Goal: Task Accomplishment & Management: Manage account settings

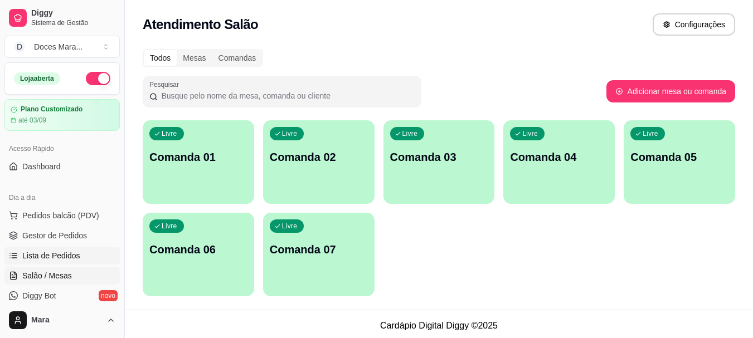
click at [61, 252] on span "Lista de Pedidos" at bounding box center [51, 255] width 58 height 11
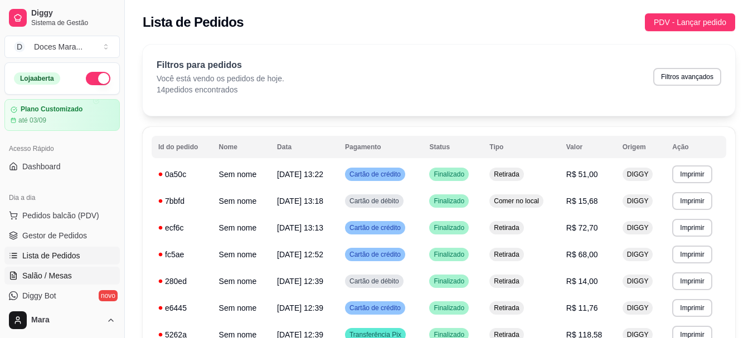
click at [57, 272] on span "Salão / Mesas" at bounding box center [47, 275] width 50 height 11
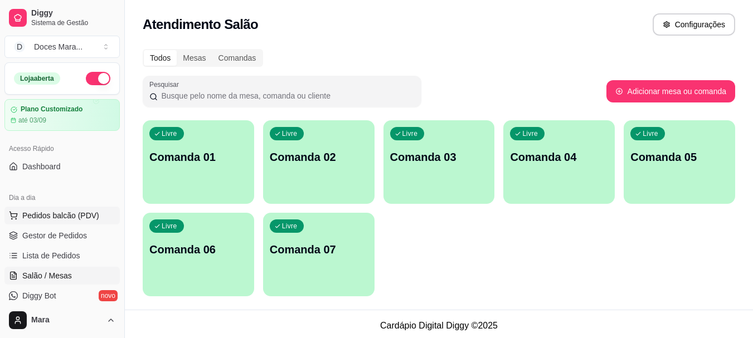
click at [57, 217] on span "Pedidos balcão (PDV)" at bounding box center [60, 215] width 77 height 11
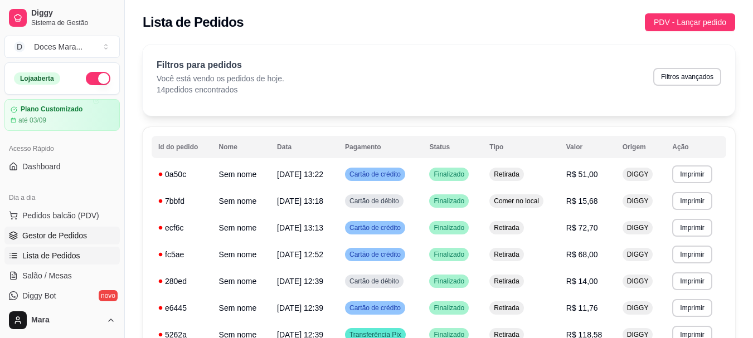
click at [64, 231] on span "Gestor de Pedidos" at bounding box center [54, 235] width 65 height 11
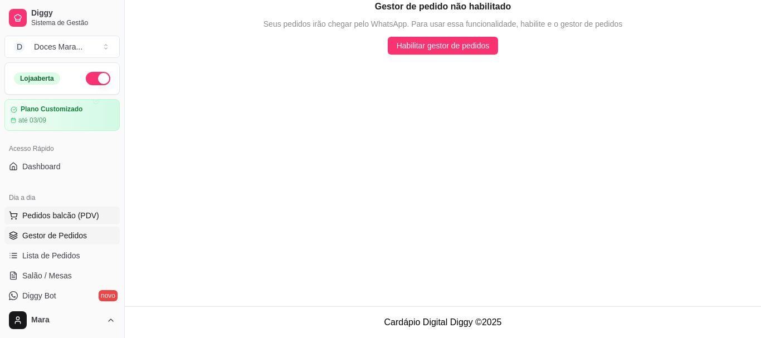
click at [57, 215] on span "Pedidos balcão (PDV)" at bounding box center [60, 215] width 77 height 11
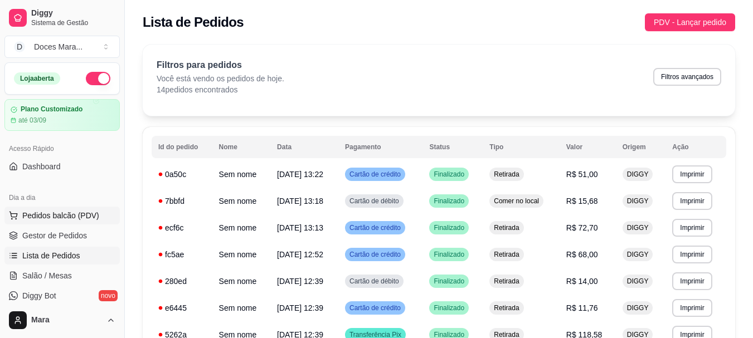
click at [44, 216] on span "Pedidos balcão (PDV)" at bounding box center [60, 215] width 77 height 11
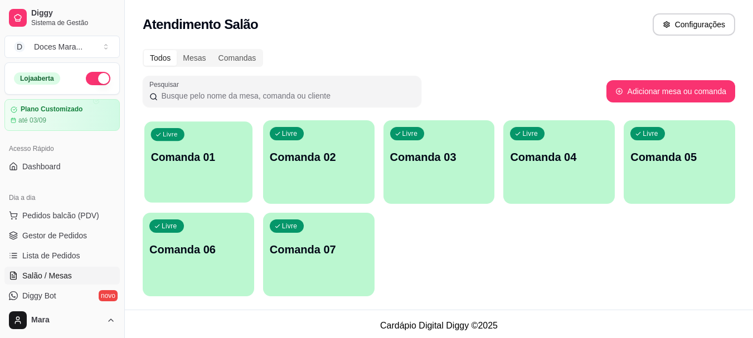
click at [175, 179] on div "Livre Comanda 01" at bounding box center [198, 155] width 108 height 68
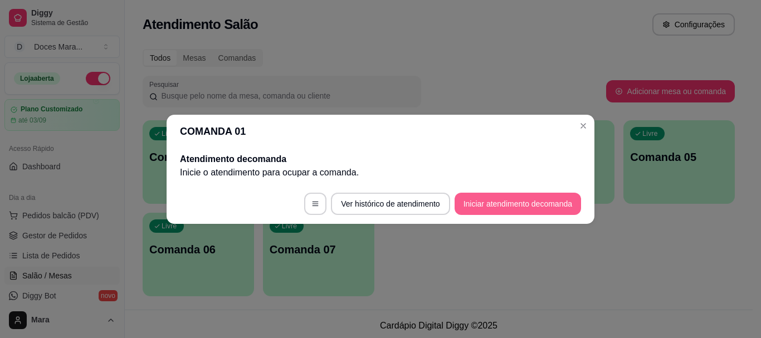
click at [492, 212] on button "Iniciar atendimento de comanda" at bounding box center [518, 204] width 126 height 22
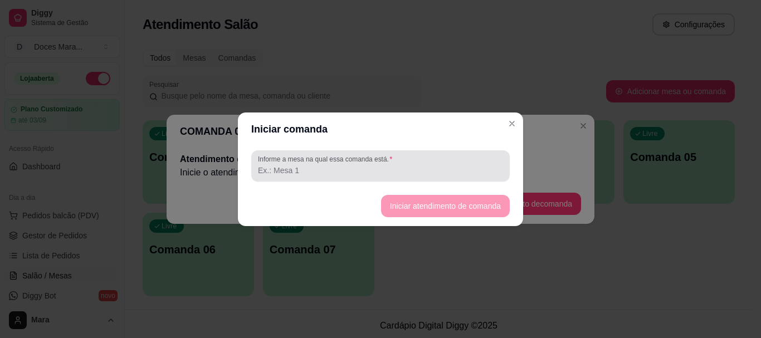
click at [312, 167] on input "Informe a mesa na qual essa comanda está." at bounding box center [380, 170] width 245 height 11
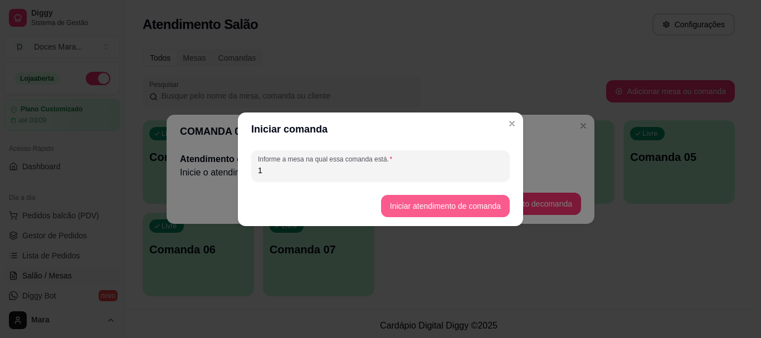
type input "1"
click at [437, 211] on button "Iniciar atendimento de comanda" at bounding box center [445, 206] width 125 height 22
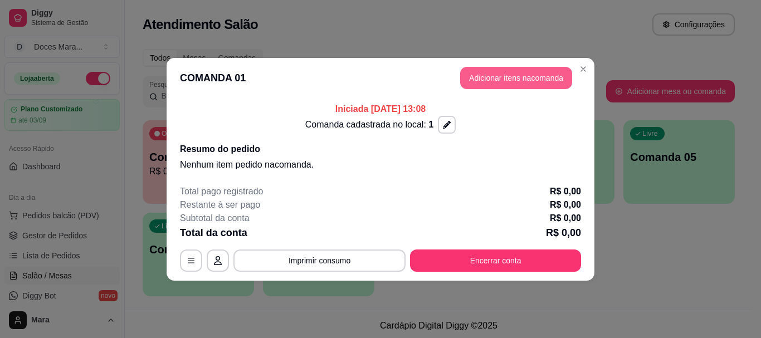
click at [516, 78] on button "Adicionar itens na comanda" at bounding box center [516, 78] width 112 height 22
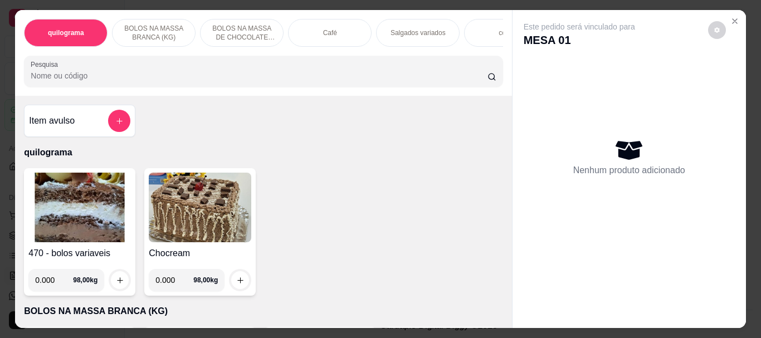
click at [315, 33] on div "Café" at bounding box center [330, 33] width 84 height 28
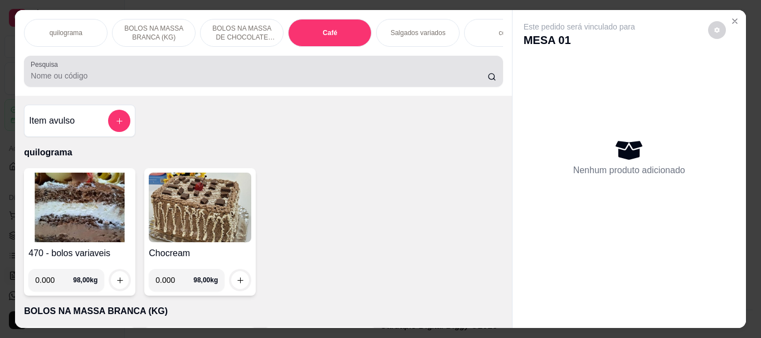
scroll to position [30, 0]
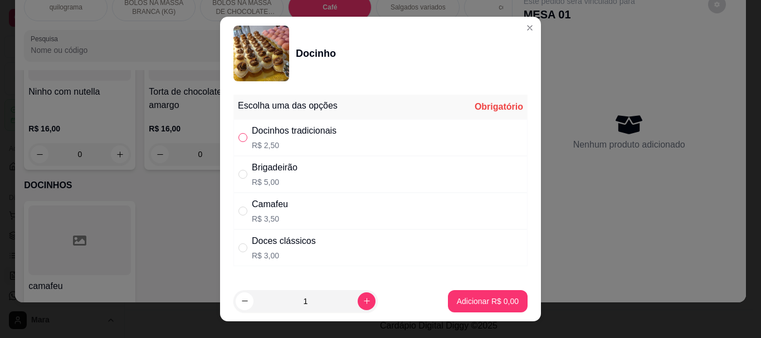
click at [238, 132] on label "" at bounding box center [242, 137] width 9 height 12
click at [238, 133] on input "" at bounding box center [242, 137] width 9 height 9
click at [239, 137] on input "" at bounding box center [242, 137] width 9 height 9
radio input "true"
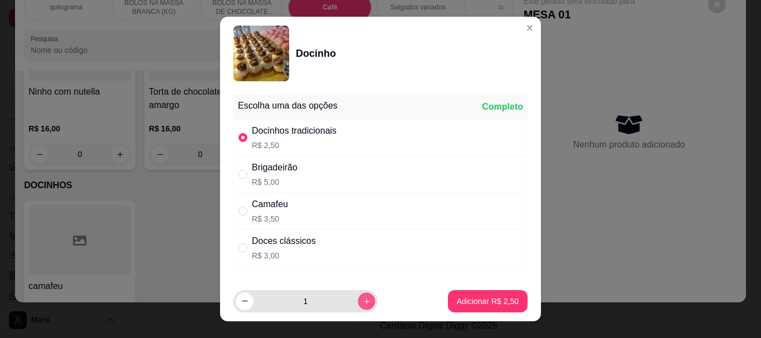
click at [358, 302] on button "increase-product-quantity" at bounding box center [366, 300] width 17 height 17
type input "3"
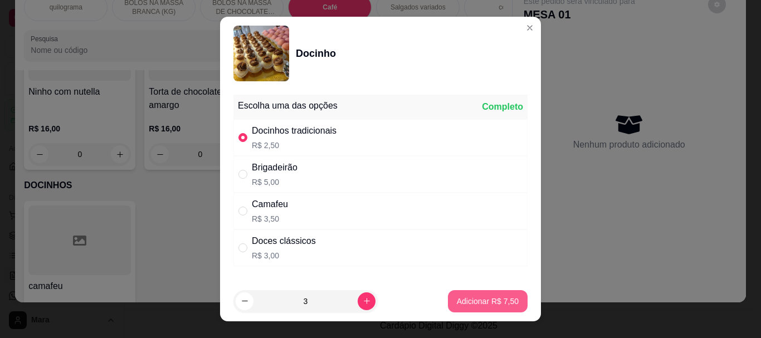
click at [457, 299] on p "Adicionar R$ 7,50" at bounding box center [488, 301] width 62 height 11
type input "3"
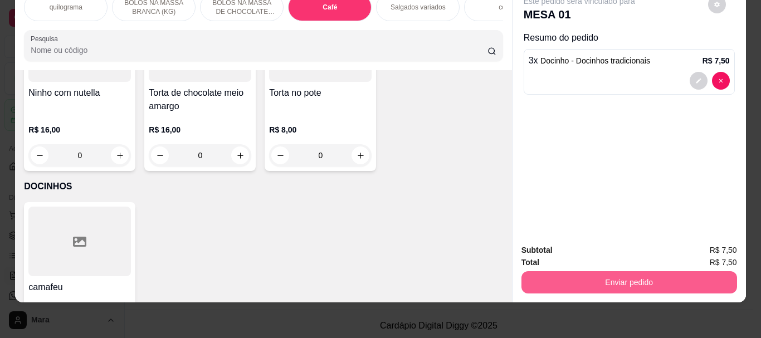
click at [613, 271] on button "Enviar pedido" at bounding box center [629, 282] width 216 height 22
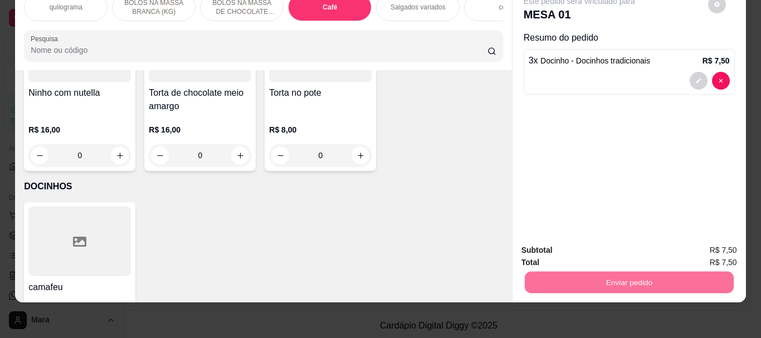
click at [584, 246] on button "Não registrar e enviar pedido" at bounding box center [592, 246] width 113 height 21
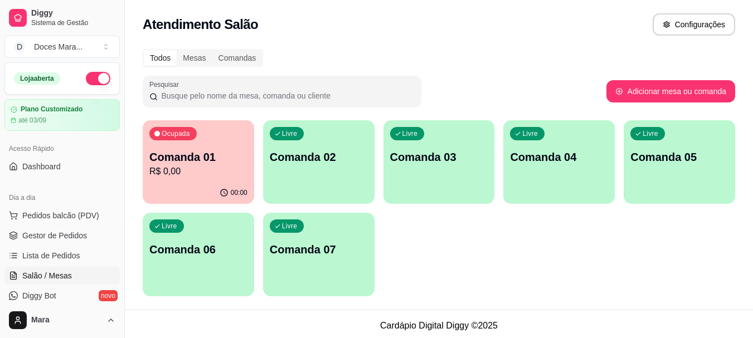
click at [211, 155] on p "Comanda 01" at bounding box center [198, 157] width 98 height 16
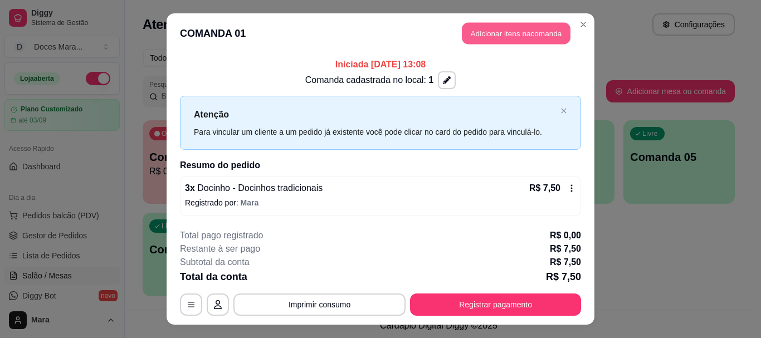
click at [490, 36] on button "Adicionar itens na comanda" at bounding box center [516, 34] width 109 height 22
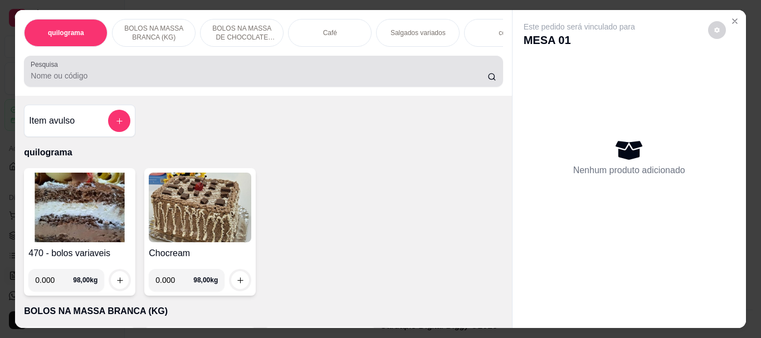
click at [76, 81] on input "Pesquisa" at bounding box center [259, 75] width 457 height 11
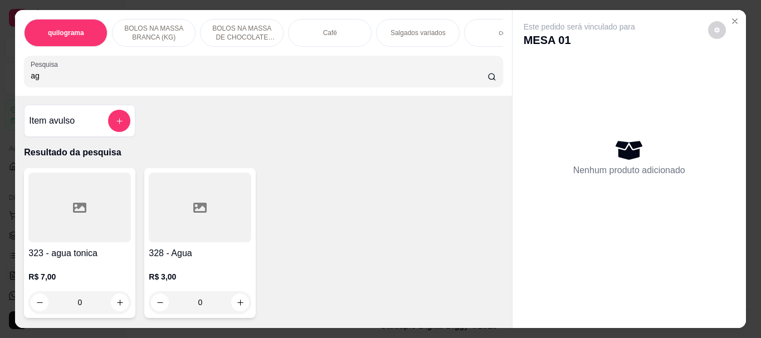
type input "ag"
click at [175, 229] on div at bounding box center [200, 208] width 102 height 70
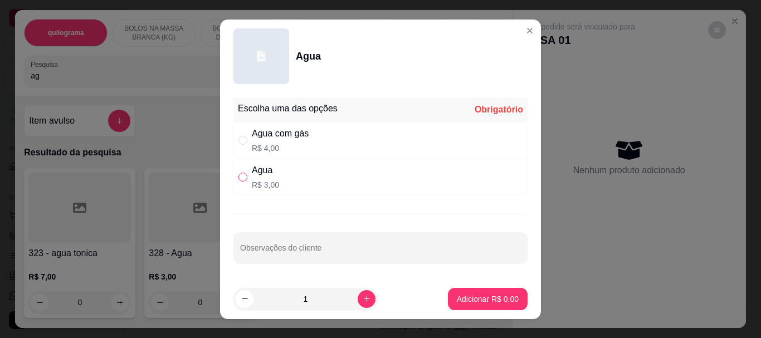
click at [242, 172] on label "" at bounding box center [242, 177] width 9 height 12
click at [242, 173] on input "" at bounding box center [242, 177] width 9 height 9
click at [239, 182] on label "" at bounding box center [242, 177] width 9 height 12
click at [239, 182] on input "" at bounding box center [242, 177] width 9 height 9
click at [241, 179] on input "" at bounding box center [242, 177] width 9 height 9
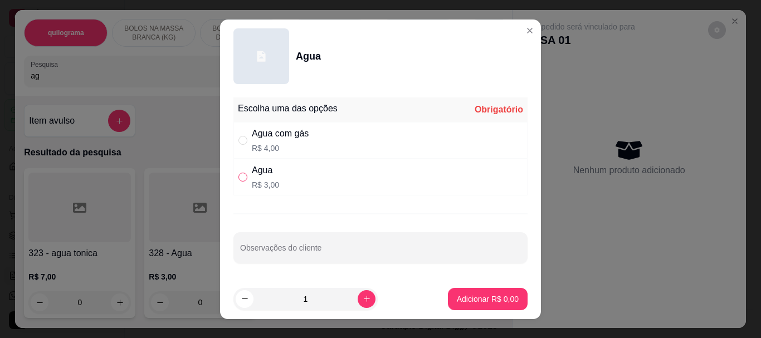
radio input "true"
click at [497, 301] on p "Adicionar R$ 3,00" at bounding box center [488, 299] width 62 height 11
type input "1"
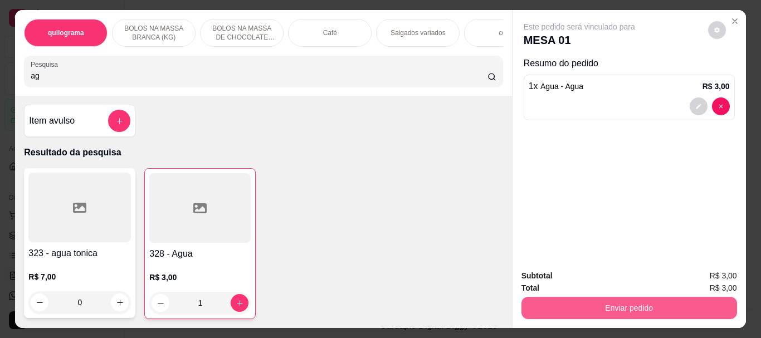
click at [671, 297] on button "Enviar pedido" at bounding box center [629, 308] width 216 height 22
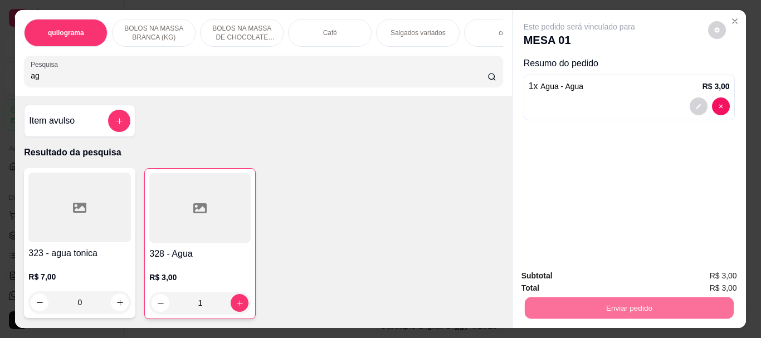
click at [629, 282] on button "Não registrar e enviar pedido" at bounding box center [592, 276] width 116 height 21
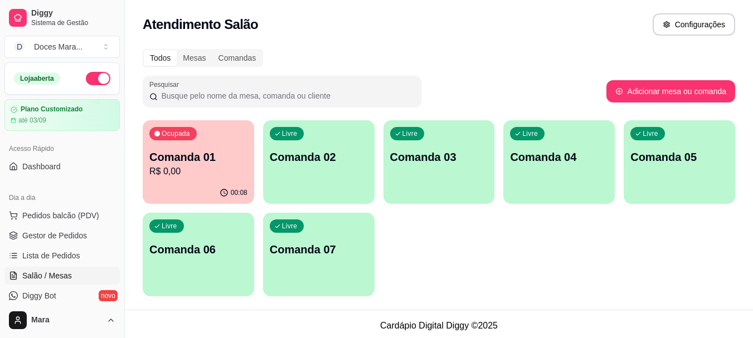
click at [193, 174] on p "R$ 0,00" at bounding box center [198, 171] width 98 height 13
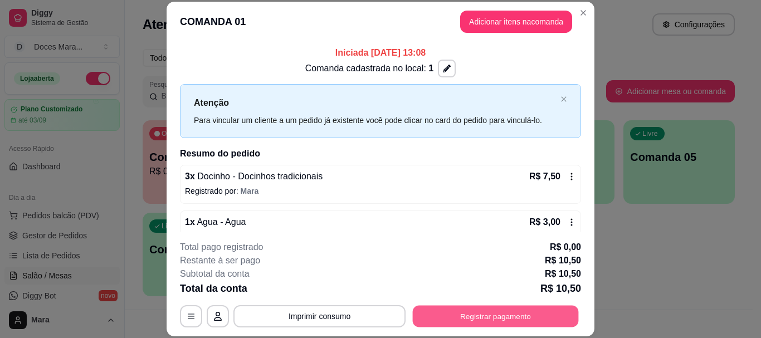
click at [520, 311] on button "Registrar pagamento" at bounding box center [496, 317] width 166 height 22
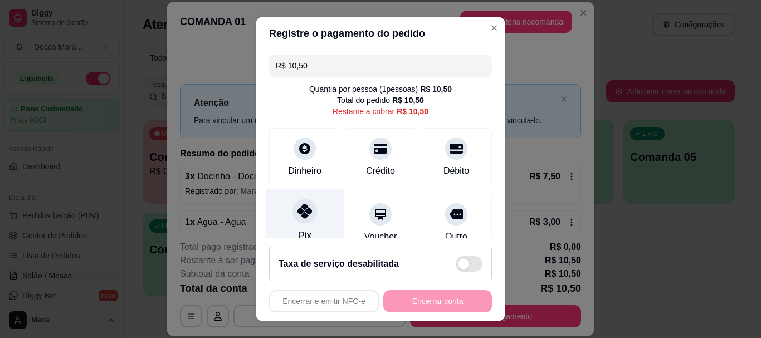
click at [304, 215] on icon at bounding box center [304, 211] width 14 height 14
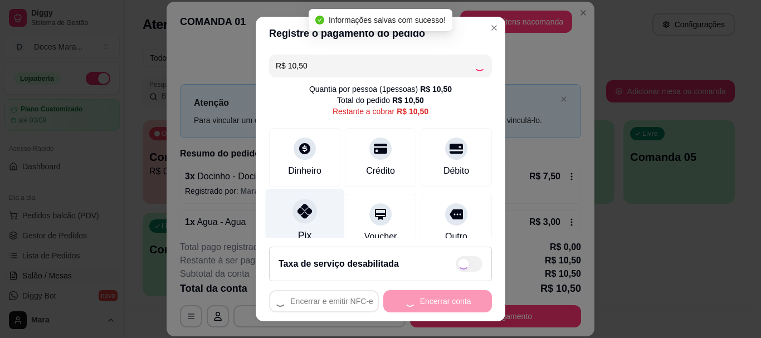
type input "R$ 0,00"
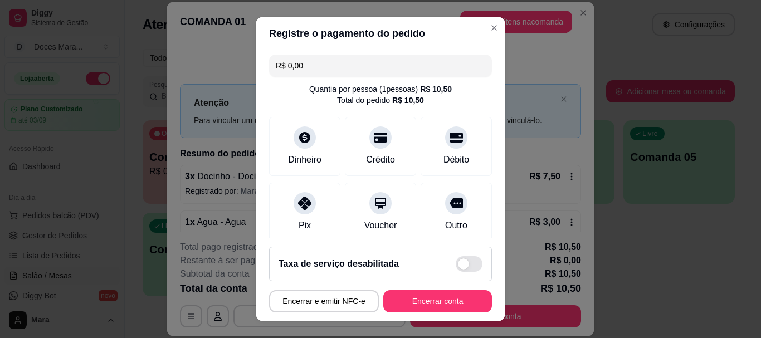
scroll to position [19, 0]
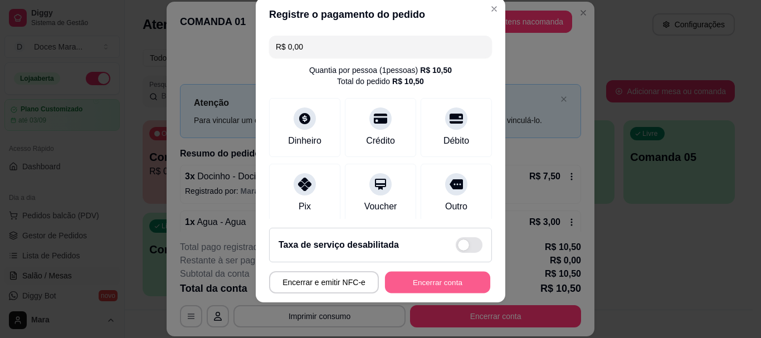
click at [449, 277] on button "Encerrar conta" at bounding box center [437, 282] width 105 height 22
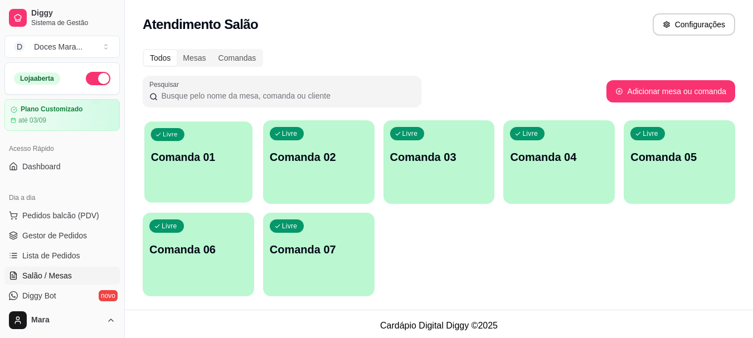
click at [187, 155] on p "Comanda 01" at bounding box center [198, 157] width 95 height 15
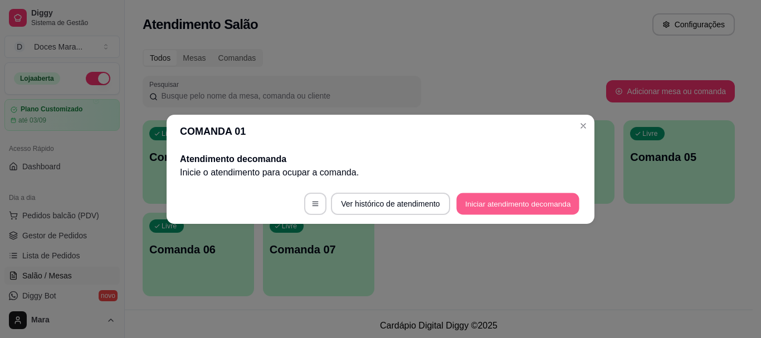
click at [509, 202] on button "Iniciar atendimento de comanda" at bounding box center [517, 204] width 123 height 22
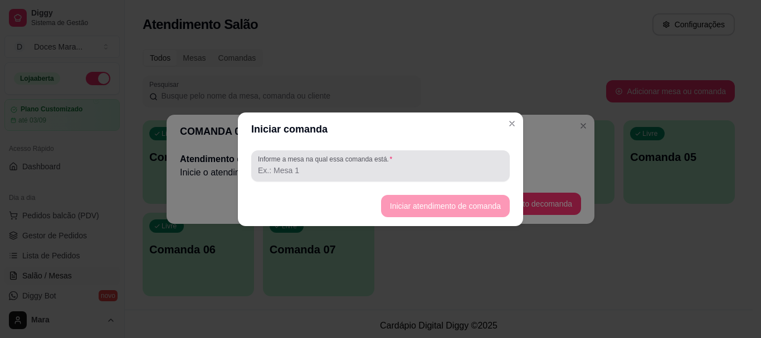
click at [321, 168] on input "Informe a mesa na qual essa comanda está." at bounding box center [380, 170] width 245 height 11
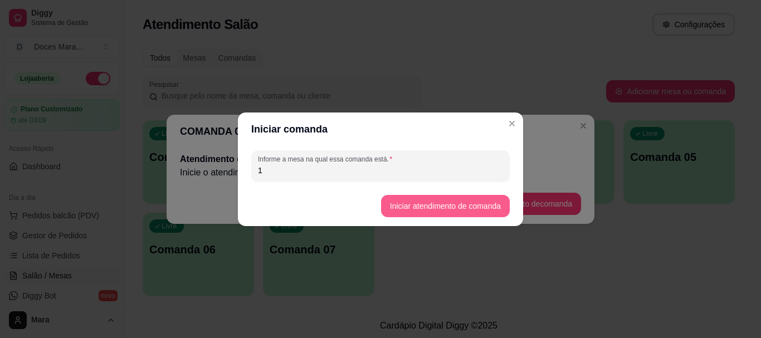
type input "1"
click at [451, 211] on button "Iniciar atendimento de comanda" at bounding box center [445, 206] width 129 height 22
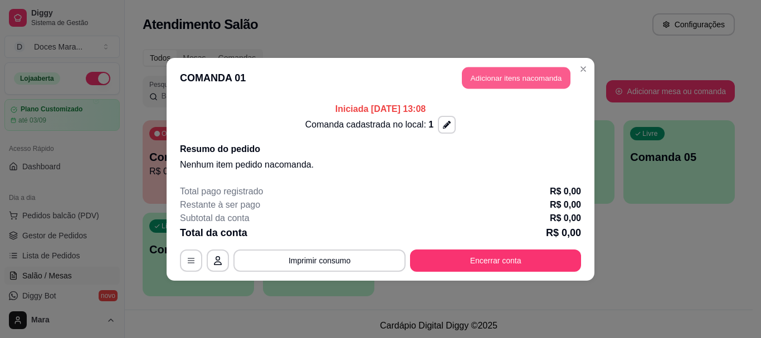
click at [520, 74] on button "Adicionar itens na comanda" at bounding box center [516, 78] width 109 height 22
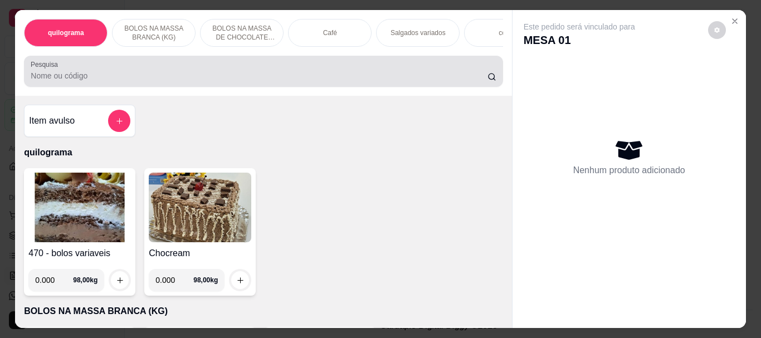
click at [211, 79] on input "Pesquisa" at bounding box center [259, 75] width 457 height 11
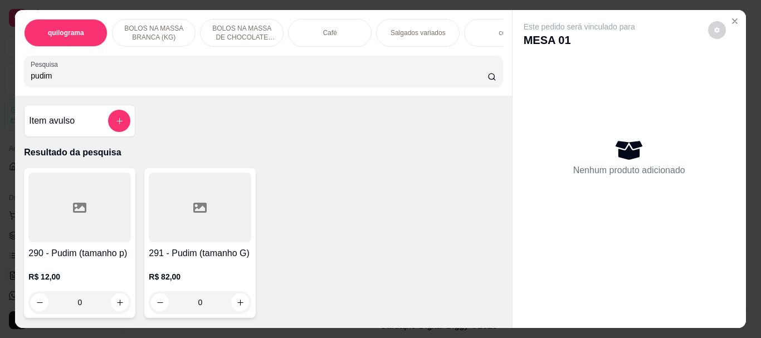
type input "pudim"
click at [86, 215] on div at bounding box center [79, 208] width 102 height 70
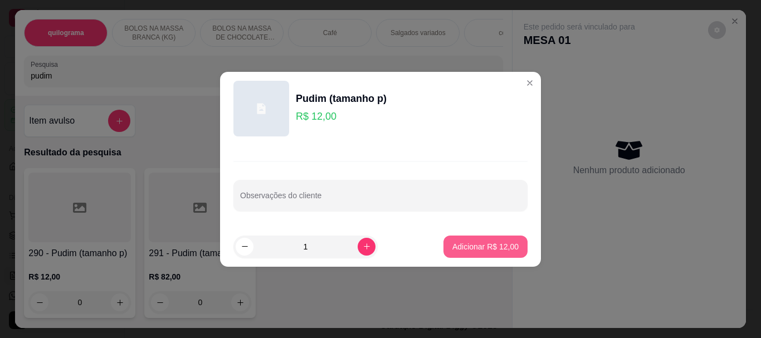
click at [466, 243] on p "Adicionar R$ 12,00" at bounding box center [485, 246] width 66 height 11
type input "1"
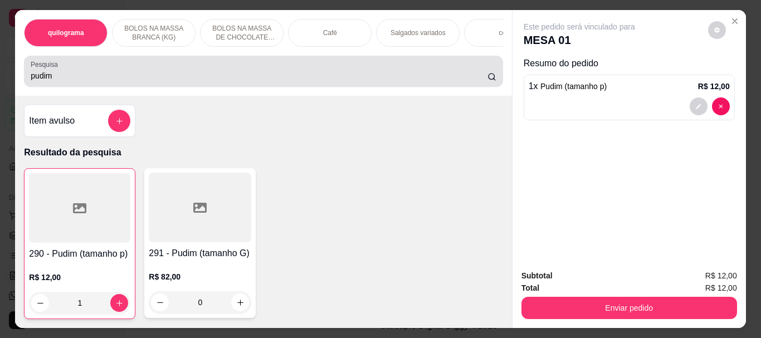
click at [52, 78] on input "pudim" at bounding box center [259, 75] width 457 height 11
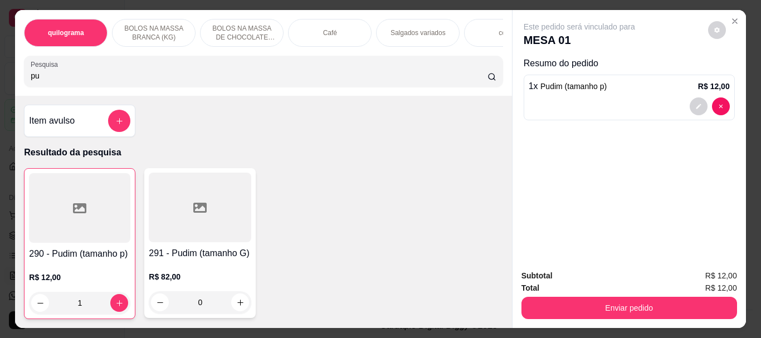
type input "p"
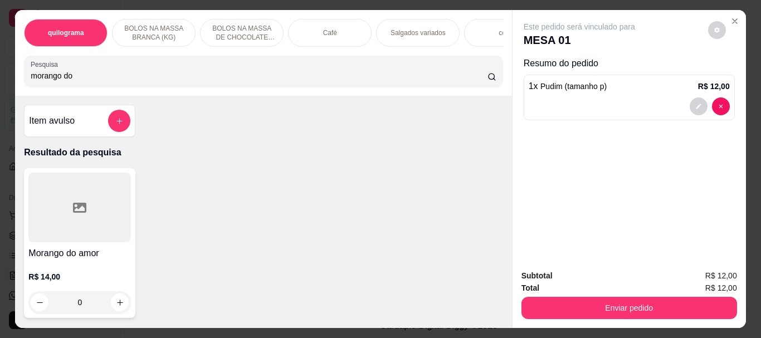
type input "morango do"
click at [51, 235] on div at bounding box center [79, 208] width 102 height 70
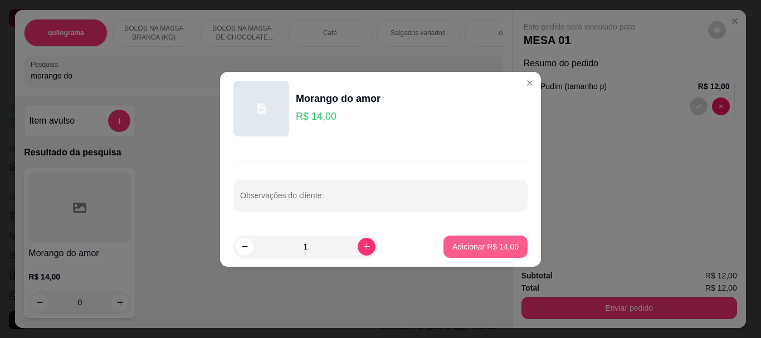
click at [457, 243] on p "Adicionar R$ 14,00" at bounding box center [485, 246] width 66 height 11
type input "1"
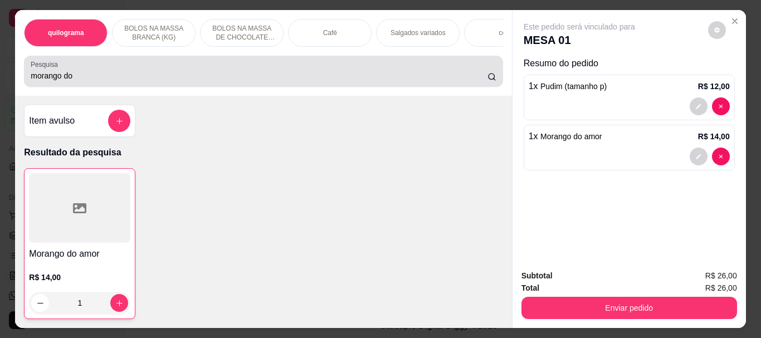
click at [75, 81] on input "morango do" at bounding box center [259, 75] width 457 height 11
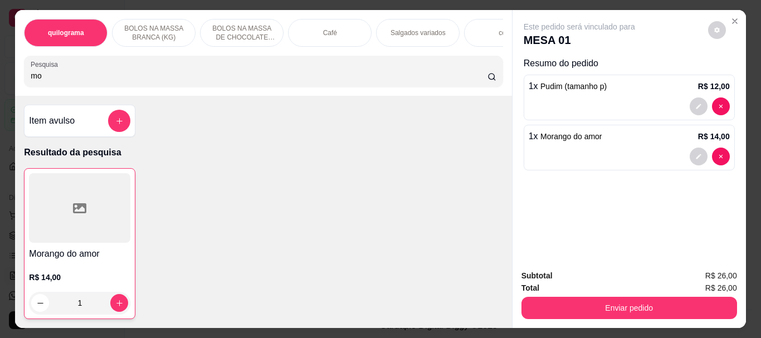
type input "m"
click at [315, 32] on div "Café" at bounding box center [330, 33] width 84 height 28
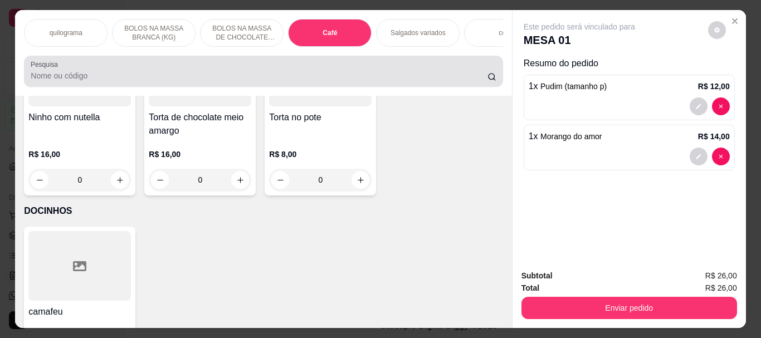
scroll to position [30, 0]
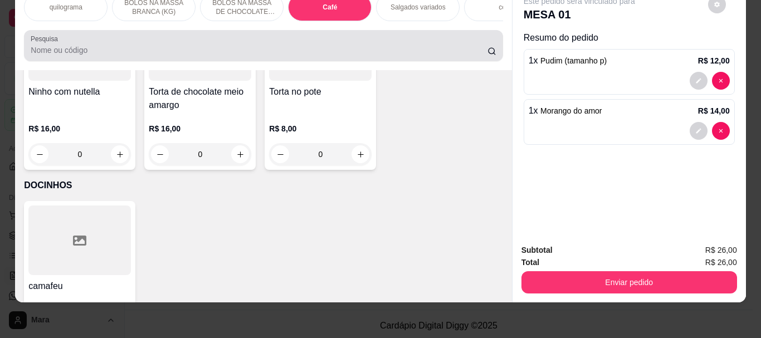
click at [319, 33] on div "Pesquisa" at bounding box center [263, 45] width 478 height 31
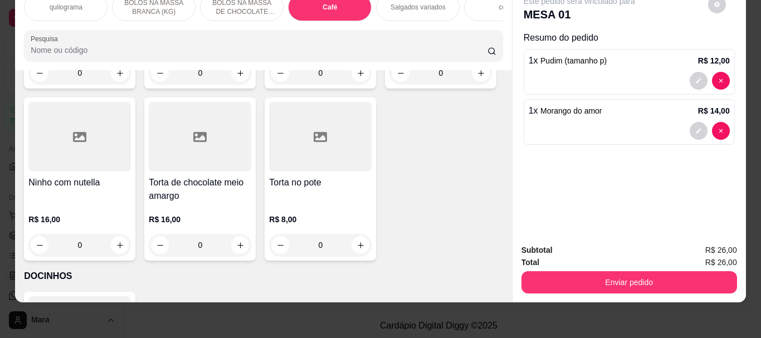
scroll to position [3890, 0]
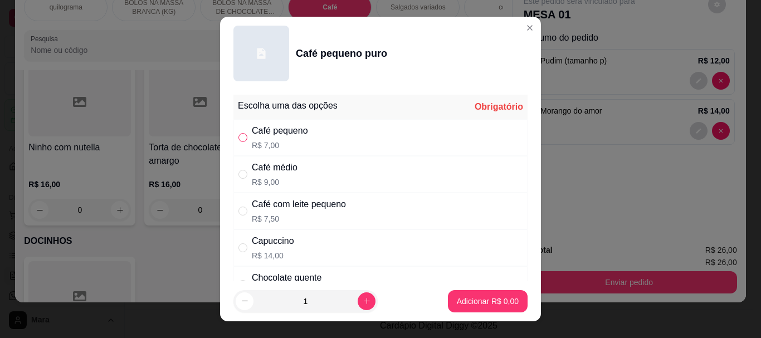
click at [241, 136] on input "" at bounding box center [242, 137] width 9 height 9
radio input "true"
click at [486, 300] on p "Adicionar R$ 7,00" at bounding box center [487, 301] width 60 height 11
type input "1"
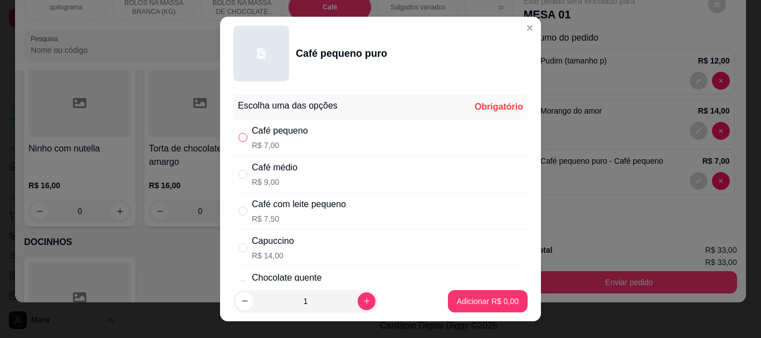
click at [241, 136] on input "" at bounding box center [242, 137] width 9 height 9
radio input "true"
click at [460, 294] on button "Adicionar R$ 7,00" at bounding box center [488, 301] width 80 height 22
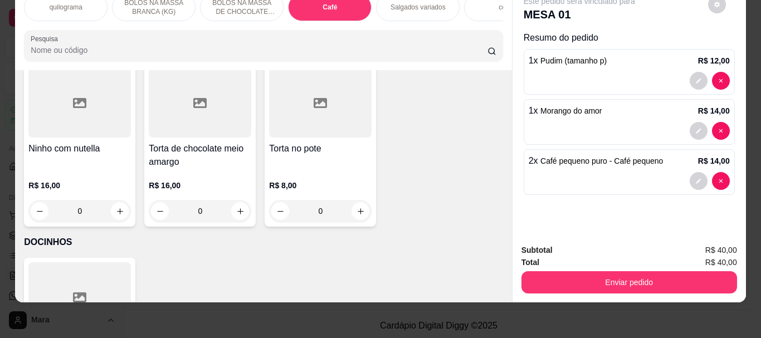
type input "2"
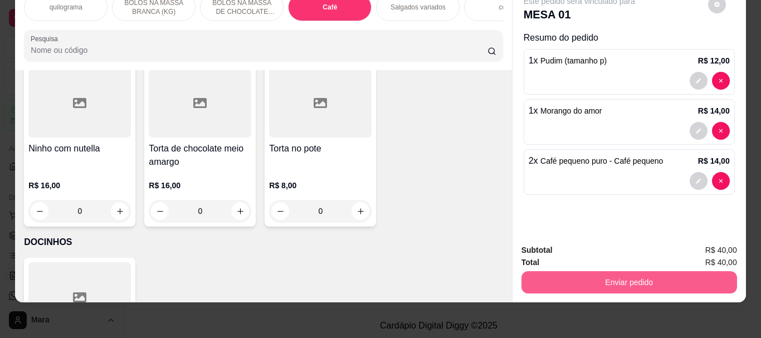
click at [589, 273] on button "Enviar pedido" at bounding box center [629, 282] width 216 height 22
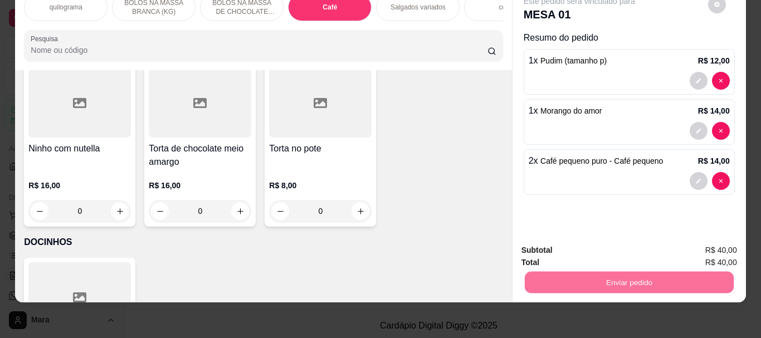
click at [588, 245] on button "Não registrar e enviar pedido" at bounding box center [592, 246] width 116 height 21
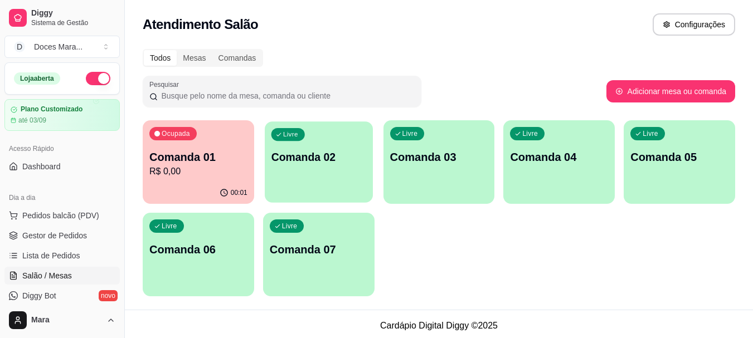
click at [301, 167] on div "Livre Comanda 02" at bounding box center [319, 155] width 108 height 68
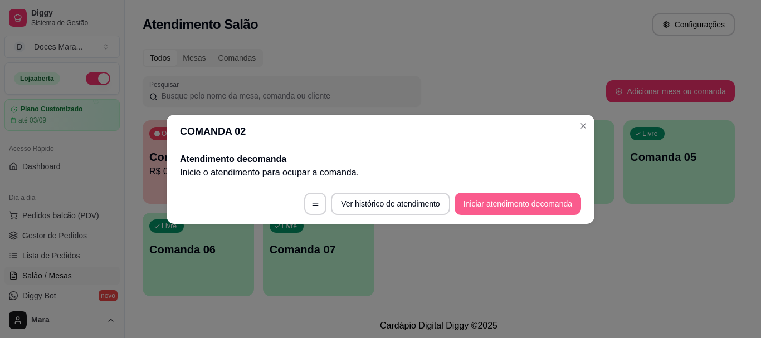
click at [504, 206] on button "Iniciar atendimento de comanda" at bounding box center [518, 204] width 126 height 22
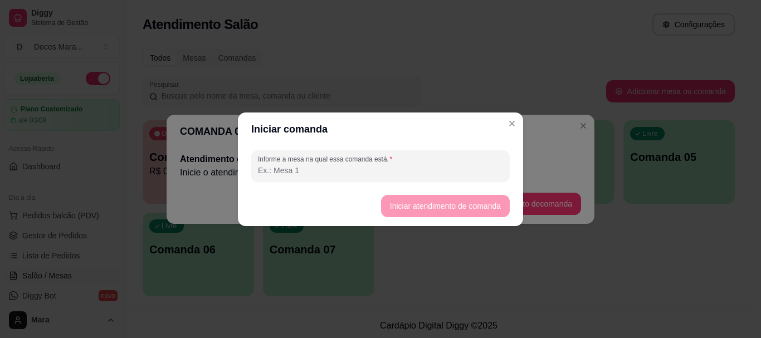
click at [339, 170] on input "Informe a mesa na qual essa comanda está." at bounding box center [380, 170] width 245 height 11
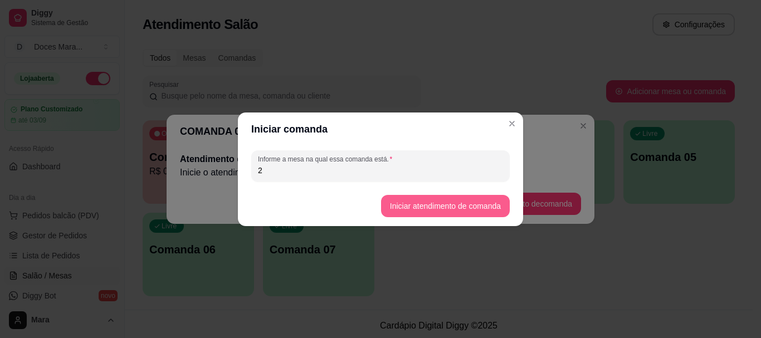
type input "2"
click at [437, 206] on button "Iniciar atendimento de comanda" at bounding box center [445, 206] width 125 height 22
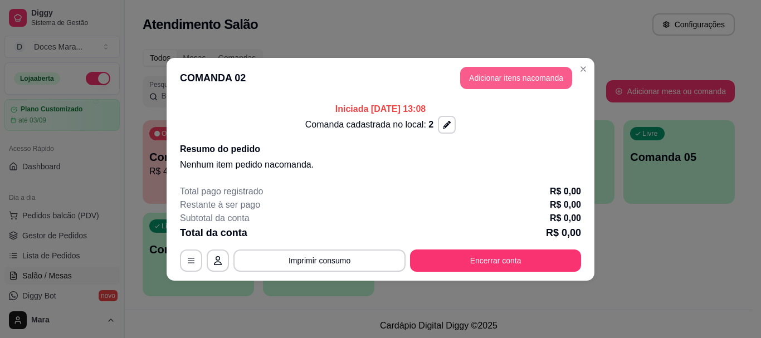
click at [524, 74] on button "Adicionar itens na comanda" at bounding box center [516, 78] width 112 height 22
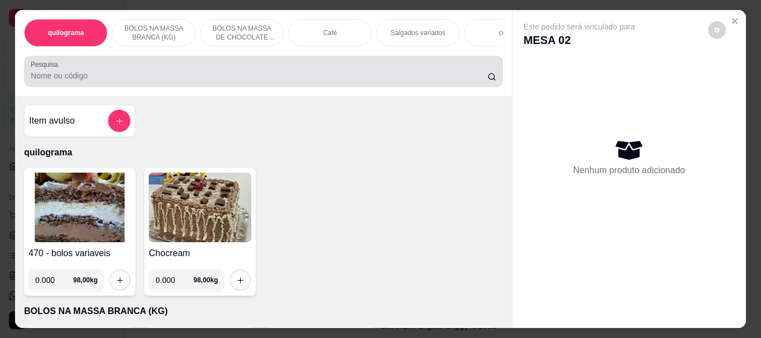
click at [158, 59] on div "quilograma BOLOS NA MASSA BRANCA (KG) BOLOS NA MASSA DE CHOCOLATE preço por (KG…" at bounding box center [263, 53] width 496 height 86
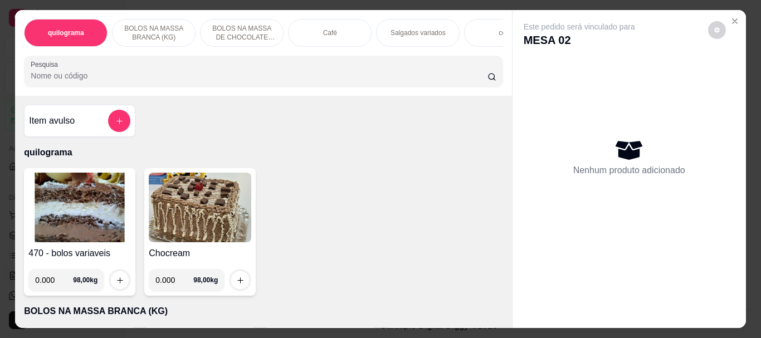
type input "g"
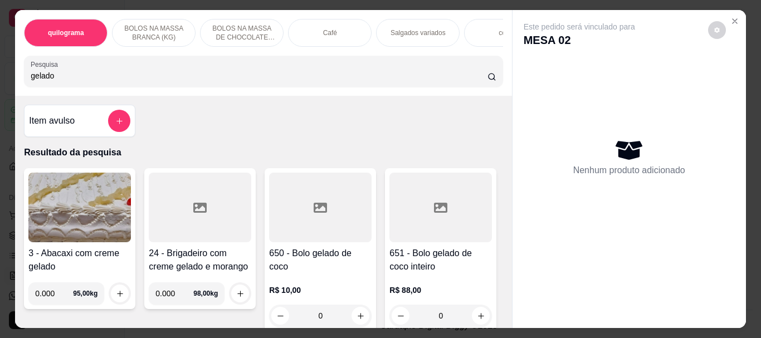
type input "gelado"
click at [286, 196] on div at bounding box center [320, 208] width 102 height 70
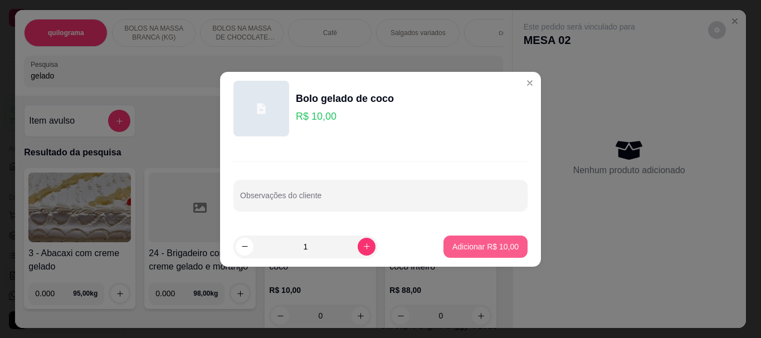
click at [456, 246] on p "Adicionar R$ 10,00" at bounding box center [485, 246] width 66 height 11
type input "1"
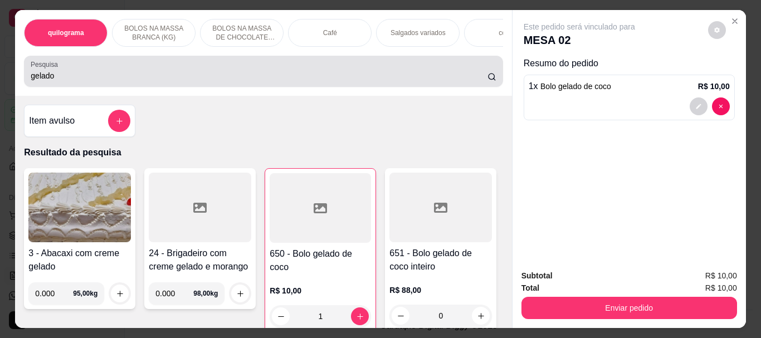
click at [96, 87] on div "Pesquisa gelado" at bounding box center [263, 71] width 478 height 31
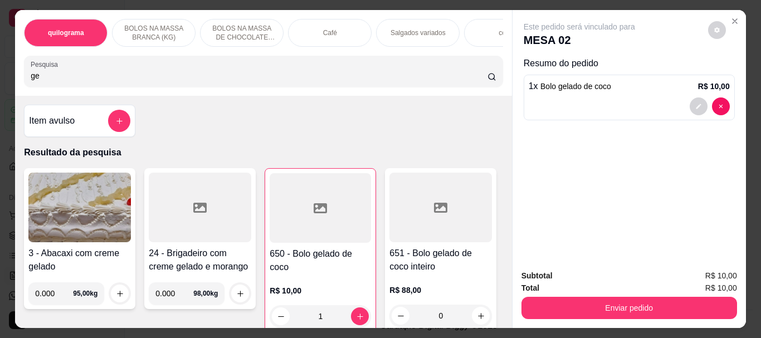
type input "g"
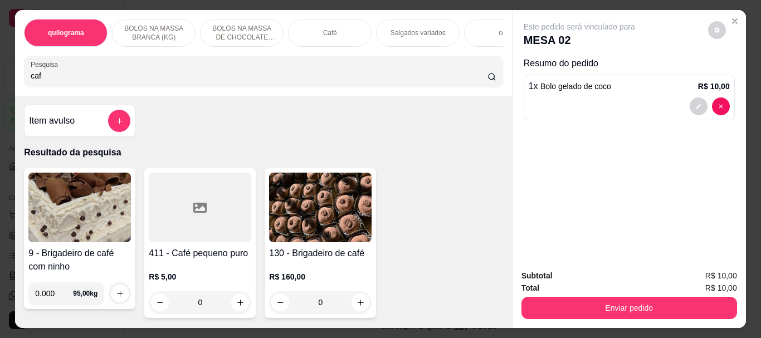
type input "caf"
click at [307, 33] on div "Café" at bounding box center [330, 33] width 84 height 28
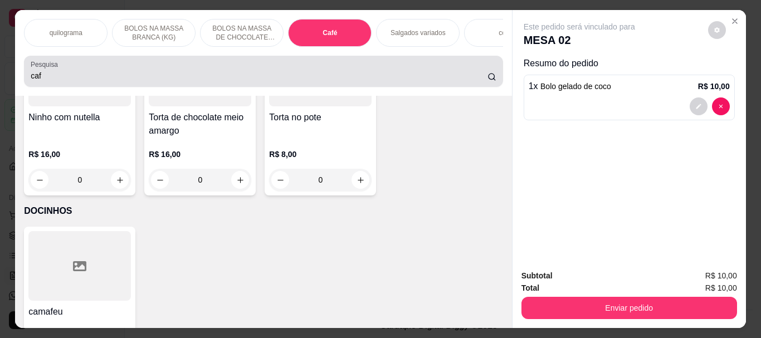
scroll to position [30, 0]
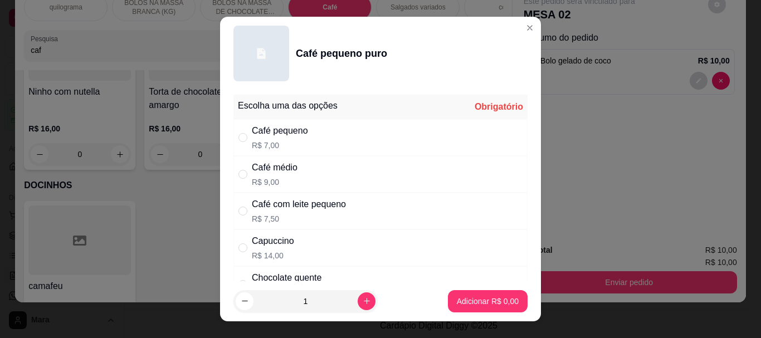
drag, startPoint x: 236, startPoint y: 142, endPoint x: 243, endPoint y: 146, distance: 8.5
click at [238, 141] on input "" at bounding box center [242, 137] width 9 height 9
radio input "true"
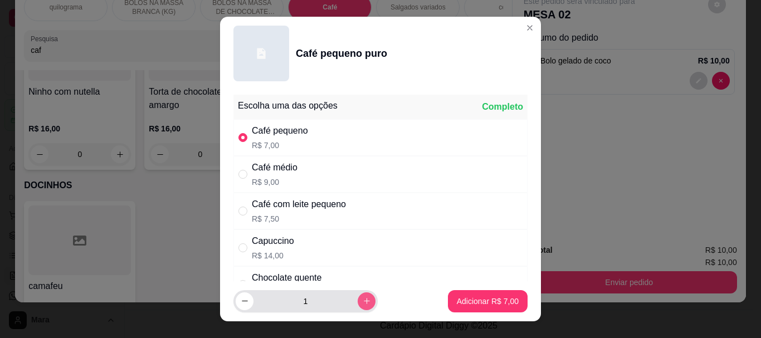
click at [363, 300] on icon "increase-product-quantity" at bounding box center [367, 301] width 8 height 8
type input "2"
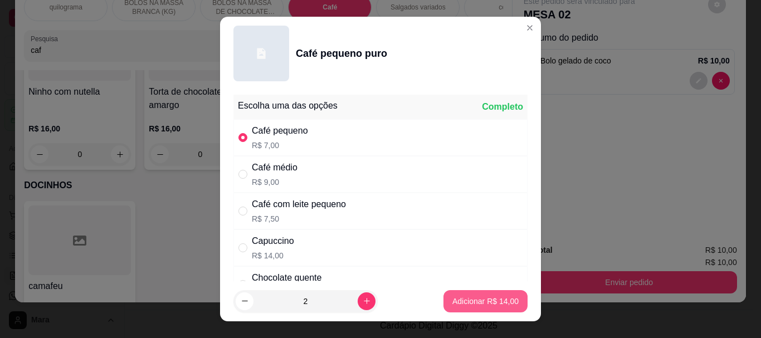
click at [467, 307] on button "Adicionar R$ 14,00" at bounding box center [485, 301] width 84 height 22
type input "2"
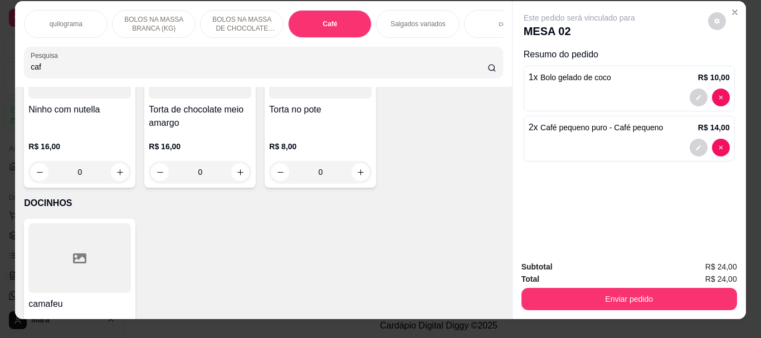
scroll to position [0, 0]
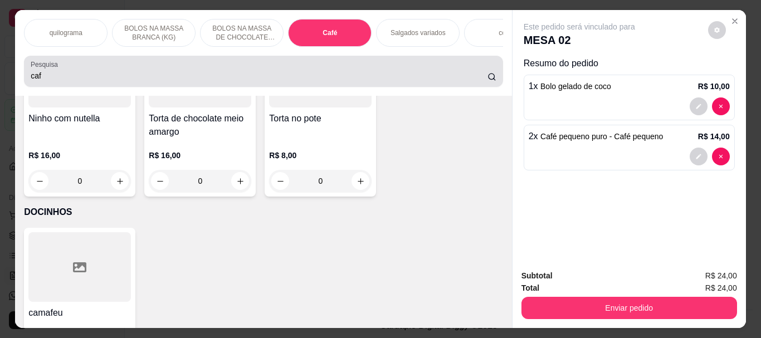
click at [87, 81] on input "caf" at bounding box center [259, 75] width 457 height 11
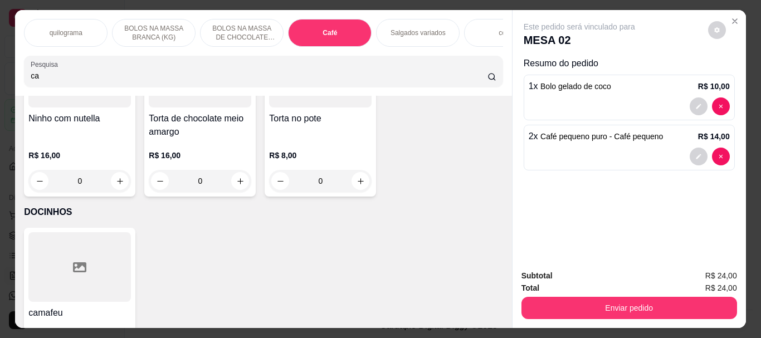
type input "c"
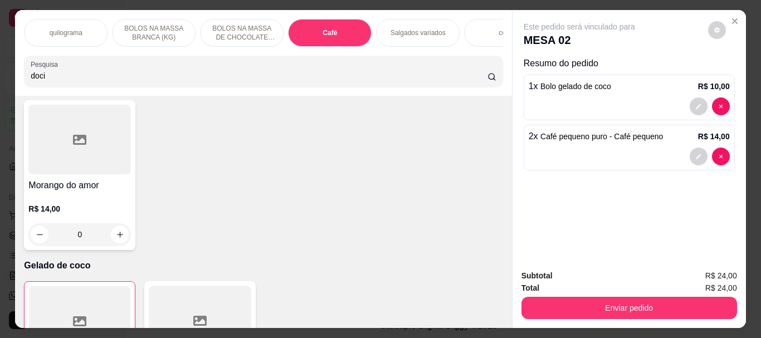
scroll to position [4312, 0]
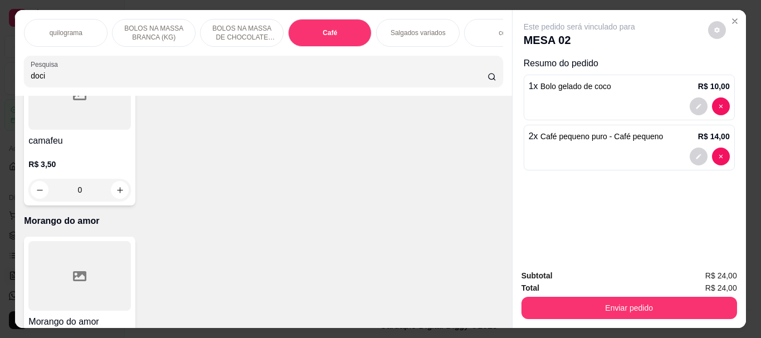
type input "doci"
click at [488, 81] on icon at bounding box center [491, 76] width 9 height 9
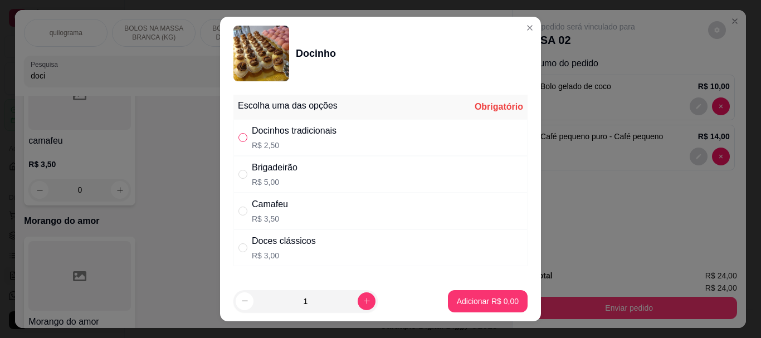
click at [238, 140] on input "" at bounding box center [242, 137] width 9 height 9
radio input "true"
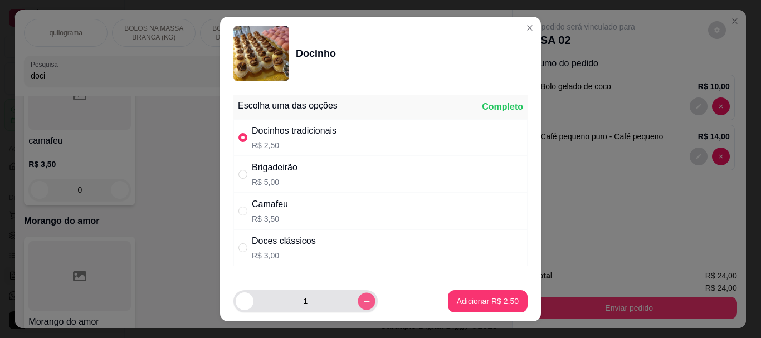
click at [364, 301] on icon "increase-product-quantity" at bounding box center [367, 302] width 6 height 6
type input "2"
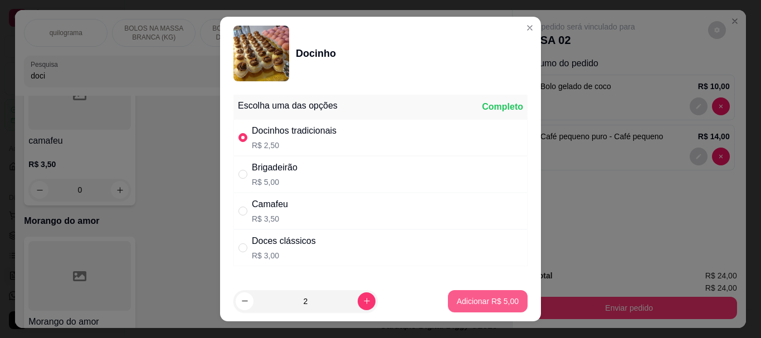
click at [466, 301] on p "Adicionar R$ 5,00" at bounding box center [488, 301] width 62 height 11
type input "2"
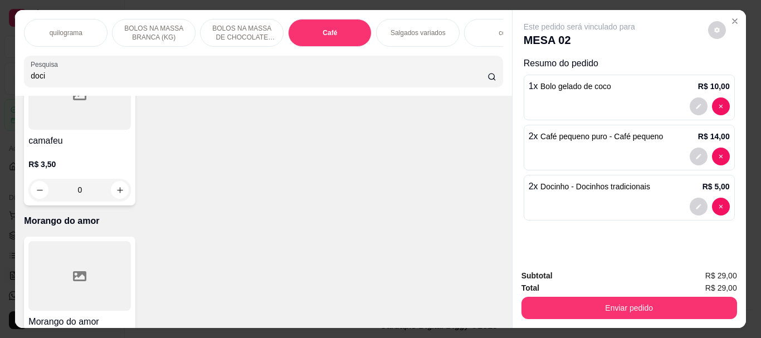
drag, startPoint x: 62, startPoint y: 81, endPoint x: 0, endPoint y: 98, distance: 64.6
click at [0, 98] on div "quilograma BOLOS NA MASSA BRANCA (KG) BOLOS NA MASSA DE CHOCOLATE preço por (KG…" at bounding box center [380, 169] width 761 height 338
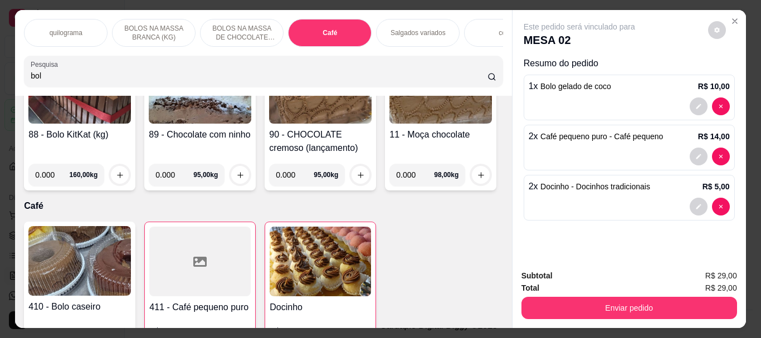
scroll to position [5331, 0]
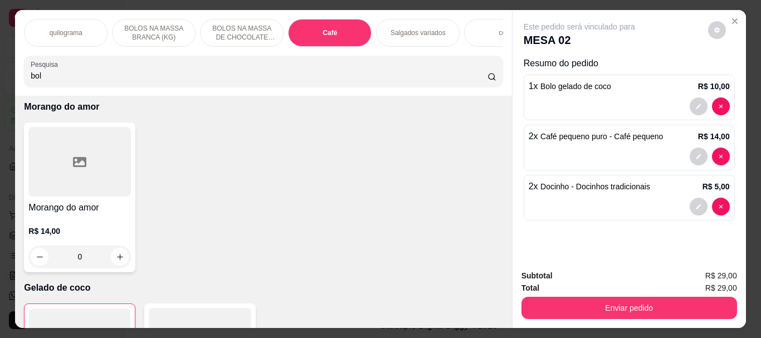
click at [55, 82] on div "bol" at bounding box center [263, 71] width 465 height 22
type input "b"
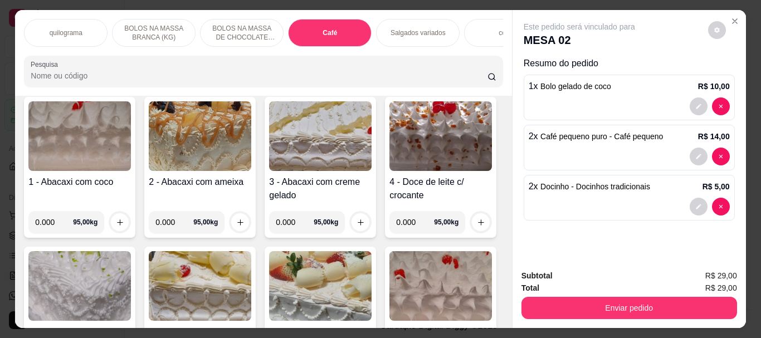
scroll to position [0, 0]
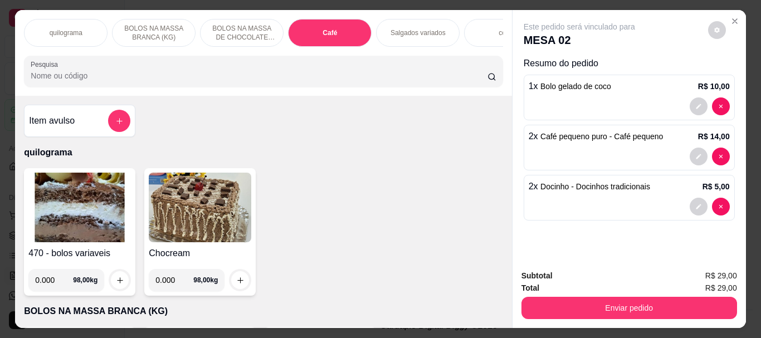
click at [64, 223] on img at bounding box center [79, 208] width 102 height 70
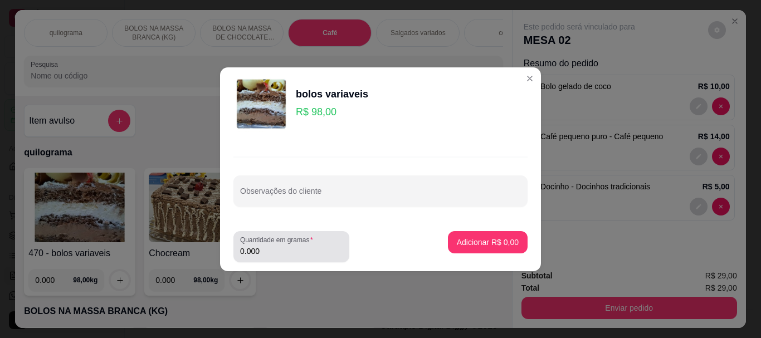
click at [272, 247] on input "0.000" at bounding box center [291, 251] width 102 height 11
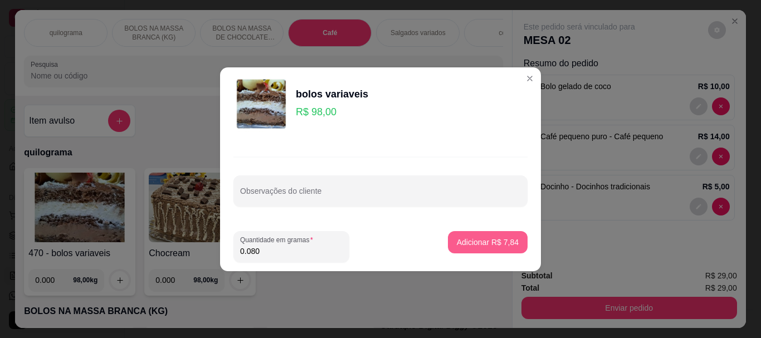
type input "0.080"
click at [494, 240] on p "Adicionar R$ 7,84" at bounding box center [487, 242] width 60 height 11
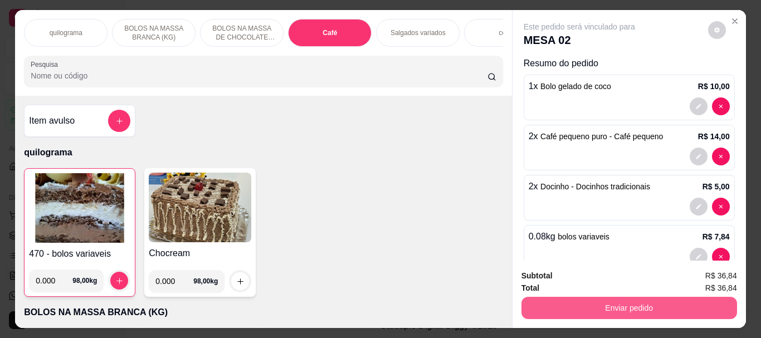
click at [641, 303] on button "Enviar pedido" at bounding box center [629, 308] width 216 height 22
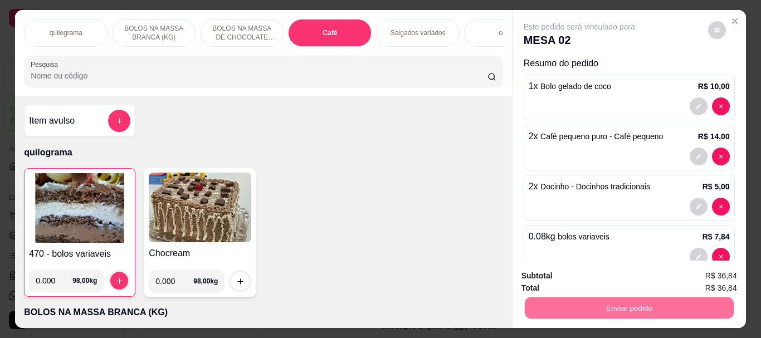
click at [621, 275] on button "Não registrar e enviar pedido" at bounding box center [592, 276] width 113 height 21
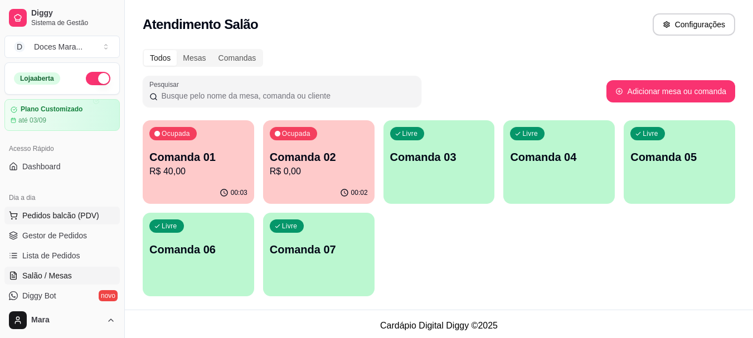
click at [51, 216] on span "Pedidos balcão (PDV)" at bounding box center [60, 215] width 77 height 11
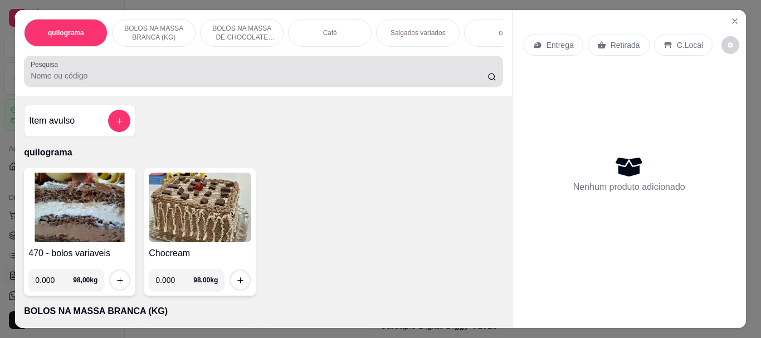
click at [71, 81] on input "Pesquisa" at bounding box center [259, 75] width 457 height 11
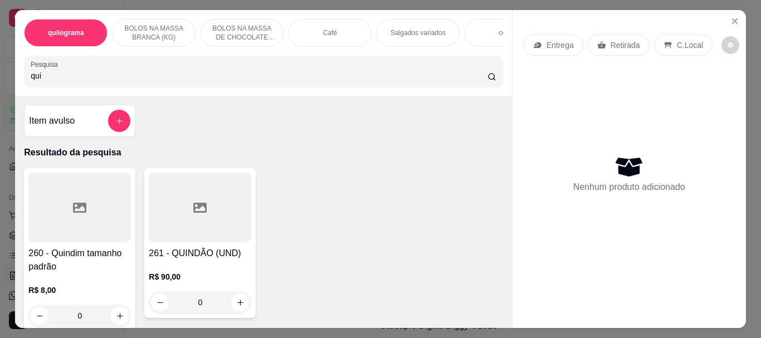
type input "qui"
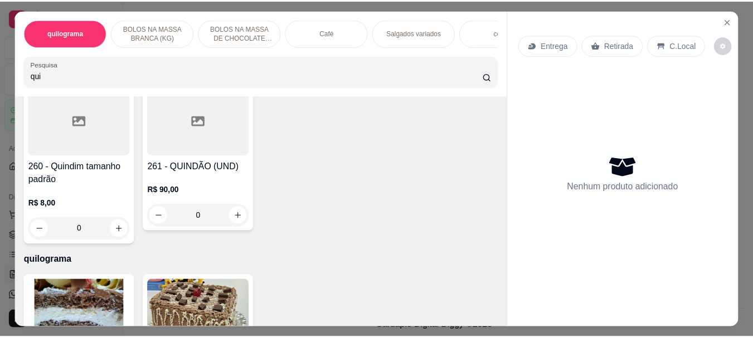
scroll to position [111, 0]
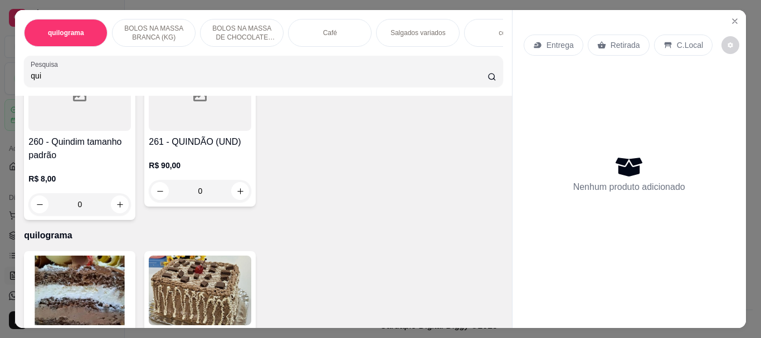
select select "ALL"
select select "0"
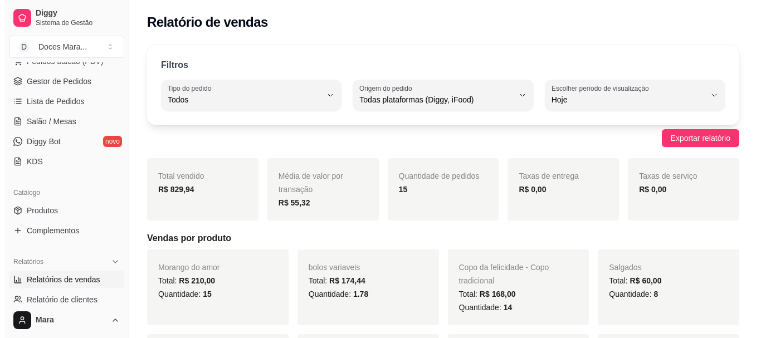
scroll to position [167, 0]
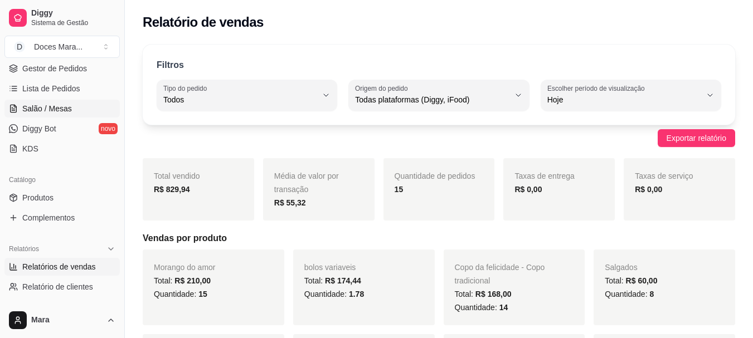
click at [44, 106] on span "Salão / Mesas" at bounding box center [47, 108] width 50 height 11
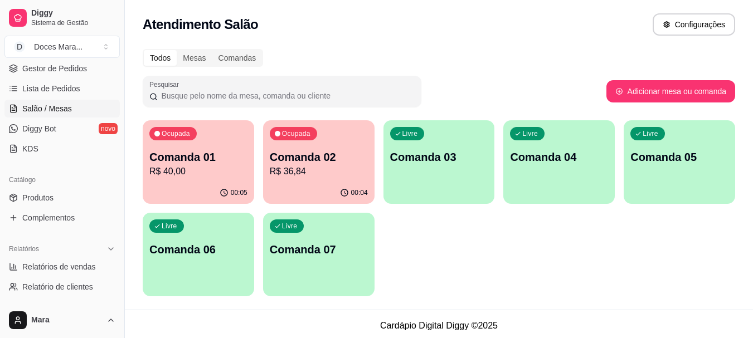
click at [311, 153] on p "Comanda 02" at bounding box center [319, 157] width 98 height 16
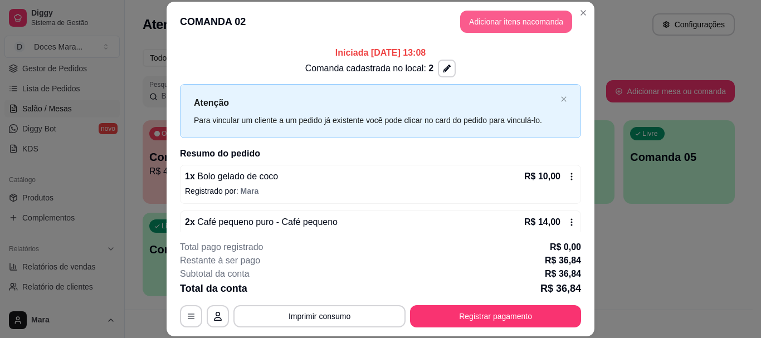
click at [514, 24] on button "Adicionar itens na comanda" at bounding box center [516, 22] width 112 height 22
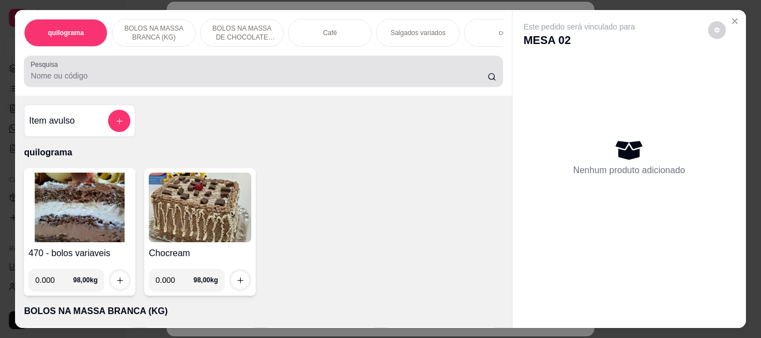
click at [106, 81] on input "Pesquisa" at bounding box center [259, 75] width 457 height 11
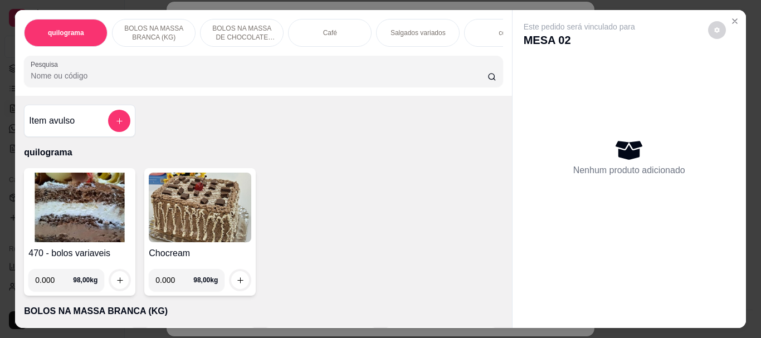
click at [97, 199] on img at bounding box center [79, 208] width 102 height 70
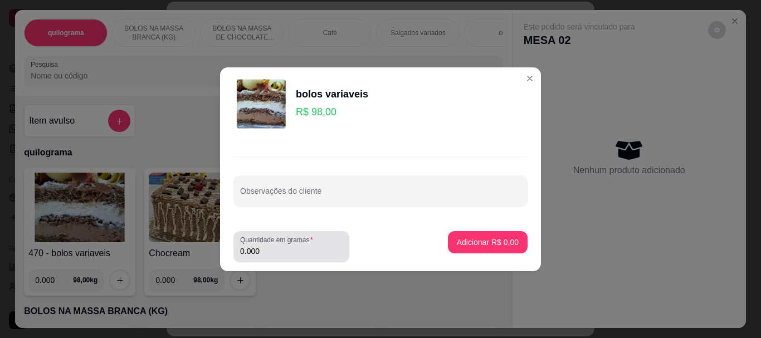
click at [284, 247] on input "0.000" at bounding box center [291, 251] width 102 height 11
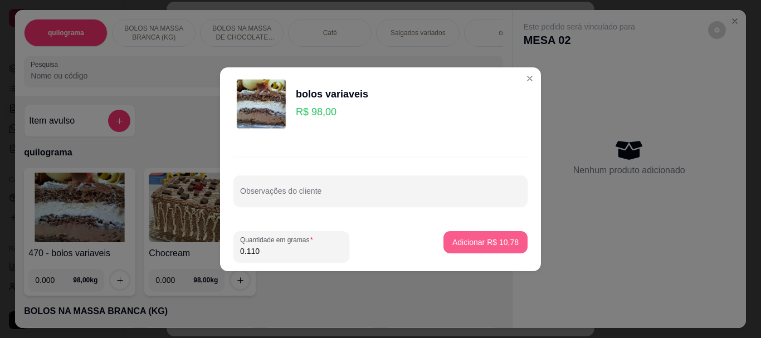
type input "0.110"
click at [457, 237] on p "Adicionar R$ 10,78" at bounding box center [485, 242] width 65 height 11
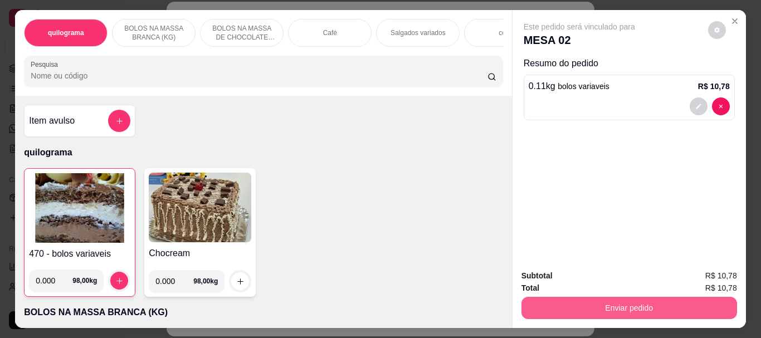
click at [637, 300] on button "Enviar pedido" at bounding box center [629, 308] width 216 height 22
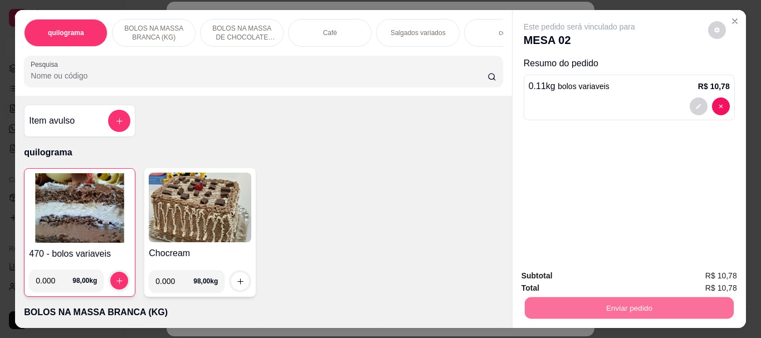
click at [599, 276] on button "Não registrar e enviar pedido" at bounding box center [592, 276] width 116 height 21
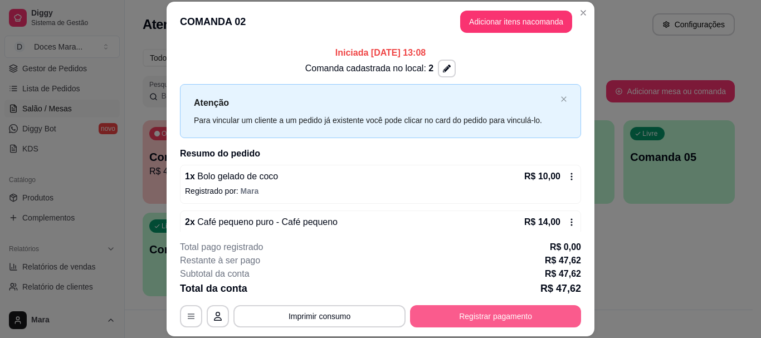
click at [486, 316] on button "Registrar pagamento" at bounding box center [495, 316] width 171 height 22
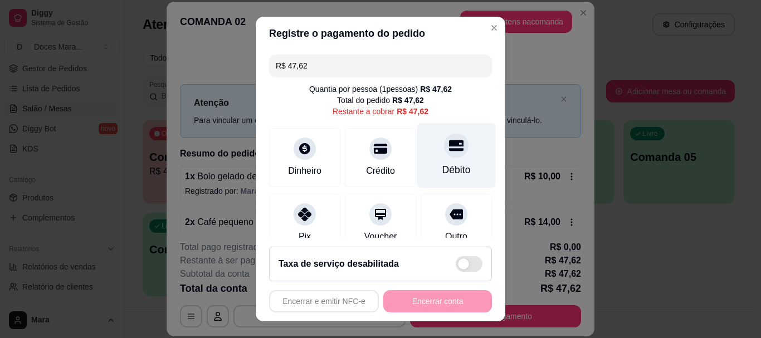
click at [444, 159] on div "Débito" at bounding box center [456, 155] width 79 height 65
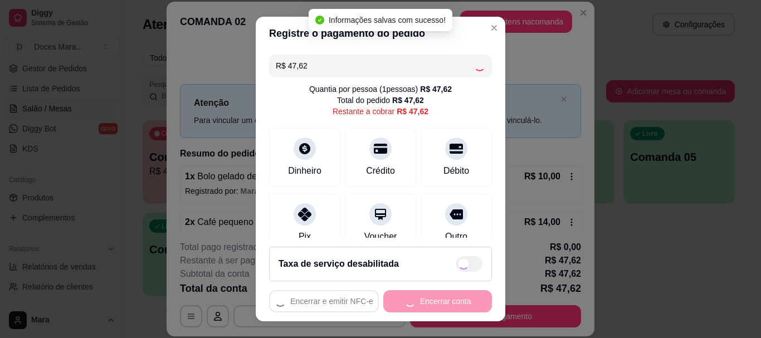
type input "R$ 0,00"
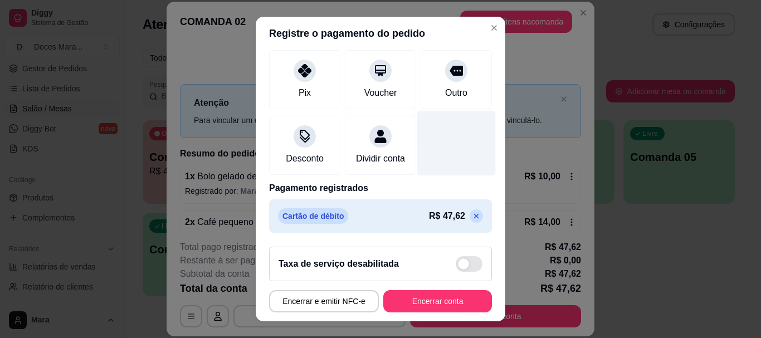
scroll to position [145, 0]
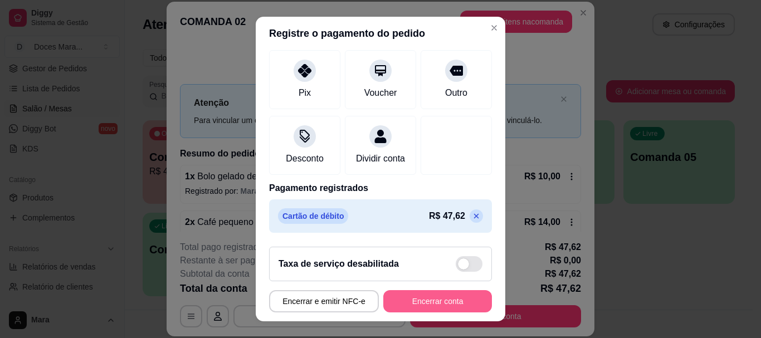
click at [443, 304] on button "Encerrar conta" at bounding box center [437, 301] width 109 height 22
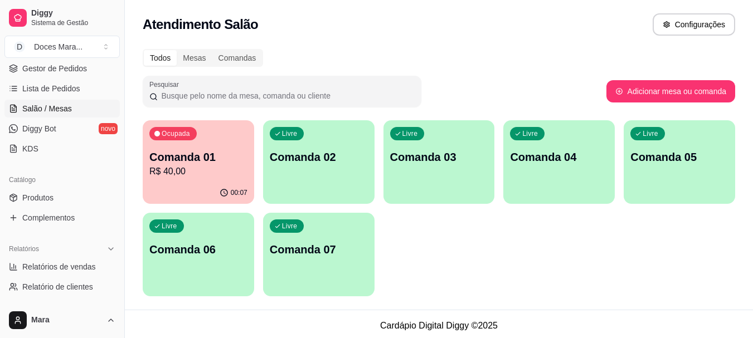
click at [173, 149] on div "Ocupada Comanda 01 R$ 40,00" at bounding box center [198, 151] width 111 height 62
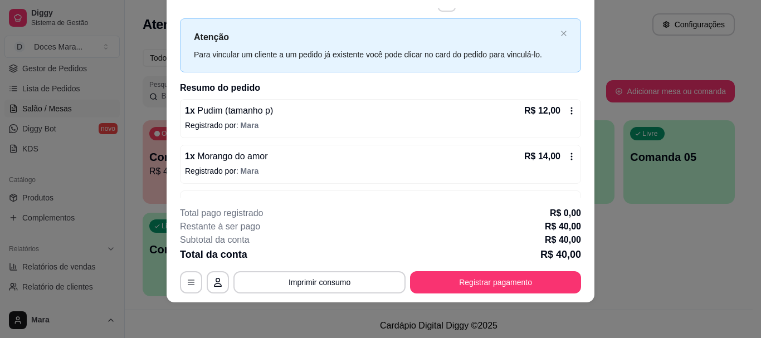
scroll to position [12, 0]
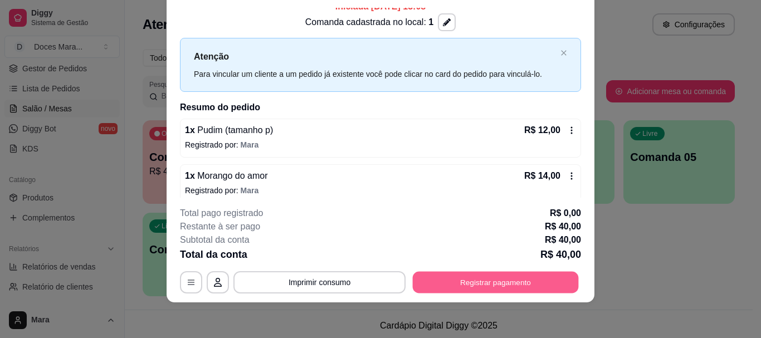
click at [491, 286] on button "Registrar pagamento" at bounding box center [496, 283] width 166 height 22
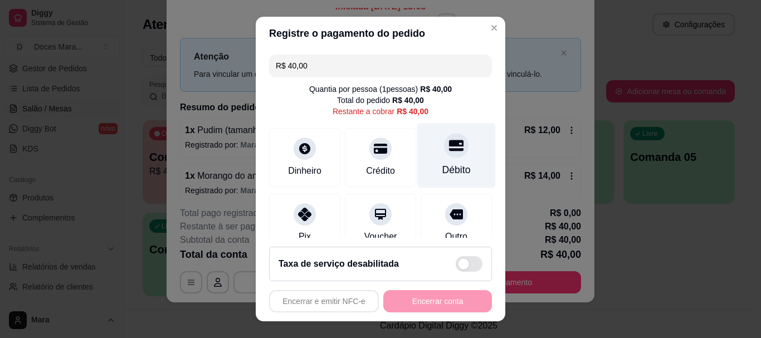
click at [436, 162] on div "Débito" at bounding box center [456, 155] width 79 height 65
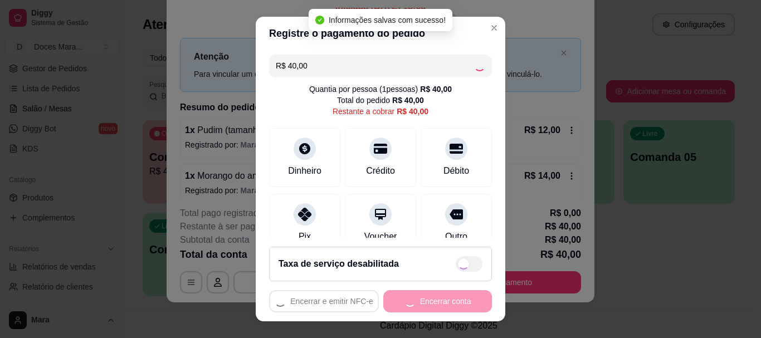
type input "R$ 0,00"
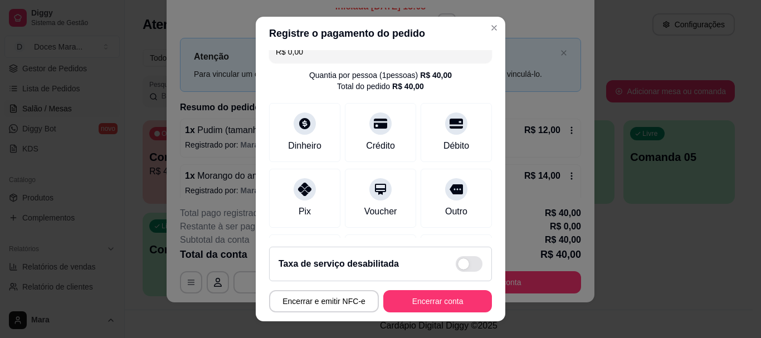
scroll to position [0, 0]
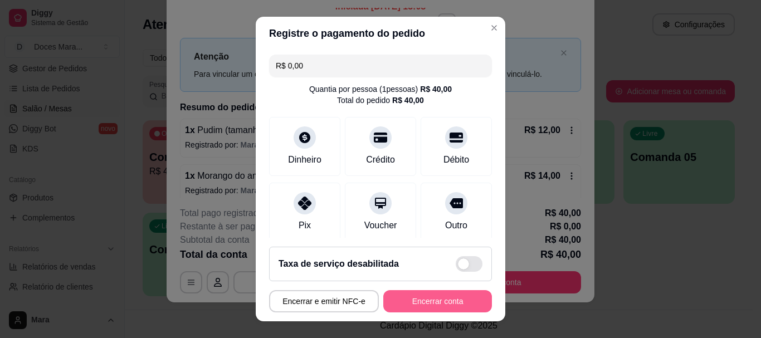
click at [455, 303] on button "Encerrar conta" at bounding box center [437, 301] width 109 height 22
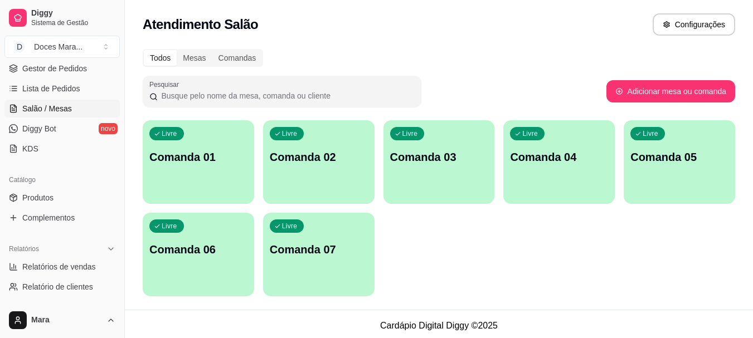
click at [246, 154] on p "Comanda 01" at bounding box center [198, 157] width 98 height 16
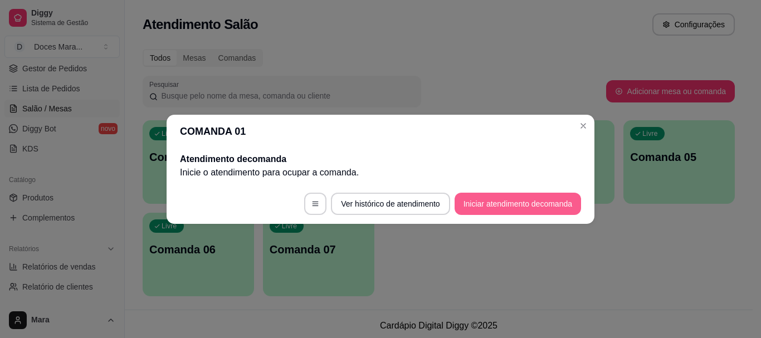
click at [521, 201] on button "Iniciar atendimento de comanda" at bounding box center [518, 204] width 126 height 22
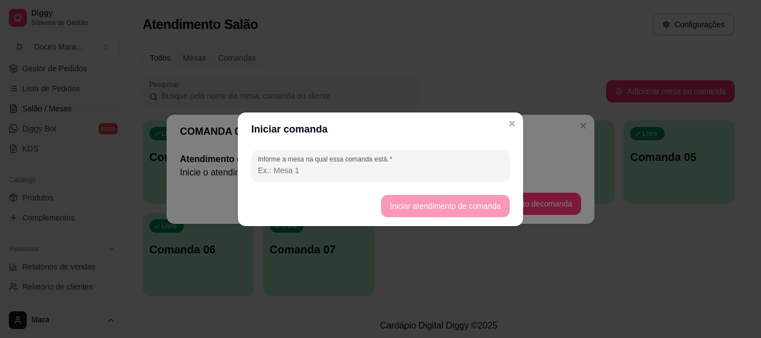
click at [268, 171] on input "Informe a mesa na qual essa comanda está." at bounding box center [380, 170] width 245 height 11
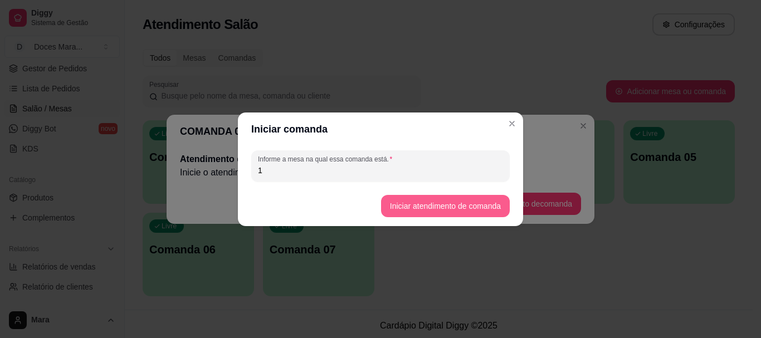
type input "1"
click at [466, 211] on button "Iniciar atendimento de comanda" at bounding box center [445, 206] width 129 height 22
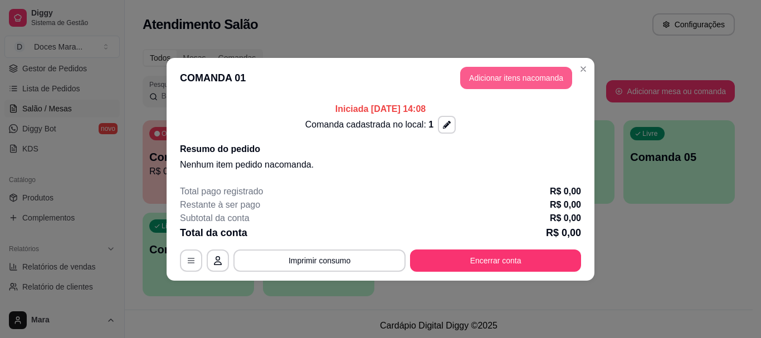
click at [510, 81] on button "Adicionar itens na comanda" at bounding box center [516, 78] width 112 height 22
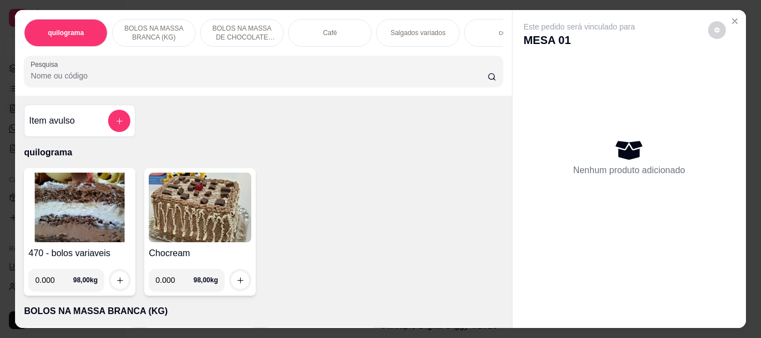
click at [82, 214] on img at bounding box center [79, 208] width 102 height 70
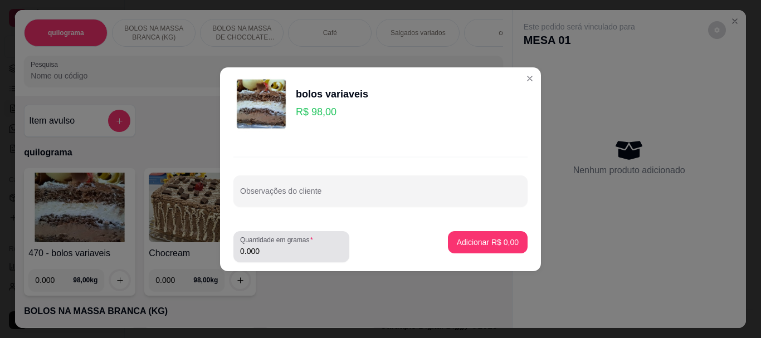
click at [272, 252] on input "0.000" at bounding box center [291, 251] width 102 height 11
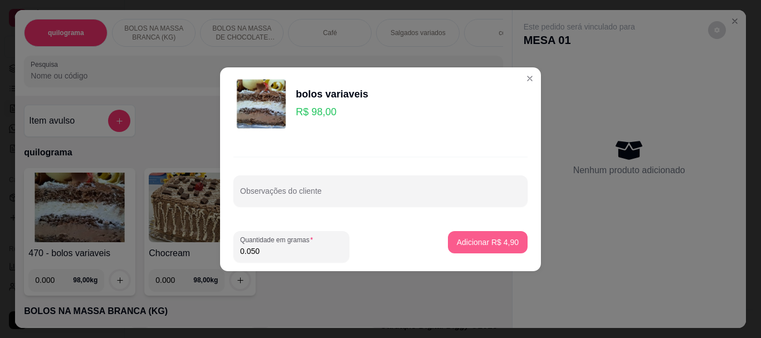
type input "0.050"
click at [475, 238] on p "Adicionar R$ 4,90" at bounding box center [488, 242] width 62 height 11
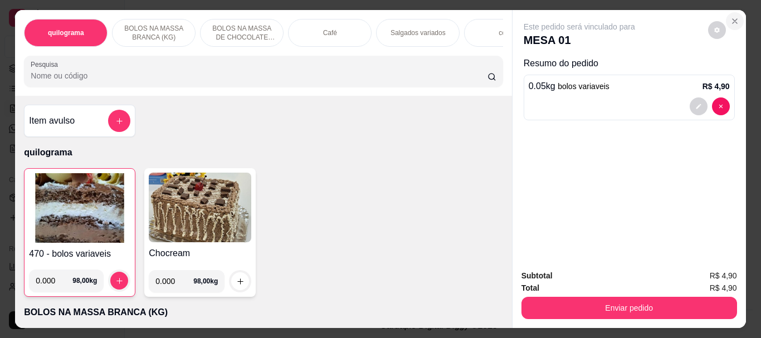
click at [730, 17] on icon "Close" at bounding box center [734, 21] width 9 height 9
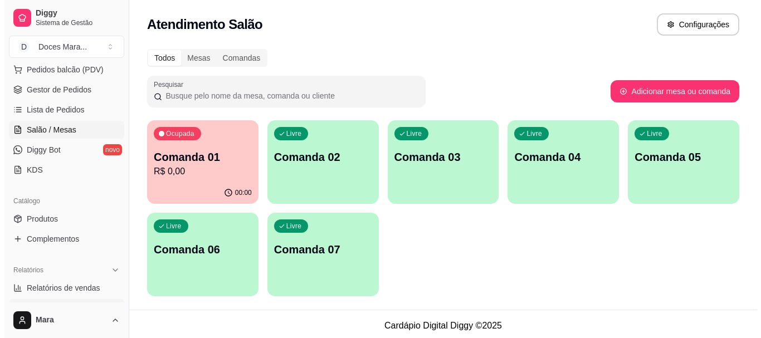
scroll to position [111, 0]
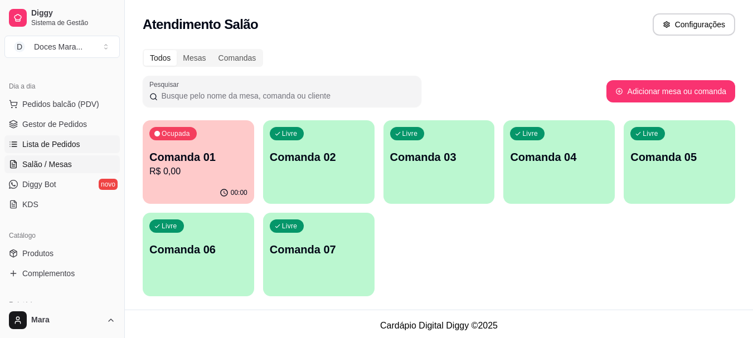
click at [55, 142] on span "Lista de Pedidos" at bounding box center [51, 144] width 58 height 11
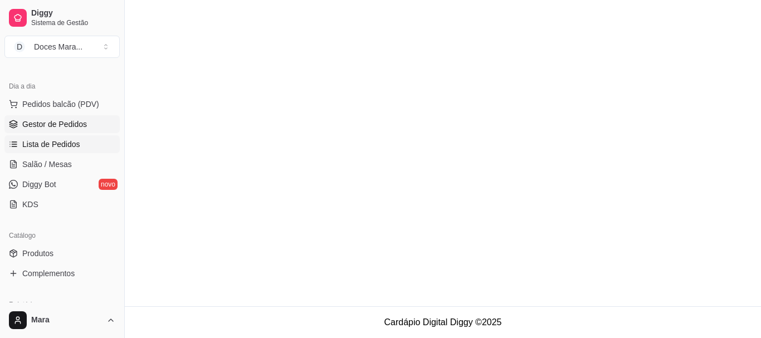
click at [53, 129] on span "Gestor de Pedidos" at bounding box center [54, 124] width 65 height 11
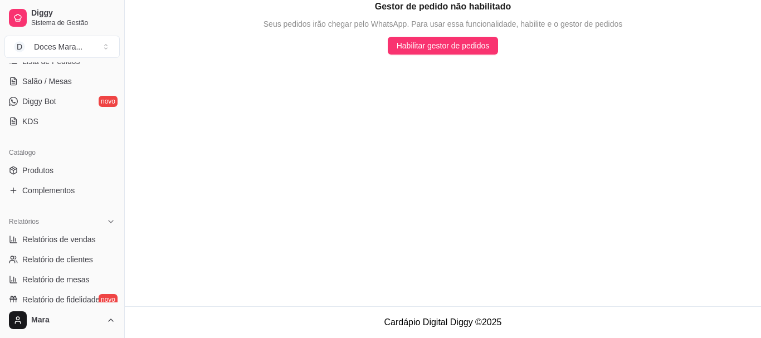
scroll to position [279, 0]
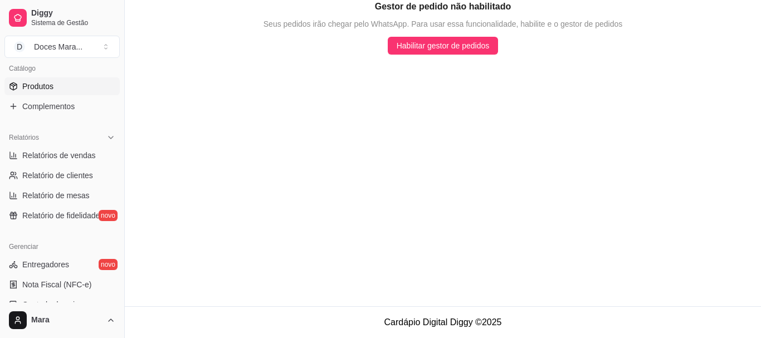
click at [47, 84] on span "Produtos" at bounding box center [37, 86] width 31 height 11
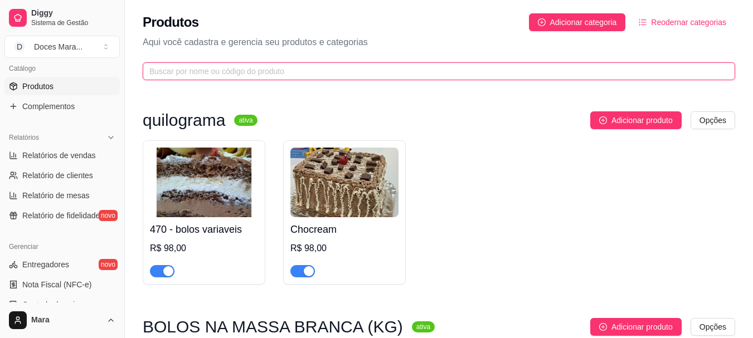
click at [157, 69] on input "text" at bounding box center [434, 71] width 570 height 12
click at [159, 66] on input "text" at bounding box center [434, 71] width 570 height 12
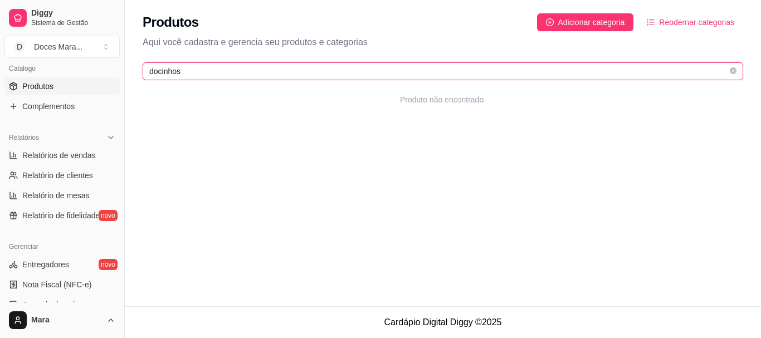
click at [228, 69] on input "docinhos" at bounding box center [438, 71] width 578 height 12
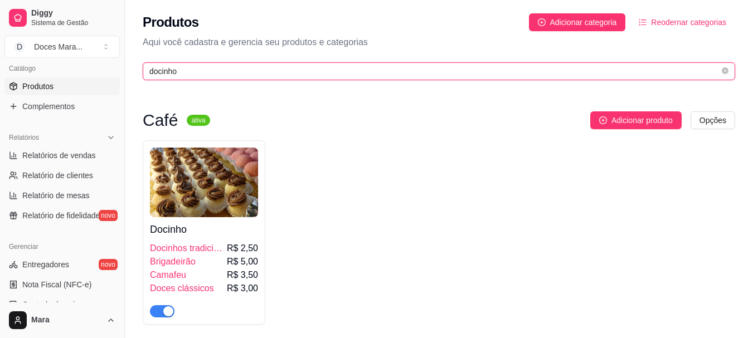
type input "docinho"
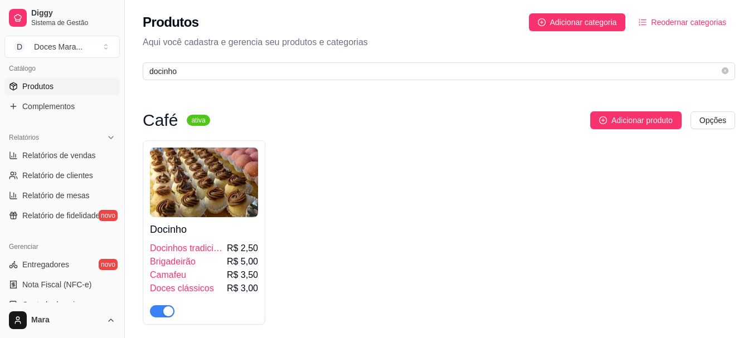
click at [199, 179] on img at bounding box center [204, 183] width 108 height 70
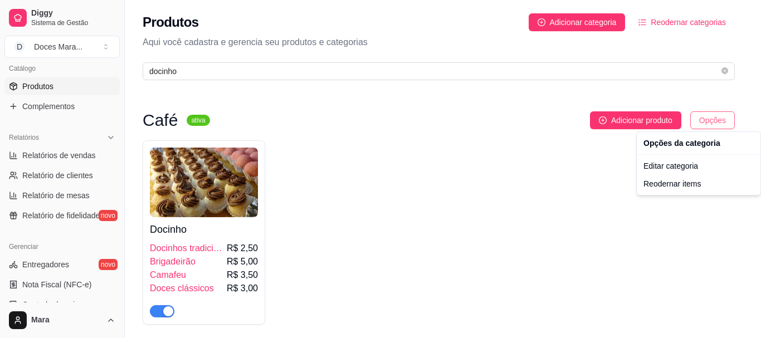
click at [704, 116] on html "Diggy Sistema de Gestão D Doces Mara ... Loja aberta Plano Customizado até 03/0…" at bounding box center [380, 169] width 761 height 338
click at [672, 164] on div "Editar categoria" at bounding box center [698, 166] width 119 height 18
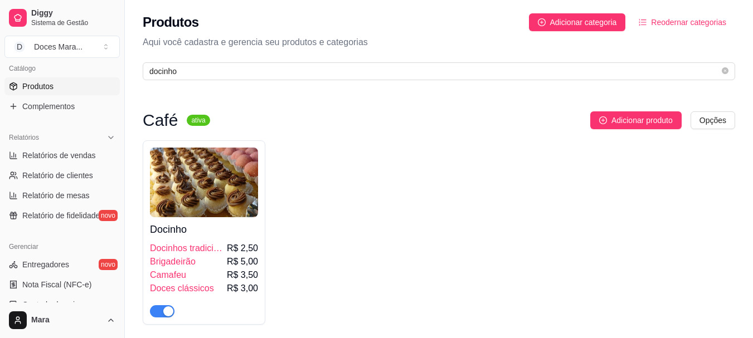
click at [185, 262] on span "Brigadeirão" at bounding box center [173, 261] width 46 height 13
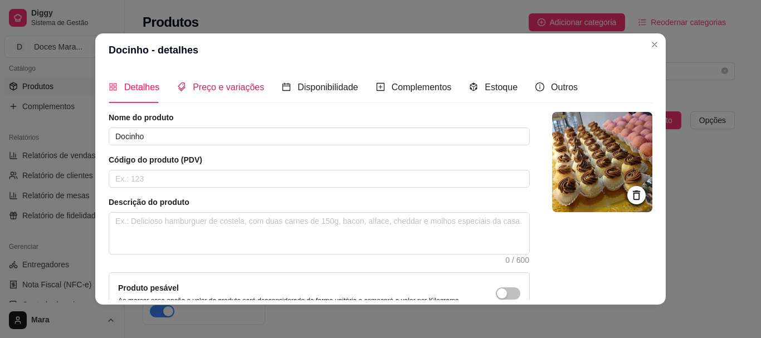
click at [223, 89] on span "Preço e variações" at bounding box center [228, 86] width 71 height 9
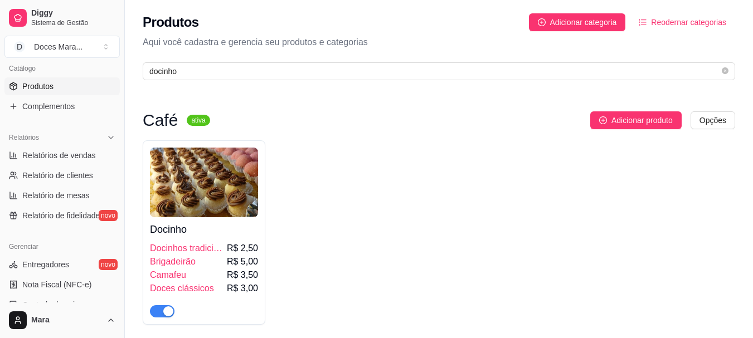
click at [185, 264] on span "Brigadeirão" at bounding box center [173, 261] width 46 height 13
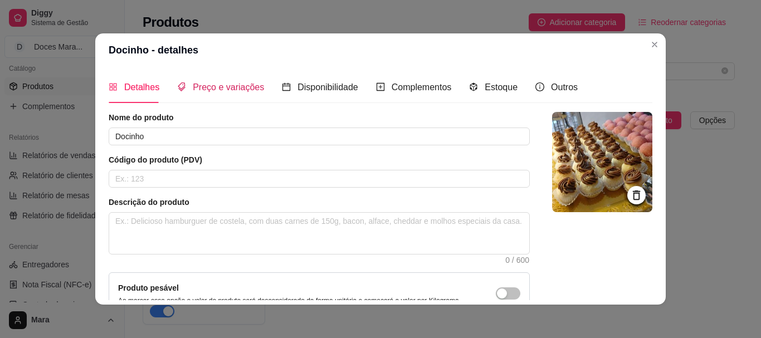
click at [223, 85] on span "Preço e variações" at bounding box center [228, 86] width 71 height 9
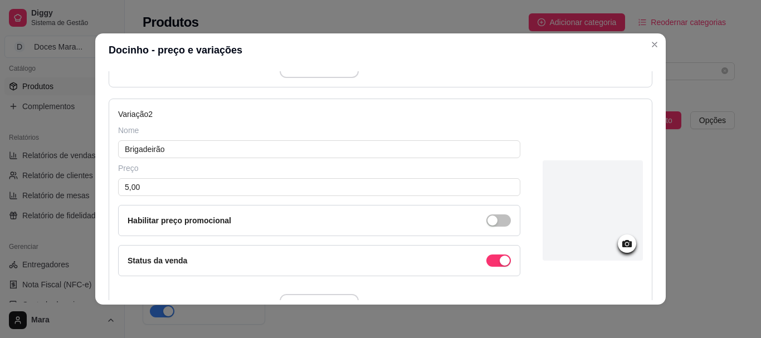
scroll to position [390, 0]
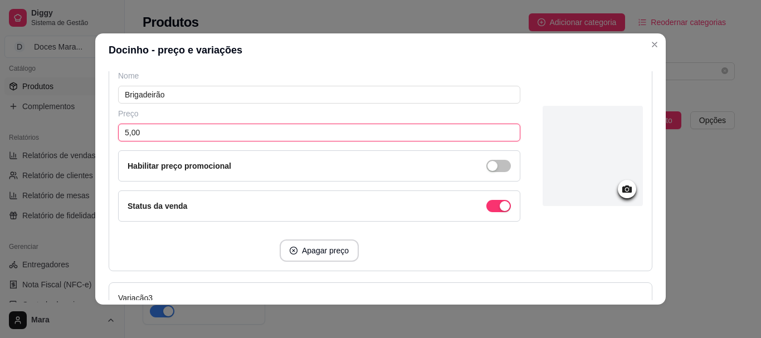
click at [195, 135] on input "5,00" at bounding box center [319, 133] width 402 height 18
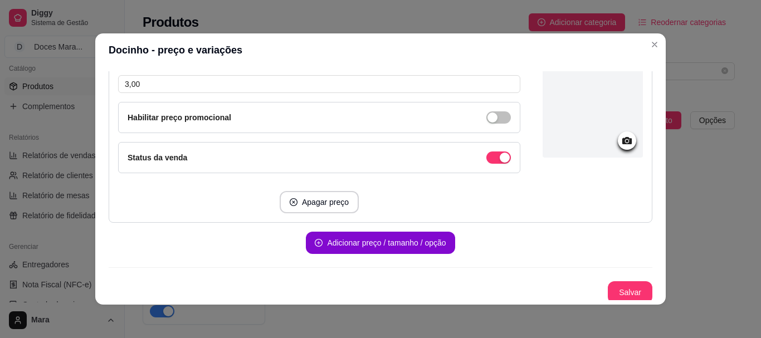
scroll to position [919, 0]
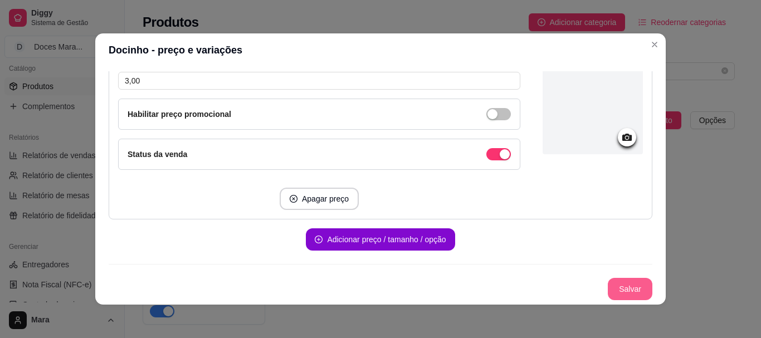
type input "6,00"
click at [613, 282] on button "Salvar" at bounding box center [629, 290] width 43 height 22
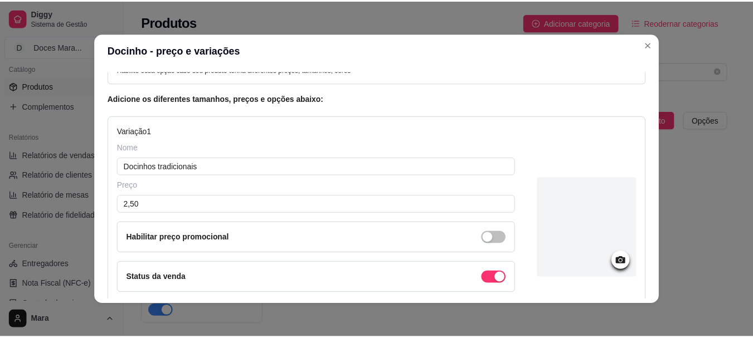
scroll to position [0, 0]
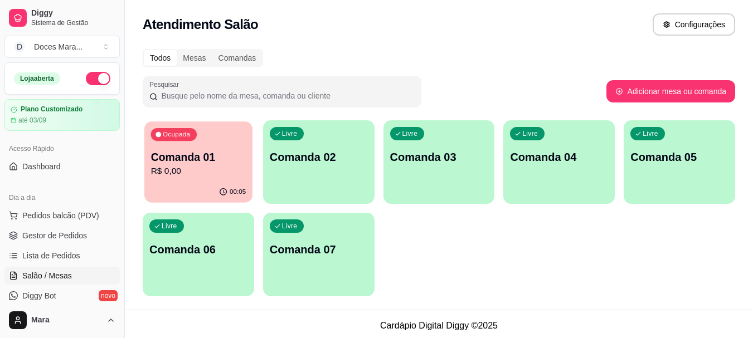
click at [208, 177] on p "R$ 0,00" at bounding box center [198, 171] width 95 height 13
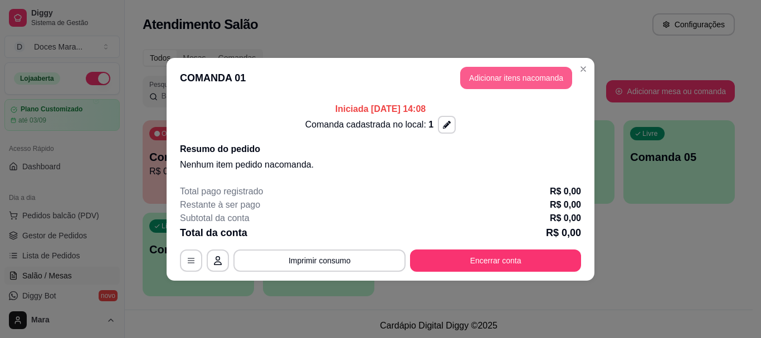
click at [530, 74] on button "Adicionar itens na comanda" at bounding box center [516, 78] width 112 height 22
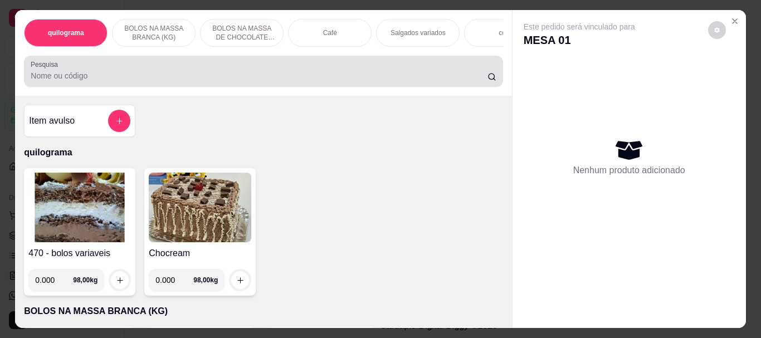
click at [144, 80] on input "Pesquisa" at bounding box center [259, 75] width 457 height 11
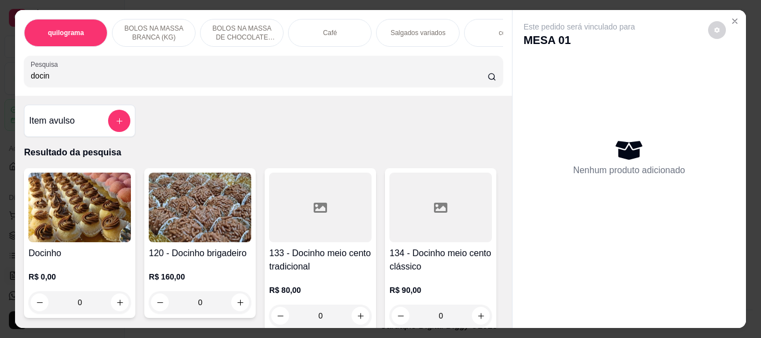
type input "docin"
click at [85, 206] on img at bounding box center [79, 208] width 102 height 70
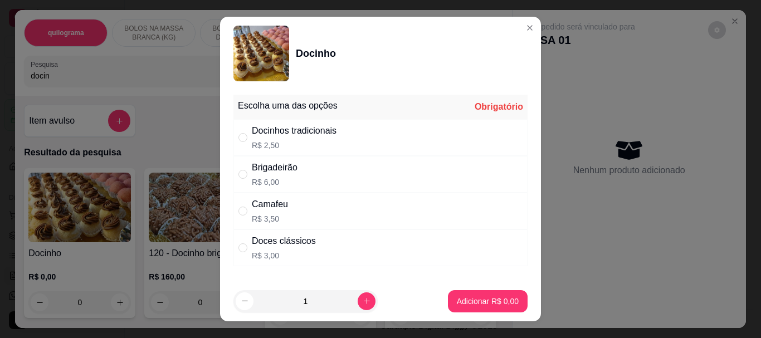
drag, startPoint x: 238, startPoint y: 135, endPoint x: 340, endPoint y: 208, distance: 124.9
click at [239, 135] on input "" at bounding box center [242, 137] width 9 height 9
radio input "true"
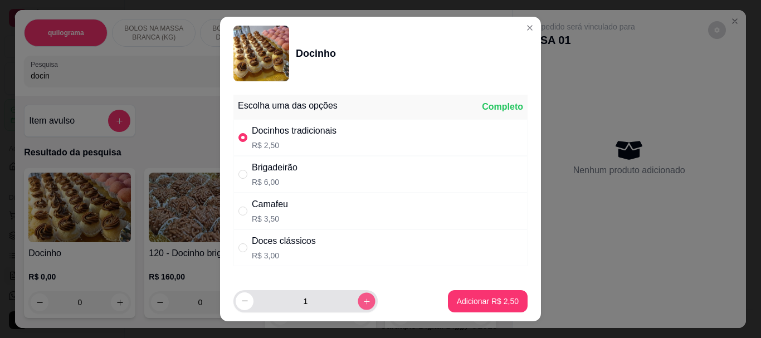
click at [363, 299] on icon "increase-product-quantity" at bounding box center [367, 301] width 8 height 8
click at [363, 297] on icon "increase-product-quantity" at bounding box center [367, 301] width 8 height 8
type input "3"
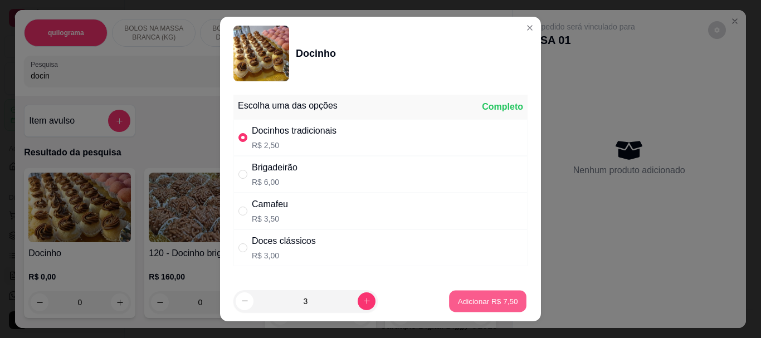
click at [489, 303] on p "Adicionar R$ 7,50" at bounding box center [487, 301] width 60 height 11
type input "3"
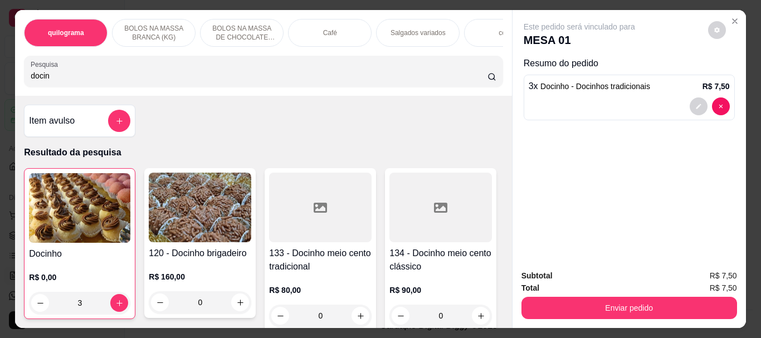
click at [2, 84] on div "quilograma BOLOS NA MASSA BRANCA (KG) BOLOS NA MASSA DE CHOCOLATE preço por (KG…" at bounding box center [380, 169] width 761 height 338
click at [50, 80] on input "docin" at bounding box center [259, 75] width 457 height 11
type input "d"
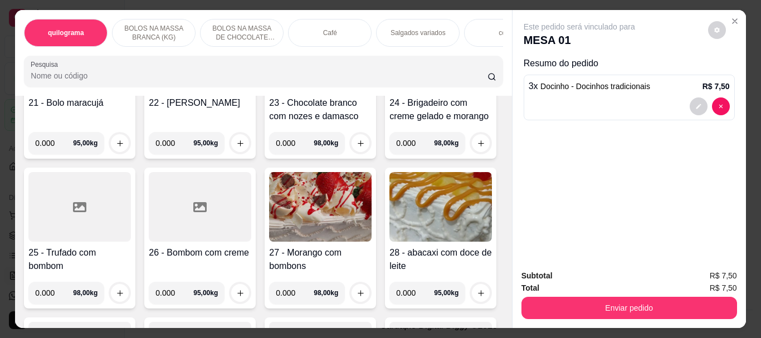
scroll to position [1003, 0]
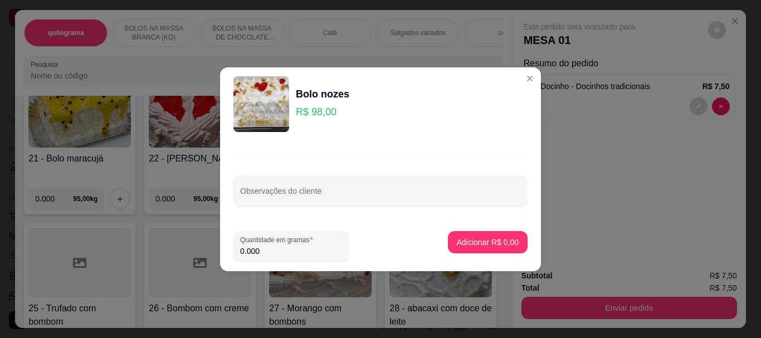
click at [309, 255] on input "0.000" at bounding box center [291, 251] width 102 height 11
type input "0.610"
click at [468, 235] on button "Adicionar R$ 59,78" at bounding box center [486, 242] width 82 height 22
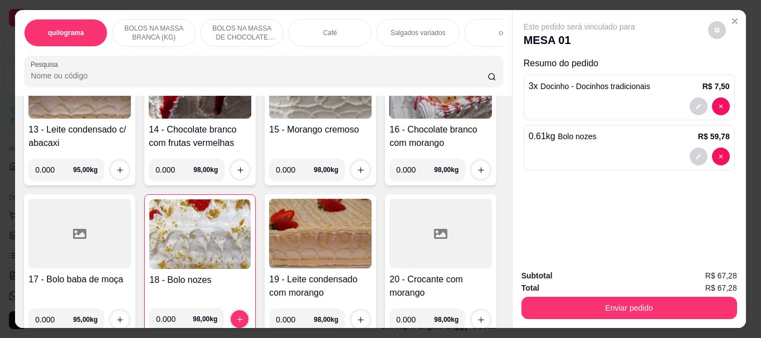
scroll to position [668, 0]
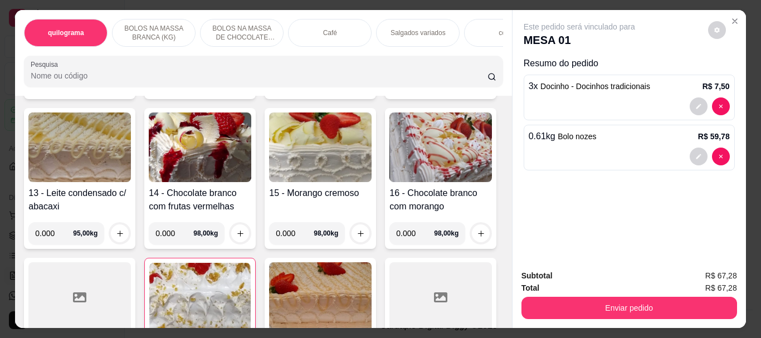
click at [327, 30] on p "Café" at bounding box center [330, 32] width 14 height 9
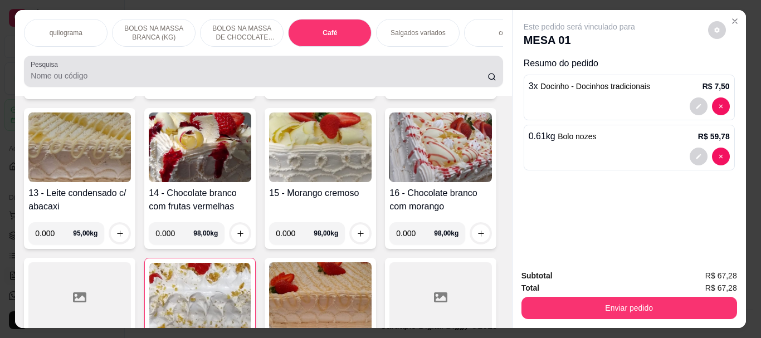
scroll to position [30, 0]
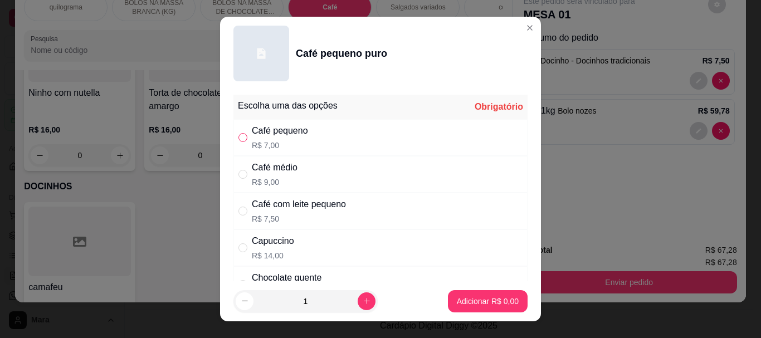
click at [240, 139] on input "" at bounding box center [242, 137] width 9 height 9
radio input "true"
click at [476, 297] on p "Adicionar R$ 7,00" at bounding box center [488, 301] width 62 height 11
type input "1"
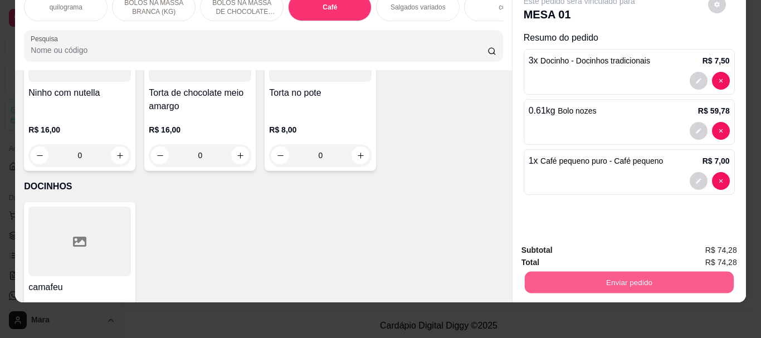
click at [631, 271] on button "Enviar pedido" at bounding box center [628, 282] width 209 height 22
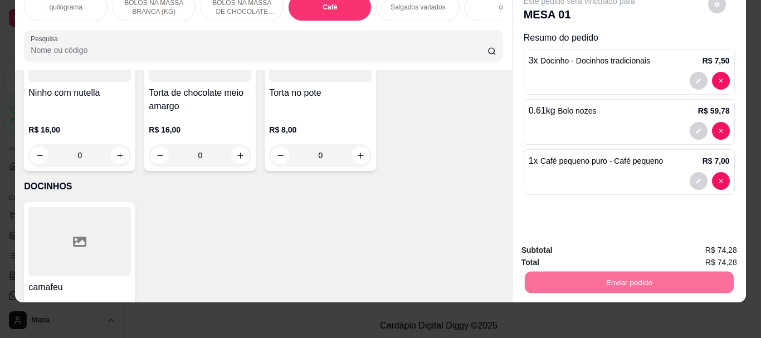
click at [619, 254] on button "Não registrar e enviar pedido" at bounding box center [592, 246] width 113 height 21
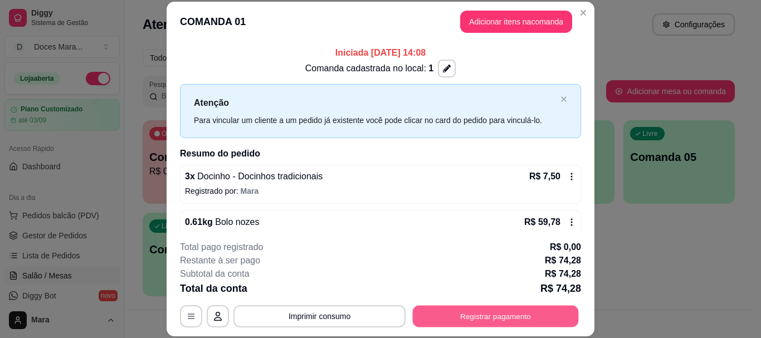
click at [521, 319] on button "Registrar pagamento" at bounding box center [496, 317] width 166 height 22
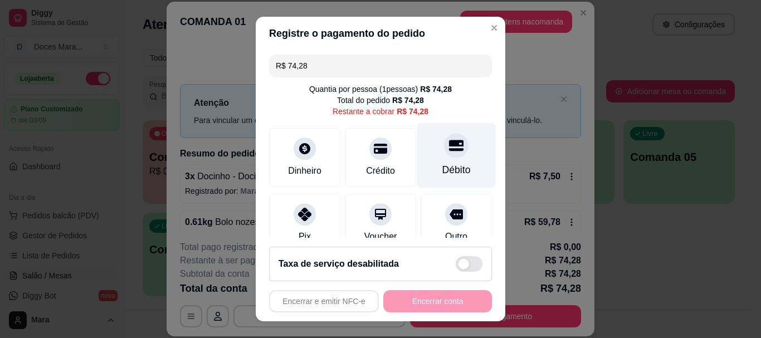
click at [444, 154] on div at bounding box center [456, 146] width 25 height 25
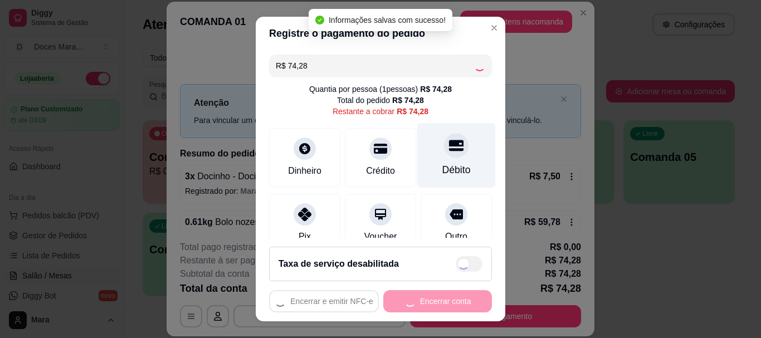
type input "R$ 0,00"
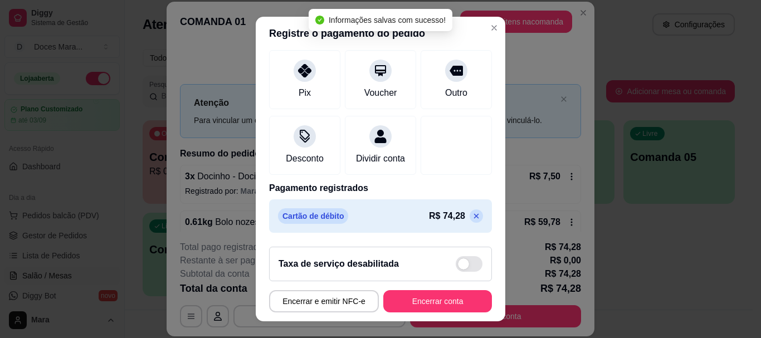
scroll to position [145, 0]
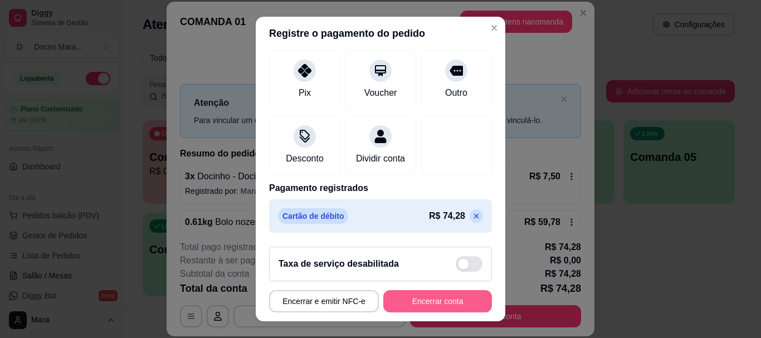
click at [443, 303] on button "Encerrar conta" at bounding box center [437, 301] width 109 height 22
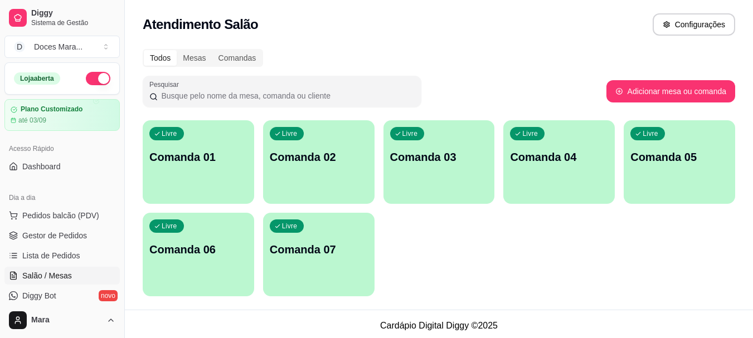
click at [199, 161] on p "Comanda 01" at bounding box center [198, 157] width 98 height 16
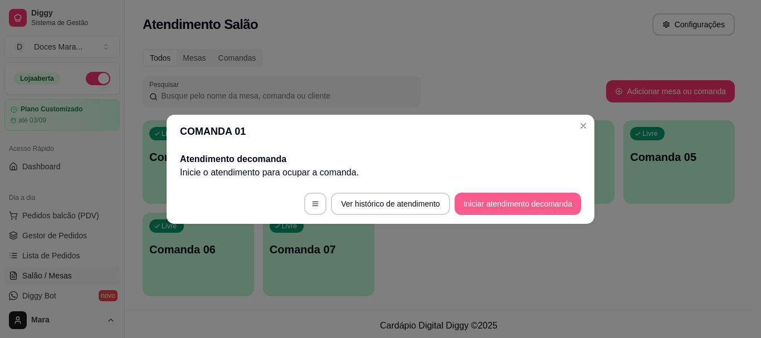
click at [516, 208] on button "Iniciar atendimento de comanda" at bounding box center [518, 204] width 126 height 22
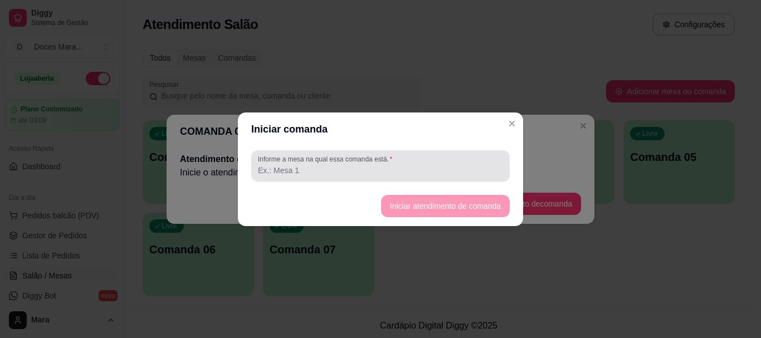
click at [332, 173] on input "Informe a mesa na qual essa comanda está." at bounding box center [380, 170] width 245 height 11
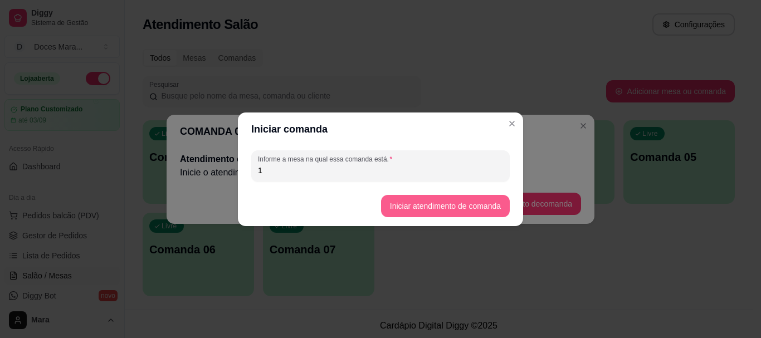
type input "1"
click at [458, 208] on button "Iniciar atendimento de comanda" at bounding box center [445, 206] width 129 height 22
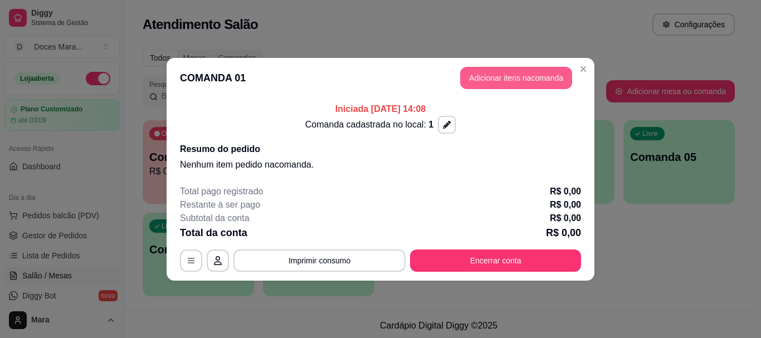
click at [533, 72] on button "Adicionar itens na comanda" at bounding box center [516, 78] width 112 height 22
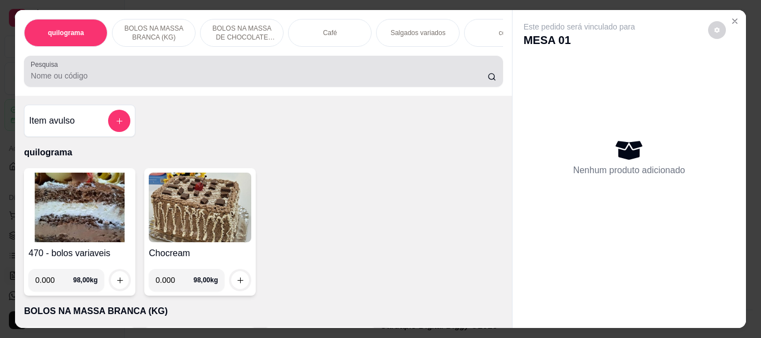
click at [111, 70] on div at bounding box center [263, 71] width 465 height 22
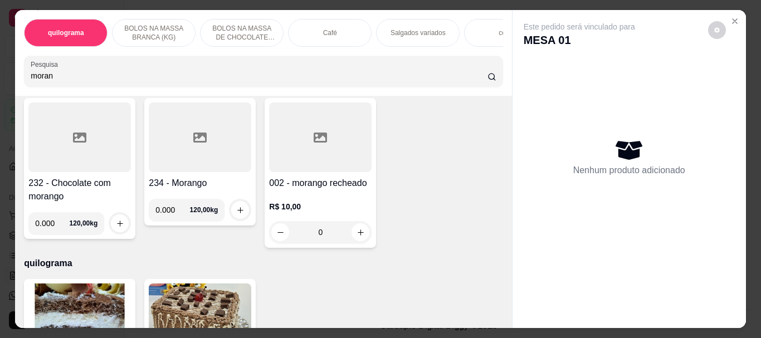
scroll to position [501, 0]
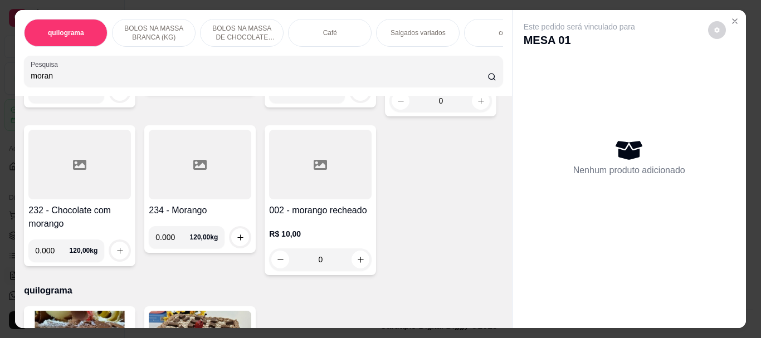
type input "moran"
click at [389, 41] on div at bounding box center [440, 6] width 102 height 70
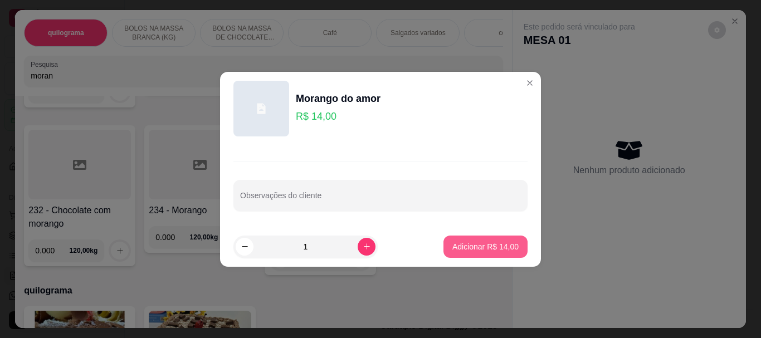
click at [502, 243] on p "Adicionar R$ 14,00" at bounding box center [485, 246] width 66 height 11
type input "1"
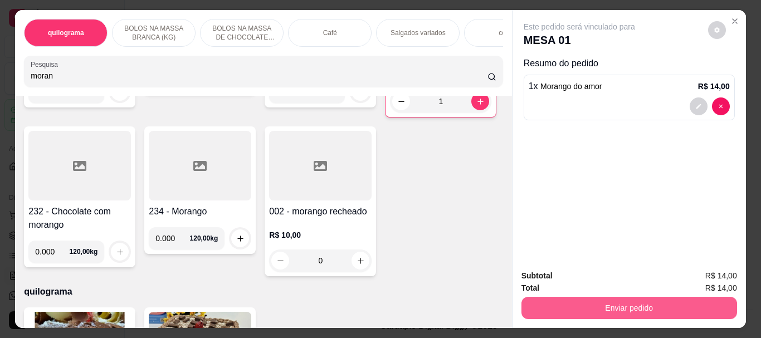
click at [652, 302] on button "Enviar pedido" at bounding box center [629, 308] width 216 height 22
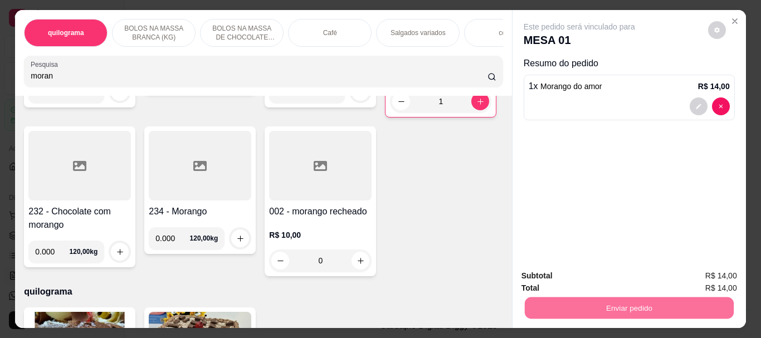
click at [588, 275] on button "Não registrar e enviar pedido" at bounding box center [592, 276] width 116 height 21
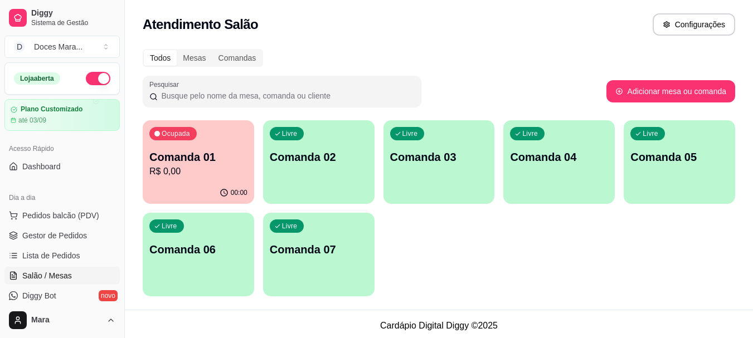
click at [199, 189] on div "00:00" at bounding box center [198, 193] width 111 height 22
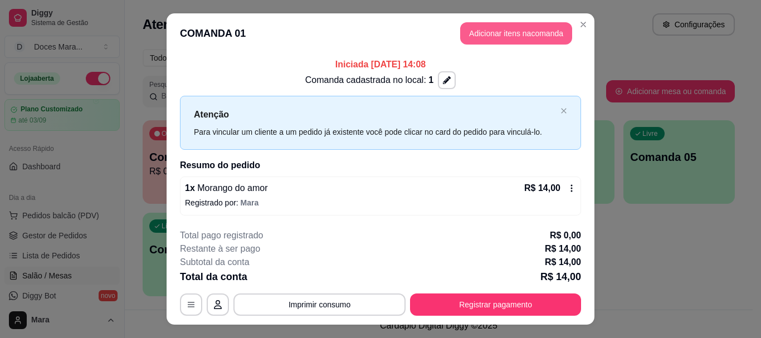
click at [540, 32] on button "Adicionar itens na comanda" at bounding box center [516, 33] width 112 height 22
click at [541, 36] on button "Adicionar itens na comanda" at bounding box center [516, 33] width 112 height 22
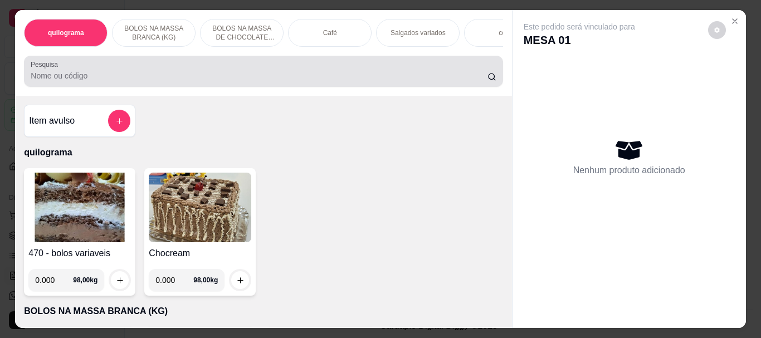
click at [79, 81] on input "Pesquisa" at bounding box center [259, 75] width 457 height 11
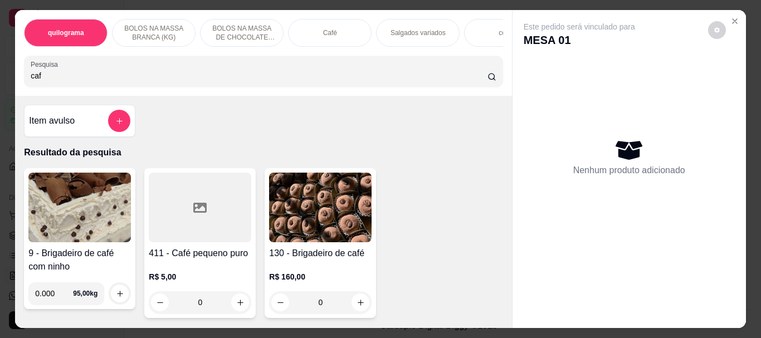
type input "caf"
click at [206, 196] on div at bounding box center [200, 208] width 102 height 70
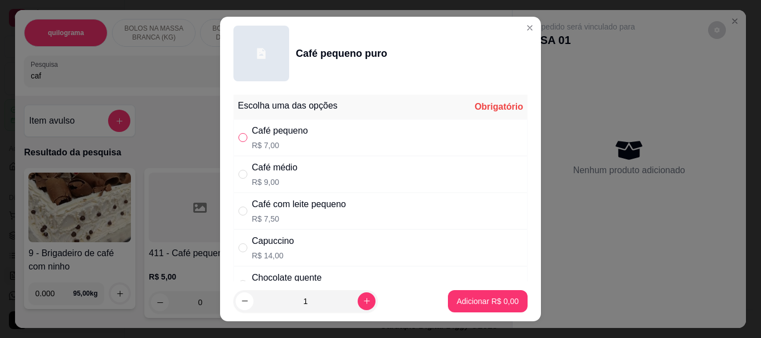
click at [238, 140] on input "" at bounding box center [242, 137] width 9 height 9
radio input "true"
click at [469, 301] on p "Adicionar R$ 7,00" at bounding box center [488, 301] width 62 height 11
type input "1"
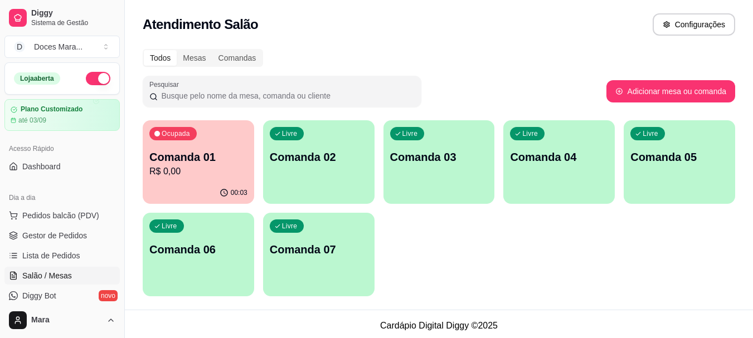
click at [176, 169] on p "R$ 0,00" at bounding box center [198, 171] width 98 height 13
click at [208, 187] on div "00:03" at bounding box center [198, 192] width 108 height 21
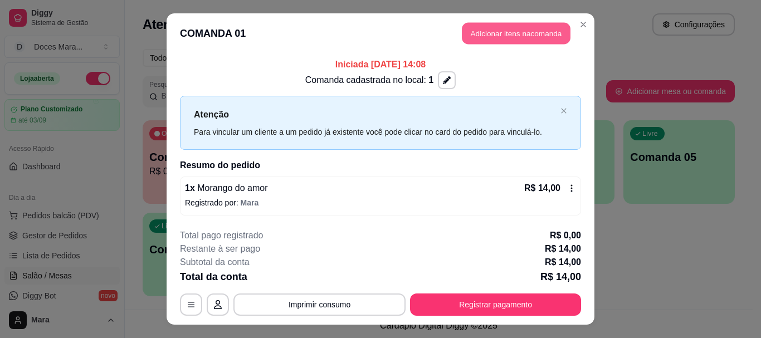
click at [515, 30] on button "Adicionar itens na comanda" at bounding box center [516, 34] width 109 height 22
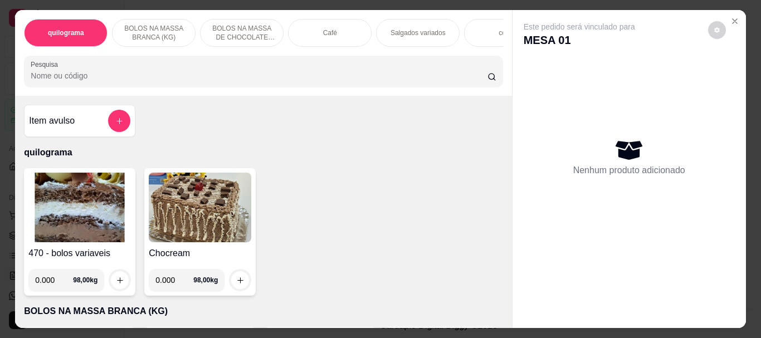
click at [306, 35] on div "Café" at bounding box center [330, 33] width 84 height 28
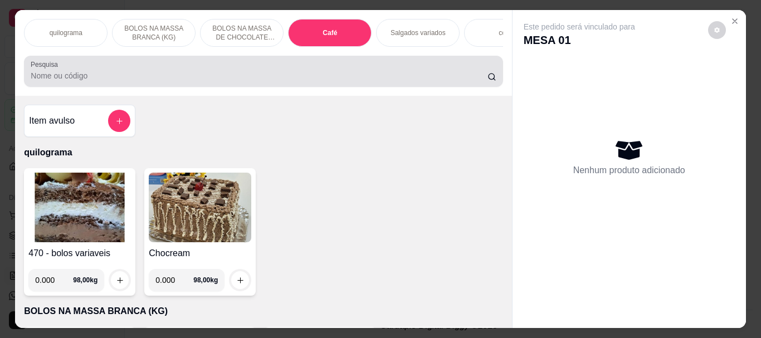
scroll to position [30, 0]
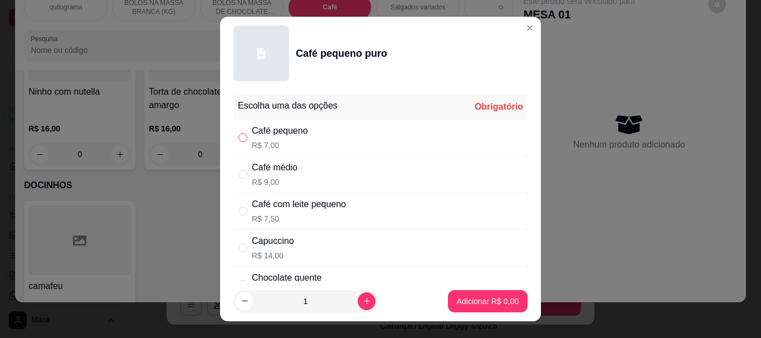
click at [241, 135] on input "" at bounding box center [242, 137] width 9 height 9
radio input "true"
click at [468, 297] on p "Adicionar R$ 7,00" at bounding box center [488, 301] width 62 height 11
type input "1"
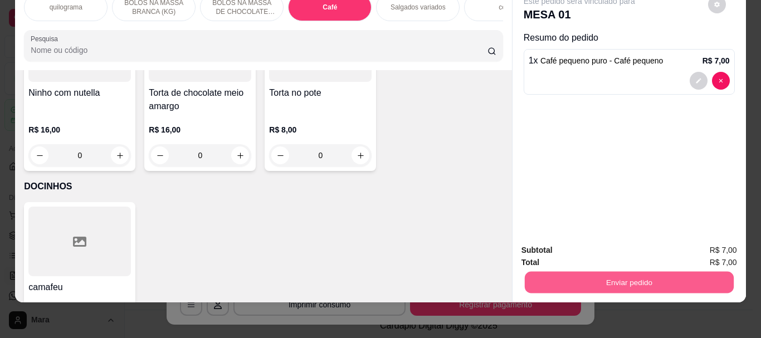
click at [622, 272] on button "Enviar pedido" at bounding box center [628, 282] width 209 height 22
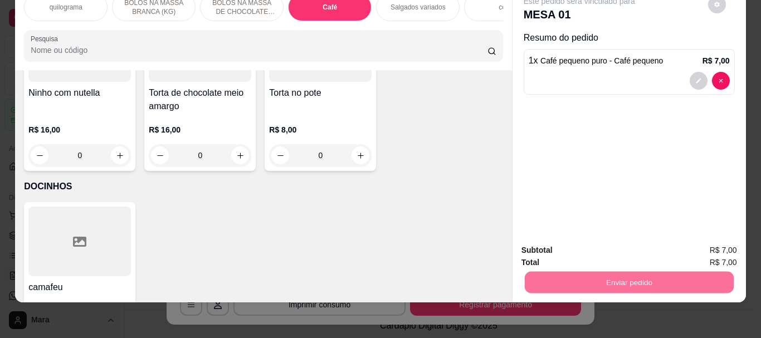
click at [608, 245] on button "Não registrar e enviar pedido" at bounding box center [592, 246] width 116 height 21
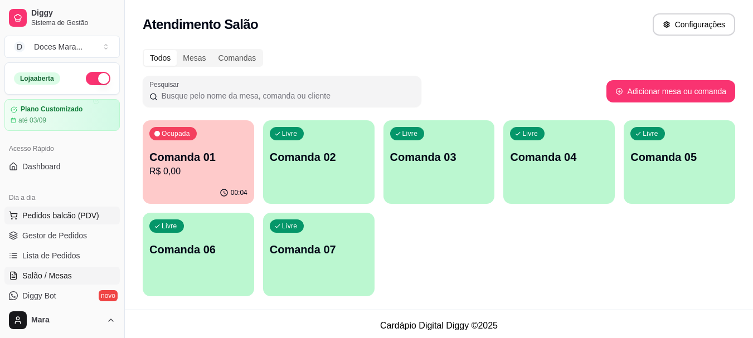
click at [55, 213] on span "Pedidos balcão (PDV)" at bounding box center [60, 215] width 77 height 11
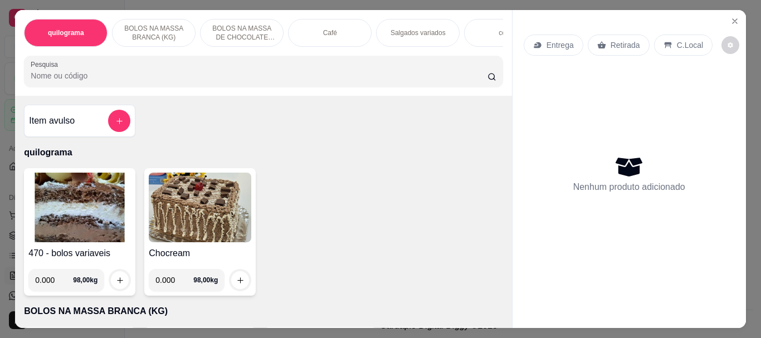
click at [95, 81] on input "Pesquisa" at bounding box center [259, 75] width 457 height 11
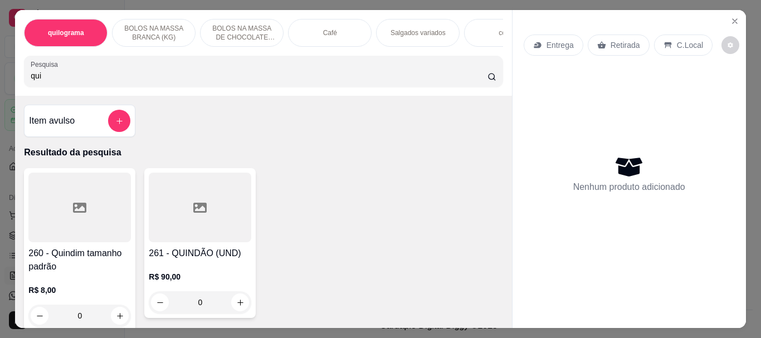
type input "qui"
click at [91, 217] on div at bounding box center [79, 208] width 102 height 70
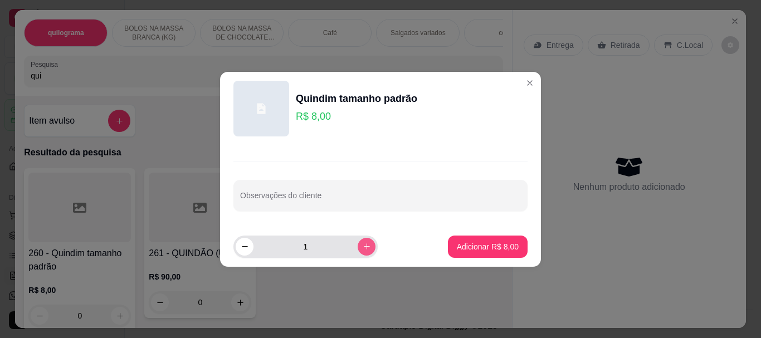
click at [358, 246] on button "increase-product-quantity" at bounding box center [367, 247] width 18 height 18
click at [358, 246] on button "increase-product-quantity" at bounding box center [366, 246] width 17 height 17
type input "3"
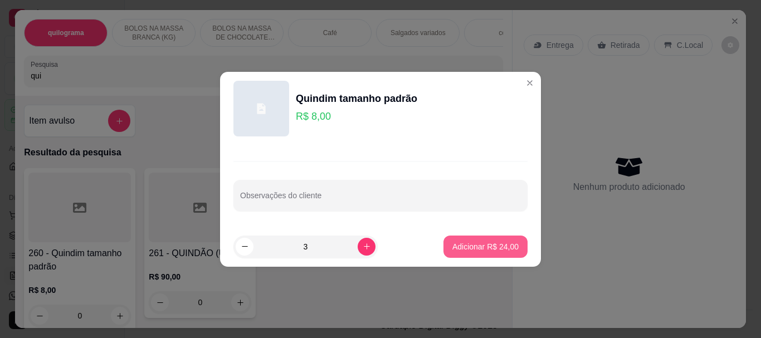
click at [467, 252] on button "Adicionar R$ 24,00" at bounding box center [485, 247] width 84 height 22
type input "3"
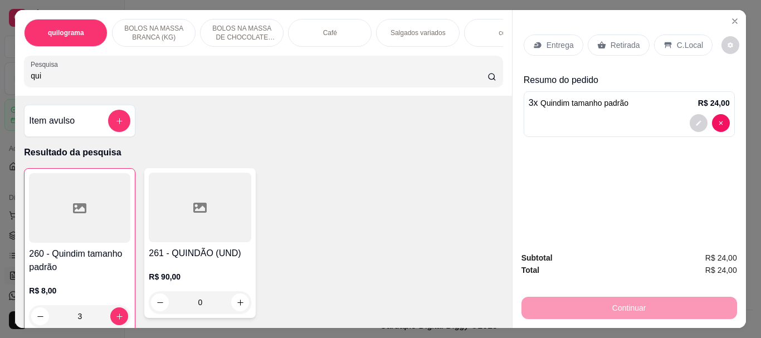
click at [625, 43] on p "Retirada" at bounding box center [625, 45] width 30 height 11
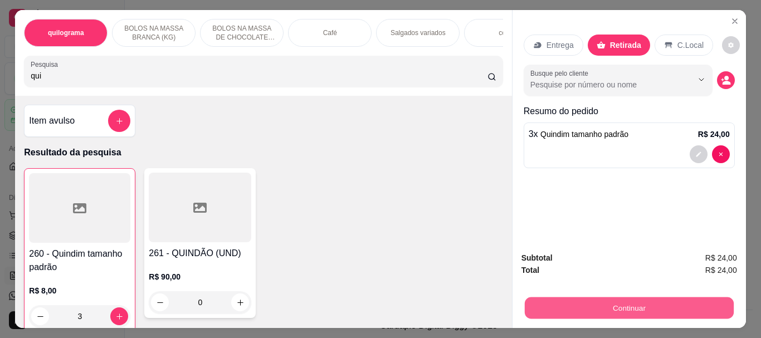
click at [638, 297] on button "Continuar" at bounding box center [628, 308] width 209 height 22
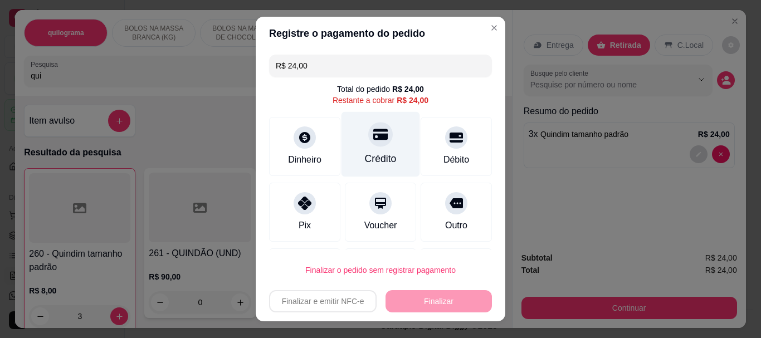
click at [374, 135] on icon at bounding box center [380, 134] width 14 height 11
type input "R$ 0,00"
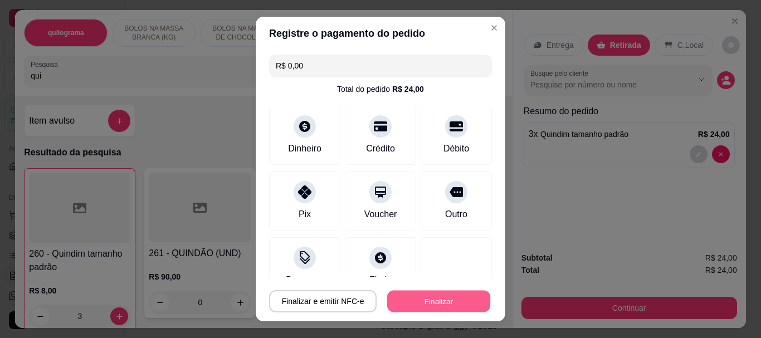
click at [456, 300] on button "Finalizar" at bounding box center [438, 301] width 103 height 22
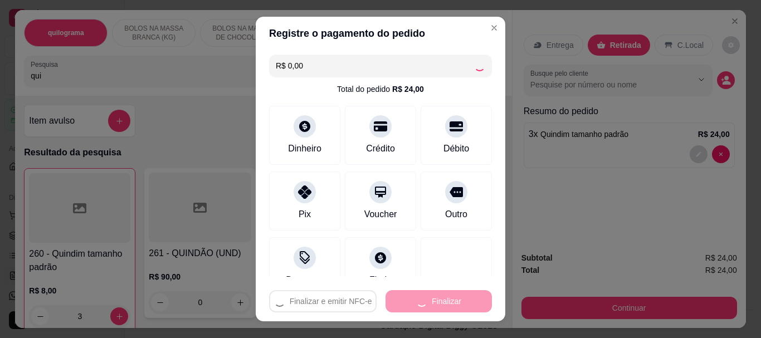
type input "0"
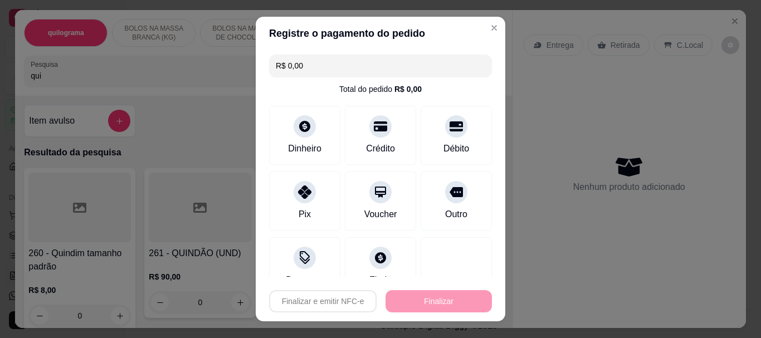
type input "-R$ 24,00"
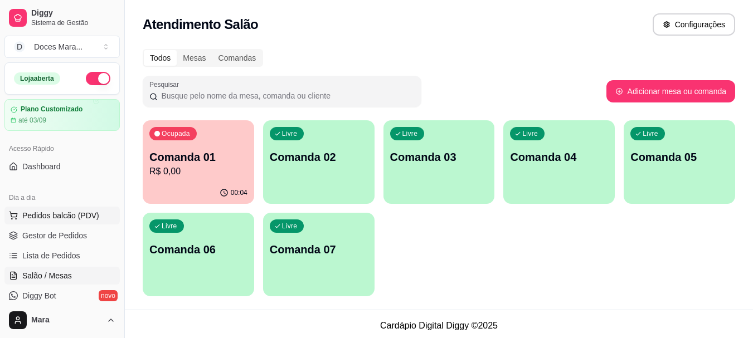
click at [65, 217] on span "Pedidos balcão (PDV)" at bounding box center [60, 215] width 77 height 11
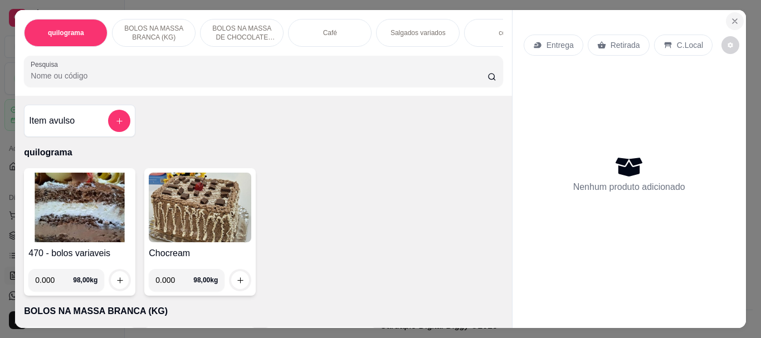
click at [730, 19] on icon "Close" at bounding box center [734, 21] width 9 height 9
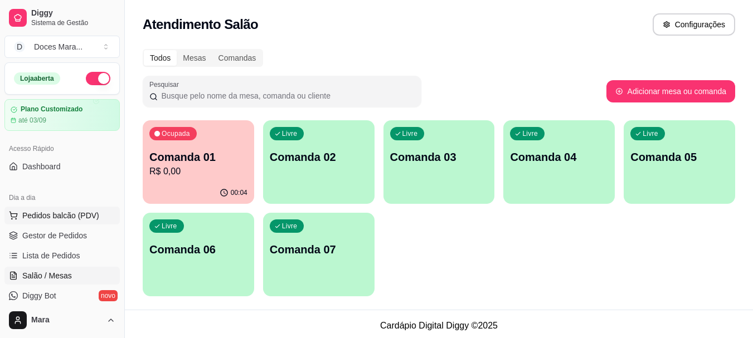
click at [36, 211] on span "Pedidos balcão (PDV)" at bounding box center [60, 215] width 77 height 11
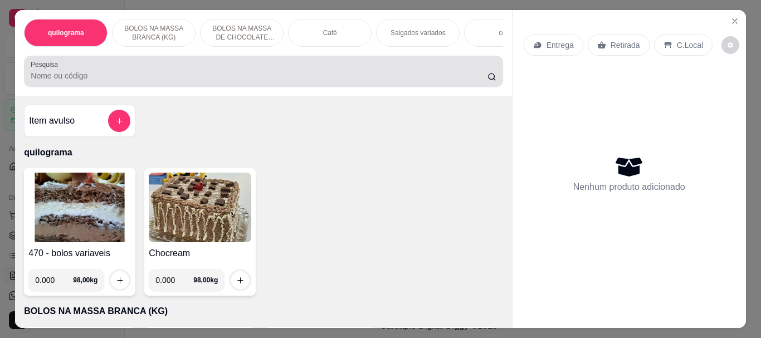
click at [88, 81] on input "Pesquisa" at bounding box center [259, 75] width 457 height 11
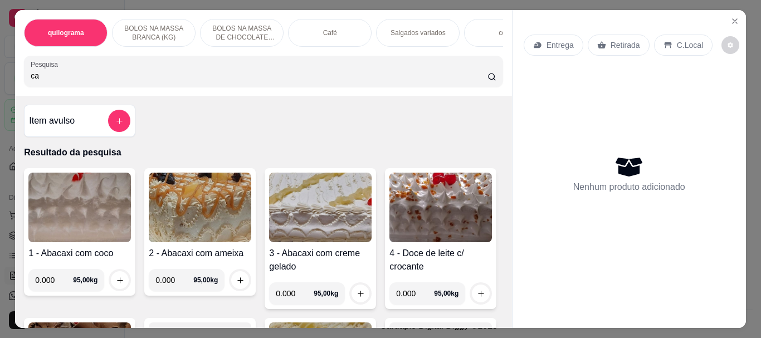
type input "ca"
click at [338, 36] on div "Café" at bounding box center [330, 33] width 84 height 28
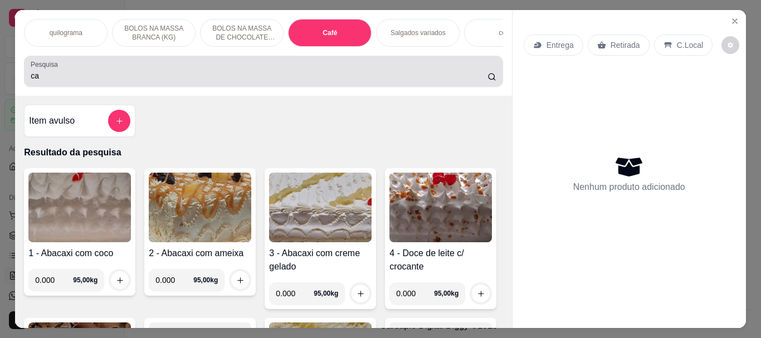
scroll to position [30, 0]
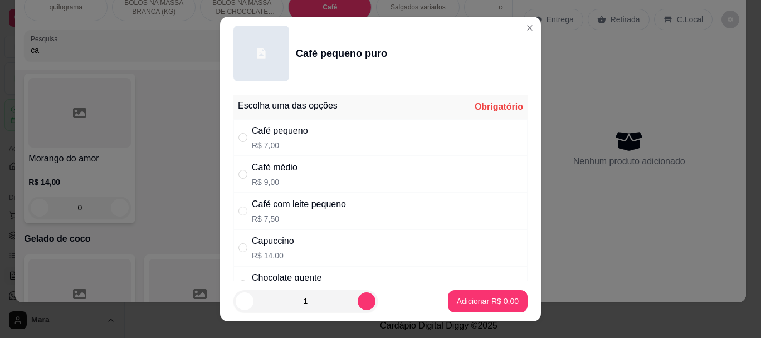
click at [243, 219] on div "Café com leite pequeno R$ 7,50" at bounding box center [380, 211] width 294 height 37
radio input "true"
click at [484, 305] on p "Adicionar R$ 7,50" at bounding box center [487, 301] width 60 height 11
type input "1"
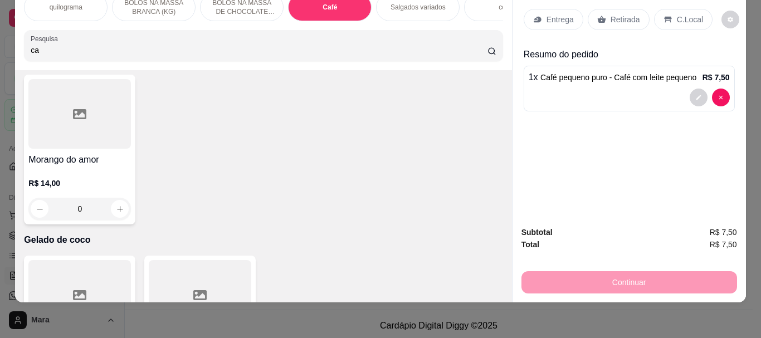
scroll to position [0, 0]
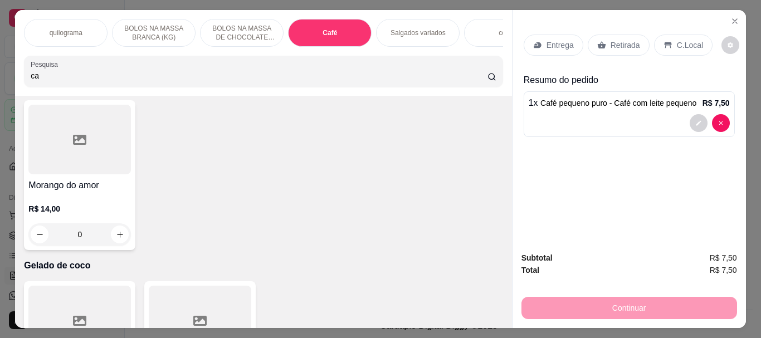
click at [626, 41] on p "Retirada" at bounding box center [625, 45] width 30 height 11
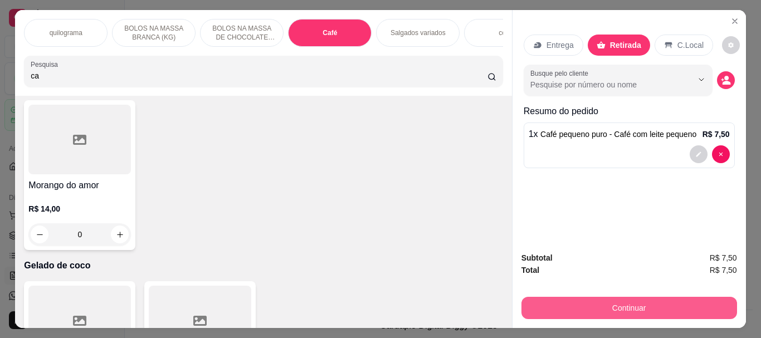
click at [618, 298] on button "Continuar" at bounding box center [629, 308] width 216 height 22
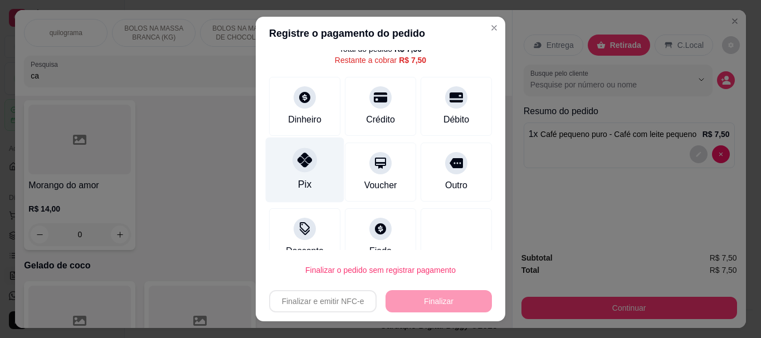
scroll to position [56, 0]
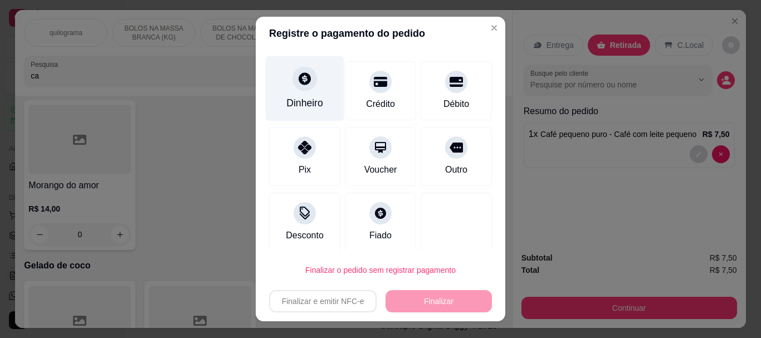
click at [310, 85] on div "Dinheiro" at bounding box center [305, 88] width 79 height 65
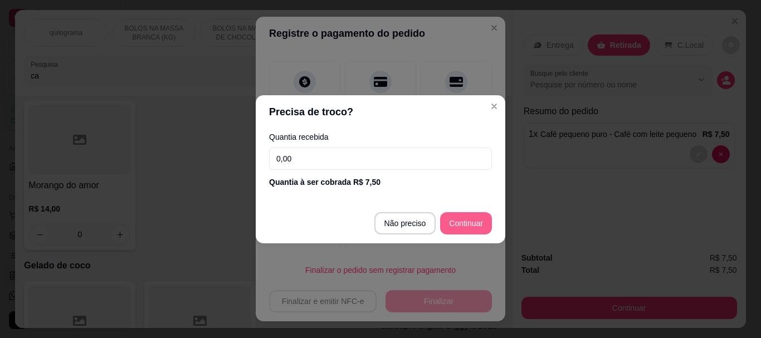
type input "R$ 0,00"
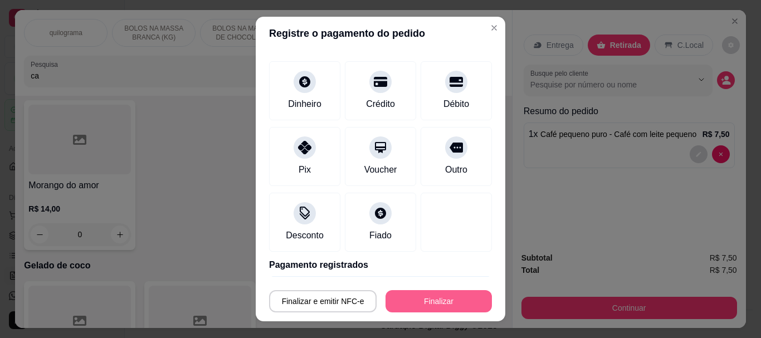
click at [453, 301] on button "Finalizar" at bounding box center [438, 301] width 106 height 22
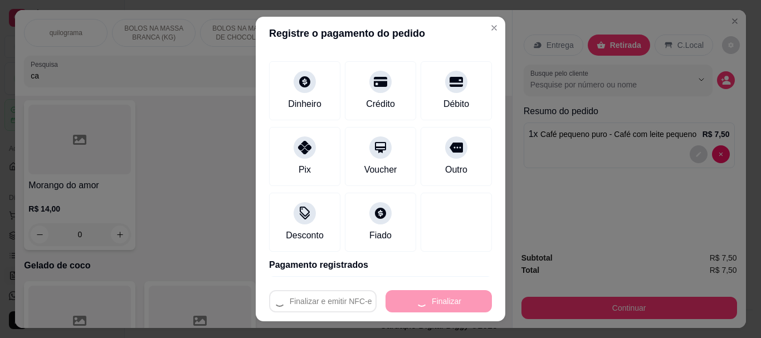
type input "0"
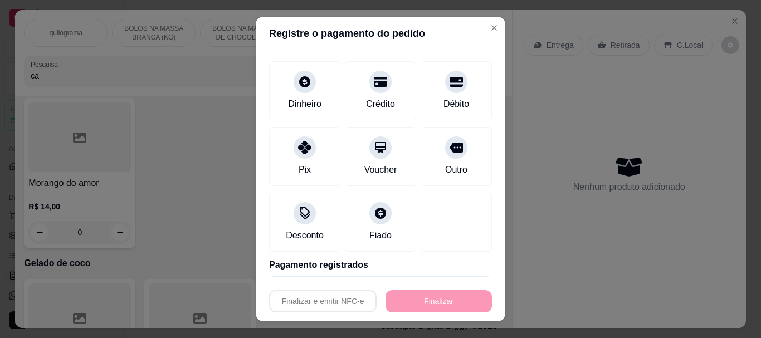
type input "-R$ 7,50"
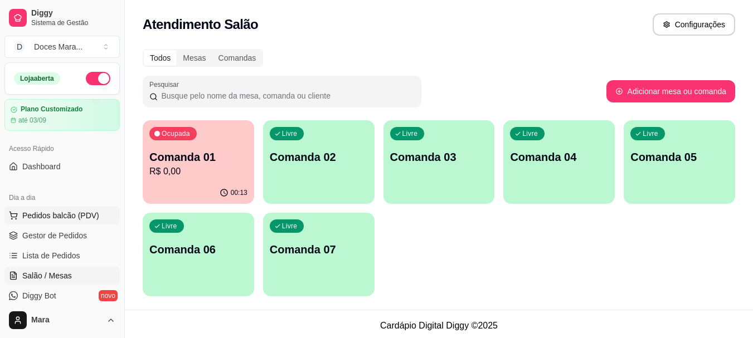
click at [61, 214] on span "Pedidos balcão (PDV)" at bounding box center [60, 215] width 77 height 11
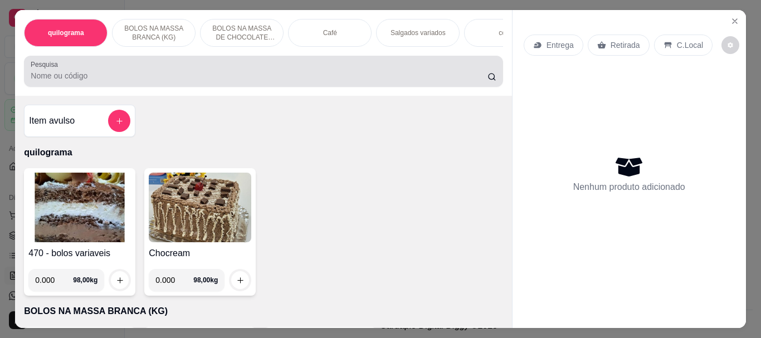
drag, startPoint x: 101, startPoint y: 74, endPoint x: 89, endPoint y: 71, distance: 12.6
click at [91, 72] on div at bounding box center [263, 71] width 465 height 22
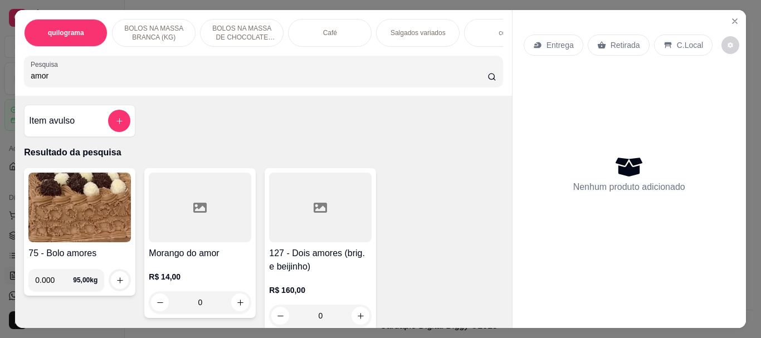
type input "amor"
click at [169, 234] on div at bounding box center [200, 208] width 102 height 70
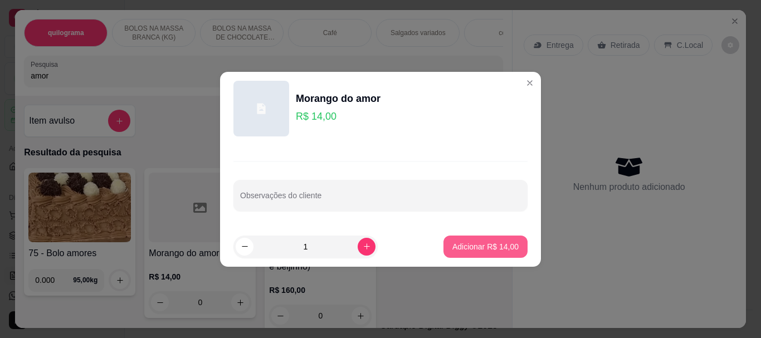
click at [487, 248] on p "Adicionar R$ 14,00" at bounding box center [485, 246] width 66 height 11
type input "1"
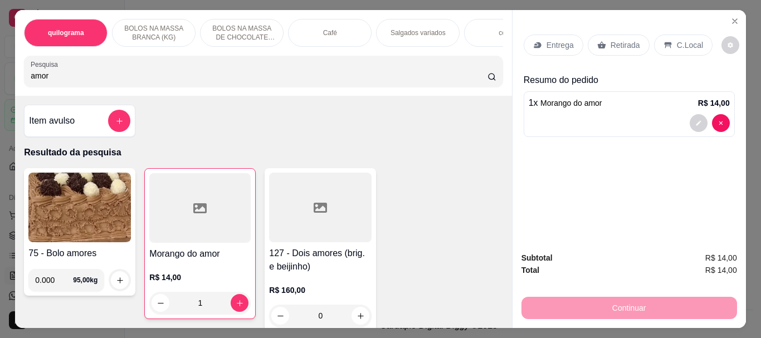
click at [620, 41] on p "Retirada" at bounding box center [625, 45] width 30 height 11
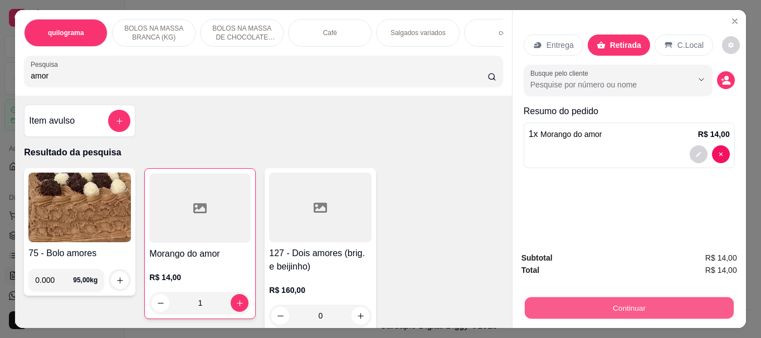
click at [609, 307] on button "Continuar" at bounding box center [628, 308] width 209 height 22
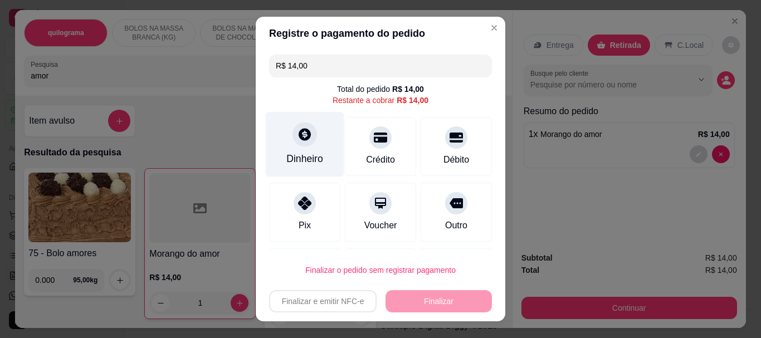
click at [304, 143] on div at bounding box center [304, 135] width 25 height 25
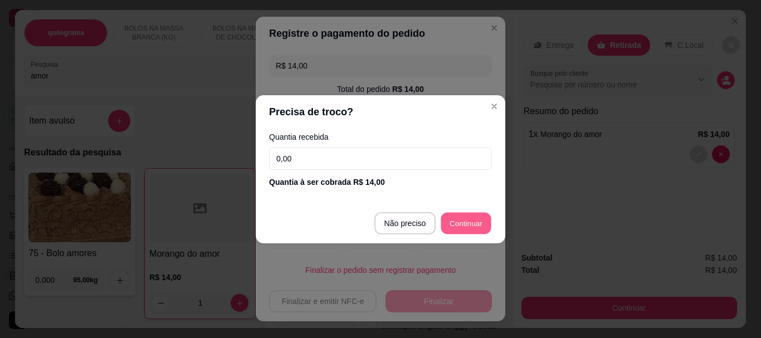
type input "R$ 0,00"
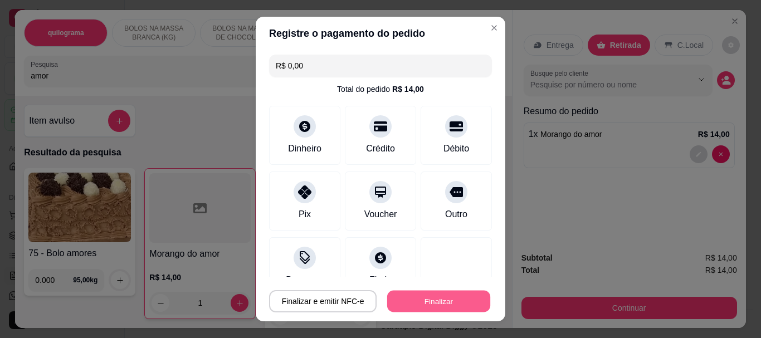
click at [423, 305] on button "Finalizar" at bounding box center [438, 301] width 103 height 22
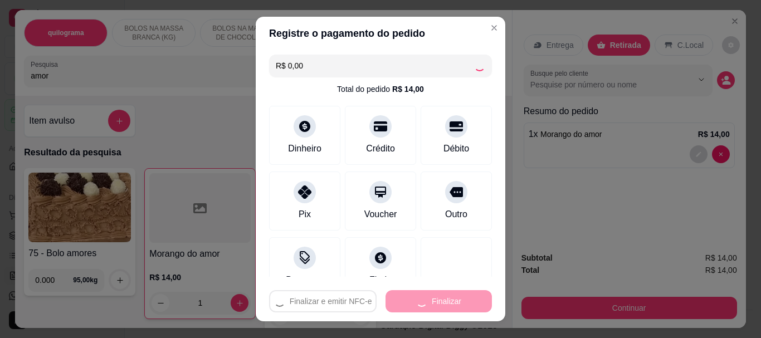
type input "0"
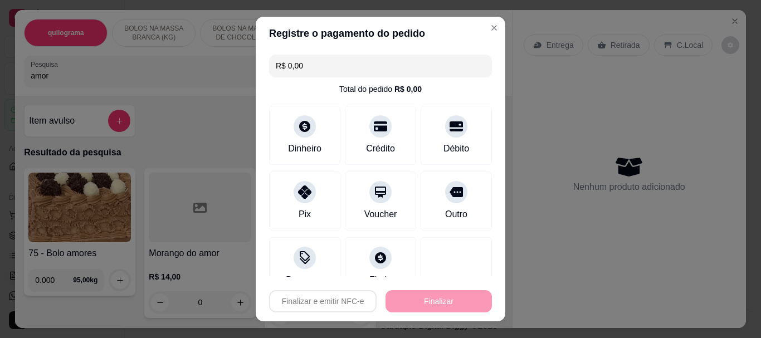
type input "-R$ 14,00"
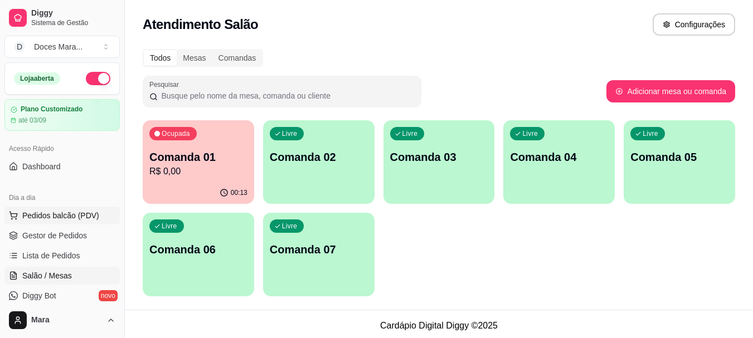
click at [75, 218] on span "Pedidos balcão (PDV)" at bounding box center [60, 215] width 77 height 11
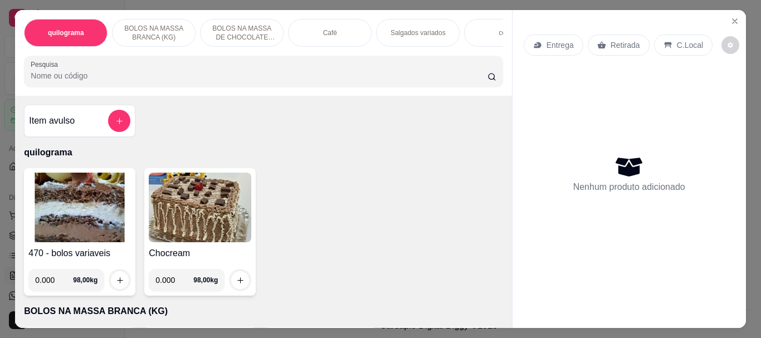
click at [159, 75] on input "Pesquisa" at bounding box center [259, 75] width 457 height 11
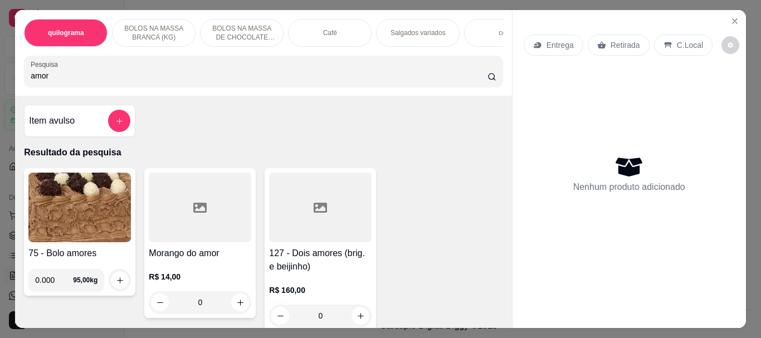
type input "amor"
click at [184, 211] on div at bounding box center [200, 208] width 102 height 70
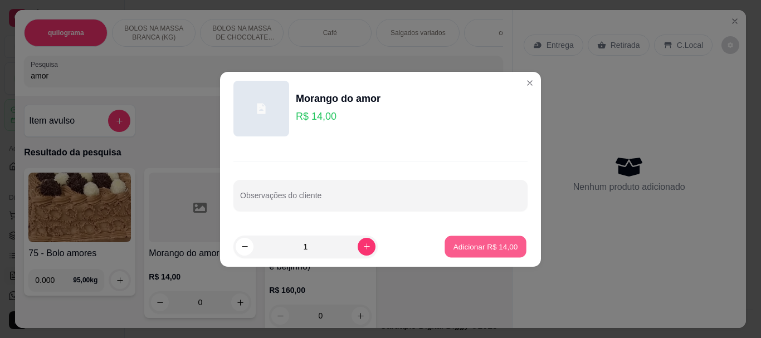
click at [453, 252] on button "Adicionar R$ 14,00" at bounding box center [486, 247] width 82 height 22
type input "1"
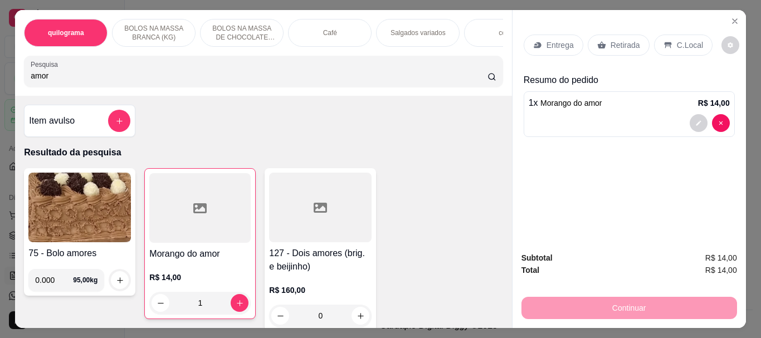
drag, startPoint x: 629, startPoint y: 37, endPoint x: 628, endPoint y: 216, distance: 178.8
click at [627, 40] on p "Retirada" at bounding box center [625, 45] width 30 height 11
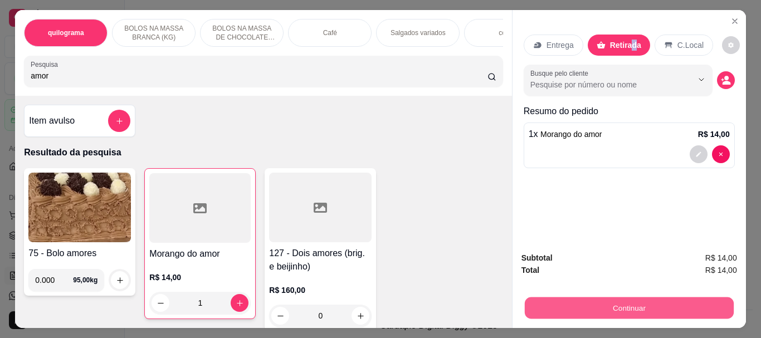
click at [606, 304] on button "Continuar" at bounding box center [628, 308] width 209 height 22
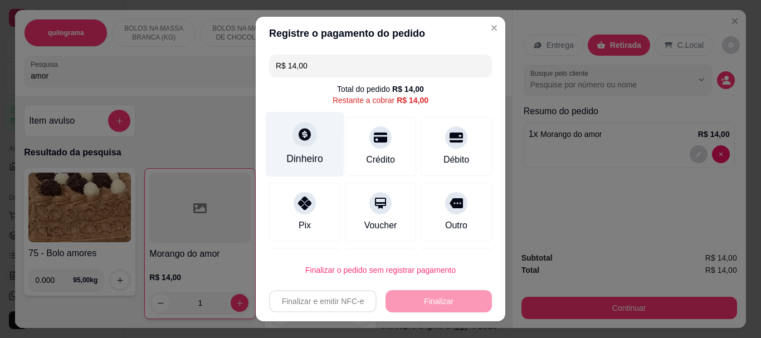
click at [287, 146] on div "Dinheiro" at bounding box center [305, 144] width 79 height 65
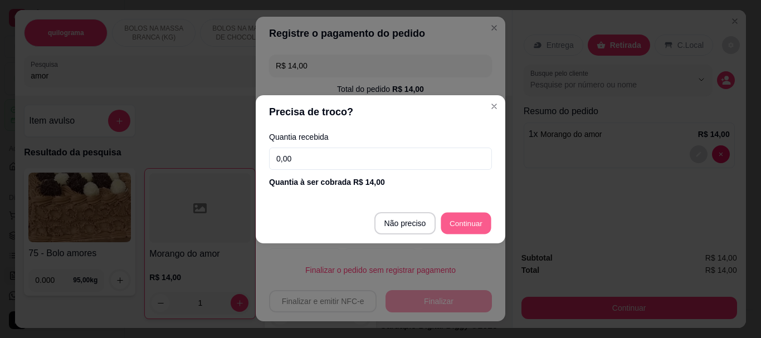
type input "R$ 0,00"
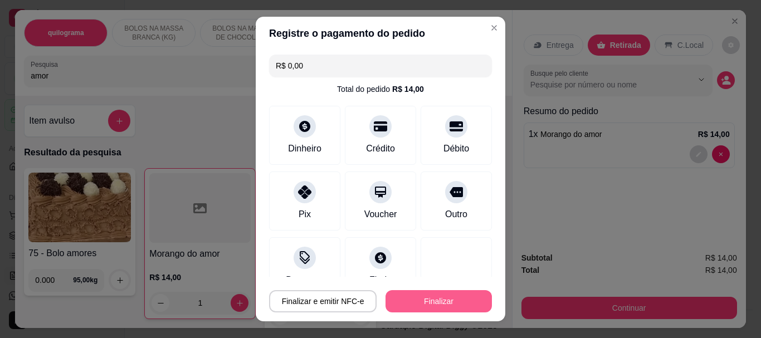
click at [448, 296] on button "Finalizar" at bounding box center [438, 301] width 106 height 22
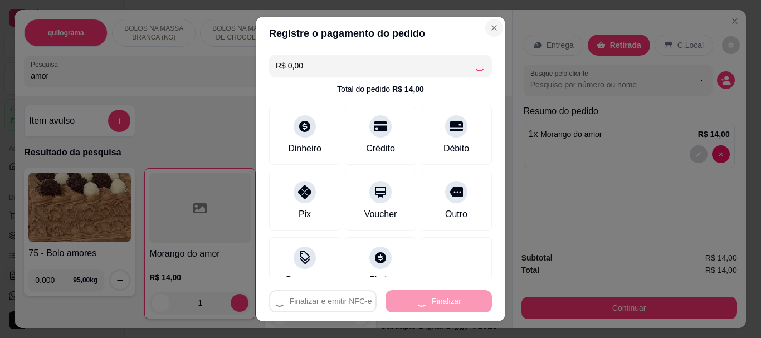
type input "0"
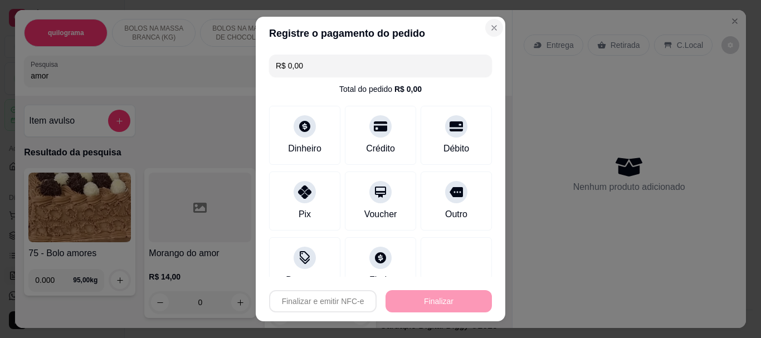
type input "-R$ 14,00"
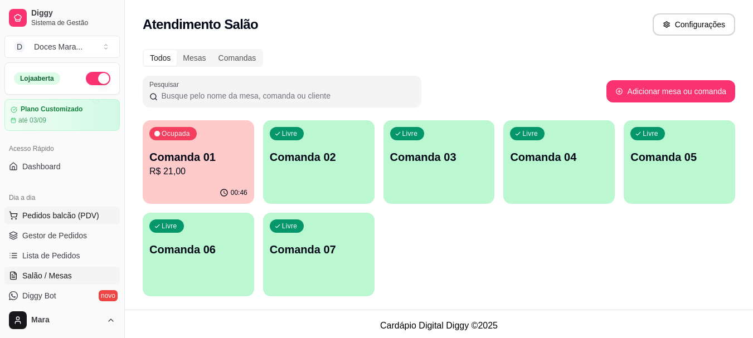
click at [77, 216] on span "Pedidos balcão (PDV)" at bounding box center [60, 215] width 77 height 11
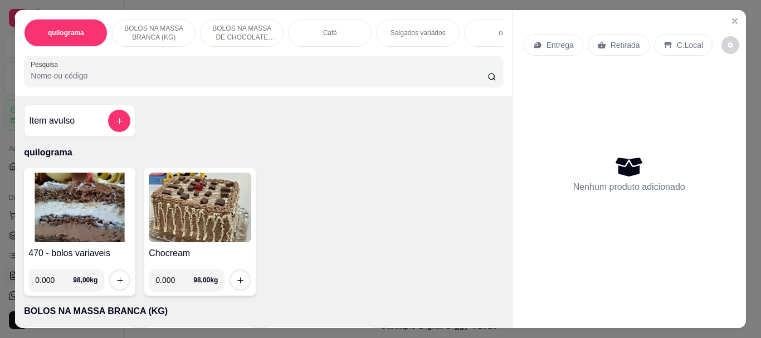
click at [87, 195] on img at bounding box center [79, 208] width 102 height 70
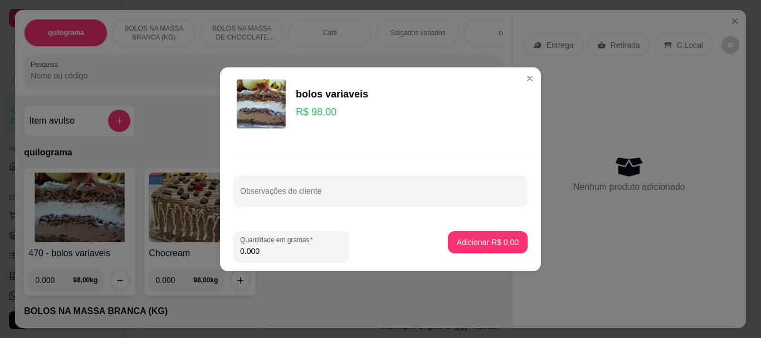
drag, startPoint x: 248, startPoint y: 254, endPoint x: 649, endPoint y: 202, distance: 404.4
click at [255, 254] on input "0.000" at bounding box center [291, 251] width 102 height 11
type input "0.120"
click at [497, 235] on button "Adicionar R$ 11,76" at bounding box center [486, 242] width 82 height 22
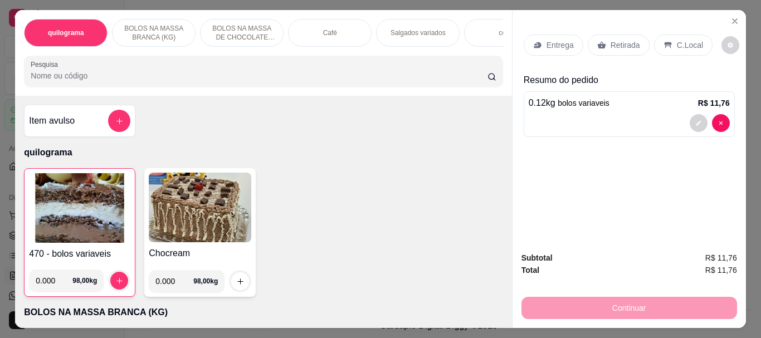
click at [636, 40] on div "Retirada" at bounding box center [619, 45] width 62 height 21
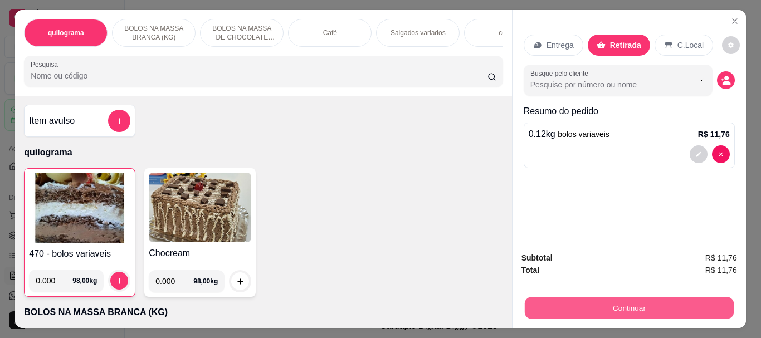
click at [619, 303] on button "Continuar" at bounding box center [628, 308] width 209 height 22
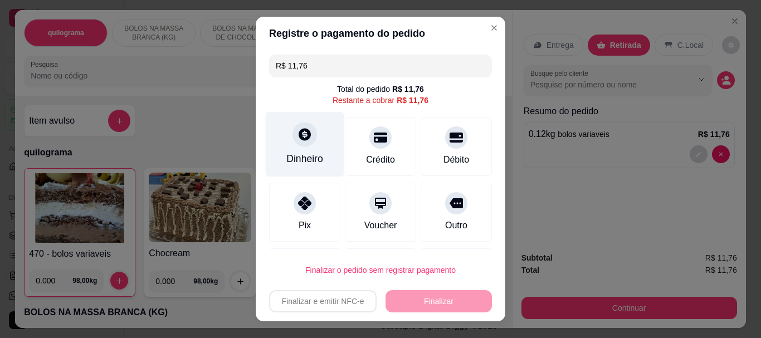
click at [299, 135] on icon at bounding box center [305, 135] width 12 height 12
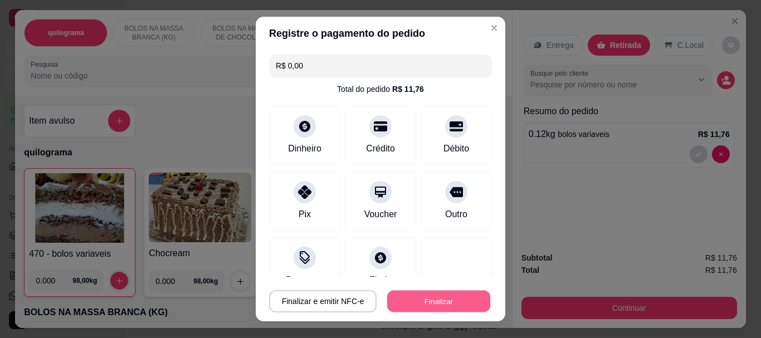
click at [418, 299] on button "Finalizar" at bounding box center [438, 301] width 103 height 22
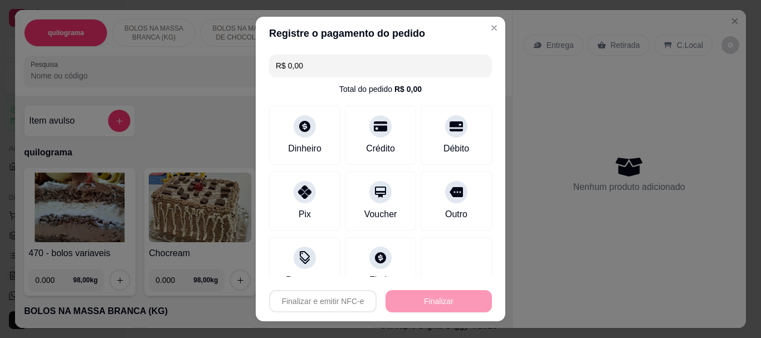
type input "-R$ 11,76"
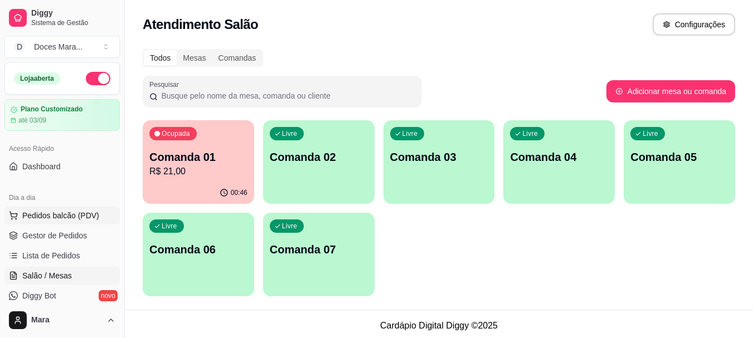
click at [72, 213] on span "Pedidos balcão (PDV)" at bounding box center [60, 215] width 77 height 11
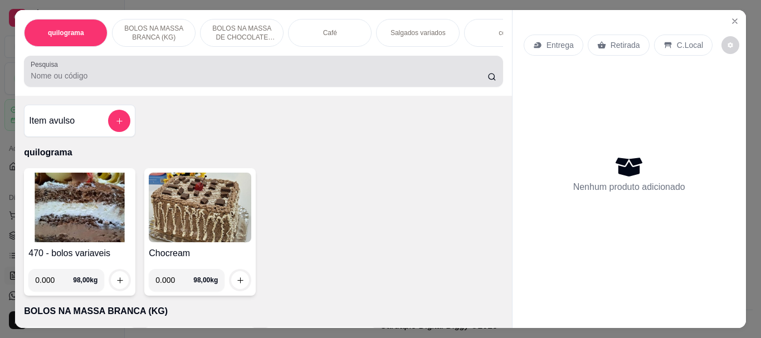
click at [109, 75] on input "Pesquisa" at bounding box center [259, 75] width 457 height 11
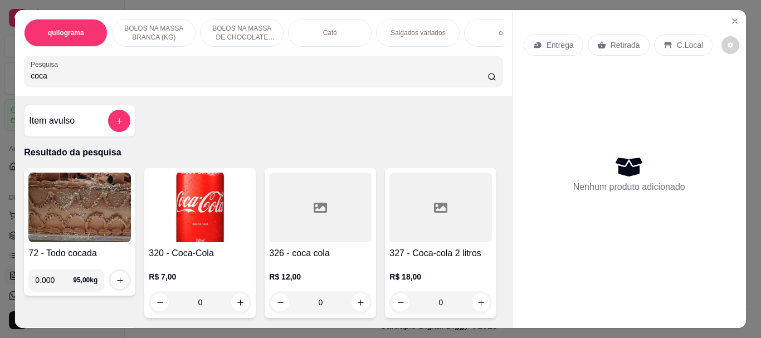
type input "coca"
click at [314, 214] on icon at bounding box center [320, 207] width 13 height 13
click at [189, 204] on img at bounding box center [200, 208] width 102 height 70
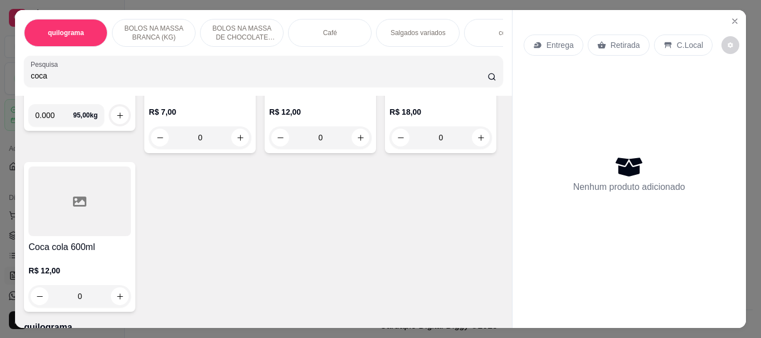
scroll to position [223, 0]
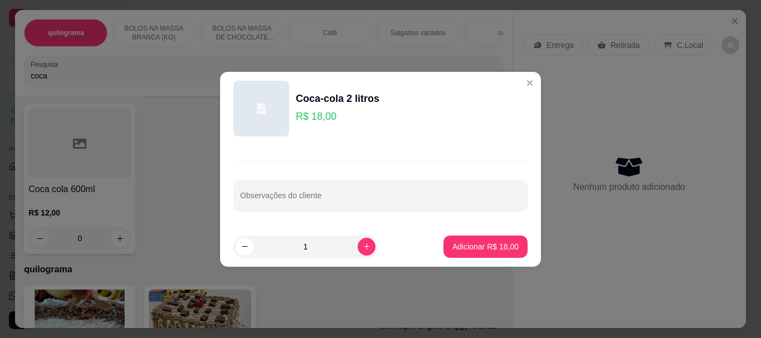
click at [445, 258] on footer "1 Adicionar R$ 18,00" at bounding box center [380, 247] width 321 height 40
click at [452, 251] on p "Adicionar R$ 18,00" at bounding box center [485, 246] width 66 height 11
type input "1"
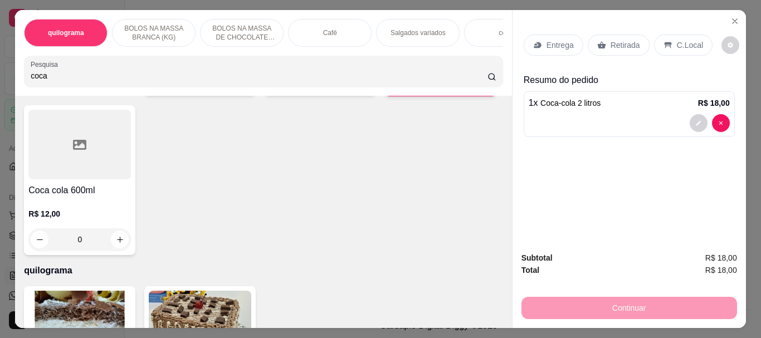
click at [616, 46] on p "Retirada" at bounding box center [625, 45] width 30 height 11
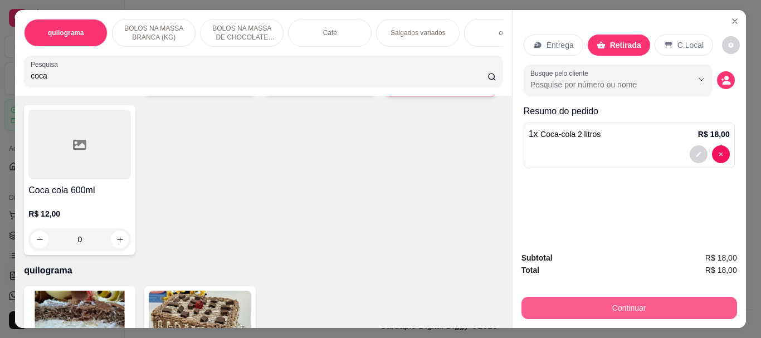
click at [592, 297] on button "Continuar" at bounding box center [629, 308] width 216 height 22
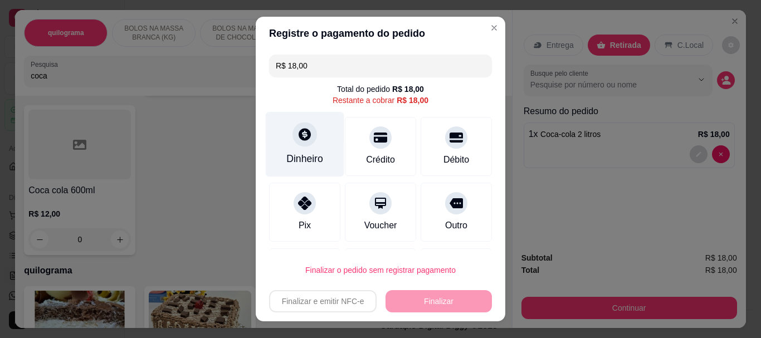
click at [296, 151] on div "Dinheiro" at bounding box center [305, 144] width 79 height 65
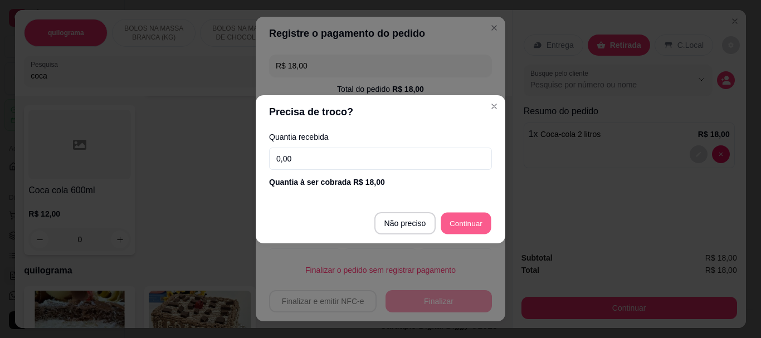
type input "R$ 0,00"
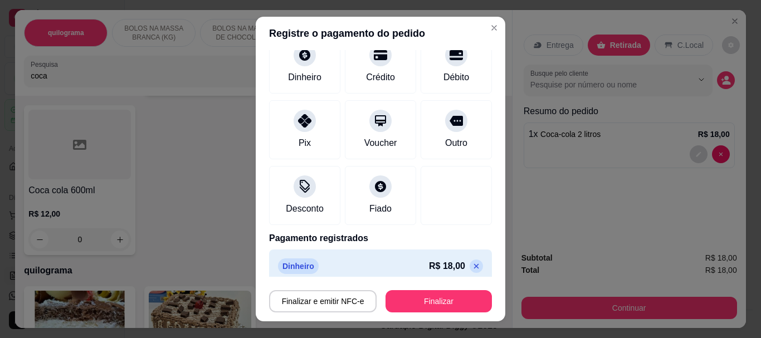
scroll to position [82, 0]
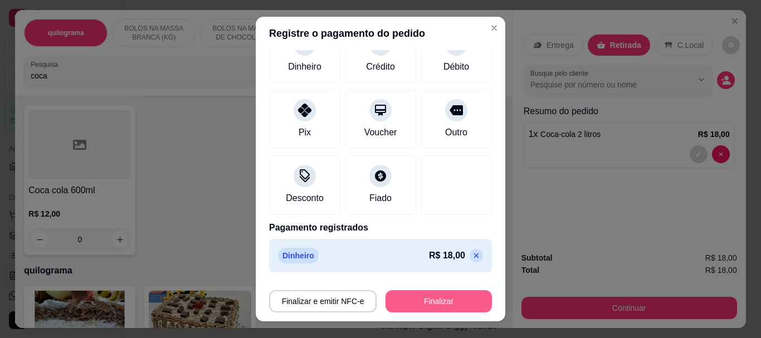
click at [424, 298] on button "Finalizar" at bounding box center [438, 301] width 106 height 22
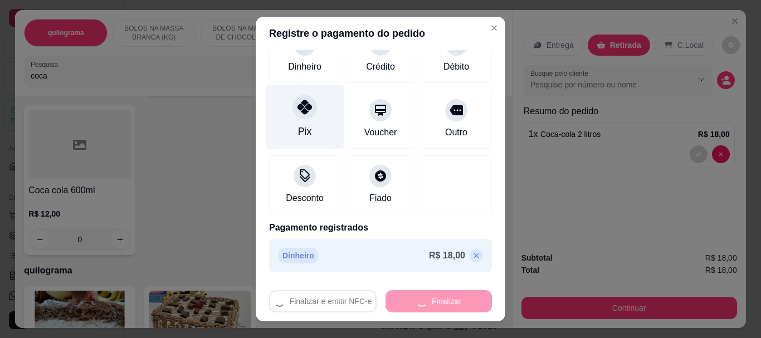
type input "0"
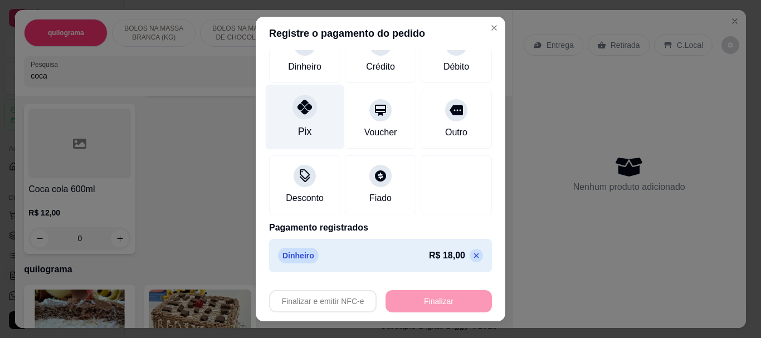
type input "-R$ 18,00"
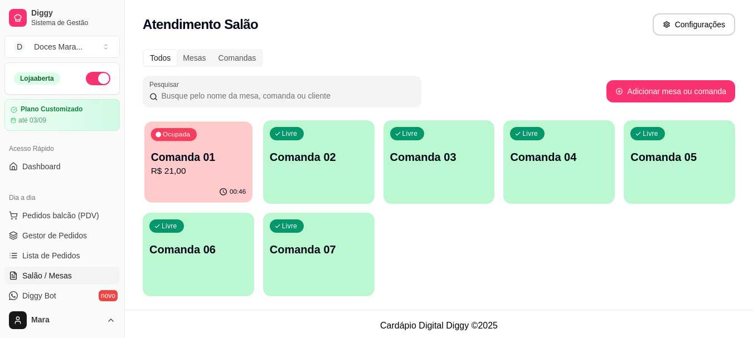
click at [175, 169] on p "R$ 21,00" at bounding box center [198, 171] width 95 height 13
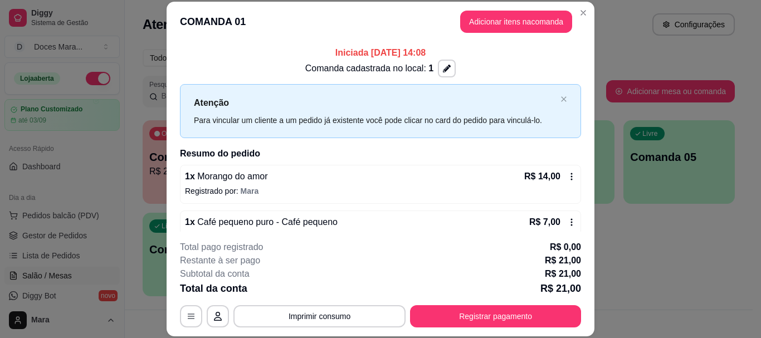
click at [567, 180] on icon at bounding box center [571, 176] width 9 height 9
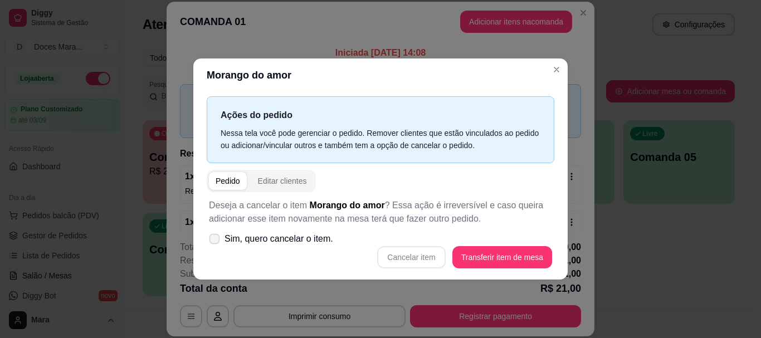
click at [222, 241] on label "Sim, quero cancelar o item." at bounding box center [270, 239] width 133 height 22
click at [216, 241] on input "Sim, quero cancelar o item." at bounding box center [211, 244] width 7 height 7
checkbox input "true"
click at [436, 263] on button "Cancelar item" at bounding box center [411, 257] width 66 height 22
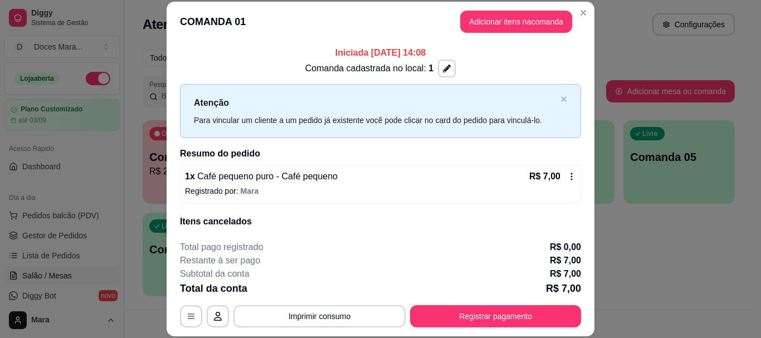
click at [567, 179] on icon at bounding box center [571, 176] width 9 height 9
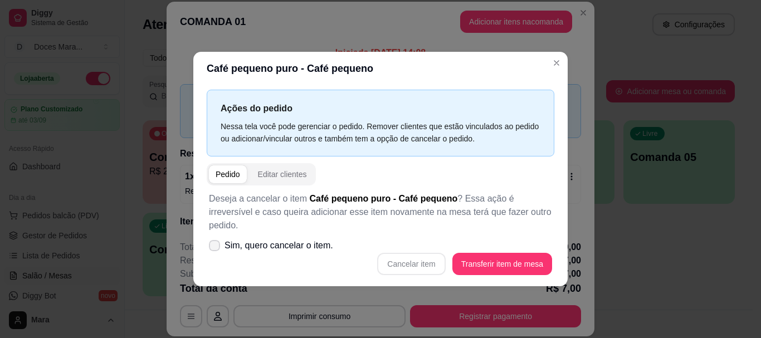
click at [214, 242] on span at bounding box center [214, 245] width 11 height 11
click at [214, 247] on input "Sim, quero cancelar o item." at bounding box center [211, 250] width 7 height 7
checkbox input "true"
click at [432, 253] on button "Cancelar item" at bounding box center [411, 264] width 68 height 22
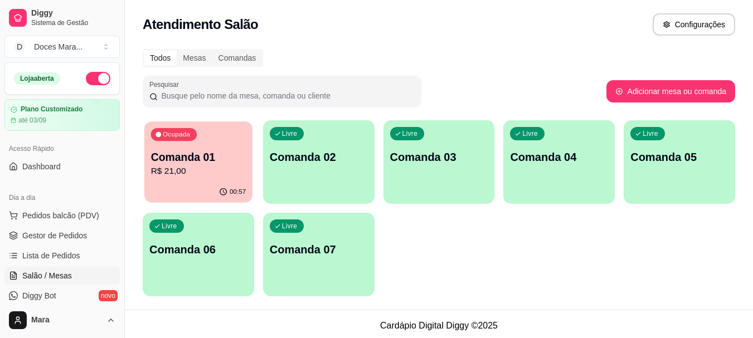
click at [203, 177] on p "R$ 21,00" at bounding box center [198, 171] width 95 height 13
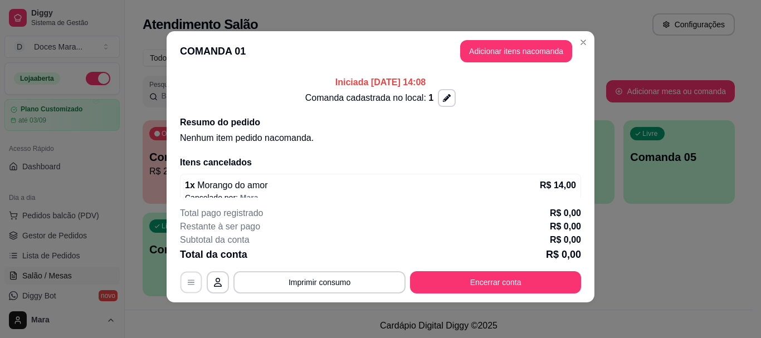
click at [184, 290] on button "button" at bounding box center [191, 283] width 22 height 22
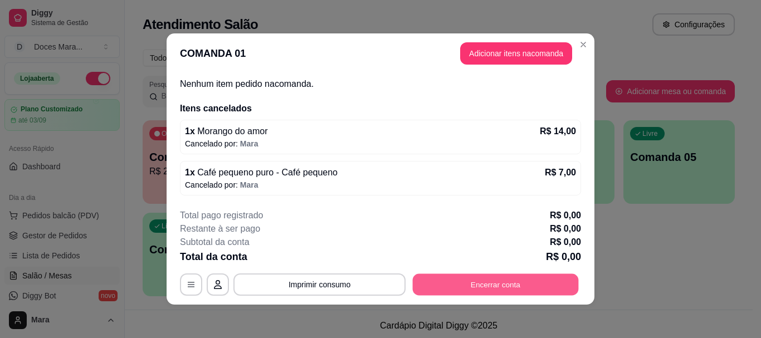
click at [512, 287] on button "Encerrar conta" at bounding box center [496, 285] width 166 height 22
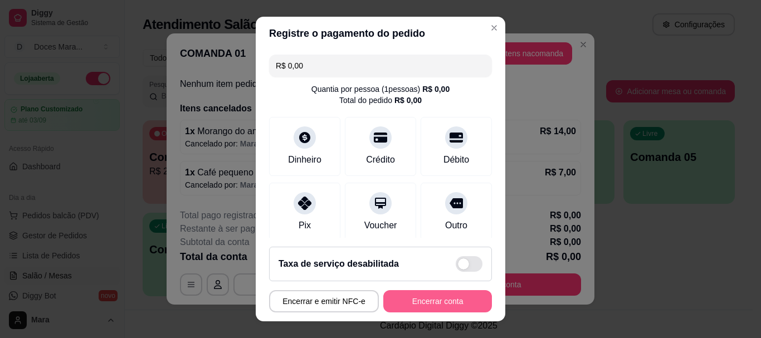
click at [453, 302] on button "Encerrar conta" at bounding box center [437, 301] width 109 height 22
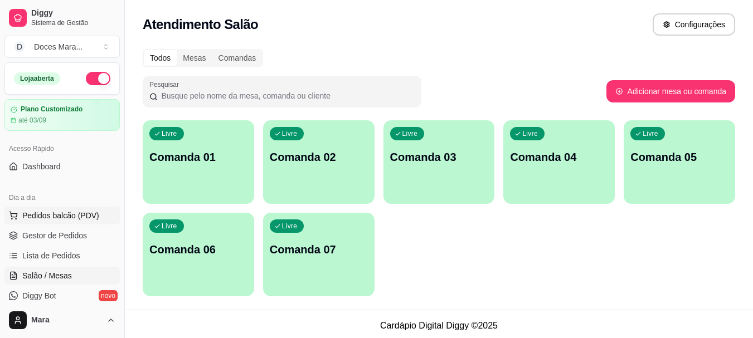
click at [58, 216] on span "Pedidos balcão (PDV)" at bounding box center [60, 215] width 77 height 11
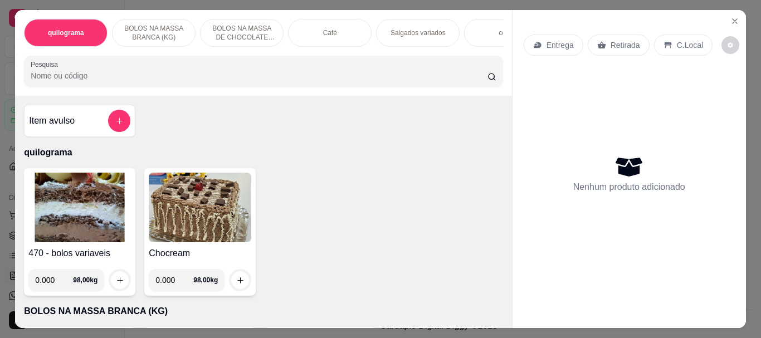
click at [144, 75] on input "Pesquisa" at bounding box center [259, 75] width 457 height 11
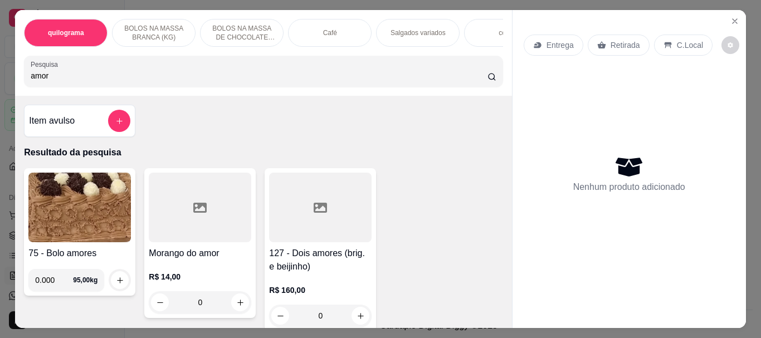
type input "amor"
click at [203, 230] on div at bounding box center [200, 208] width 102 height 70
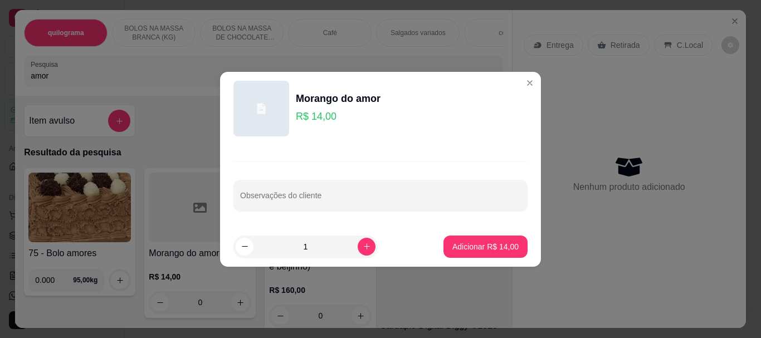
click at [314, 245] on input "1" at bounding box center [305, 247] width 104 height 22
type input "8"
click at [509, 248] on p "Adicionar R$ 112,00" at bounding box center [483, 246] width 69 height 11
type input "8"
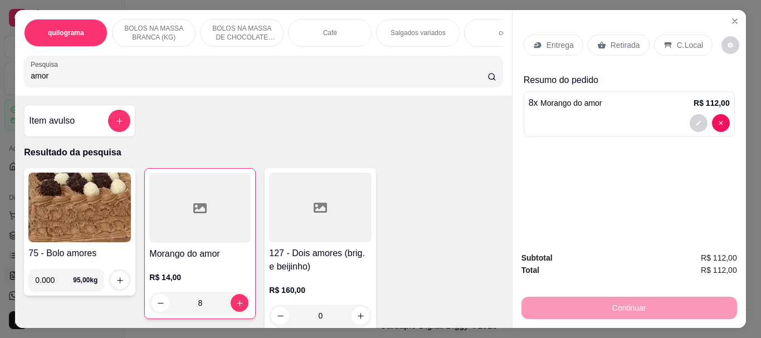
click at [634, 43] on div "Retirada" at bounding box center [619, 45] width 62 height 21
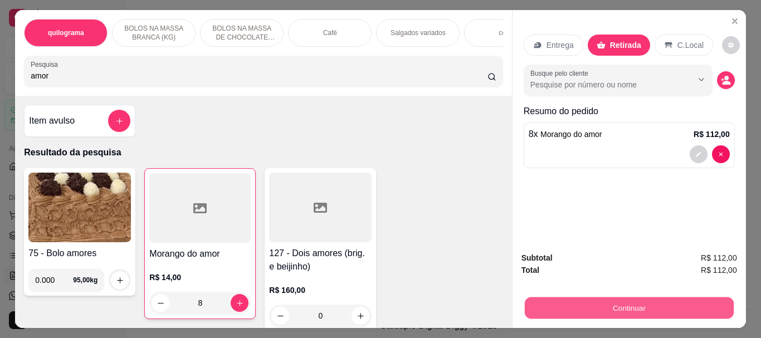
click at [613, 301] on button "Continuar" at bounding box center [628, 308] width 209 height 22
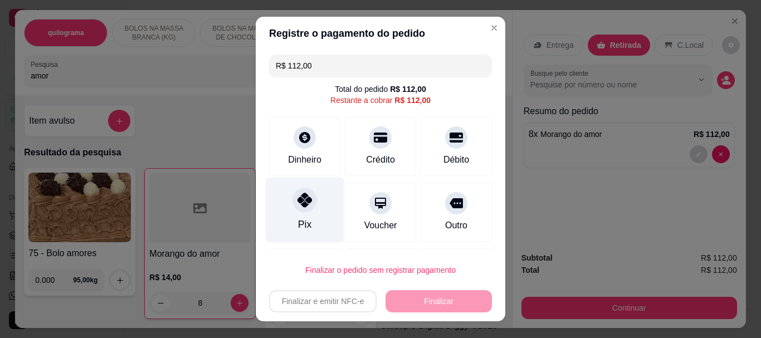
click at [292, 216] on div "Pix" at bounding box center [305, 210] width 79 height 65
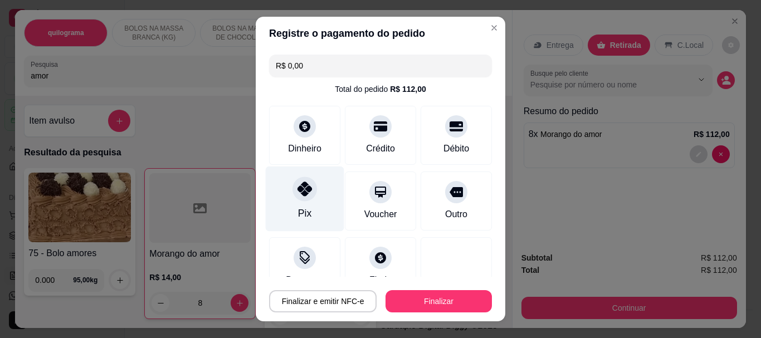
type input "R$ 0,00"
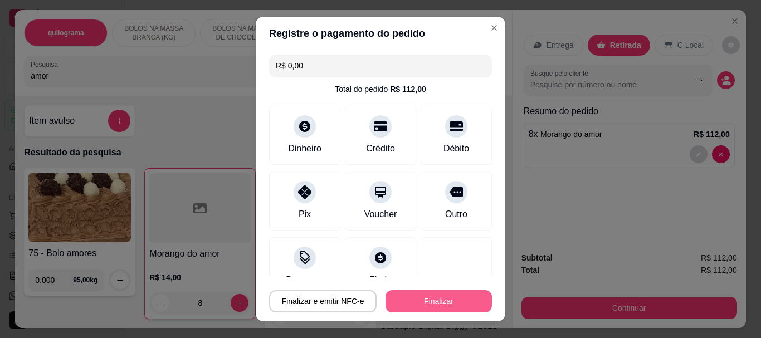
click at [423, 298] on button "Finalizar" at bounding box center [438, 301] width 106 height 22
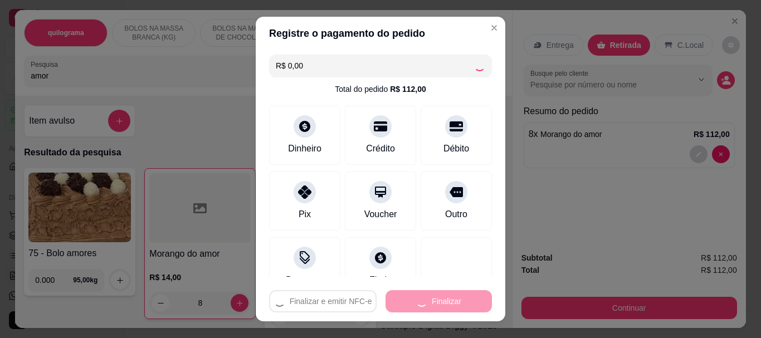
type input "0"
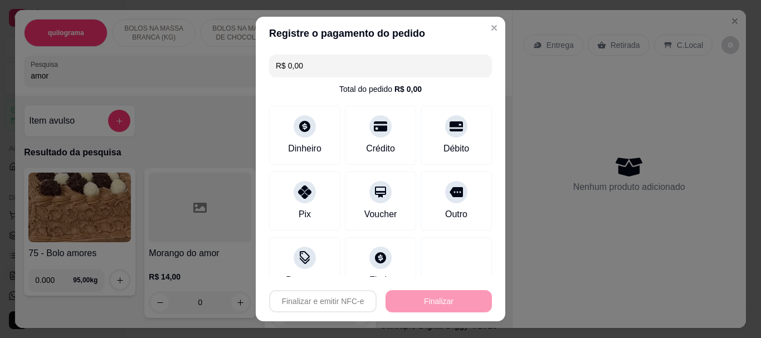
type input "-R$ 112,00"
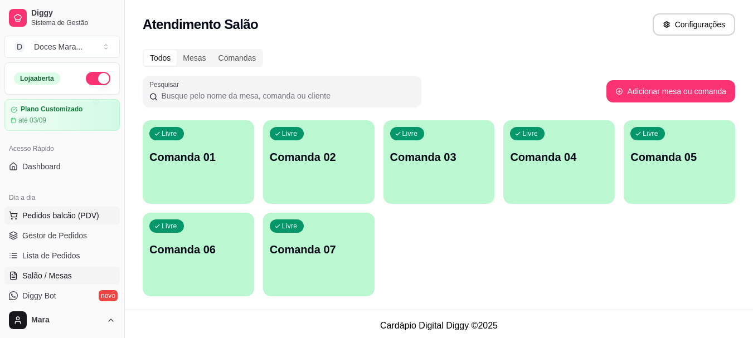
click at [42, 214] on span "Pedidos balcão (PDV)" at bounding box center [60, 215] width 77 height 11
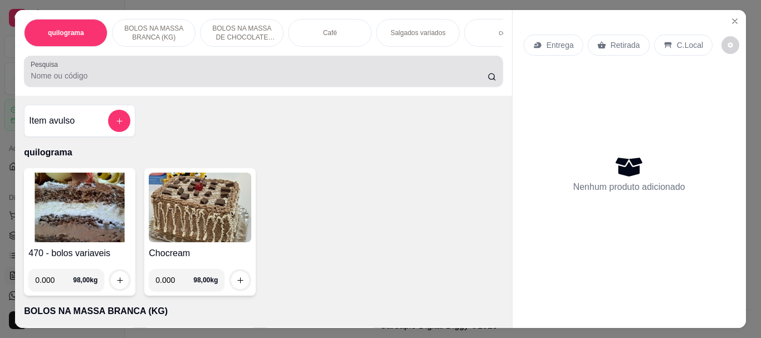
click at [77, 87] on div "Pesquisa" at bounding box center [263, 71] width 478 height 31
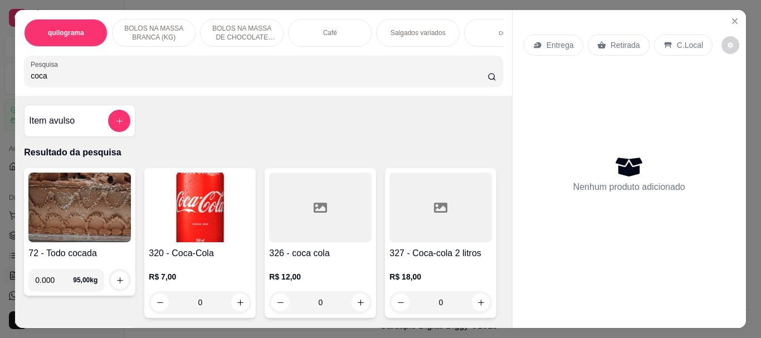
type input "coca"
click at [213, 213] on img at bounding box center [200, 208] width 102 height 70
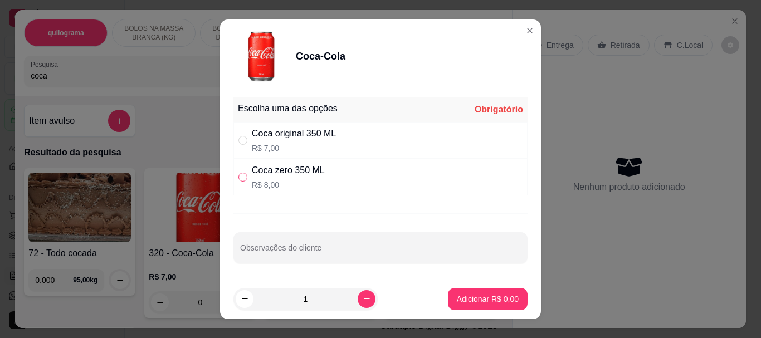
click at [238, 174] on input "" at bounding box center [242, 177] width 9 height 9
radio input "true"
click at [463, 290] on button "Adicionar R$ 8,00" at bounding box center [488, 299] width 80 height 22
type input "1"
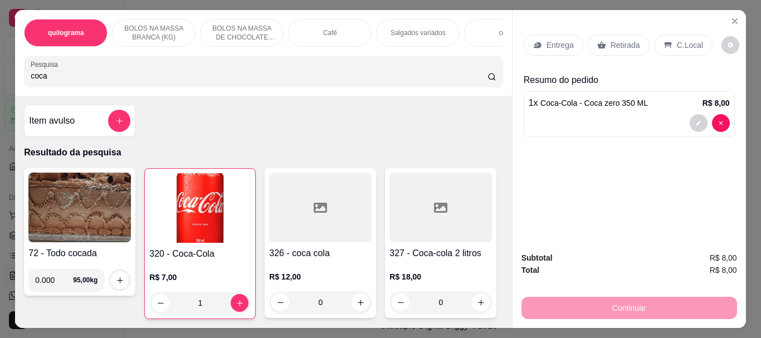
click at [622, 45] on p "Retirada" at bounding box center [625, 45] width 30 height 11
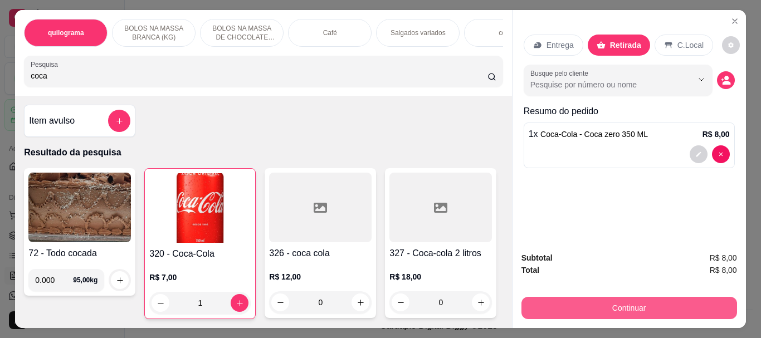
click at [614, 299] on button "Continuar" at bounding box center [629, 308] width 216 height 22
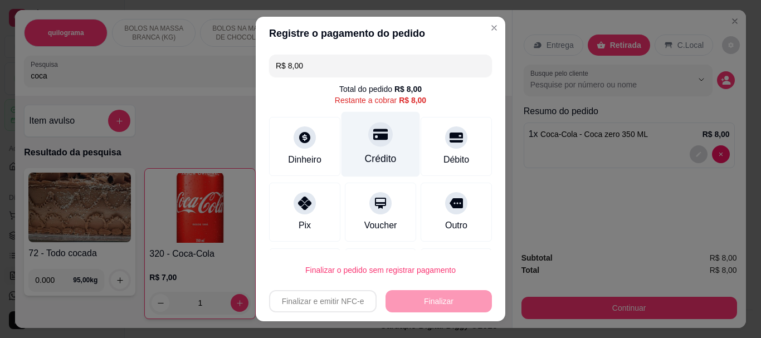
click at [380, 152] on div "Crédito" at bounding box center [381, 159] width 32 height 14
type input "R$ 0,00"
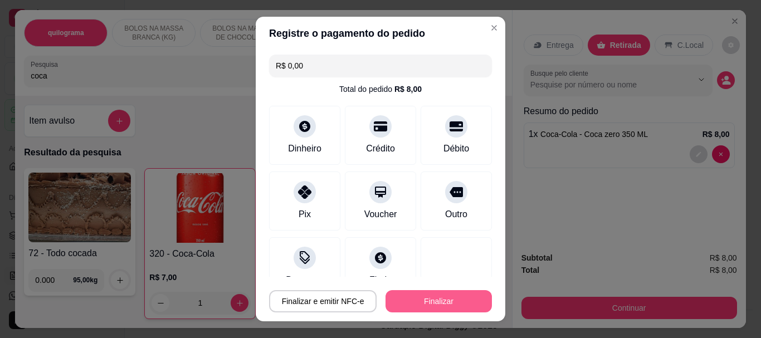
click at [444, 296] on button "Finalizar" at bounding box center [438, 301] width 106 height 22
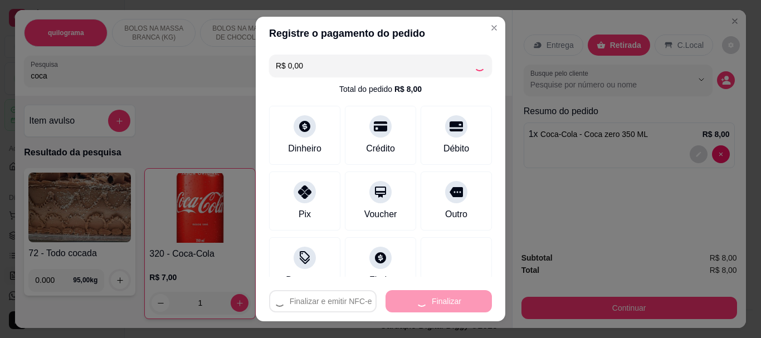
type input "0"
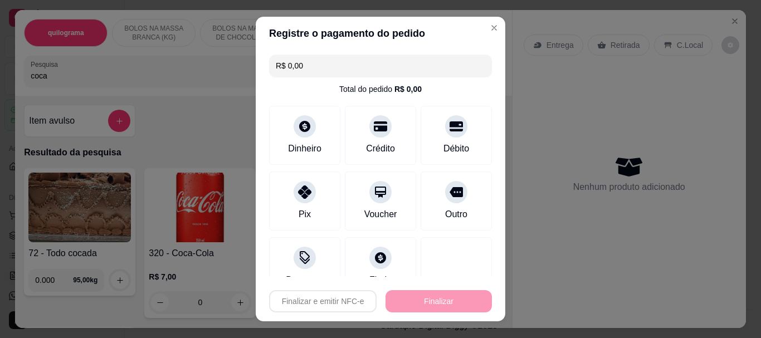
type input "-R$ 8,00"
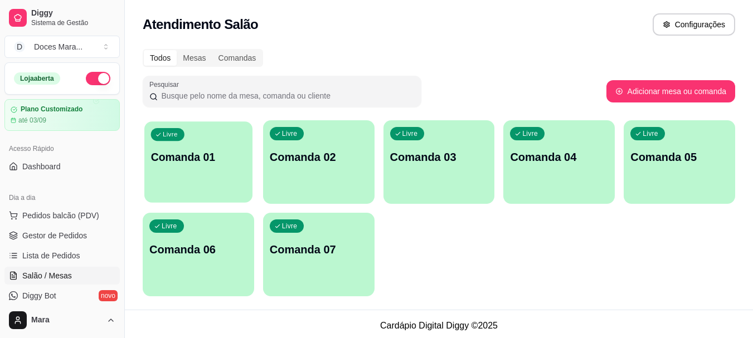
click at [218, 153] on p "Comanda 01" at bounding box center [198, 157] width 95 height 15
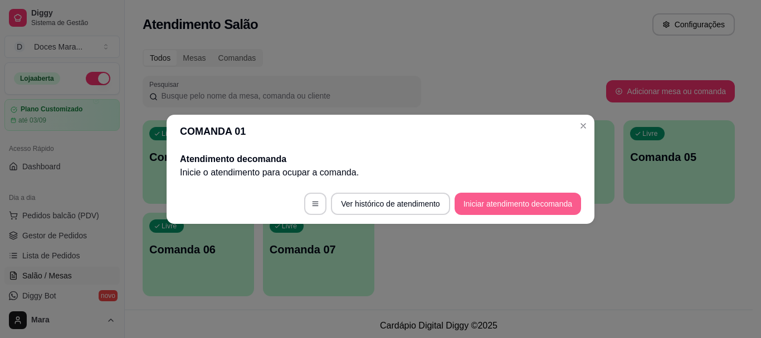
click at [501, 208] on button "Iniciar atendimento de comanda" at bounding box center [518, 204] width 126 height 22
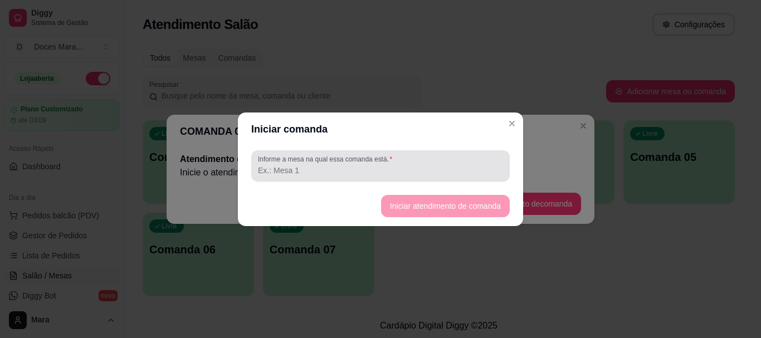
click at [372, 162] on label "Informe a mesa na qual essa comanda está." at bounding box center [327, 158] width 138 height 9
click at [372, 165] on input "Informe a mesa na qual essa comanda está." at bounding box center [380, 170] width 245 height 11
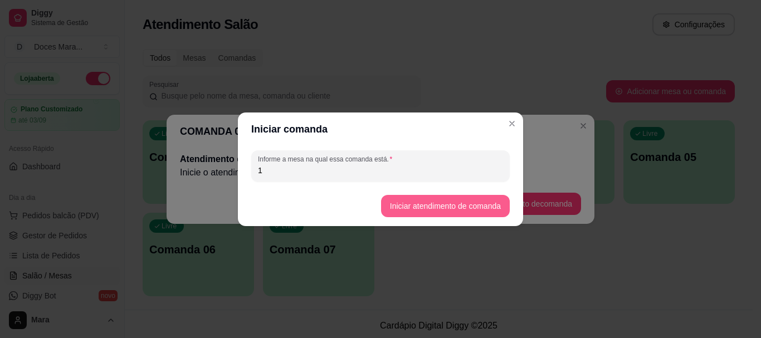
type input "1"
click at [443, 205] on button "Iniciar atendimento de comanda" at bounding box center [445, 206] width 125 height 22
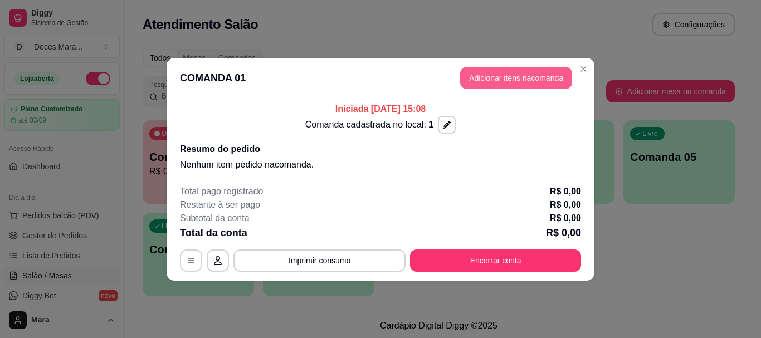
click at [524, 73] on button "Adicionar itens na comanda" at bounding box center [516, 78] width 112 height 22
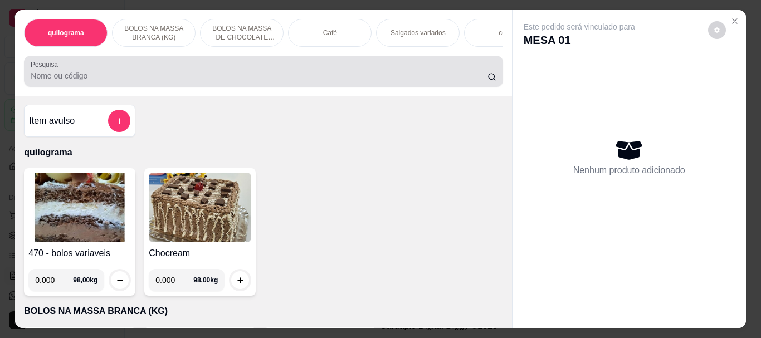
click at [159, 81] on input "Pesquisa" at bounding box center [259, 75] width 457 height 11
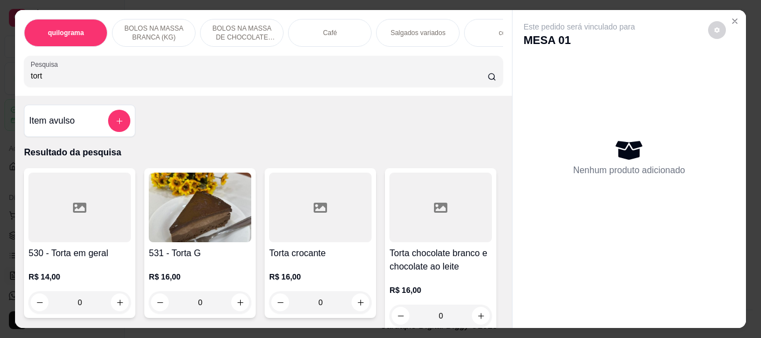
type input "tort"
click at [179, 220] on img at bounding box center [200, 208] width 102 height 70
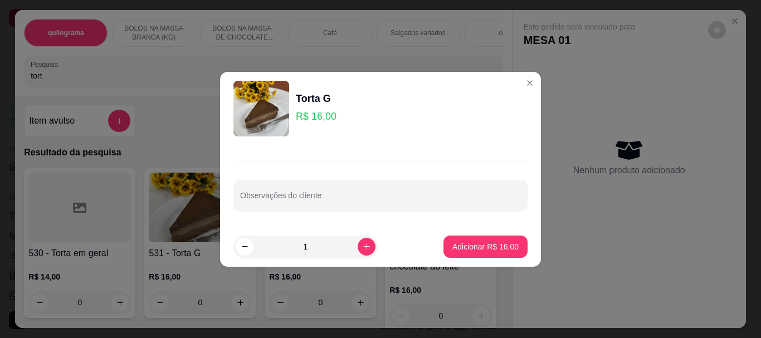
click at [484, 258] on footer "1 Adicionar R$ 16,00" at bounding box center [380, 247] width 321 height 40
click at [482, 250] on p "Adicionar R$ 16,00" at bounding box center [485, 246] width 66 height 11
type input "1"
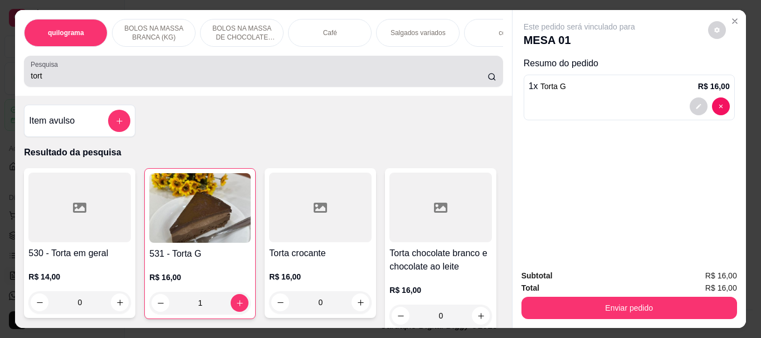
drag, startPoint x: 42, startPoint y: 80, endPoint x: 14, endPoint y: 75, distance: 28.8
click at [15, 75] on div "quilograma BOLOS NA MASSA BRANCA (KG) BOLOS NA MASSA DE CHOCOLATE preço por (KG…" at bounding box center [263, 53] width 496 height 86
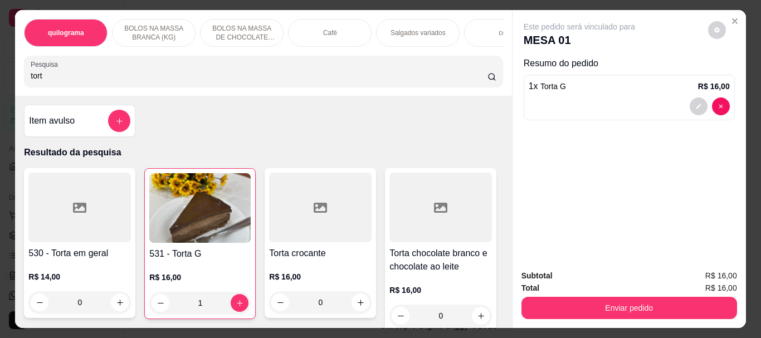
click at [323, 36] on div "Café" at bounding box center [330, 33] width 84 height 28
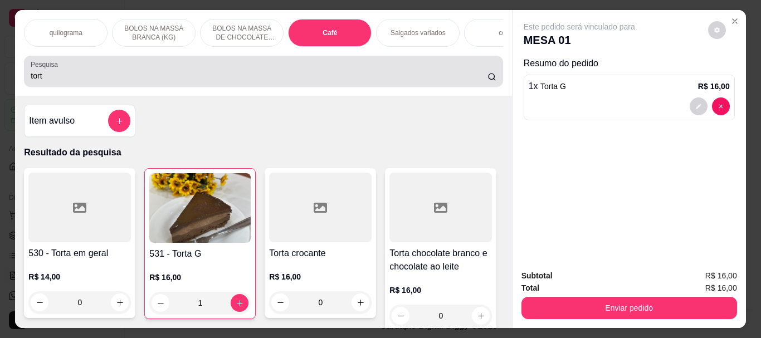
scroll to position [30, 0]
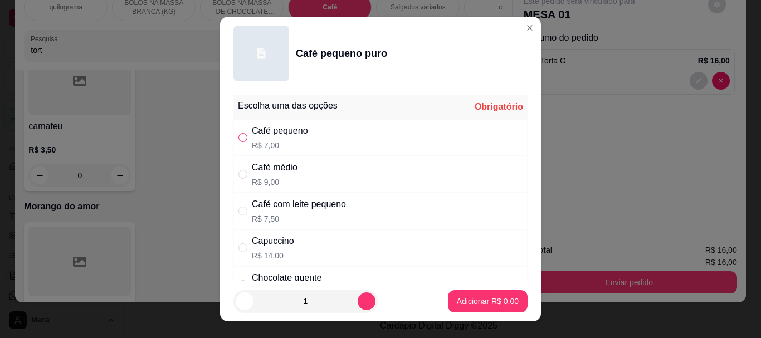
click at [240, 142] on input "" at bounding box center [242, 137] width 9 height 9
radio input "true"
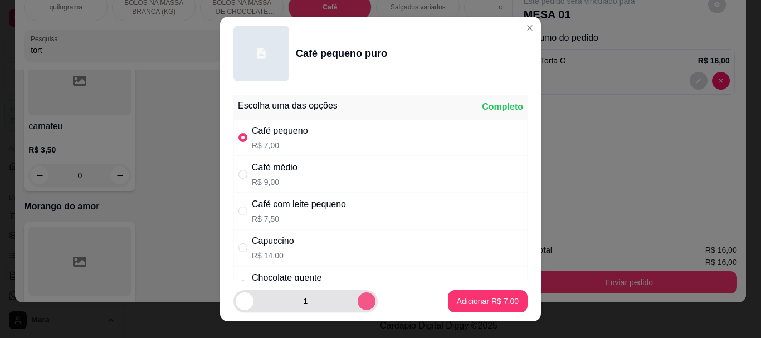
click at [358, 296] on button "increase-product-quantity" at bounding box center [367, 301] width 18 height 18
type input "2"
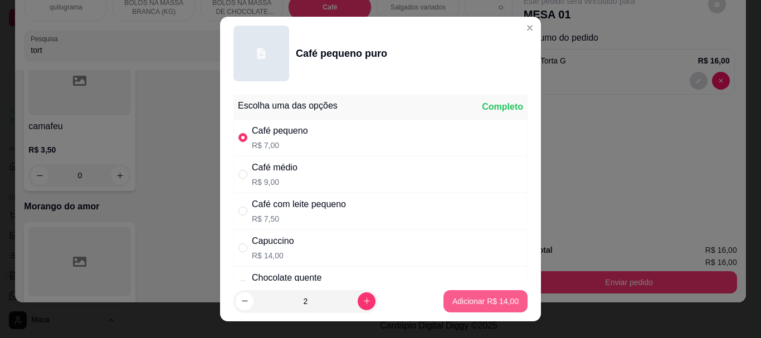
click at [475, 299] on p "Adicionar R$ 14,00" at bounding box center [485, 301] width 66 height 11
type input "2"
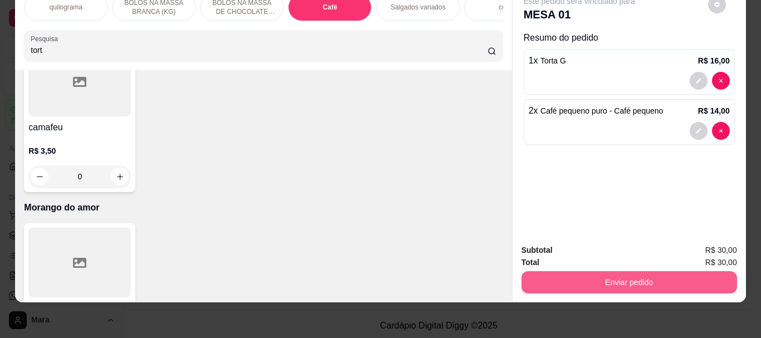
click at [666, 276] on button "Enviar pedido" at bounding box center [629, 282] width 216 height 22
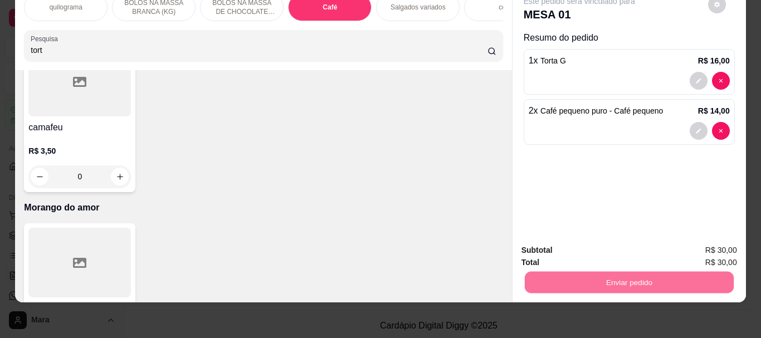
click at [600, 246] on button "Não registrar e enviar pedido" at bounding box center [592, 246] width 116 height 21
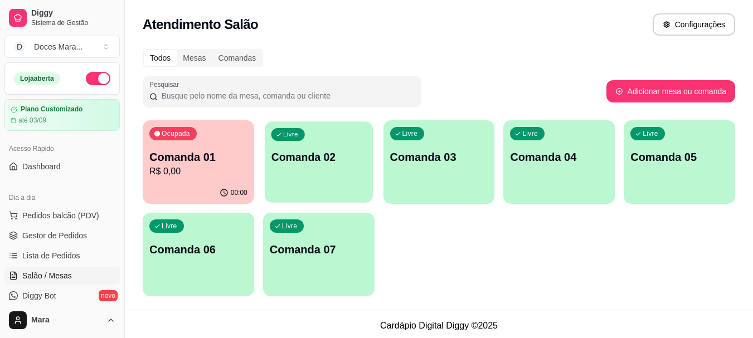
click at [304, 167] on div "Livre Comanda 02" at bounding box center [319, 155] width 108 height 68
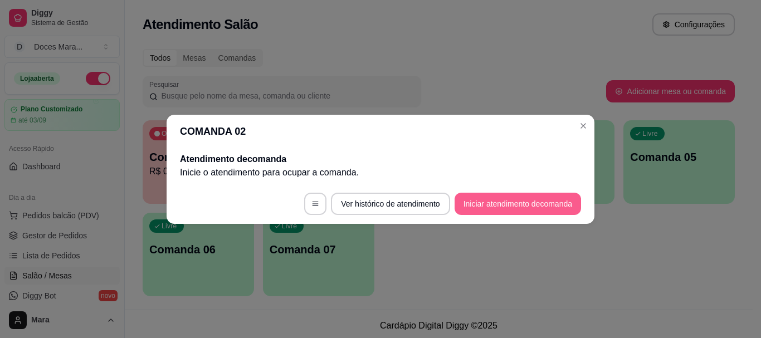
click at [491, 196] on button "Iniciar atendimento de comanda" at bounding box center [518, 204] width 126 height 22
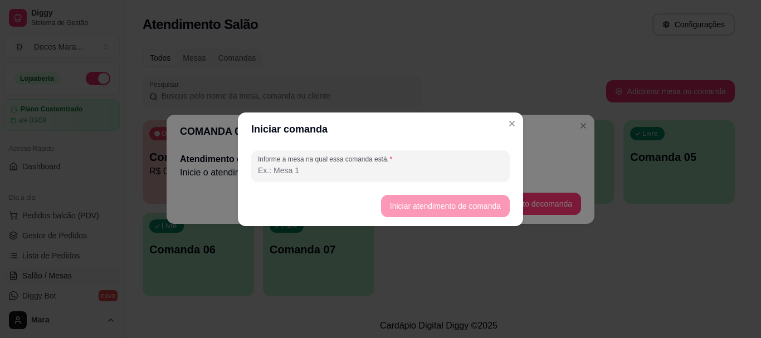
click at [316, 168] on input "Informe a mesa na qual essa comanda está." at bounding box center [380, 170] width 245 height 11
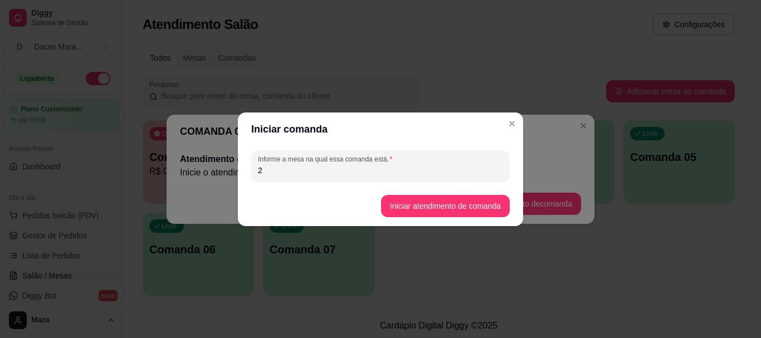
type input "2"
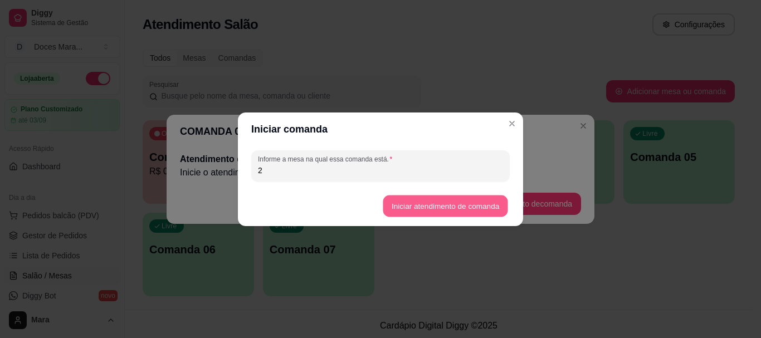
click at [451, 208] on button "Iniciar atendimento de comanda" at bounding box center [445, 206] width 125 height 22
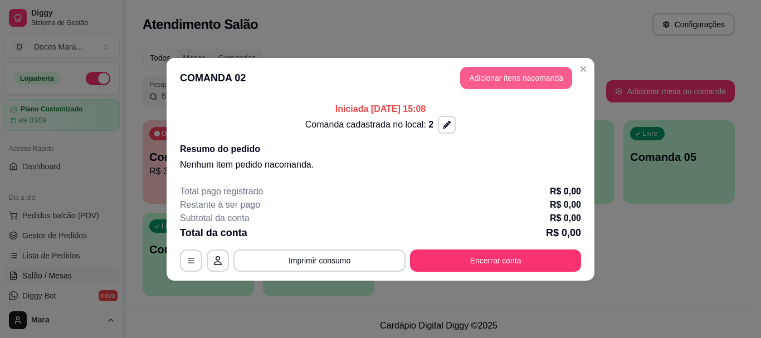
click at [490, 80] on button "Adicionar itens na comanda" at bounding box center [516, 78] width 112 height 22
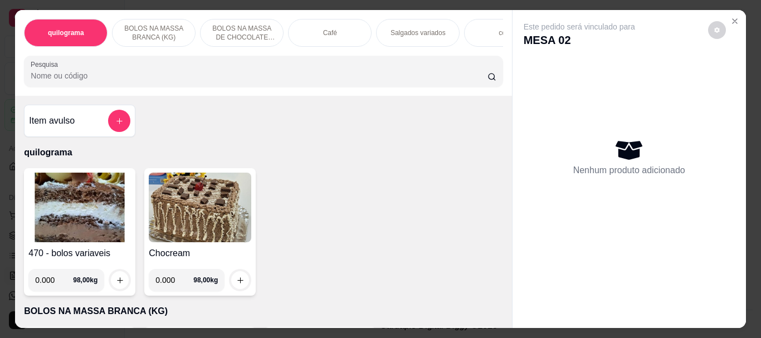
click at [77, 203] on img at bounding box center [79, 208] width 102 height 70
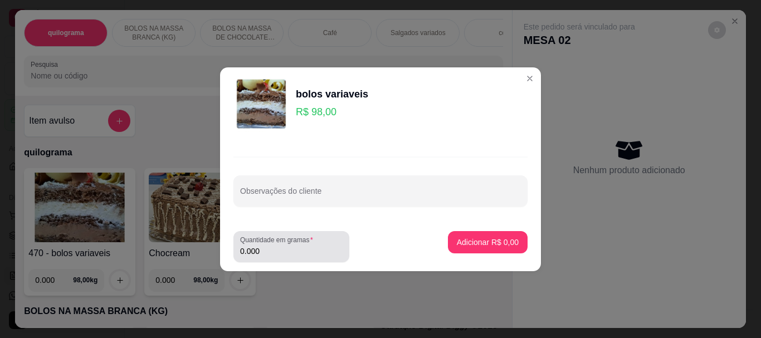
click at [255, 252] on input "0.000" at bounding box center [291, 251] width 102 height 11
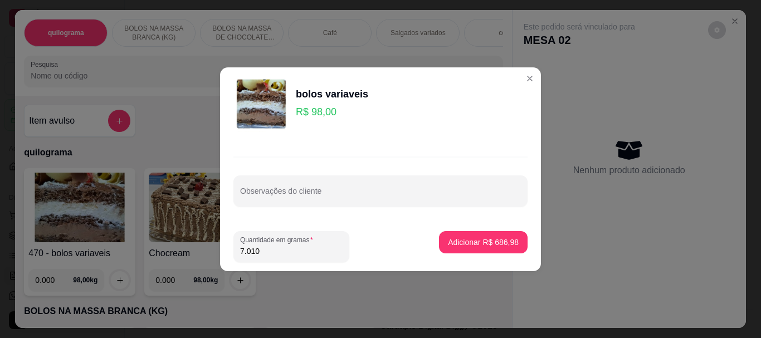
drag, startPoint x: 286, startPoint y: 251, endPoint x: 185, endPoint y: 250, distance: 100.8
click at [185, 250] on div "bolos variaveis R$ 98,00 Observações do cliente Quantidade em gramas 7.010 Adic…" at bounding box center [380, 169] width 761 height 338
type input "0.710"
click at [454, 238] on p "Adicionar R$ 69,58" at bounding box center [485, 242] width 66 height 11
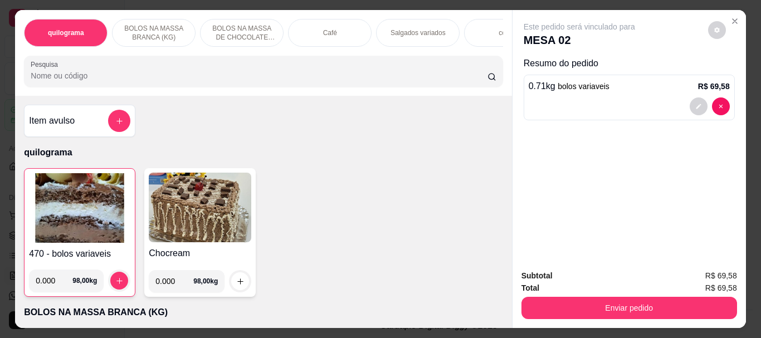
click at [89, 77] on input "Pesquisa" at bounding box center [259, 75] width 457 height 11
click at [330, 28] on p "Café" at bounding box center [330, 32] width 14 height 9
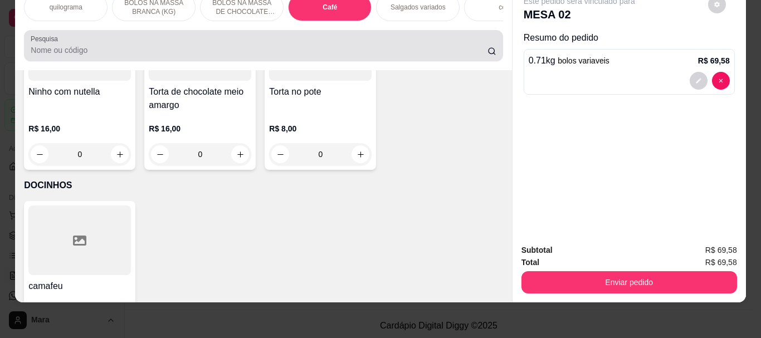
click at [95, 46] on input "Pesquisa" at bounding box center [259, 50] width 457 height 11
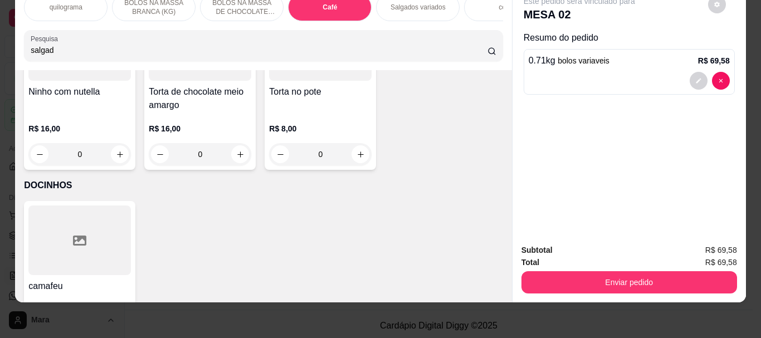
scroll to position [0, 0]
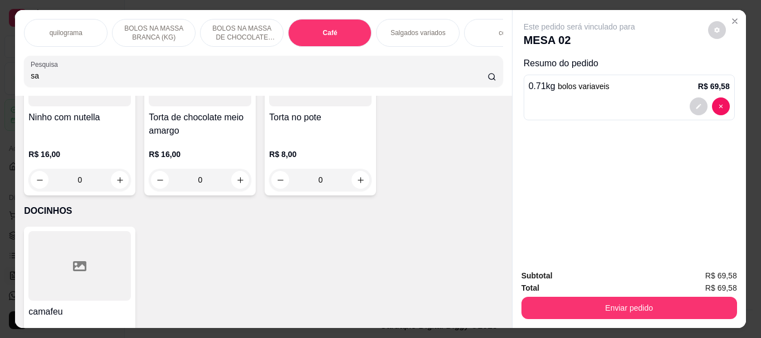
type input "s"
click at [67, 81] on input "s" at bounding box center [259, 75] width 457 height 11
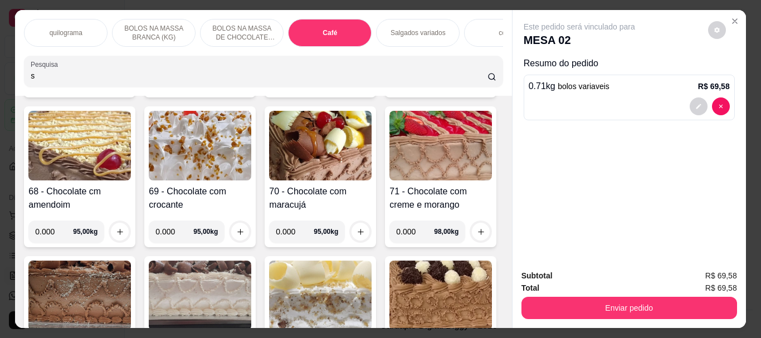
scroll to position [6655, 0]
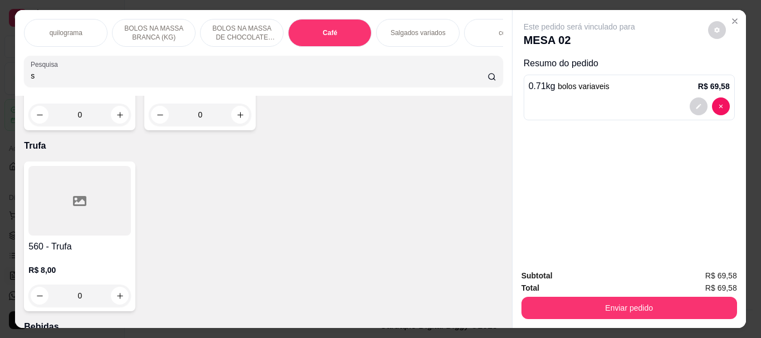
click at [67, 81] on input "s" at bounding box center [259, 75] width 457 height 11
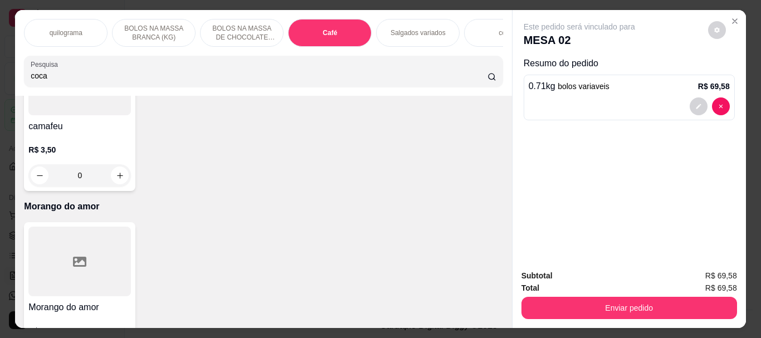
scroll to position [4287, 0]
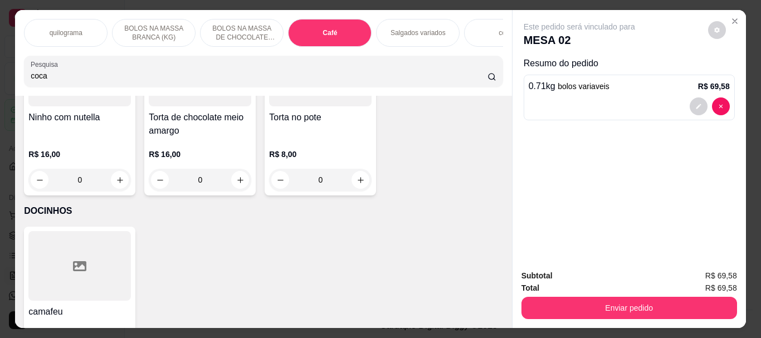
type input "coca"
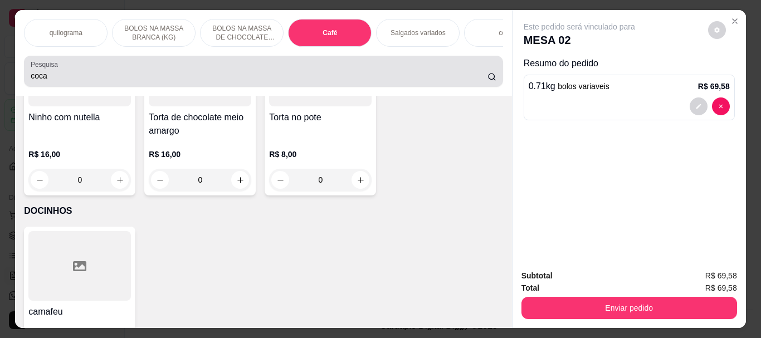
click at [489, 79] on circle at bounding box center [492, 77] width 6 height 6
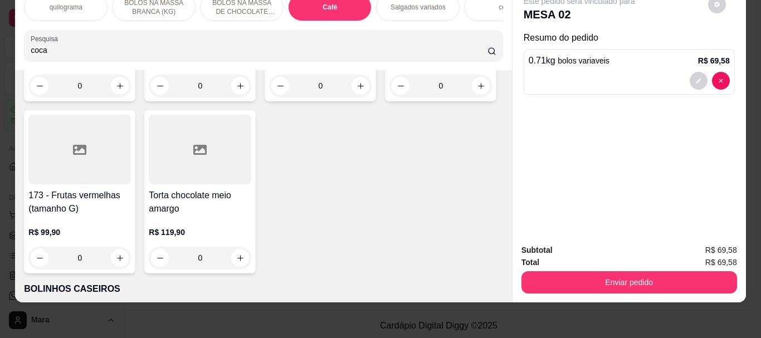
scroll to position [6236, 0]
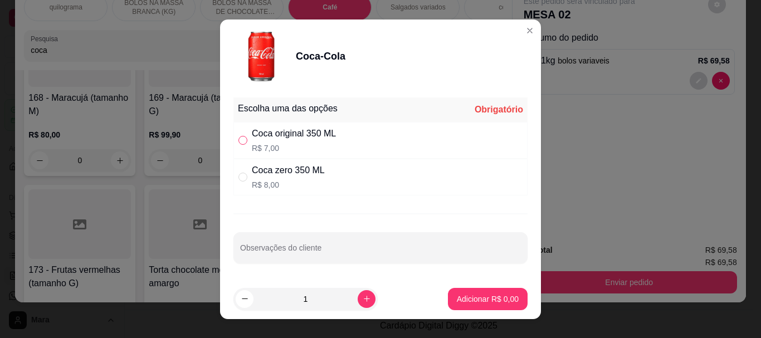
click at [239, 139] on input "" at bounding box center [242, 140] width 9 height 9
radio input "true"
click at [463, 296] on p "Adicionar R$ 7,00" at bounding box center [488, 299] width 62 height 11
type input "1"
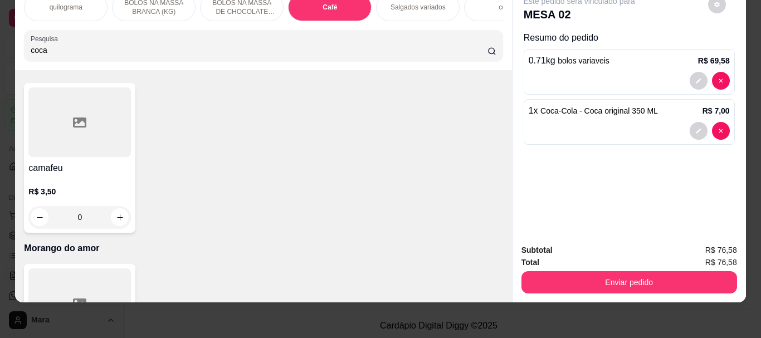
scroll to position [4344, 0]
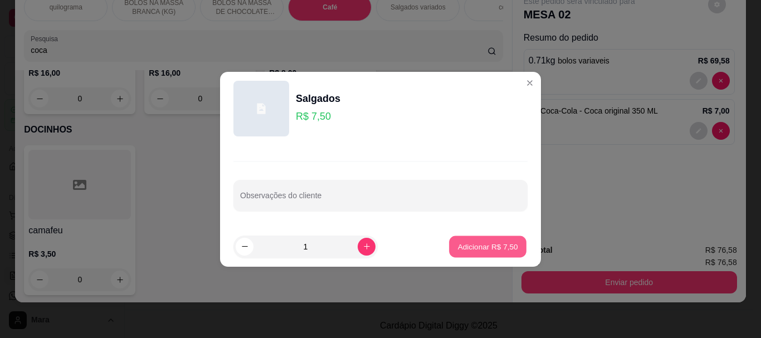
click at [467, 246] on p "Adicionar R$ 7,50" at bounding box center [487, 246] width 60 height 11
type input "1"
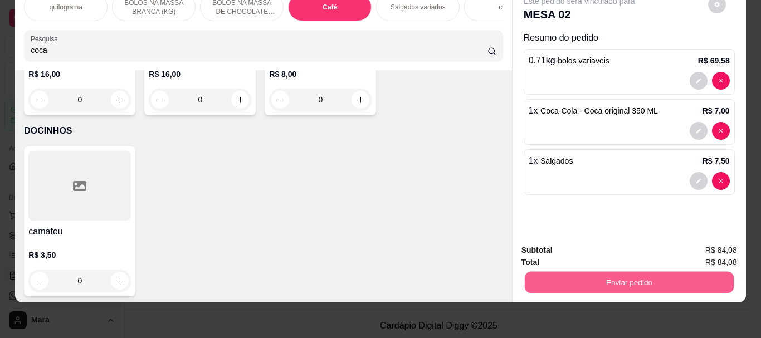
click at [626, 271] on button "Enviar pedido" at bounding box center [628, 282] width 209 height 22
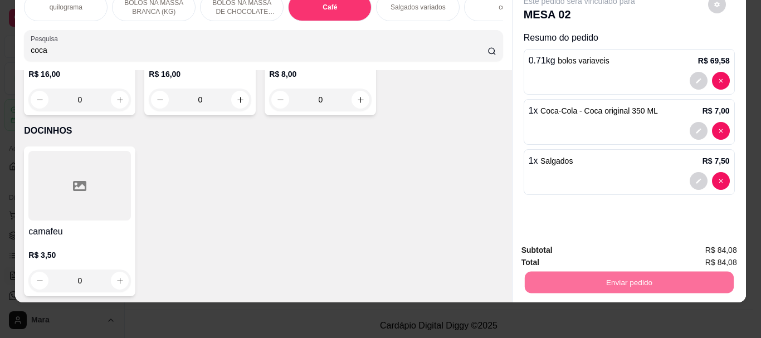
click at [572, 247] on button "Não registrar e enviar pedido" at bounding box center [592, 246] width 116 height 21
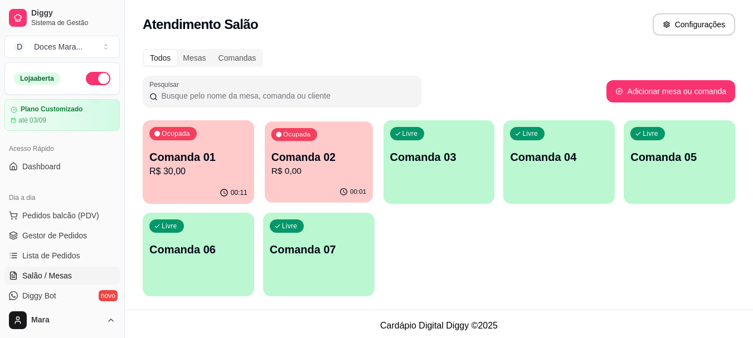
click at [291, 172] on p "R$ 0,00" at bounding box center [318, 171] width 95 height 13
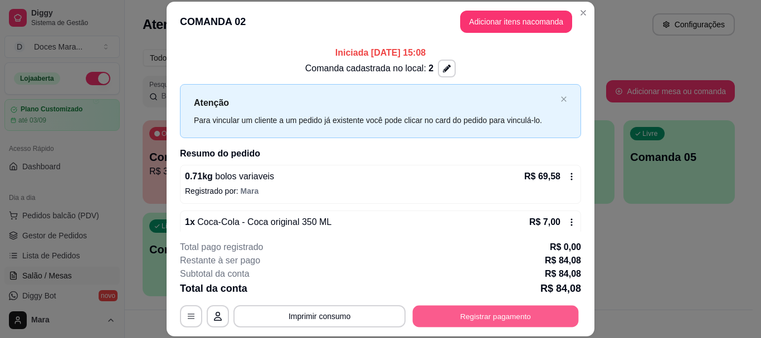
click at [468, 321] on button "Registrar pagamento" at bounding box center [496, 317] width 166 height 22
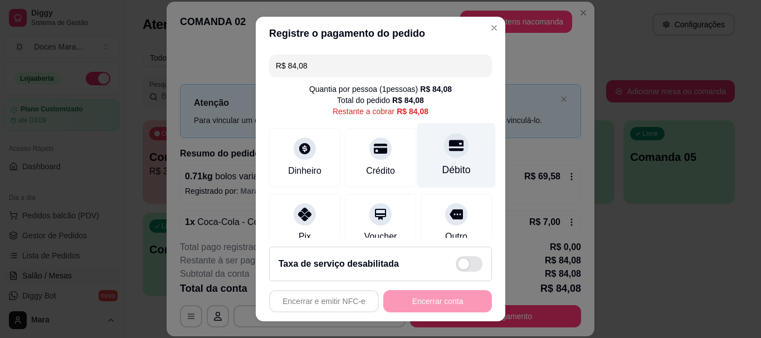
click at [449, 153] on icon at bounding box center [456, 146] width 14 height 14
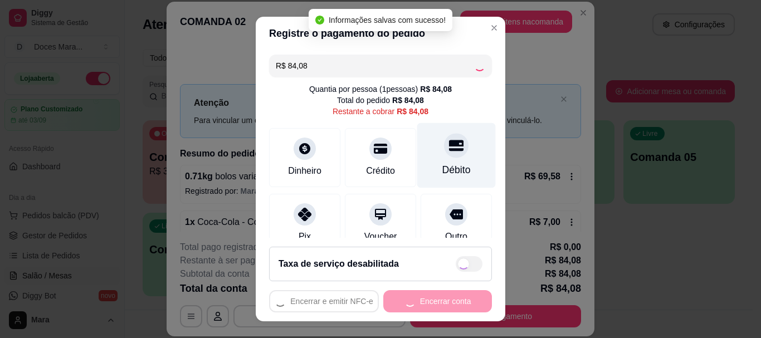
type input "R$ 0,00"
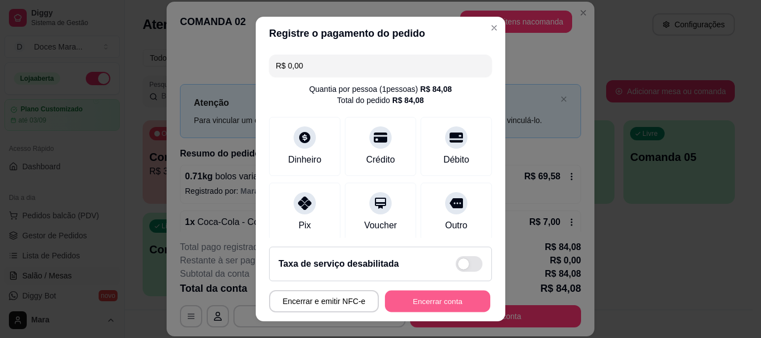
click at [424, 293] on button "Encerrar conta" at bounding box center [437, 301] width 105 height 22
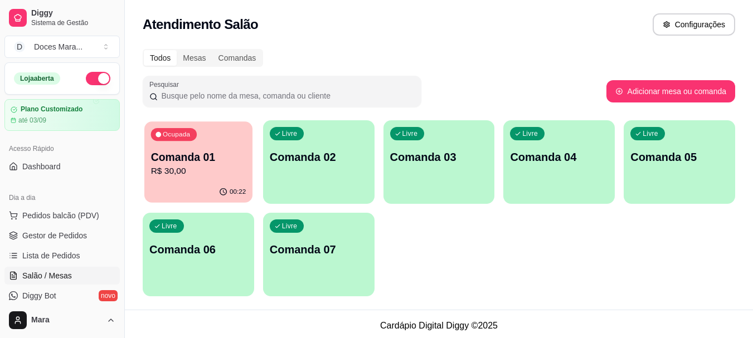
click at [179, 187] on div "00:22" at bounding box center [198, 192] width 108 height 21
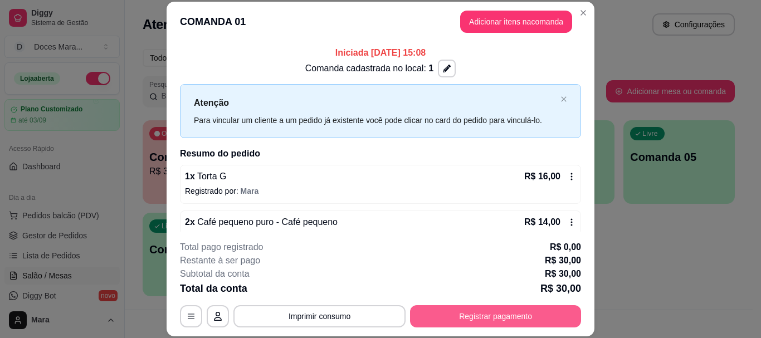
click at [511, 312] on button "Registrar pagamento" at bounding box center [495, 316] width 171 height 22
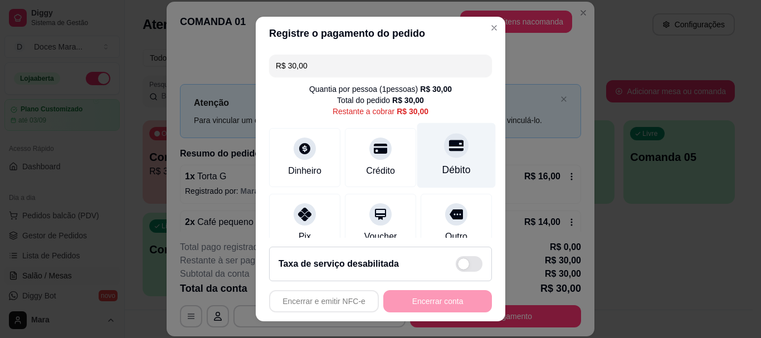
click at [433, 162] on div "Débito" at bounding box center [456, 155] width 79 height 65
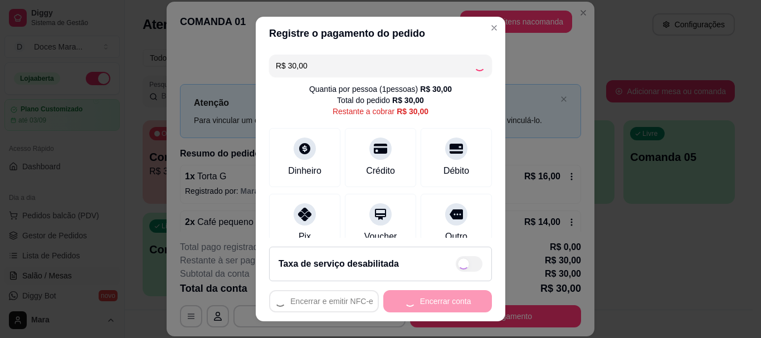
type input "R$ 0,00"
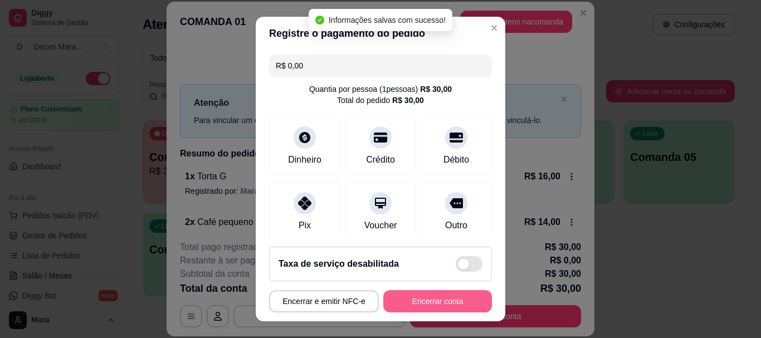
click at [441, 305] on button "Encerrar conta" at bounding box center [437, 301] width 109 height 22
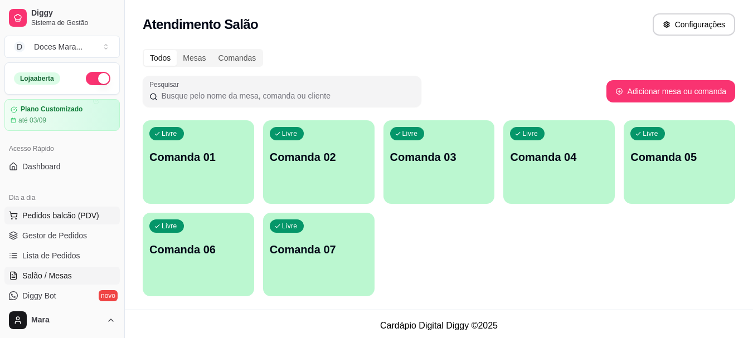
click at [55, 211] on span "Pedidos balcão (PDV)" at bounding box center [60, 215] width 77 height 11
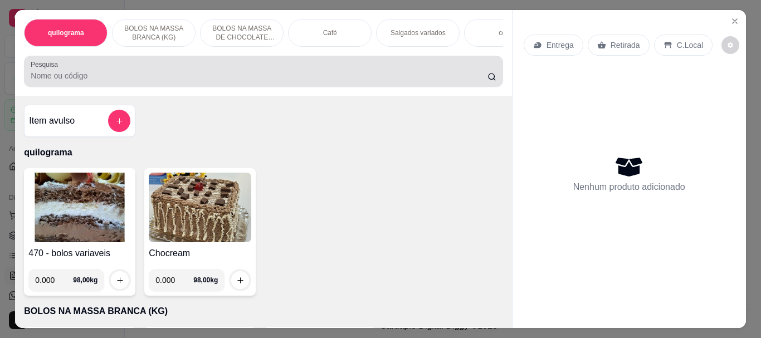
click at [74, 81] on input "Pesquisa" at bounding box center [259, 75] width 457 height 11
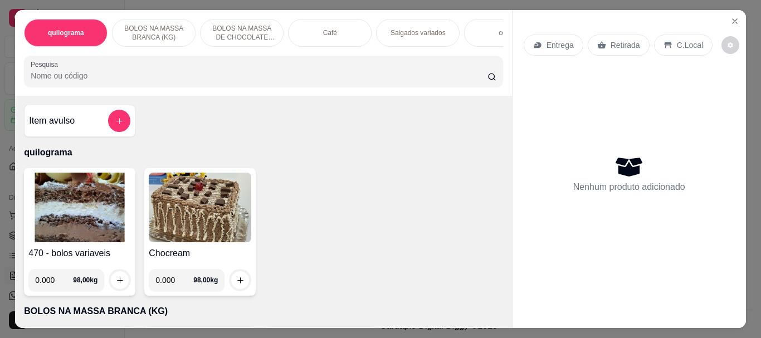
click at [79, 187] on img at bounding box center [79, 208] width 102 height 70
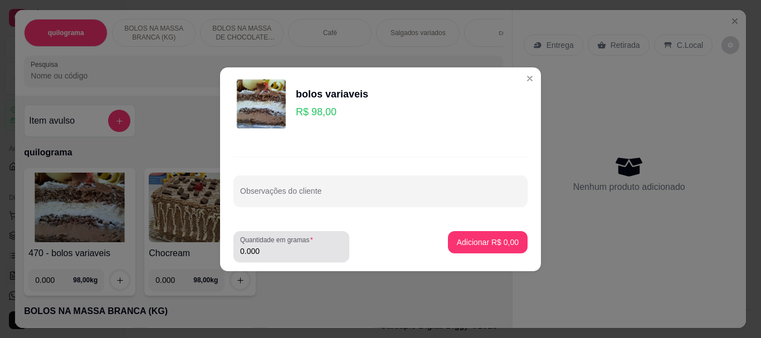
click at [269, 246] on input "0.000" at bounding box center [291, 251] width 102 height 11
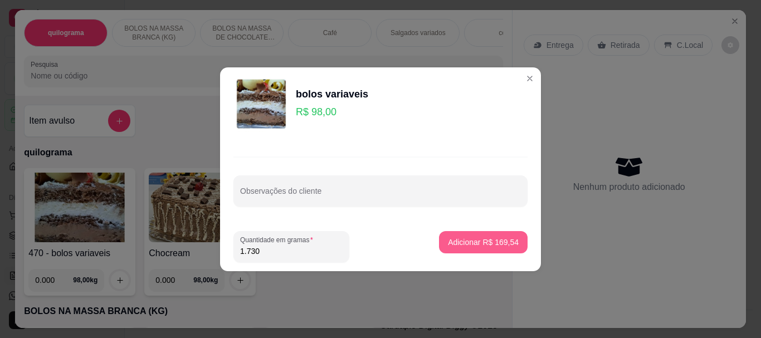
type input "1.730"
click at [481, 247] on p "Adicionar R$ 169,54" at bounding box center [483, 242] width 69 height 11
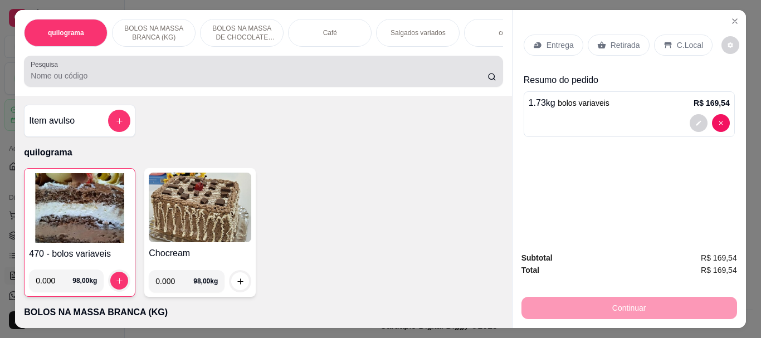
click at [108, 81] on input "Pesquisa" at bounding box center [259, 75] width 457 height 11
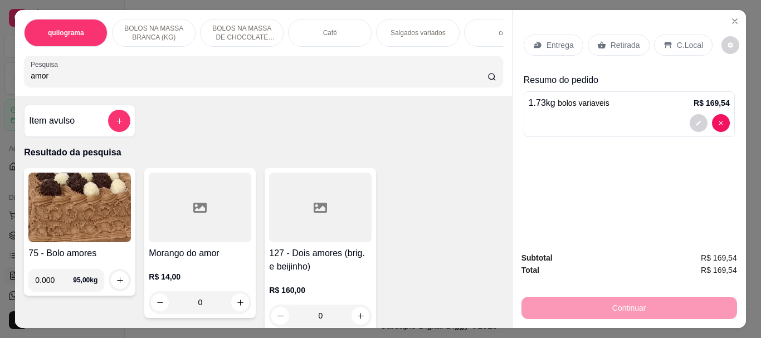
type input "amor"
click at [221, 198] on div at bounding box center [200, 208] width 102 height 70
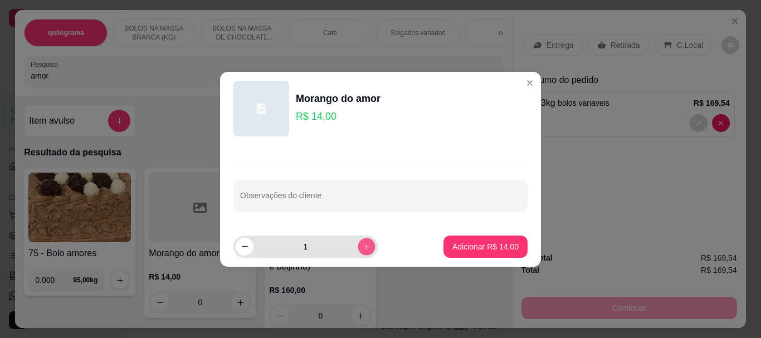
click at [363, 244] on icon "increase-product-quantity" at bounding box center [367, 246] width 8 height 8
type input "2"
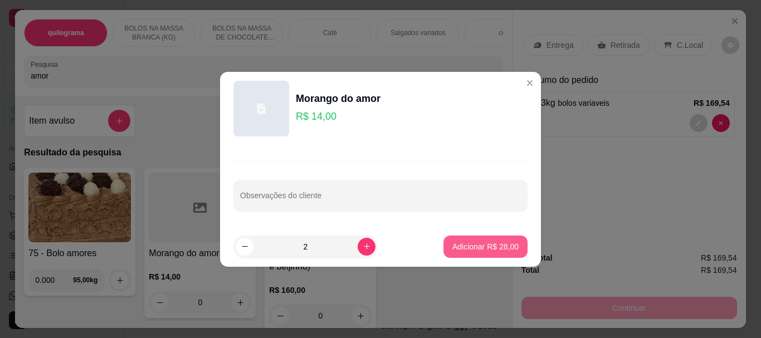
click at [475, 251] on p "Adicionar R$ 28,00" at bounding box center [485, 246] width 66 height 11
type input "2"
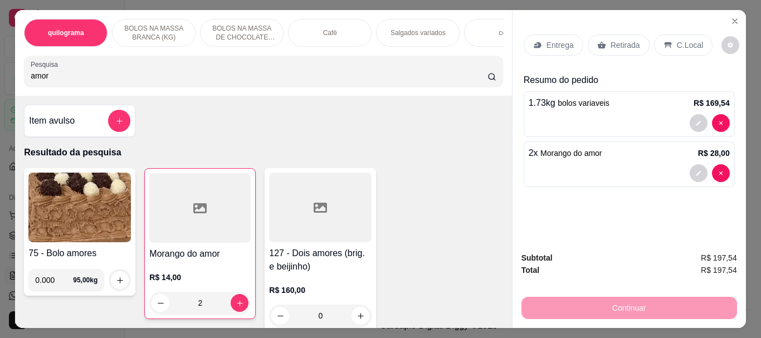
click at [618, 46] on p "Retirada" at bounding box center [625, 45] width 30 height 11
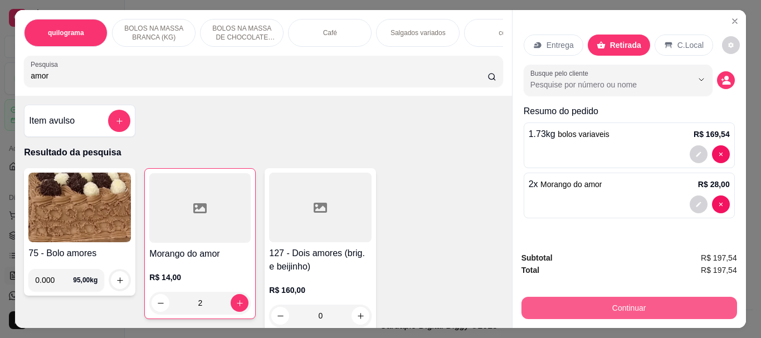
click at [628, 302] on button "Continuar" at bounding box center [629, 308] width 216 height 22
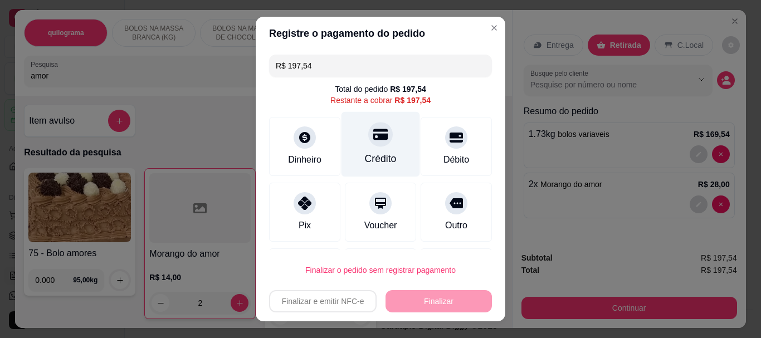
click at [370, 144] on div at bounding box center [380, 135] width 25 height 25
type input "R$ 0,00"
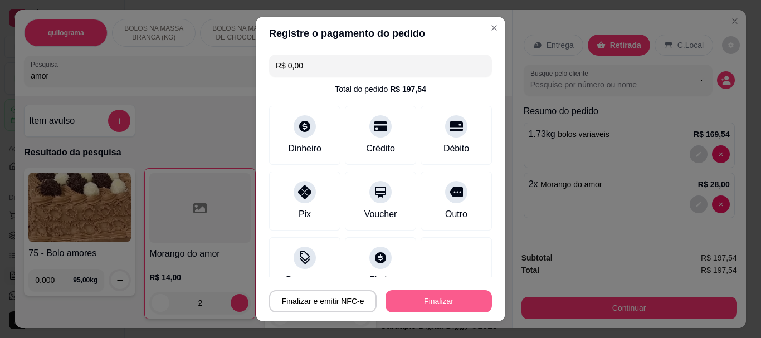
click at [446, 300] on button "Finalizar" at bounding box center [438, 301] width 106 height 22
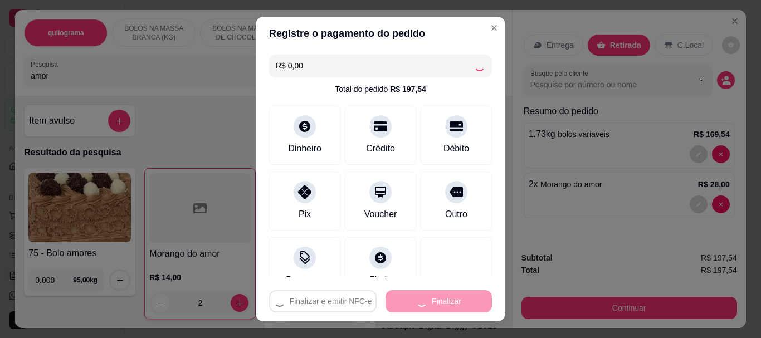
type input "0"
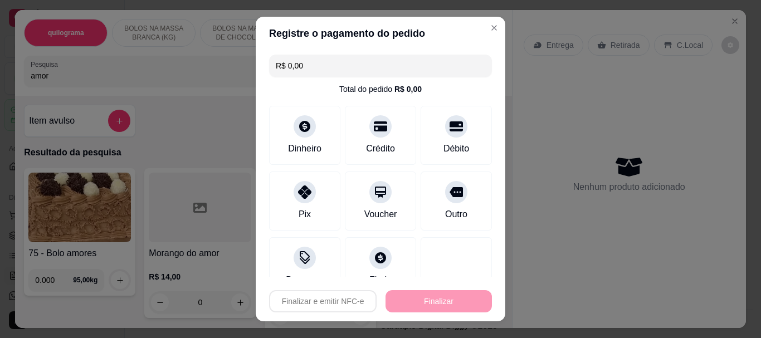
type input "-R$ 197,54"
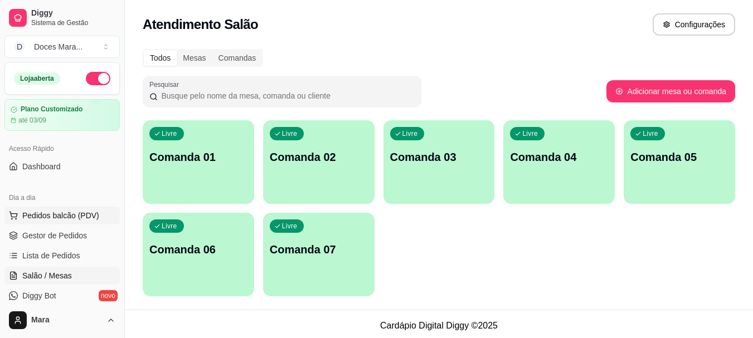
click at [53, 211] on span "Pedidos balcão (PDV)" at bounding box center [60, 215] width 77 height 11
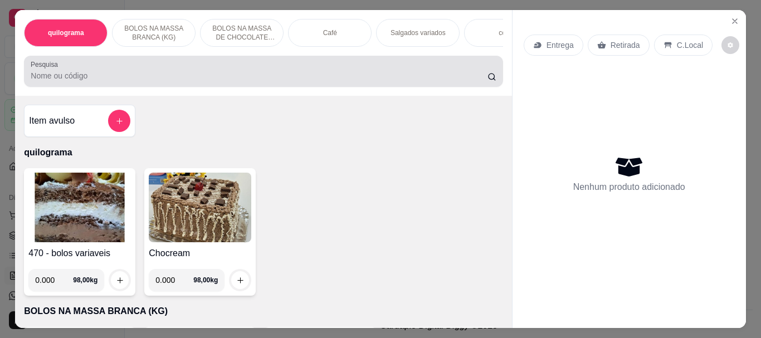
click at [224, 81] on input "Pesquisa" at bounding box center [259, 75] width 457 height 11
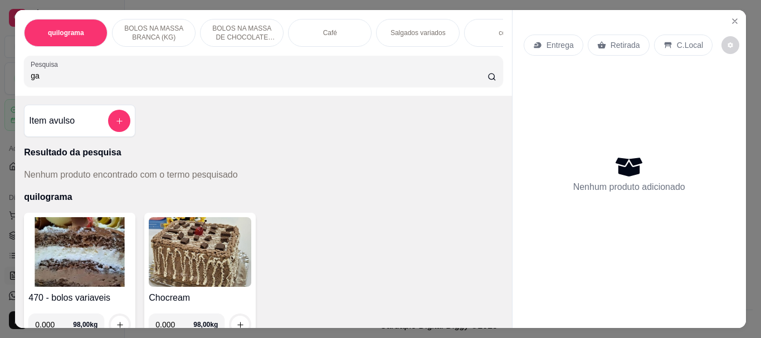
type input "g"
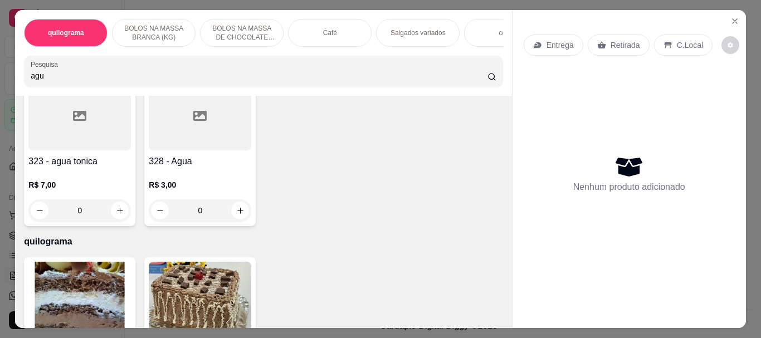
scroll to position [111, 0]
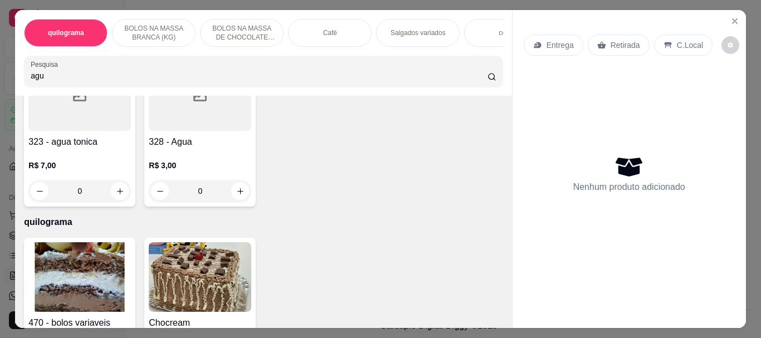
type input "agu"
click at [182, 158] on div "R$ 3,00 0" at bounding box center [200, 175] width 102 height 53
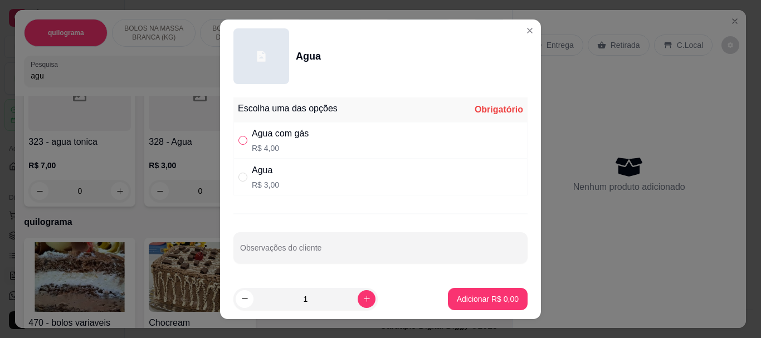
click at [238, 140] on input "" at bounding box center [242, 140] width 9 height 9
radio input "true"
click at [476, 302] on p "Adicionar R$ 4,00" at bounding box center [487, 299] width 60 height 11
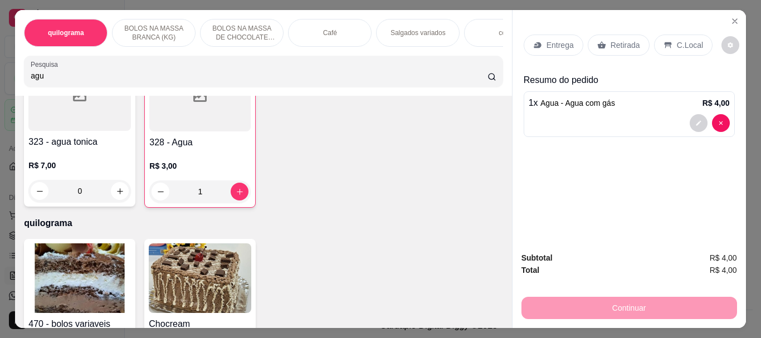
type input "1"
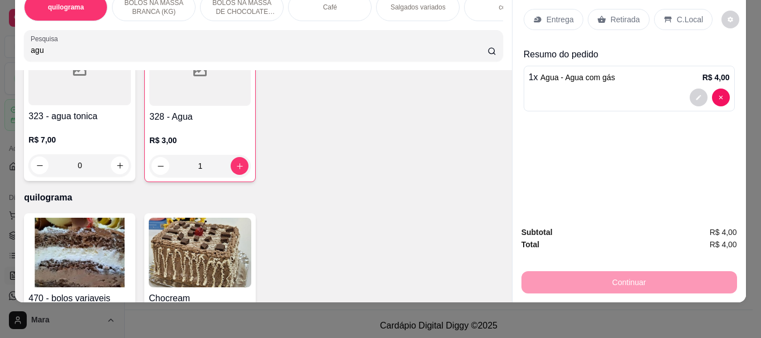
scroll to position [0, 0]
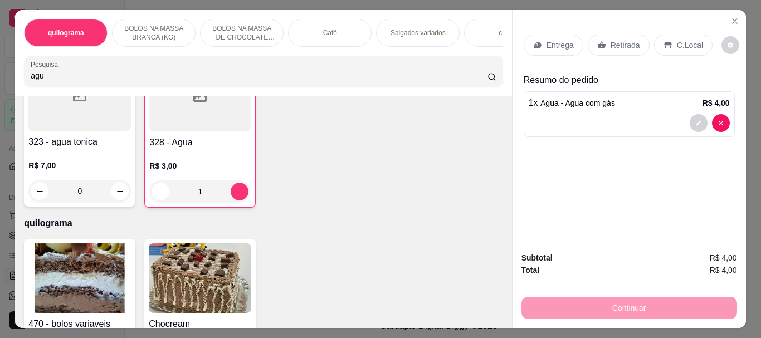
drag, startPoint x: 63, startPoint y: 82, endPoint x: 20, endPoint y: 81, distance: 42.9
click at [24, 81] on div "Pesquisa agu" at bounding box center [263, 71] width 478 height 31
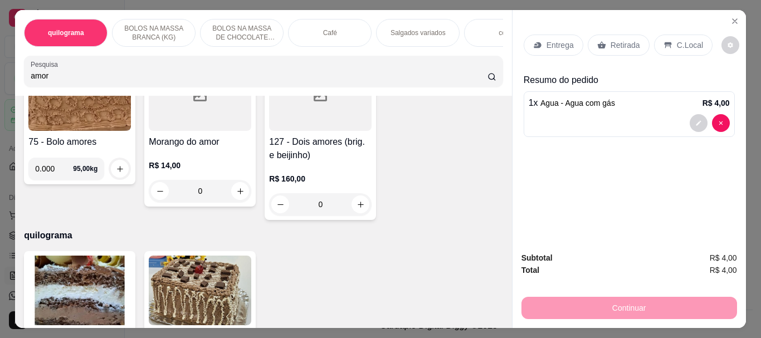
scroll to position [4409, 0]
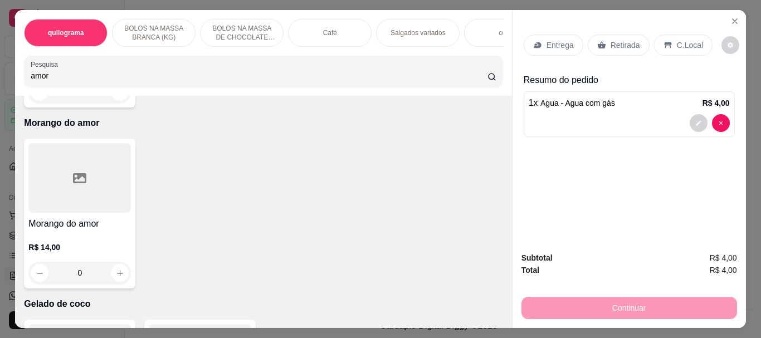
type input "amor"
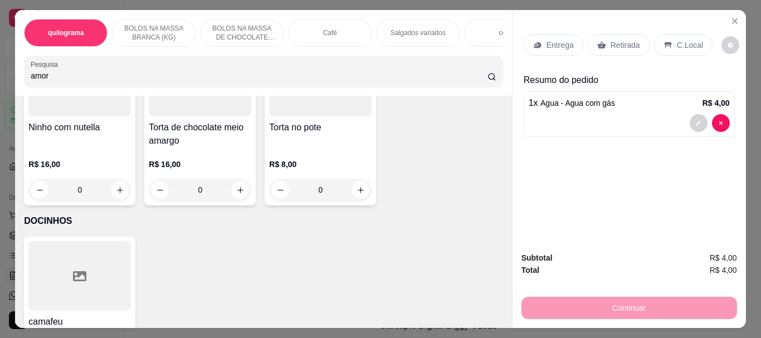
scroll to position [4131, 0]
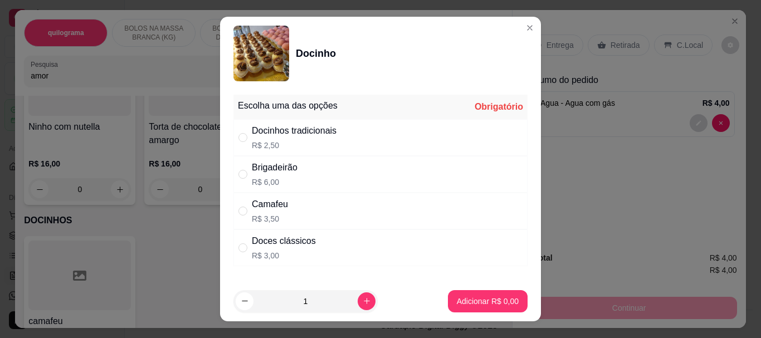
click at [240, 146] on div "Docinhos tradicionais R$ 2,50" at bounding box center [380, 137] width 294 height 37
click at [238, 139] on input "" at bounding box center [242, 137] width 9 height 9
drag, startPoint x: 240, startPoint y: 139, endPoint x: 321, endPoint y: 258, distance: 144.3
click at [240, 139] on input "" at bounding box center [242, 137] width 9 height 9
radio input "true"
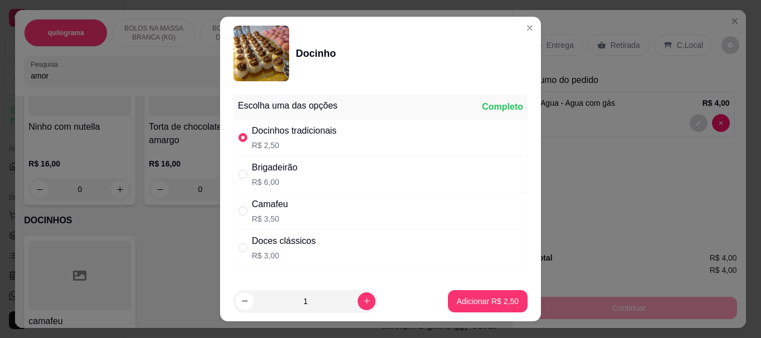
drag, startPoint x: 255, startPoint y: 295, endPoint x: 243, endPoint y: 295, distance: 11.2
click at [243, 295] on div "1" at bounding box center [306, 301] width 140 height 22
type input "10"
click at [459, 301] on p "Adicionar R$ 25,00" at bounding box center [485, 301] width 65 height 11
type input "10"
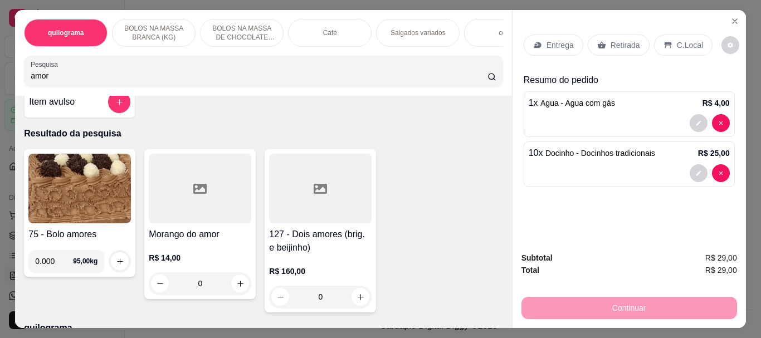
scroll to position [0, 0]
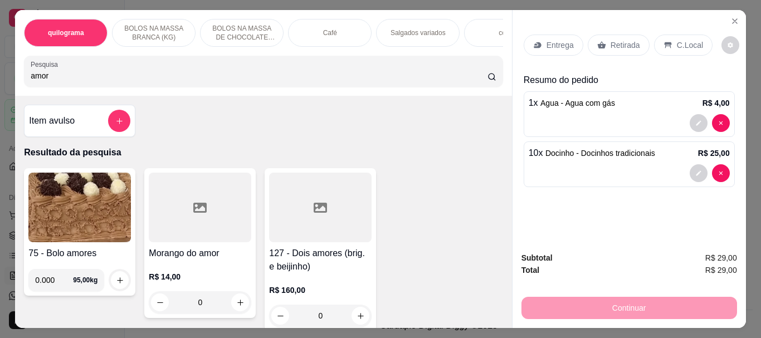
drag, startPoint x: 87, startPoint y: 79, endPoint x: 0, endPoint y: 84, distance: 87.6
click at [0, 84] on div "quilograma BOLOS NA MASSA BRANCA (KG) BOLOS NA MASSA DE CHOCOLATE preço por (KG…" at bounding box center [380, 169] width 761 height 338
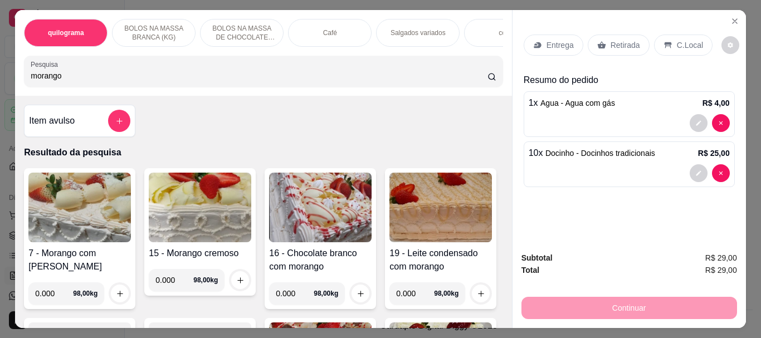
type input "morango"
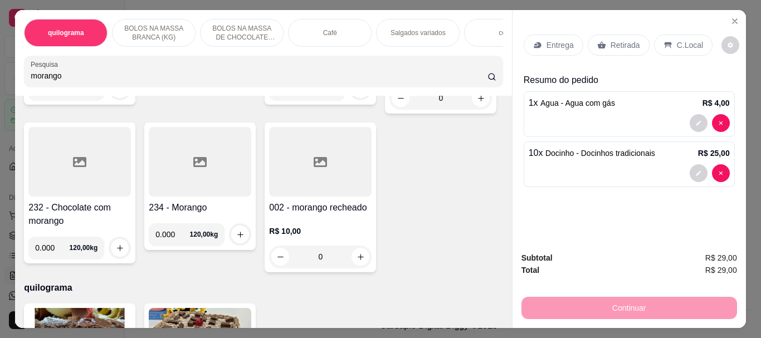
scroll to position [557, 0]
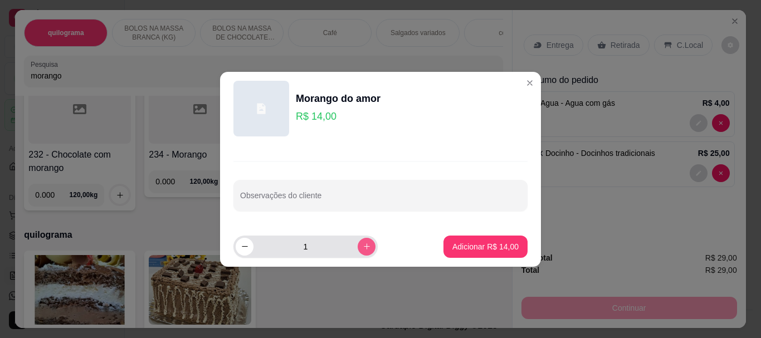
click at [363, 248] on icon "increase-product-quantity" at bounding box center [367, 246] width 8 height 8
type input "3"
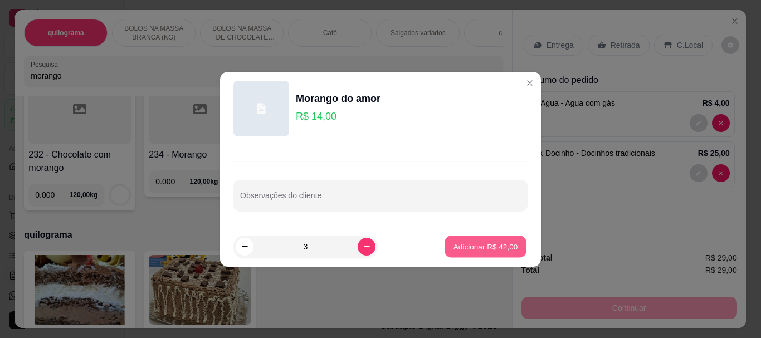
click at [479, 249] on p "Adicionar R$ 42,00" at bounding box center [485, 246] width 65 height 11
type input "3"
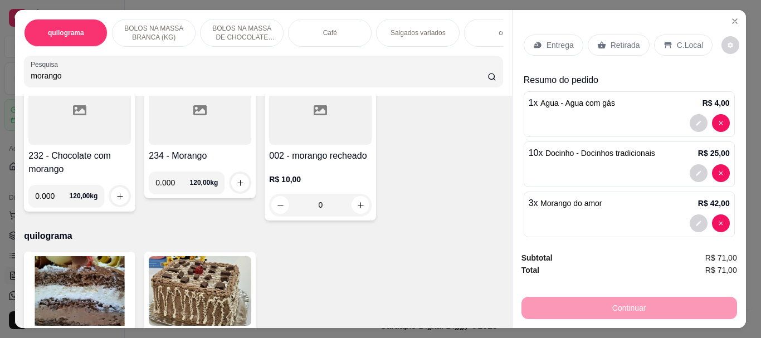
drag, startPoint x: 72, startPoint y: 77, endPoint x: 0, endPoint y: 84, distance: 72.7
click at [0, 84] on div "quilograma BOLOS NA MASSA BRANCA (KG) BOLOS NA MASSA DE CHOCOLATE preço por (KG…" at bounding box center [380, 169] width 761 height 338
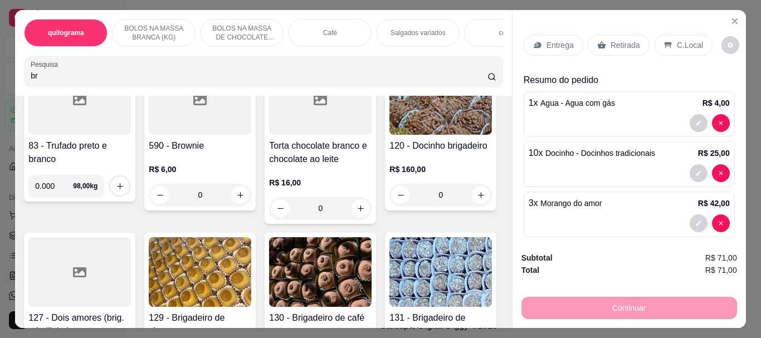
type input "b"
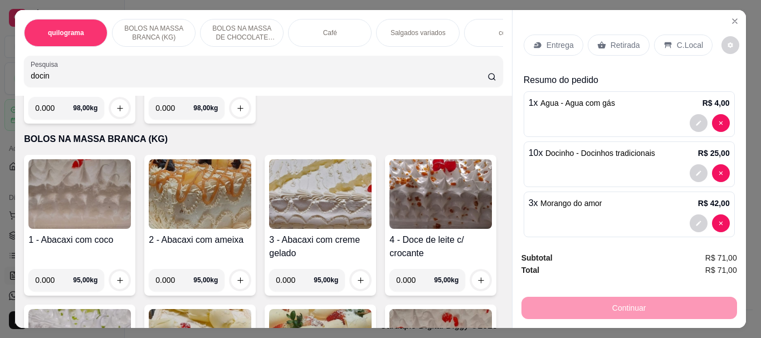
scroll to position [32, 0]
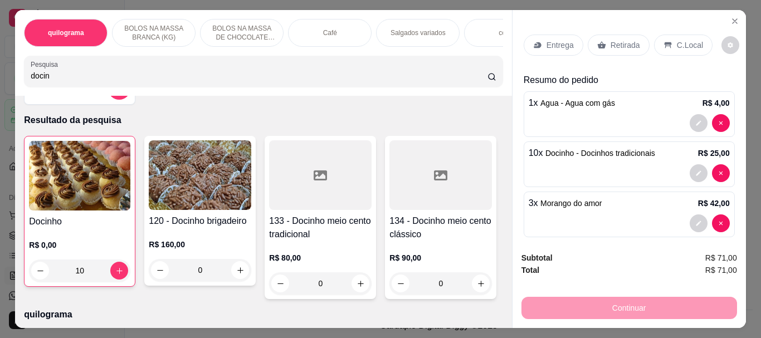
type input "docin"
click at [67, 189] on img at bounding box center [79, 176] width 101 height 70
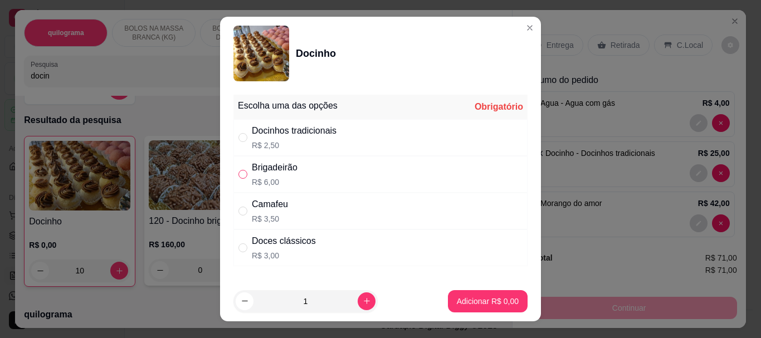
click at [238, 179] on input "" at bounding box center [242, 174] width 9 height 9
radio input "true"
click at [358, 299] on button "increase-product-quantity" at bounding box center [367, 301] width 18 height 18
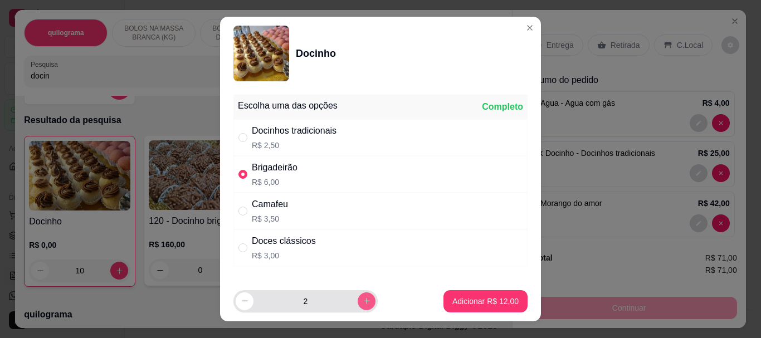
click at [358, 299] on button "increase-product-quantity" at bounding box center [367, 301] width 18 height 18
click at [358, 299] on button "increase-product-quantity" at bounding box center [366, 300] width 17 height 17
type input "6"
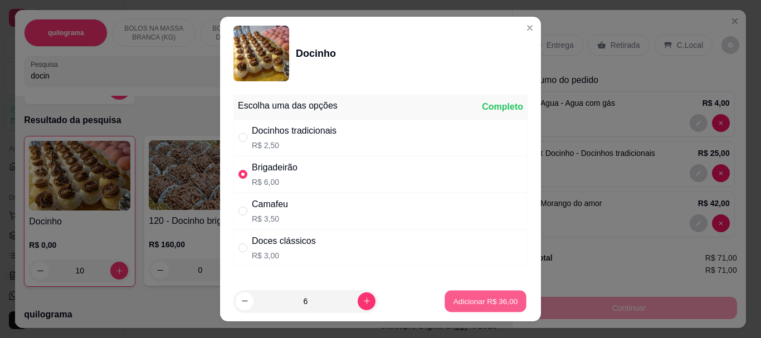
click at [477, 302] on p "Adicionar R$ 36,00" at bounding box center [485, 301] width 65 height 11
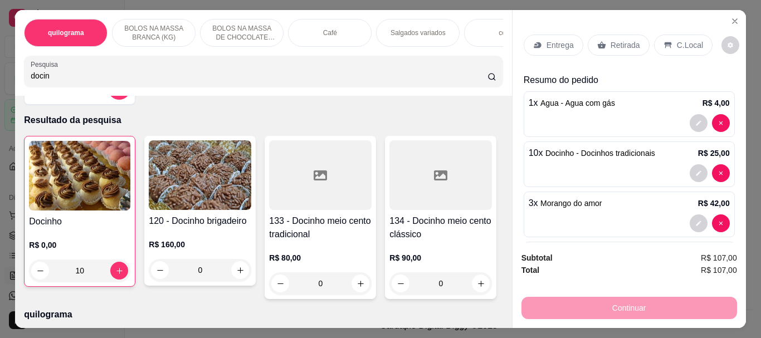
click at [610, 43] on p "Retirada" at bounding box center [625, 45] width 30 height 11
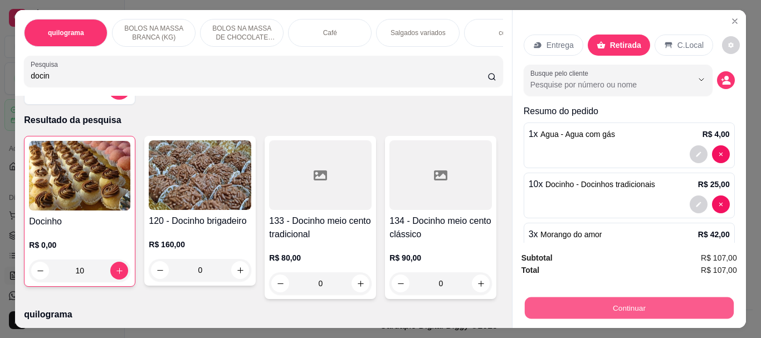
click at [635, 303] on button "Continuar" at bounding box center [628, 308] width 209 height 22
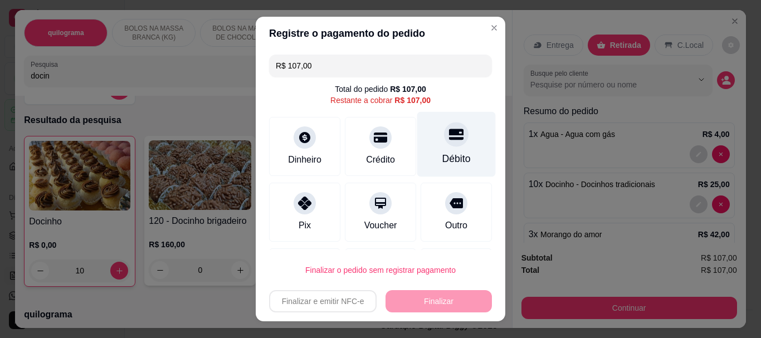
click at [444, 142] on div at bounding box center [456, 135] width 25 height 25
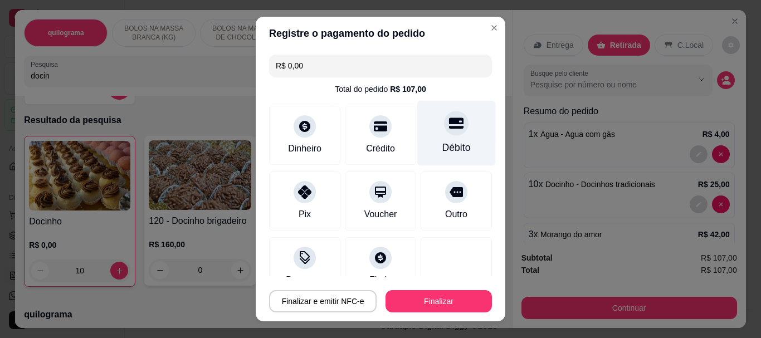
type input "R$ 0,00"
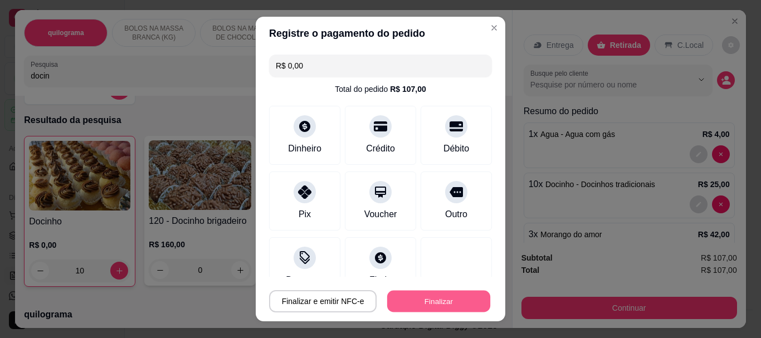
click at [439, 296] on button "Finalizar" at bounding box center [438, 301] width 103 height 22
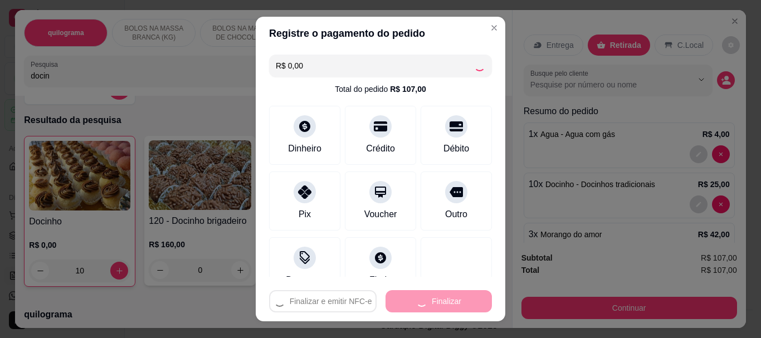
type input "0"
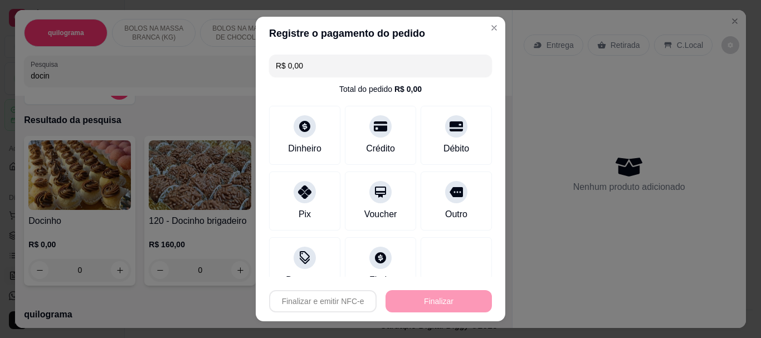
type input "-R$ 107,00"
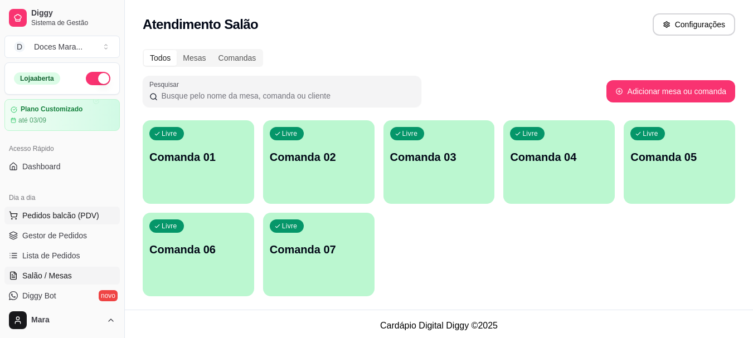
click at [65, 219] on span "Pedidos balcão (PDV)" at bounding box center [60, 215] width 77 height 11
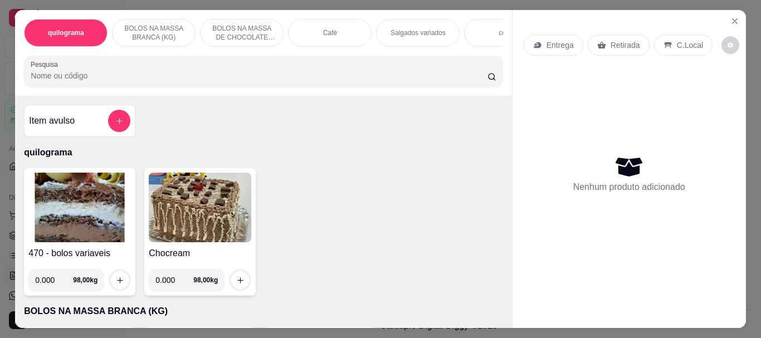
click at [123, 81] on input "Pesquisa" at bounding box center [259, 75] width 457 height 11
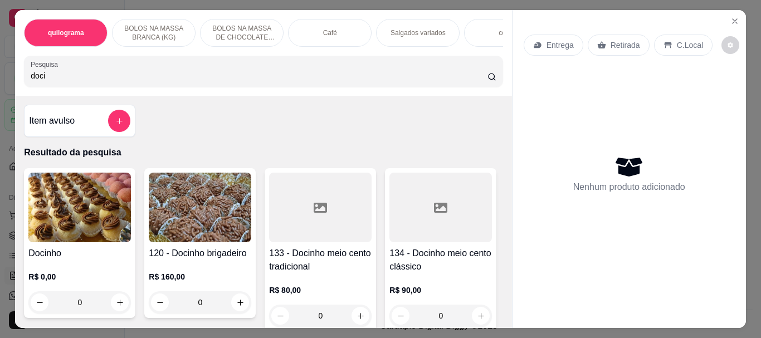
type input "doci"
click at [77, 201] on img at bounding box center [79, 208] width 102 height 70
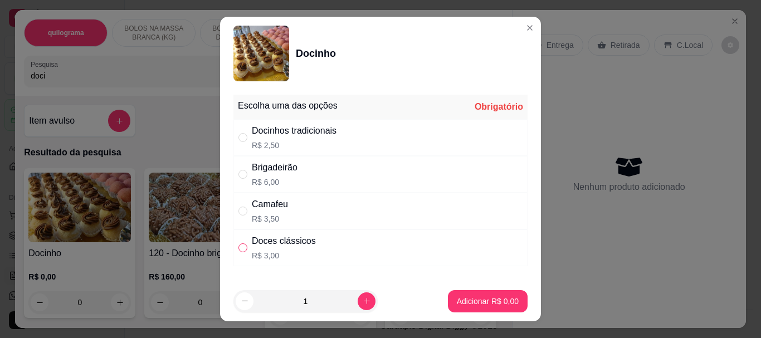
click at [238, 243] on label "" at bounding box center [242, 248] width 9 height 12
click at [238, 243] on input "" at bounding box center [242, 247] width 9 height 9
click at [238, 250] on input "" at bounding box center [242, 247] width 9 height 9
radio input "true"
click at [470, 307] on button "Adicionar R$ 3,00" at bounding box center [488, 301] width 80 height 22
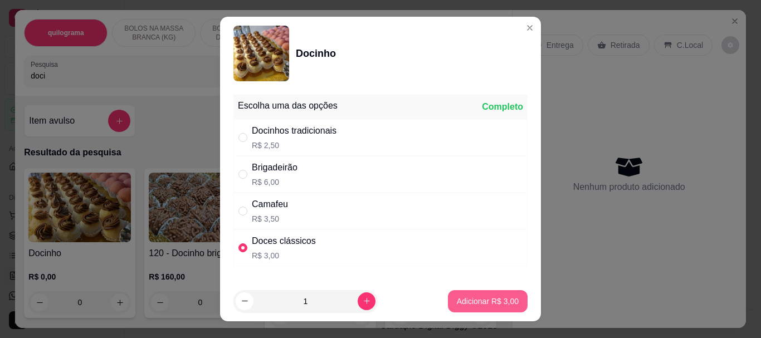
type input "1"
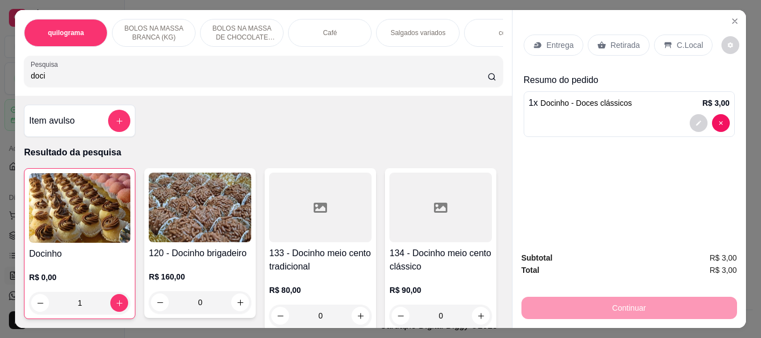
click at [623, 40] on p "Retirada" at bounding box center [625, 45] width 30 height 11
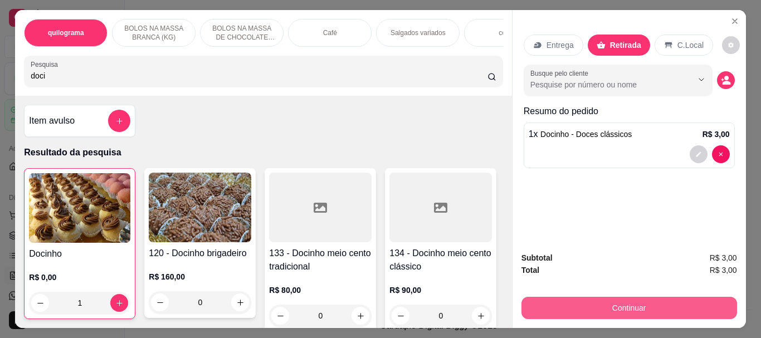
click at [603, 300] on button "Continuar" at bounding box center [629, 308] width 216 height 22
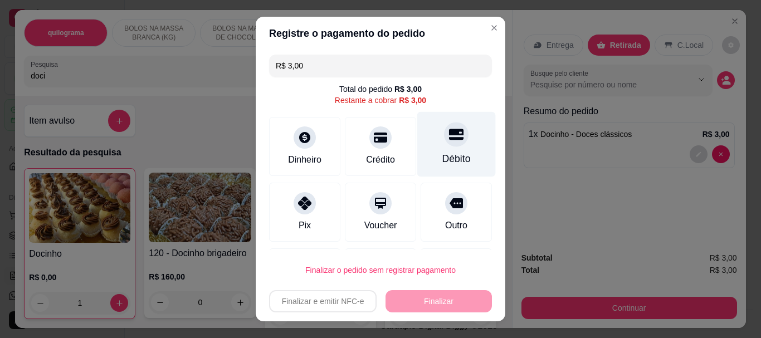
click at [444, 144] on div at bounding box center [456, 135] width 25 height 25
type input "R$ 0,00"
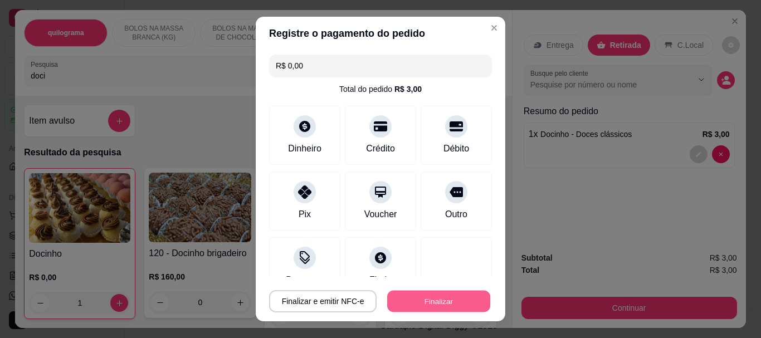
click at [423, 302] on button "Finalizar" at bounding box center [438, 301] width 103 height 22
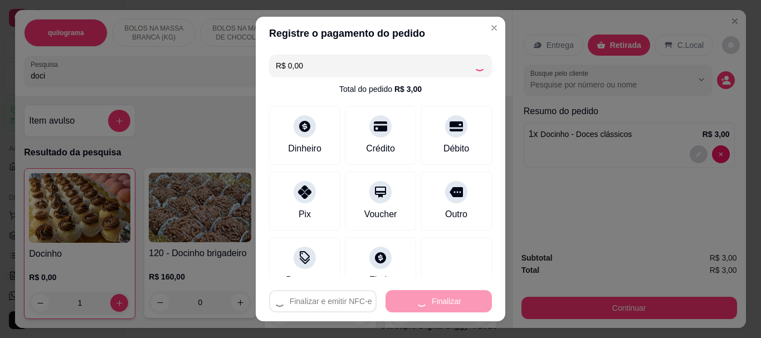
type input "0"
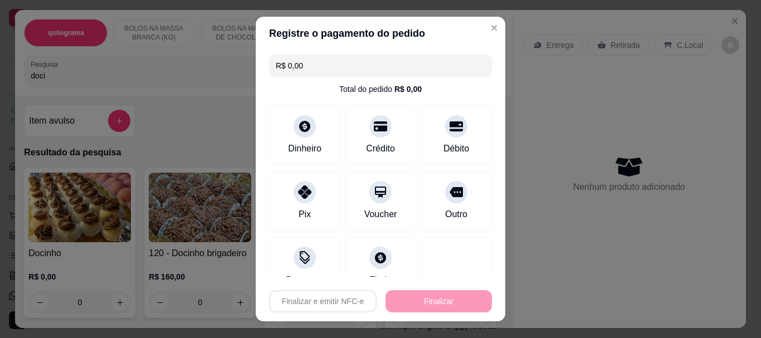
type input "-R$ 3,00"
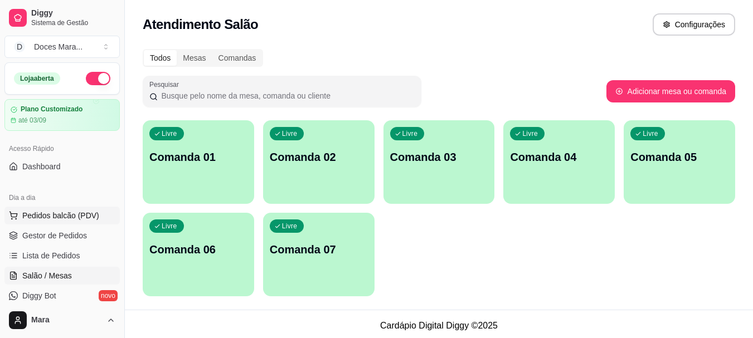
click at [58, 215] on span "Pedidos balcão (PDV)" at bounding box center [60, 215] width 77 height 11
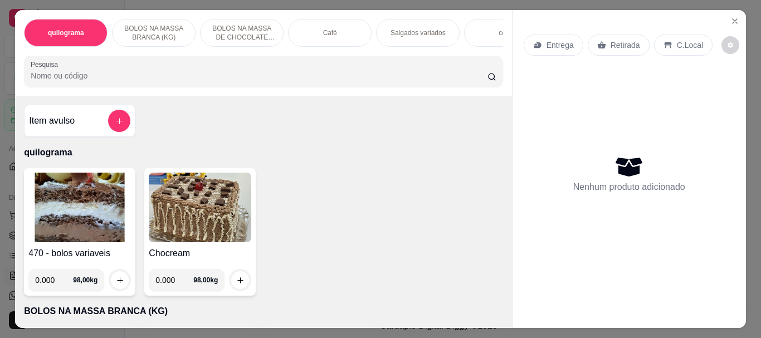
click at [87, 75] on input "Pesquisa" at bounding box center [259, 75] width 457 height 11
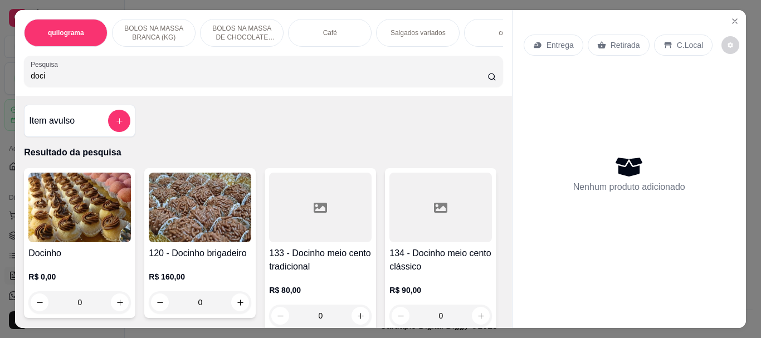
type input "doci"
click at [76, 221] on img at bounding box center [79, 208] width 102 height 70
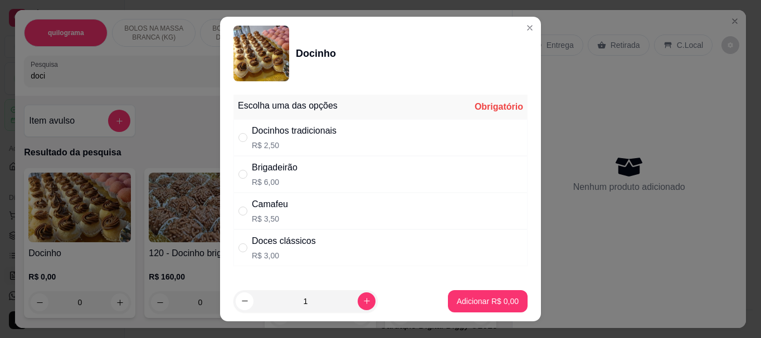
click at [236, 182] on div "Brigadeirão R$ 6,00" at bounding box center [380, 174] width 294 height 37
radio input "true"
click at [482, 296] on p "Adicionar R$ 6,00" at bounding box center [487, 301] width 60 height 11
type input "1"
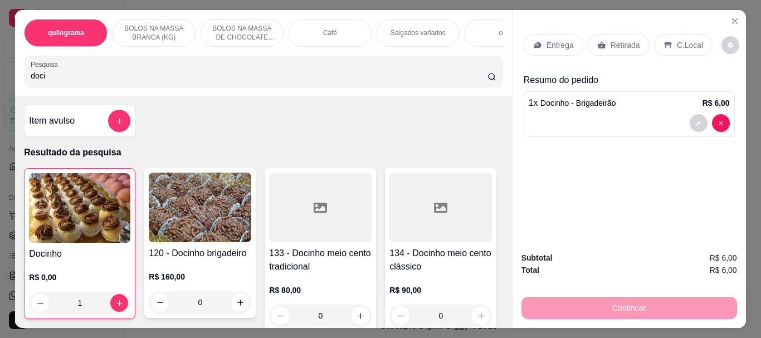
drag, startPoint x: 84, startPoint y: 82, endPoint x: 0, endPoint y: 82, distance: 84.1
click at [0, 82] on div "quilograma BOLOS NA MASSA BRANCA (KG) BOLOS NA MASSA DE CHOCOLATE preço por (KG…" at bounding box center [380, 169] width 761 height 338
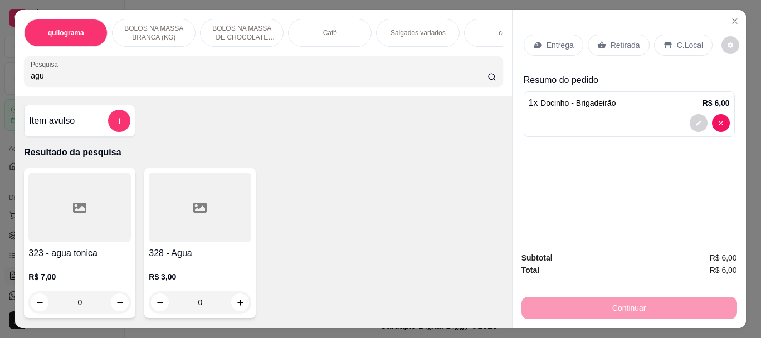
type input "agu"
click at [196, 214] on icon at bounding box center [199, 207] width 13 height 13
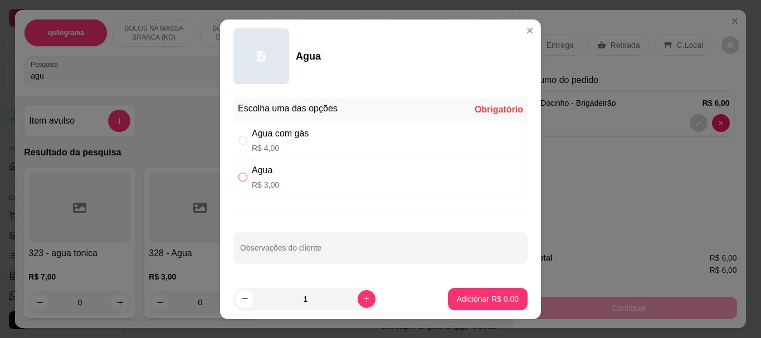
click at [240, 179] on input "" at bounding box center [242, 177] width 9 height 9
radio input "true"
click at [476, 297] on p "Adicionar R$ 3,00" at bounding box center [488, 299] width 62 height 11
type input "1"
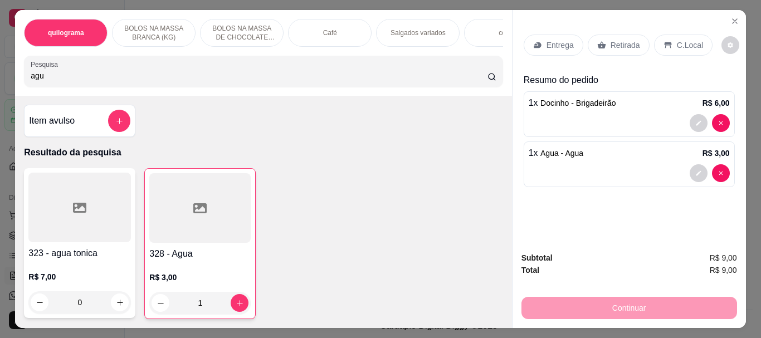
drag, startPoint x: 635, startPoint y: 46, endPoint x: 632, endPoint y: 51, distance: 6.2
click at [633, 46] on div "Retirada" at bounding box center [619, 45] width 62 height 21
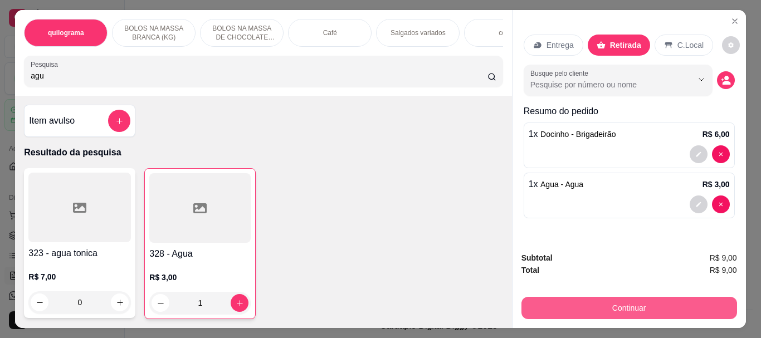
click at [599, 304] on button "Continuar" at bounding box center [629, 308] width 216 height 22
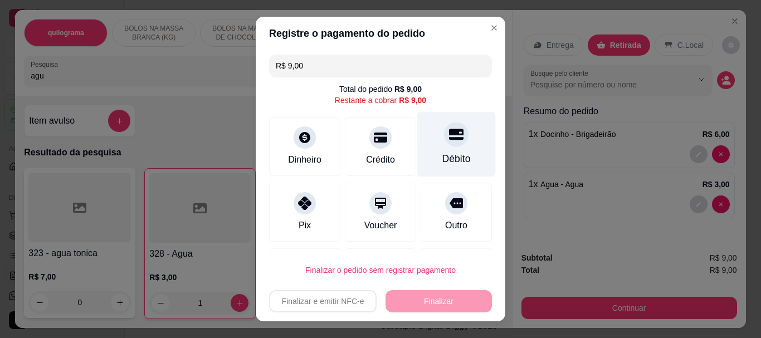
click at [447, 149] on div "Débito" at bounding box center [456, 144] width 79 height 65
type input "R$ 0,00"
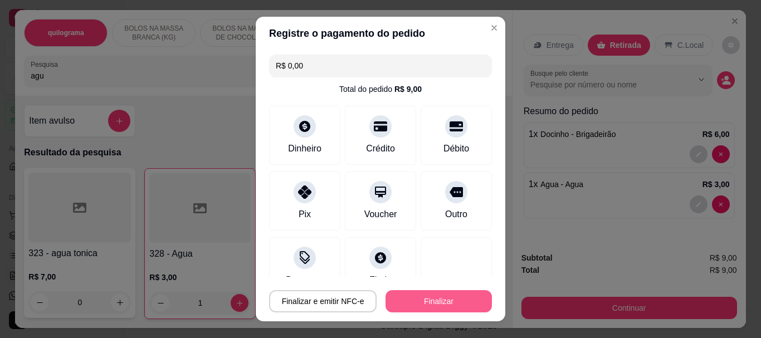
click at [433, 297] on button "Finalizar" at bounding box center [438, 301] width 106 height 22
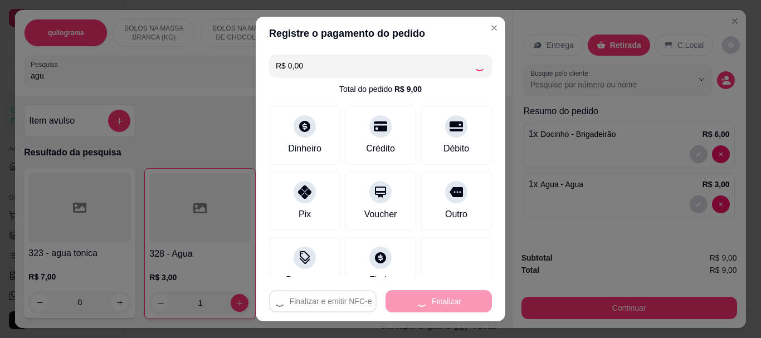
type input "0"
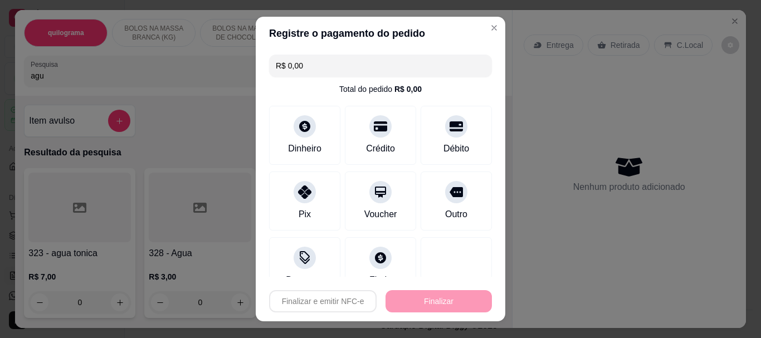
type input "-R$ 9,00"
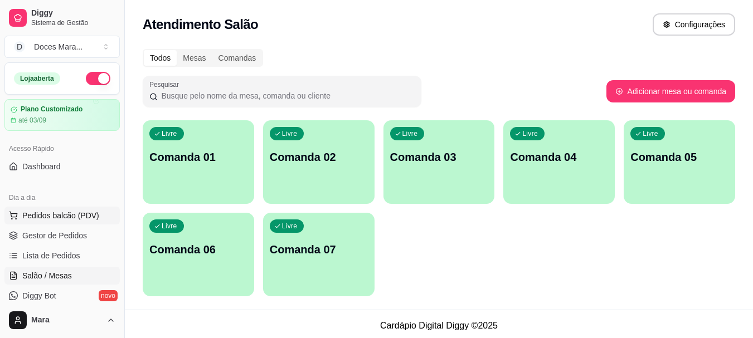
click at [65, 210] on span "Pedidos balcão (PDV)" at bounding box center [60, 215] width 77 height 11
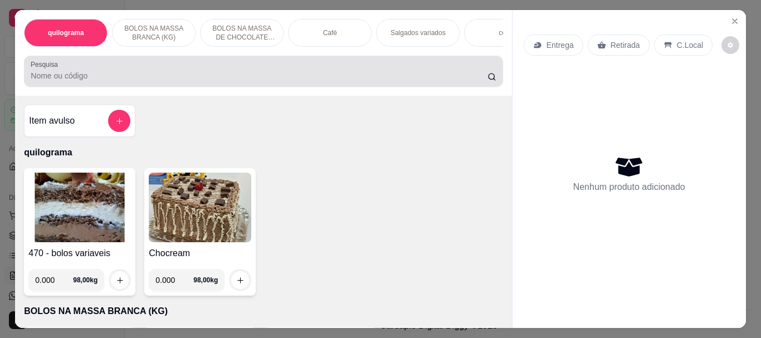
click at [130, 81] on input "Pesquisa" at bounding box center [259, 75] width 457 height 11
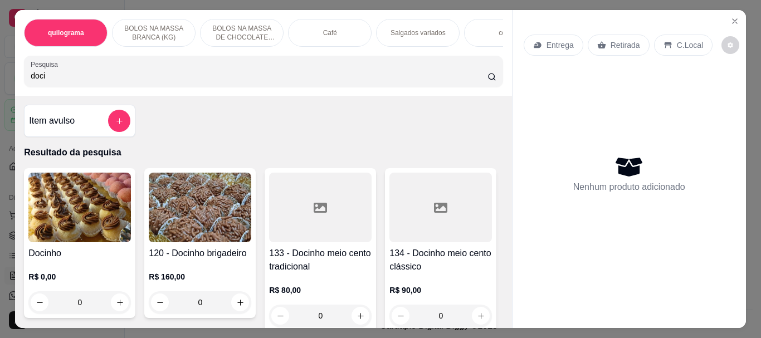
type input "doci"
click at [87, 223] on img at bounding box center [79, 208] width 102 height 70
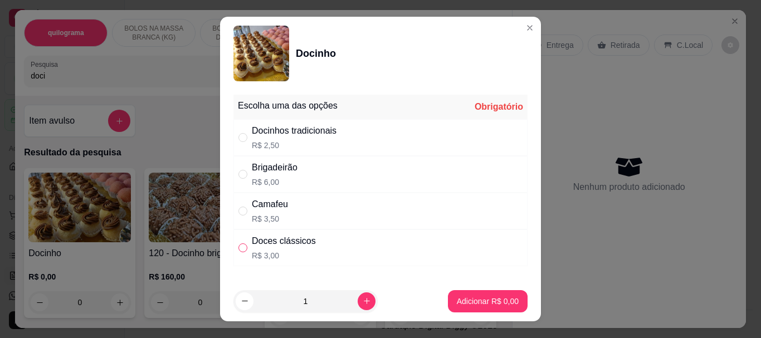
click at [241, 249] on input "" at bounding box center [242, 247] width 9 height 9
radio input "true"
drag, startPoint x: 322, startPoint y: 298, endPoint x: 203, endPoint y: 315, distance: 119.8
click at [203, 315] on div "Docinho Escolha uma das opções Completo Docinhos tradicionais R$ 2,50 Brigadeir…" at bounding box center [380, 169] width 761 height 338
type input "8"
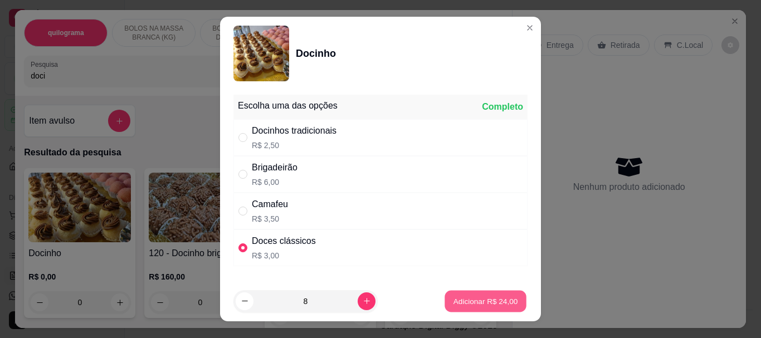
click at [482, 302] on p "Adicionar R$ 24,00" at bounding box center [485, 301] width 65 height 11
type input "8"
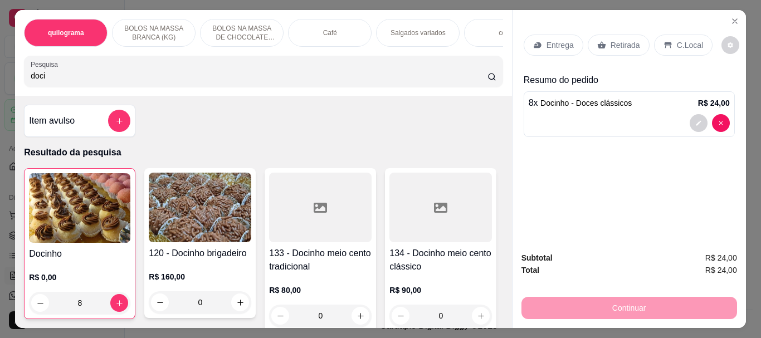
click at [91, 203] on img at bounding box center [79, 208] width 101 height 70
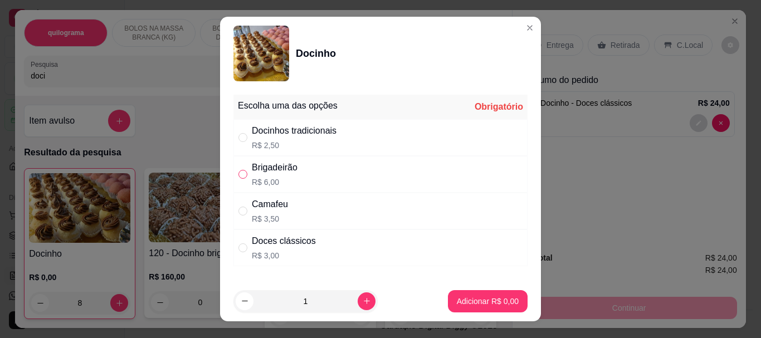
click at [238, 178] on input "" at bounding box center [242, 174] width 9 height 9
radio input "true"
click at [457, 297] on p "Adicionar R$ 6,00" at bounding box center [488, 301] width 62 height 11
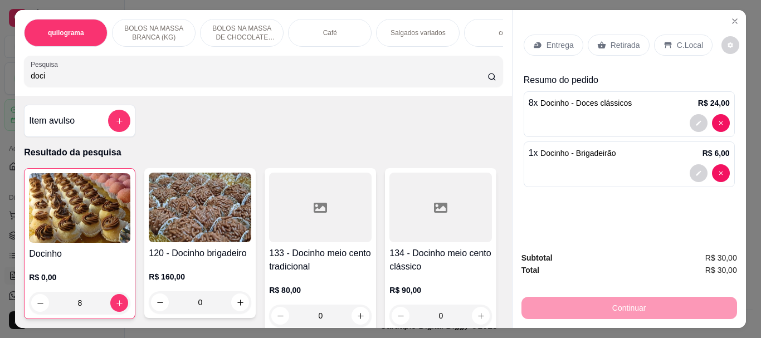
click at [613, 50] on div "Retirada" at bounding box center [619, 45] width 62 height 21
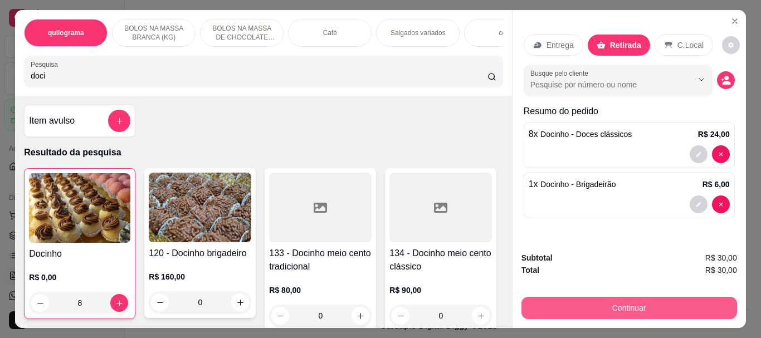
click at [634, 304] on button "Continuar" at bounding box center [629, 308] width 216 height 22
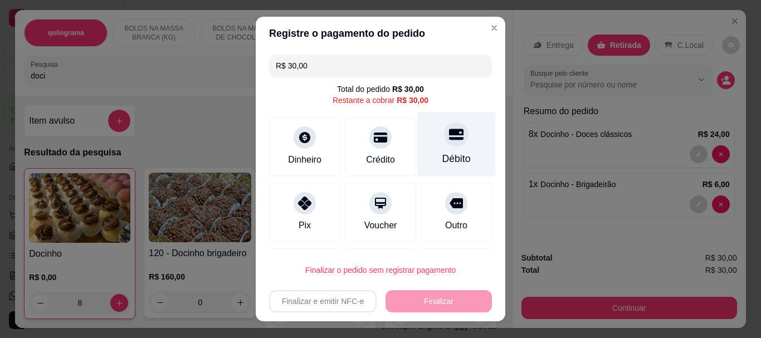
click at [444, 145] on div at bounding box center [456, 135] width 25 height 25
type input "R$ 0,00"
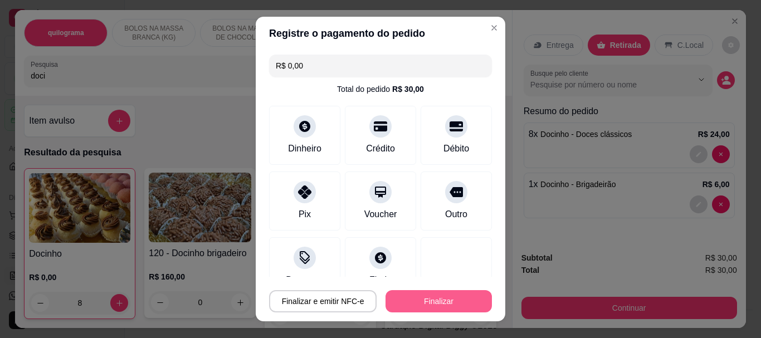
click at [432, 299] on button "Finalizar" at bounding box center [438, 301] width 106 height 22
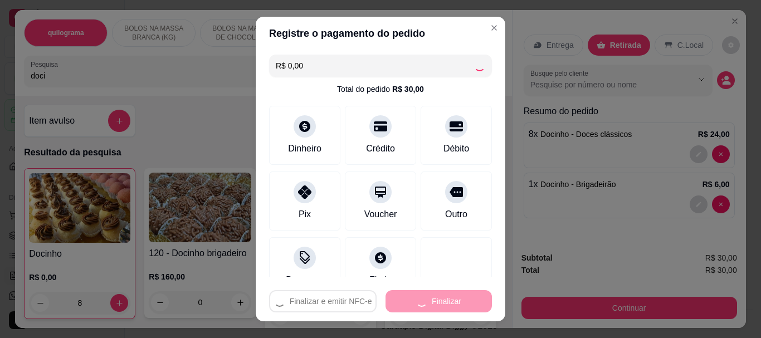
type input "0"
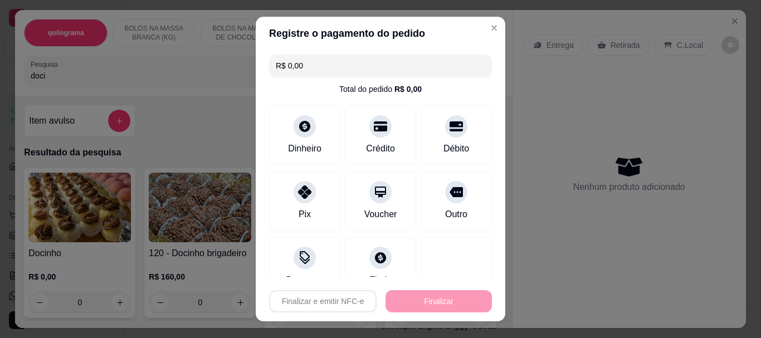
type input "-R$ 30,00"
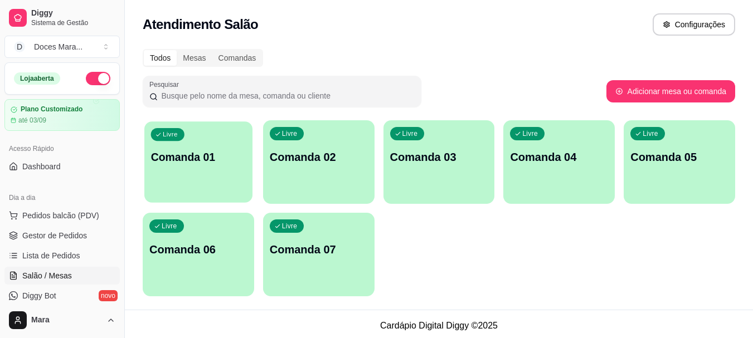
click at [173, 174] on div "Livre Comanda 01" at bounding box center [198, 155] width 108 height 68
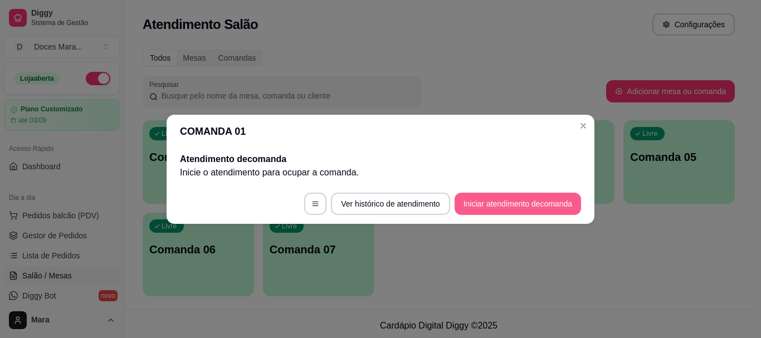
click at [498, 202] on button "Iniciar atendimento de comanda" at bounding box center [518, 204] width 126 height 22
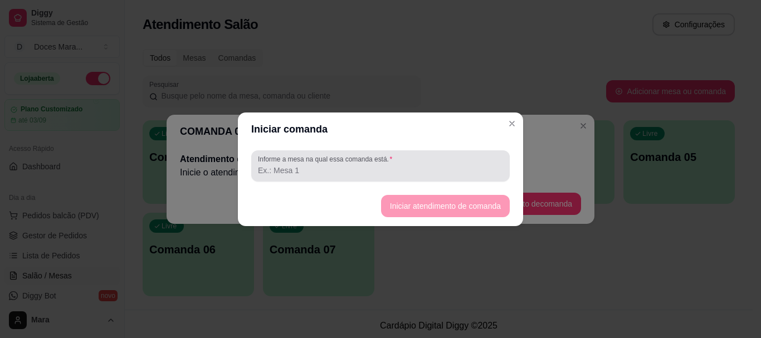
click at [301, 166] on input "Informe a mesa na qual essa comanda está." at bounding box center [380, 170] width 245 height 11
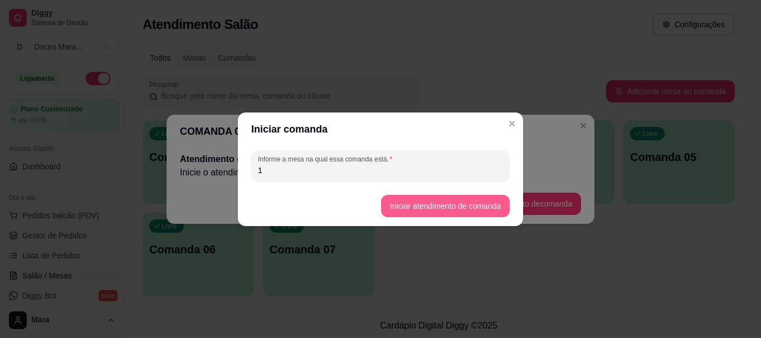
type input "1"
click at [402, 200] on button "Iniciar atendimento de comanda" at bounding box center [445, 206] width 125 height 22
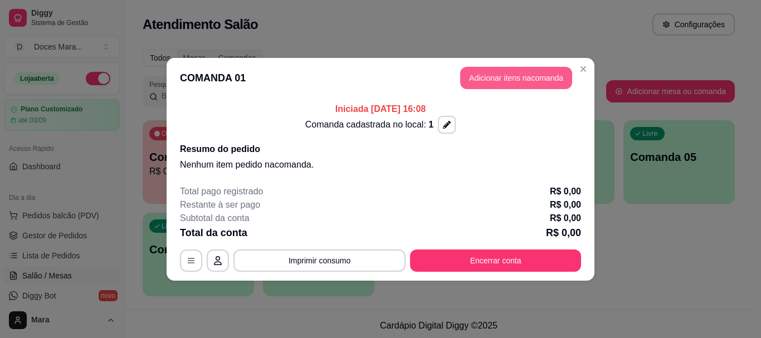
click at [512, 77] on button "Adicionar itens na comanda" at bounding box center [516, 78] width 112 height 22
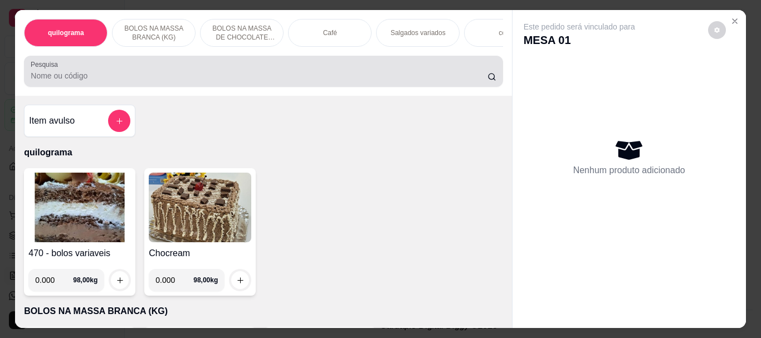
click at [59, 76] on input "Pesquisa" at bounding box center [259, 75] width 457 height 11
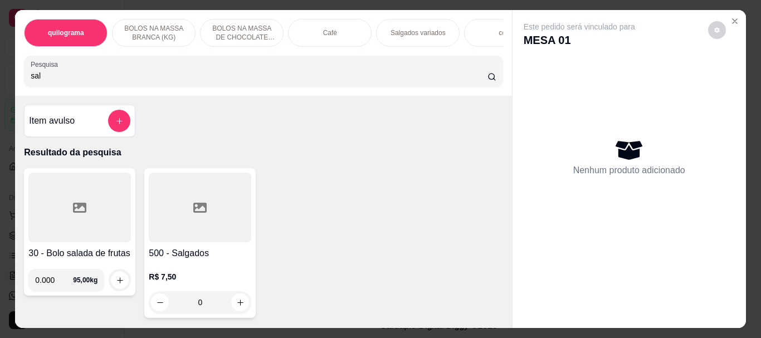
type input "sal"
click at [173, 199] on div at bounding box center [200, 208] width 102 height 70
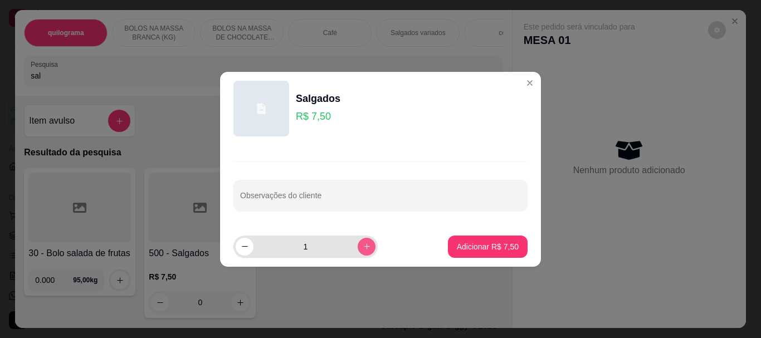
click at [363, 246] on icon "increase-product-quantity" at bounding box center [367, 246] width 8 height 8
type input "2"
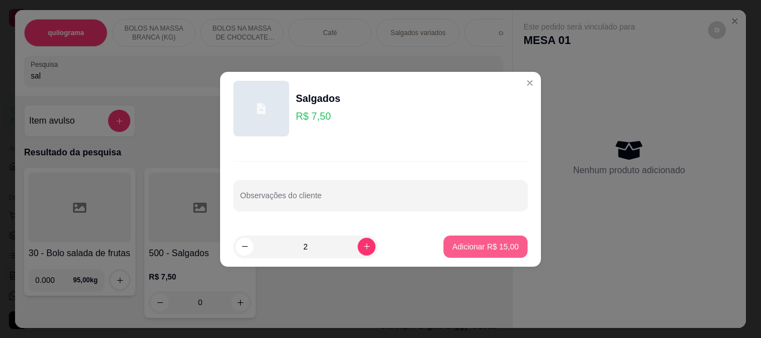
click at [482, 251] on p "Adicionar R$ 15,00" at bounding box center [485, 246] width 66 height 11
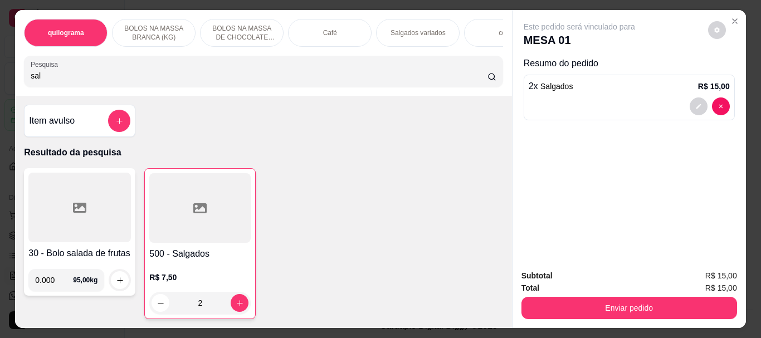
type input "2"
click at [58, 75] on input "sal" at bounding box center [259, 75] width 457 height 11
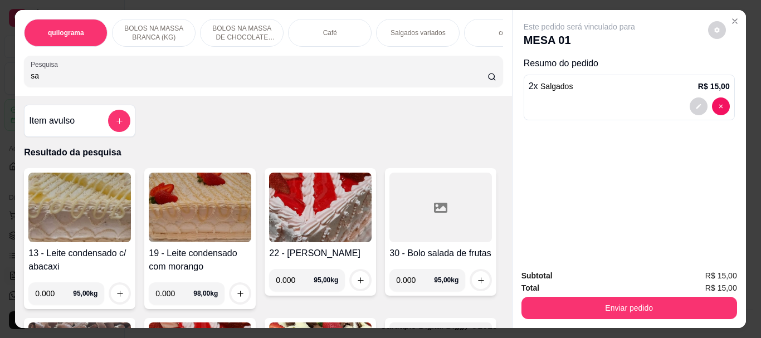
type input "s"
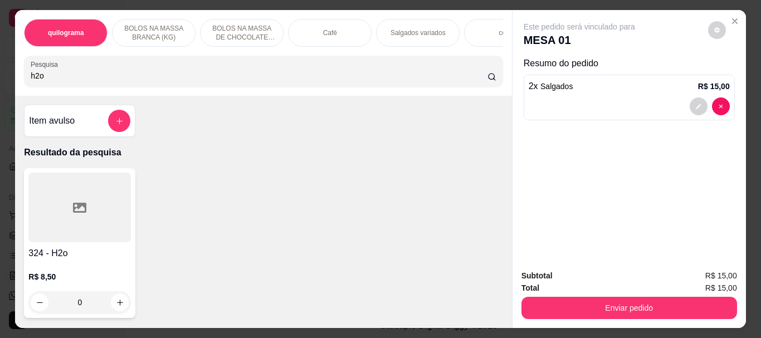
type input "h2o"
click at [121, 217] on div at bounding box center [79, 208] width 102 height 70
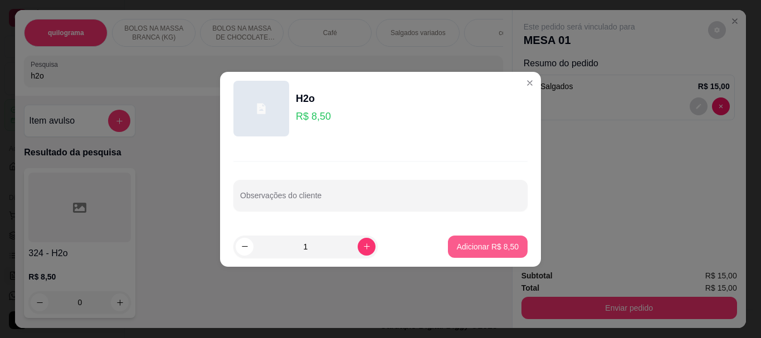
click at [457, 245] on p "Adicionar R$ 8,50" at bounding box center [488, 246] width 62 height 11
type input "1"
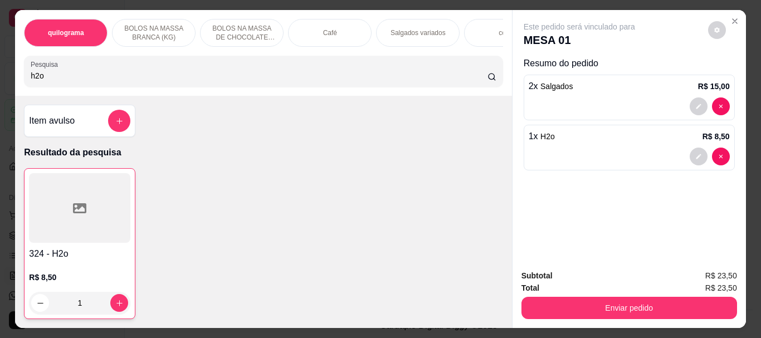
click at [62, 81] on input "h2o" at bounding box center [259, 75] width 457 height 11
type input "h"
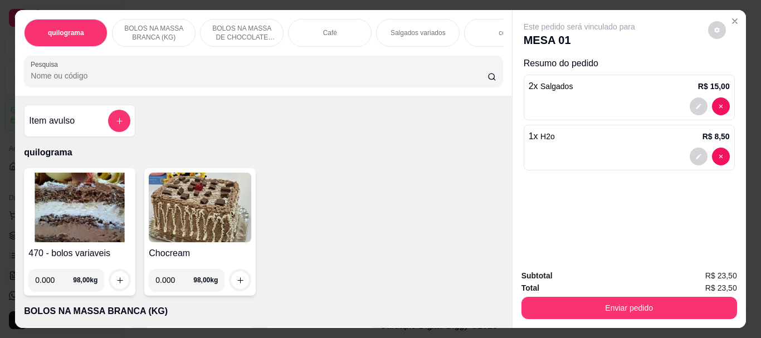
click at [325, 35] on div "Café" at bounding box center [330, 33] width 84 height 28
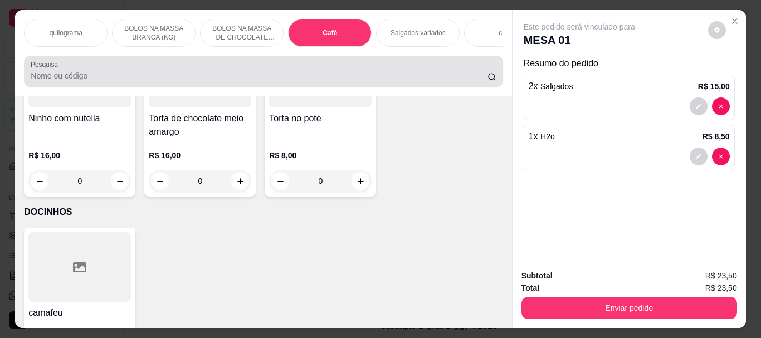
scroll to position [30, 0]
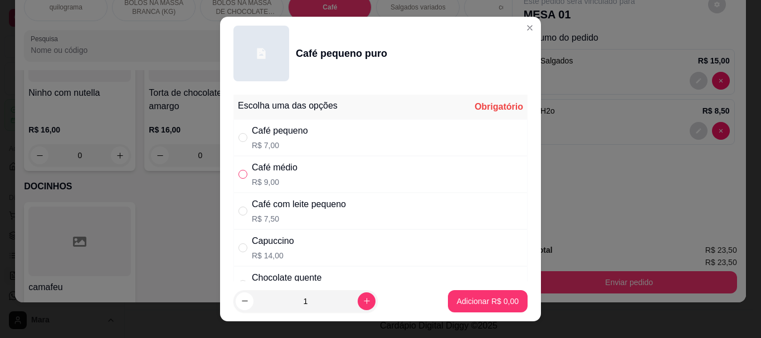
click at [238, 172] on input "" at bounding box center [242, 174] width 9 height 9
radio input "true"
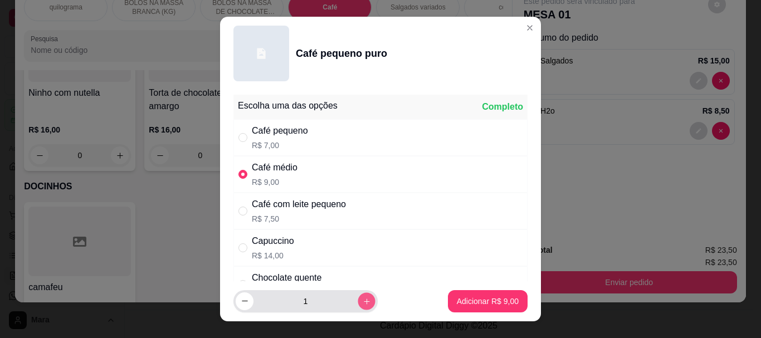
click at [363, 302] on icon "increase-product-quantity" at bounding box center [367, 301] width 8 height 8
type input "2"
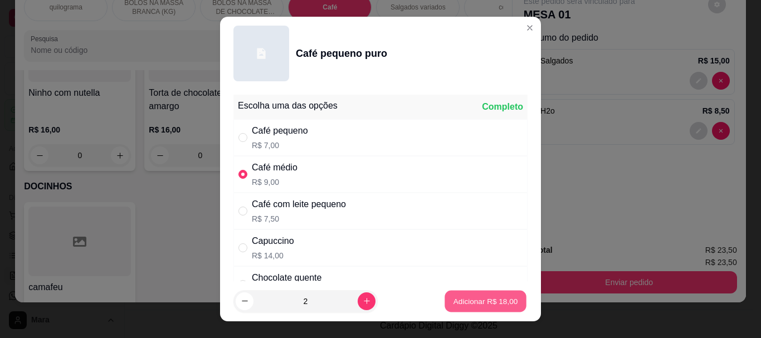
click at [508, 299] on button "Adicionar R$ 18,00" at bounding box center [486, 301] width 82 height 22
type input "2"
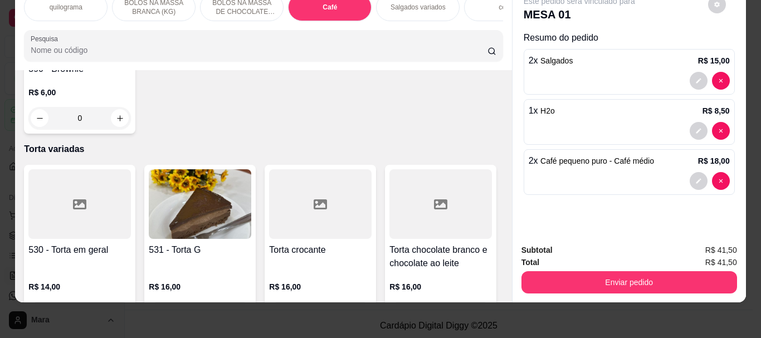
scroll to position [3389, 0]
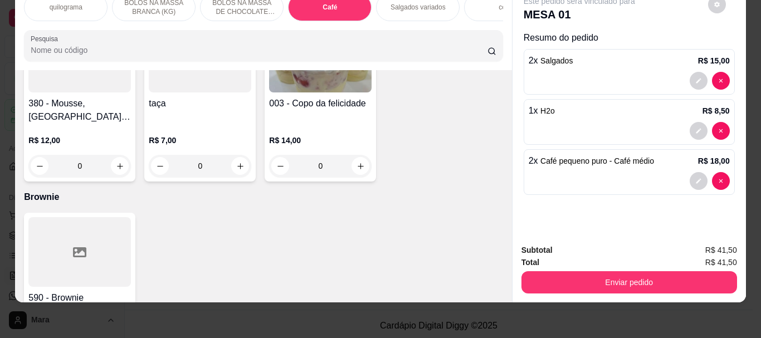
click at [126, 47] on input "Pesquisa" at bounding box center [259, 50] width 457 height 11
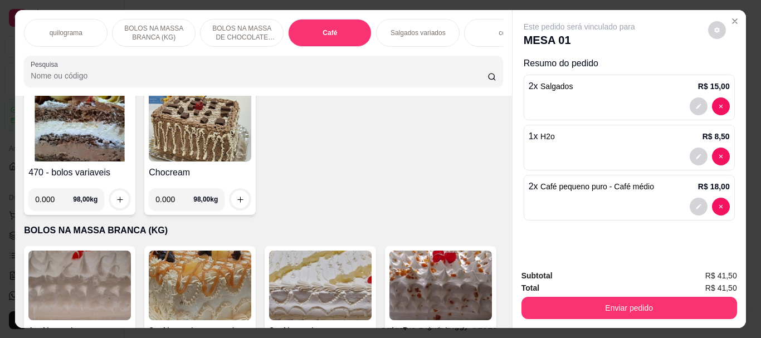
scroll to position [111, 0]
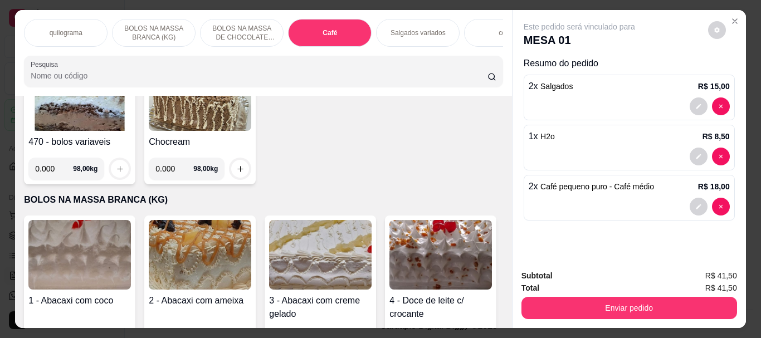
click at [82, 122] on img at bounding box center [79, 96] width 102 height 70
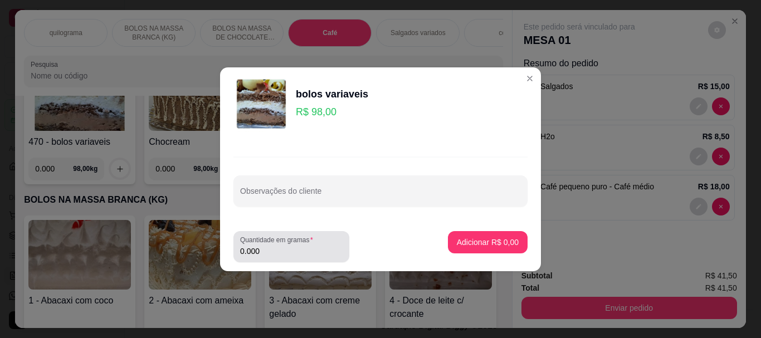
click at [272, 246] on input "0.000" at bounding box center [291, 251] width 102 height 11
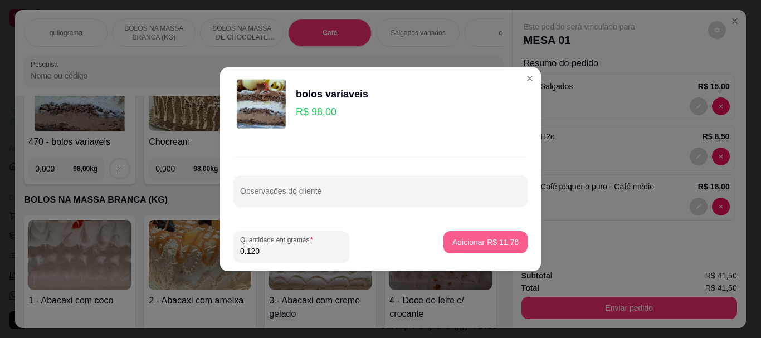
type input "0.120"
click at [491, 250] on button "Adicionar R$ 11,76" at bounding box center [485, 242] width 84 height 22
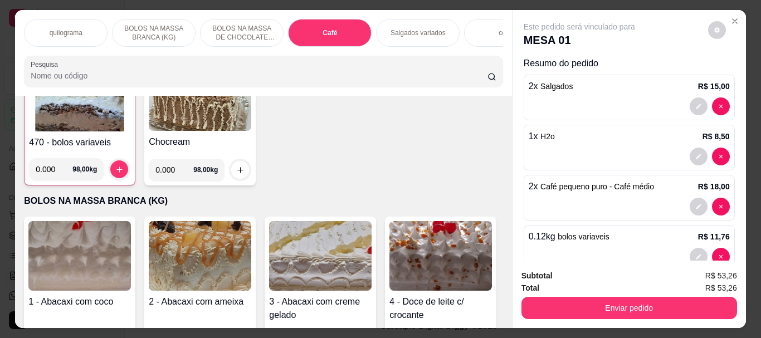
scroll to position [112, 0]
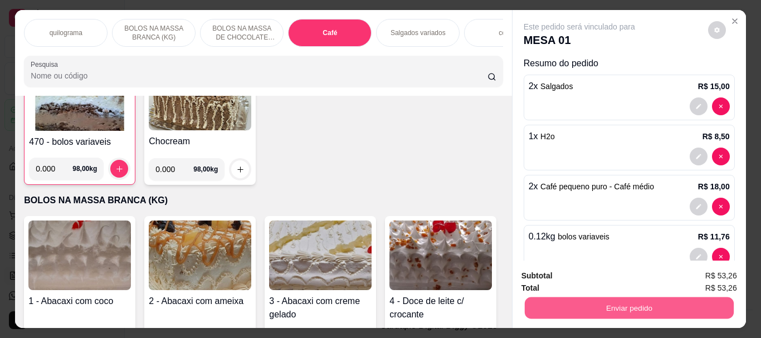
click at [658, 300] on button "Enviar pedido" at bounding box center [628, 308] width 209 height 22
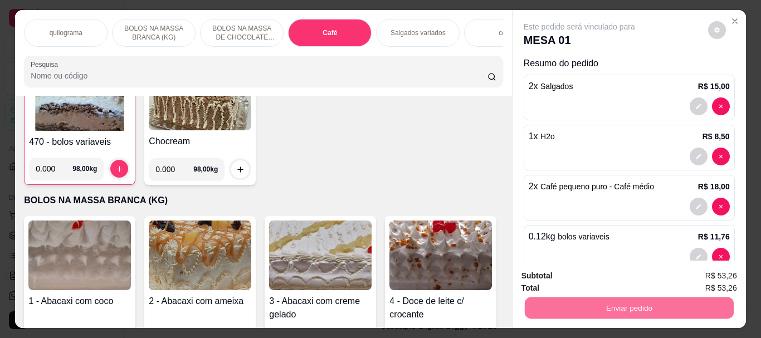
click at [594, 281] on button "Não registrar e enviar pedido" at bounding box center [592, 276] width 113 height 21
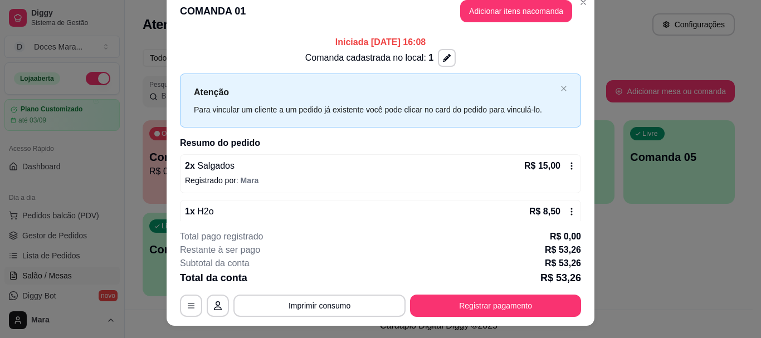
scroll to position [0, 0]
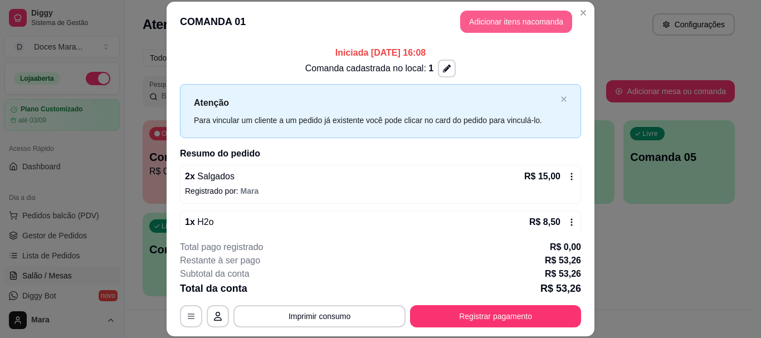
click at [516, 25] on button "Adicionar itens na comanda" at bounding box center [516, 22] width 112 height 22
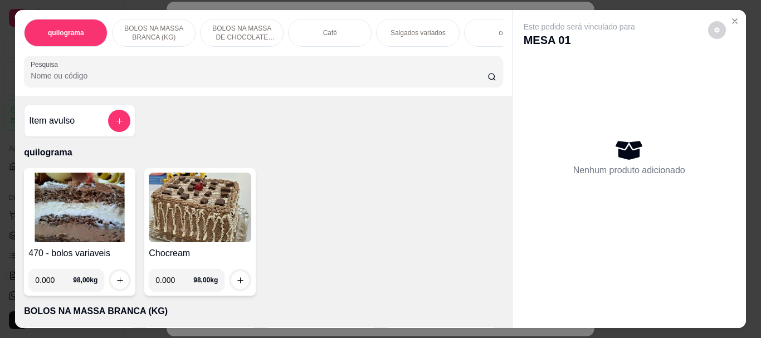
click at [78, 212] on img at bounding box center [79, 208] width 102 height 70
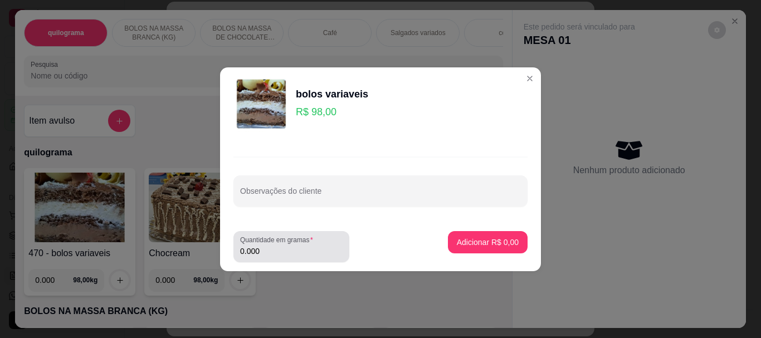
drag, startPoint x: 256, startPoint y: 250, endPoint x: 277, endPoint y: 251, distance: 21.2
click at [256, 250] on input "0.000" at bounding box center [291, 251] width 102 height 11
drag, startPoint x: 285, startPoint y: 255, endPoint x: 182, endPoint y: 255, distance: 103.1
click at [182, 255] on div "bolos variaveis R$ 98,00 Observações do cliente Quantidade em gramas 0.000 Adic…" at bounding box center [380, 169] width 761 height 338
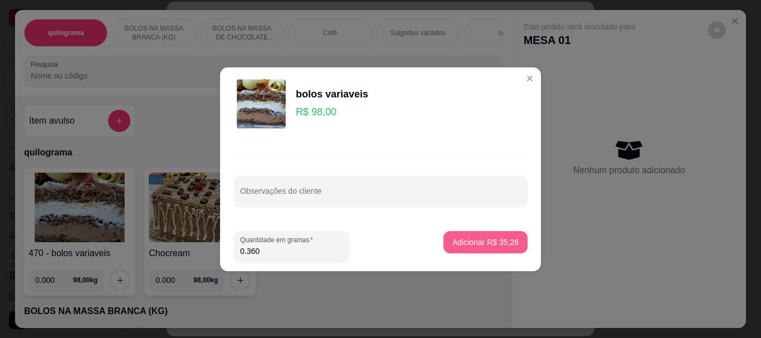
type input "0.360"
click at [455, 245] on p "Adicionar R$ 35,28" at bounding box center [485, 242] width 65 height 11
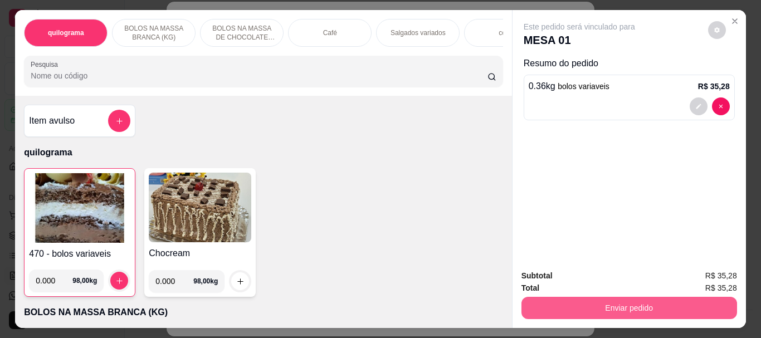
click at [610, 305] on button "Enviar pedido" at bounding box center [629, 308] width 216 height 22
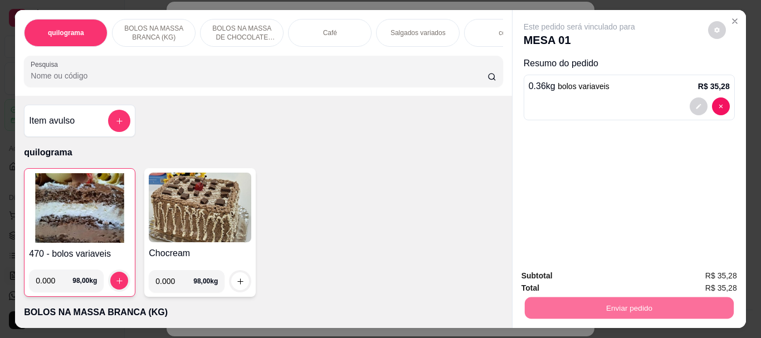
click at [628, 279] on button "Não registrar e enviar pedido" at bounding box center [592, 276] width 116 height 21
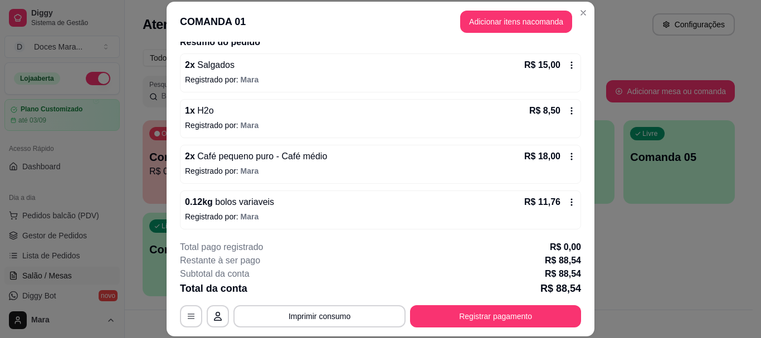
scroll to position [159, 0]
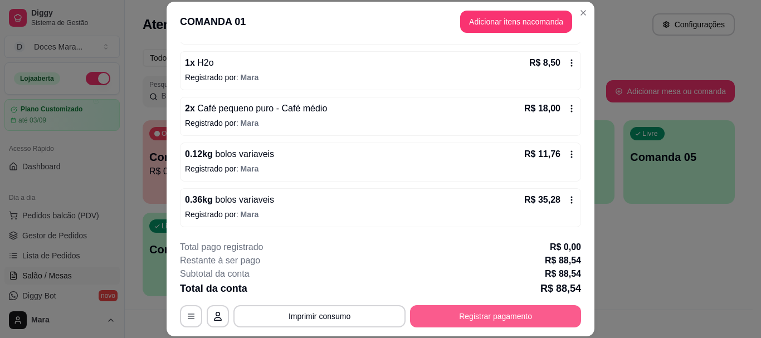
click at [509, 323] on button "Registrar pagamento" at bounding box center [495, 316] width 171 height 22
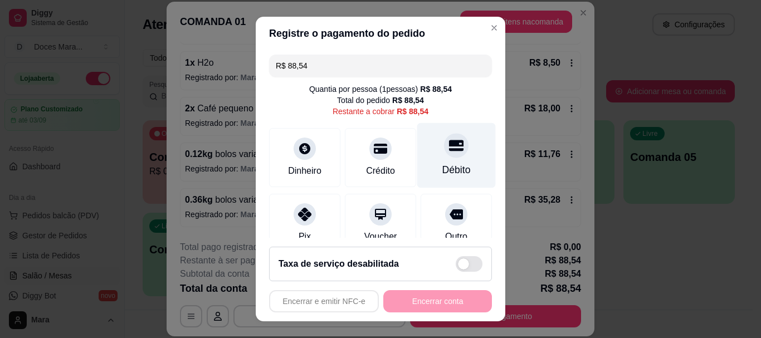
click at [432, 157] on div "Débito" at bounding box center [456, 155] width 79 height 65
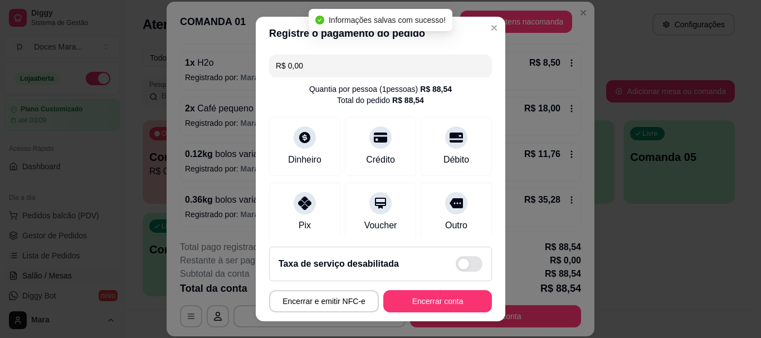
type input "R$ 0,00"
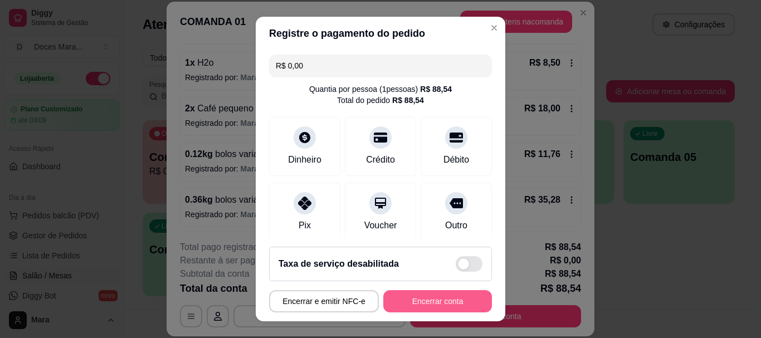
click at [438, 299] on button "Encerrar conta" at bounding box center [437, 301] width 109 height 22
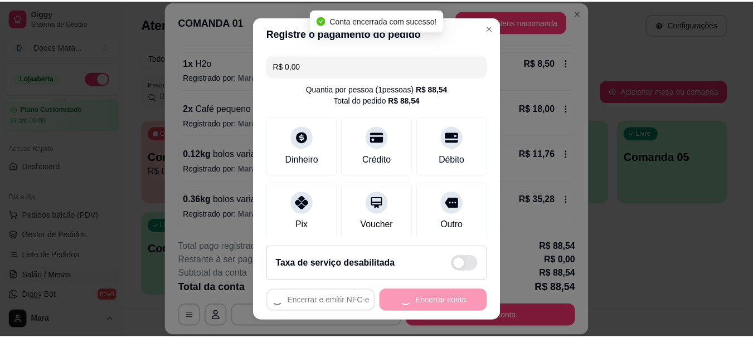
scroll to position [0, 0]
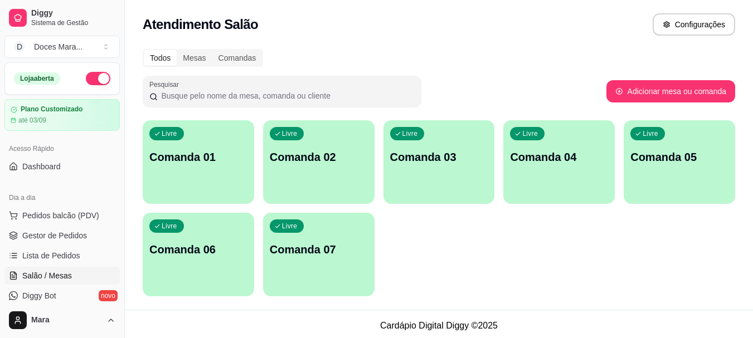
click at [485, 55] on div "Todos Mesas Comandas" at bounding box center [439, 58] width 592 height 18
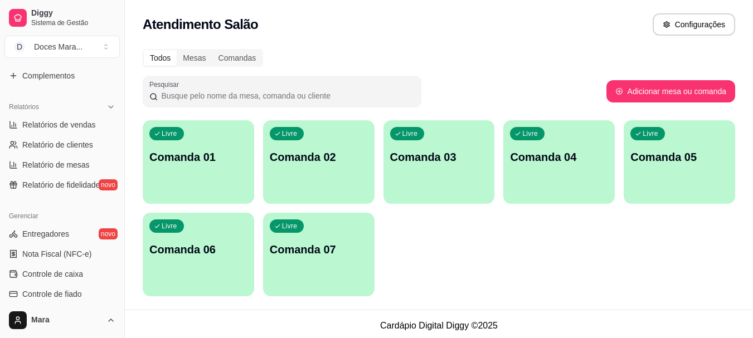
scroll to position [334, 0]
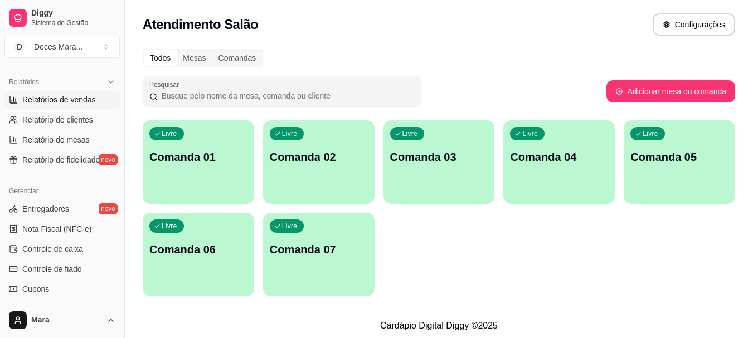
click at [56, 101] on span "Relatórios de vendas" at bounding box center [59, 99] width 74 height 11
select select "ALL"
select select "0"
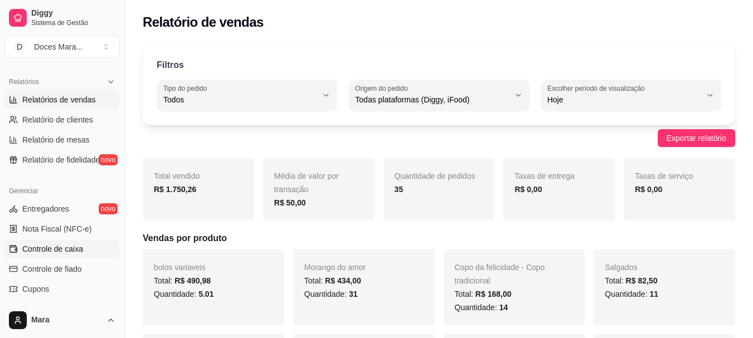
click at [59, 248] on span "Controle de caixa" at bounding box center [52, 248] width 61 height 11
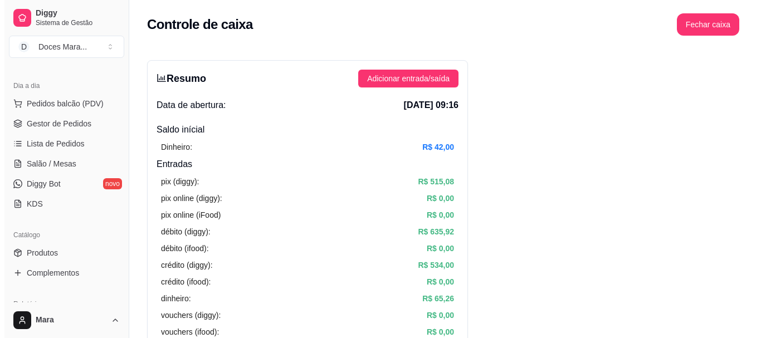
scroll to position [111, 0]
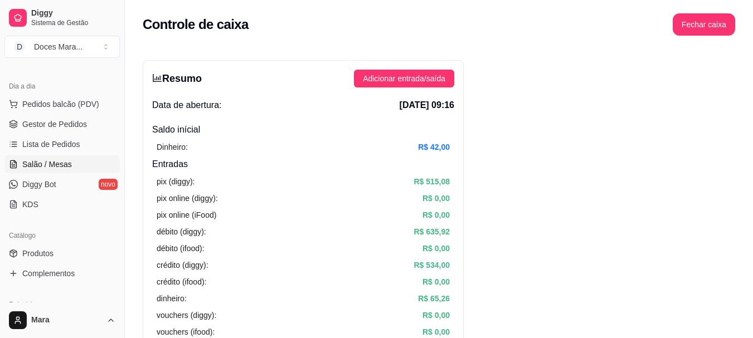
click at [45, 161] on span "Salão / Mesas" at bounding box center [47, 164] width 50 height 11
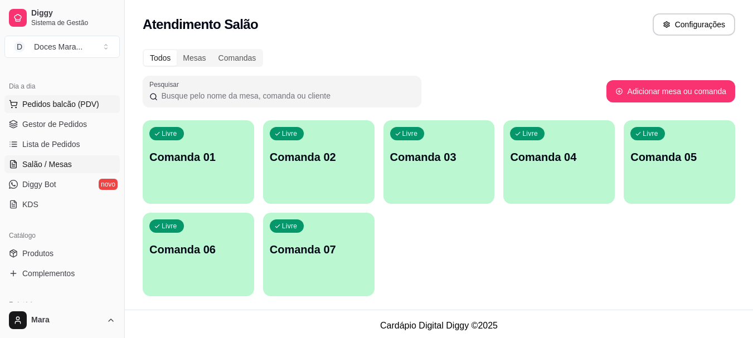
click at [52, 100] on span "Pedidos balcão (PDV)" at bounding box center [60, 104] width 77 height 11
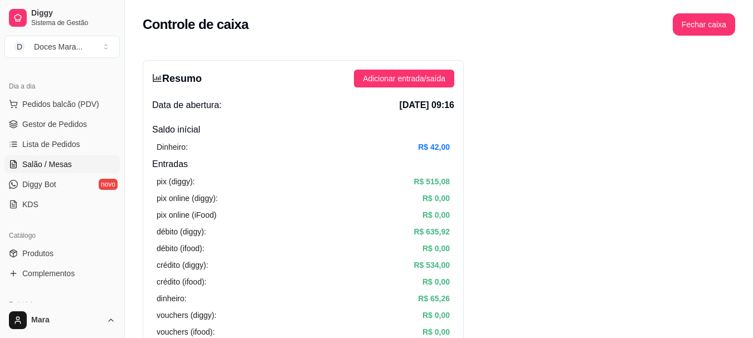
click at [59, 162] on span "Salão / Mesas" at bounding box center [47, 164] width 50 height 11
click at [27, 106] on span "Pedidos balcão (PDV)" at bounding box center [60, 104] width 77 height 11
